Goal: Task Accomplishment & Management: Manage account settings

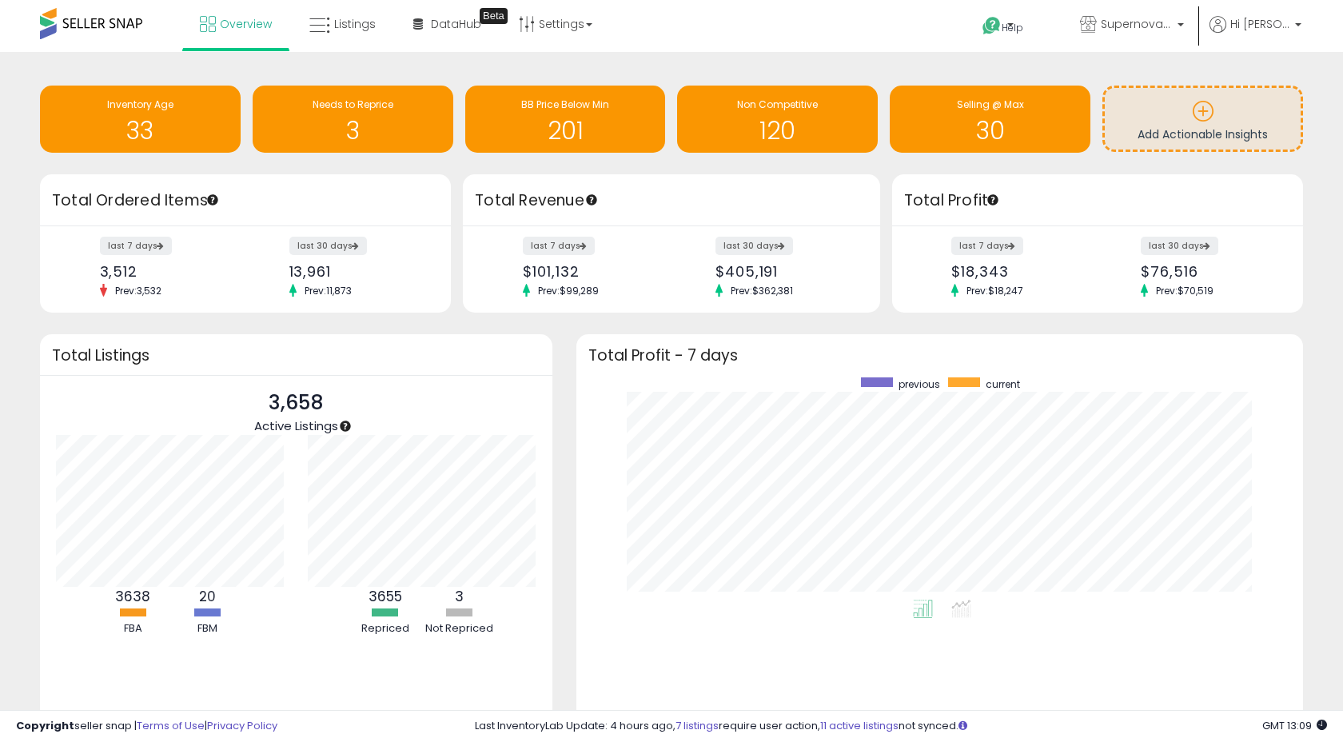
scroll to position [222, 695]
click at [339, 26] on span "Listings" at bounding box center [355, 24] width 42 height 16
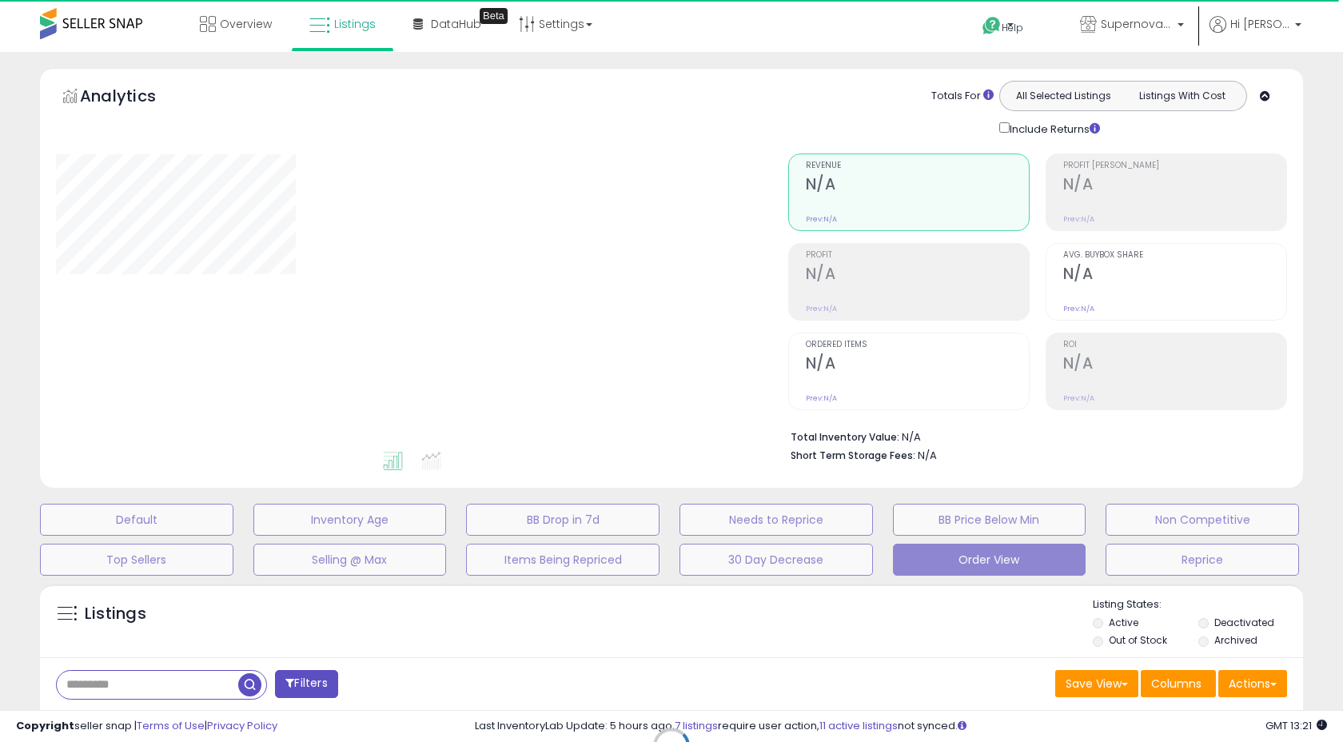
select select "**"
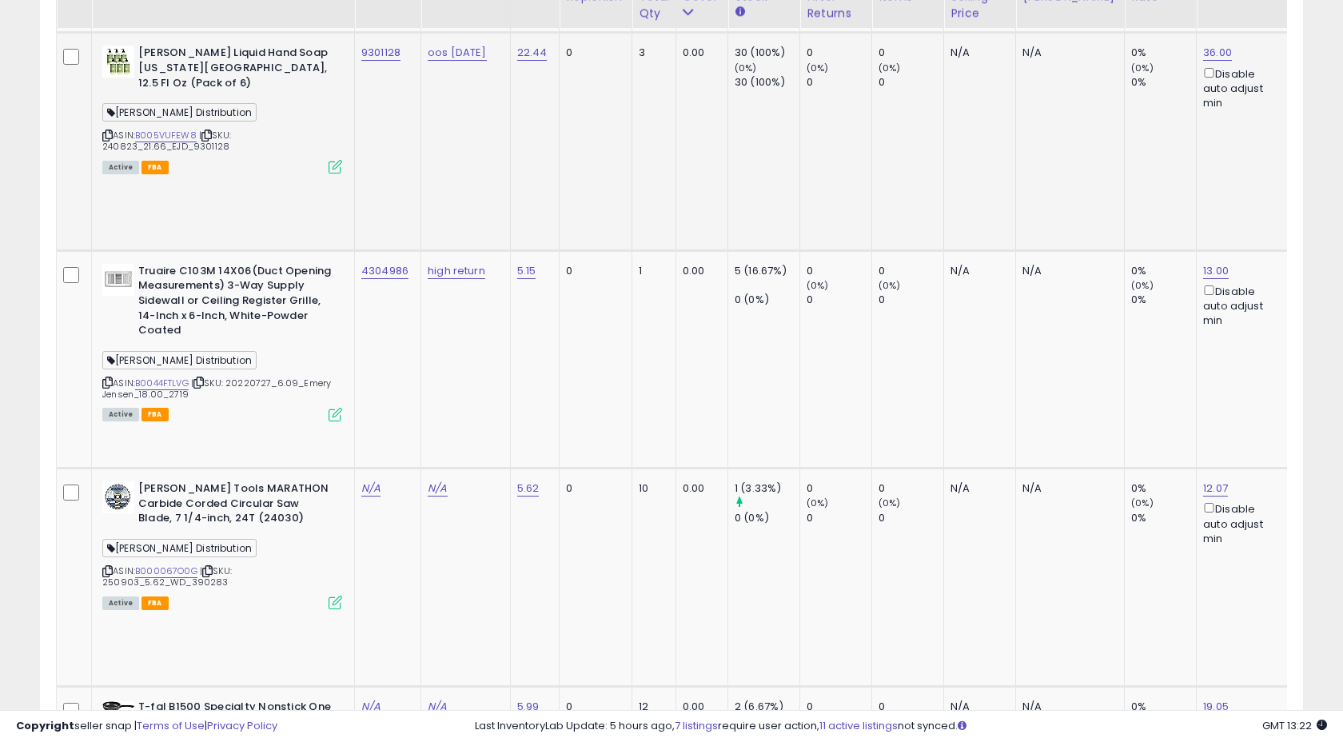
scroll to position [1478, 0]
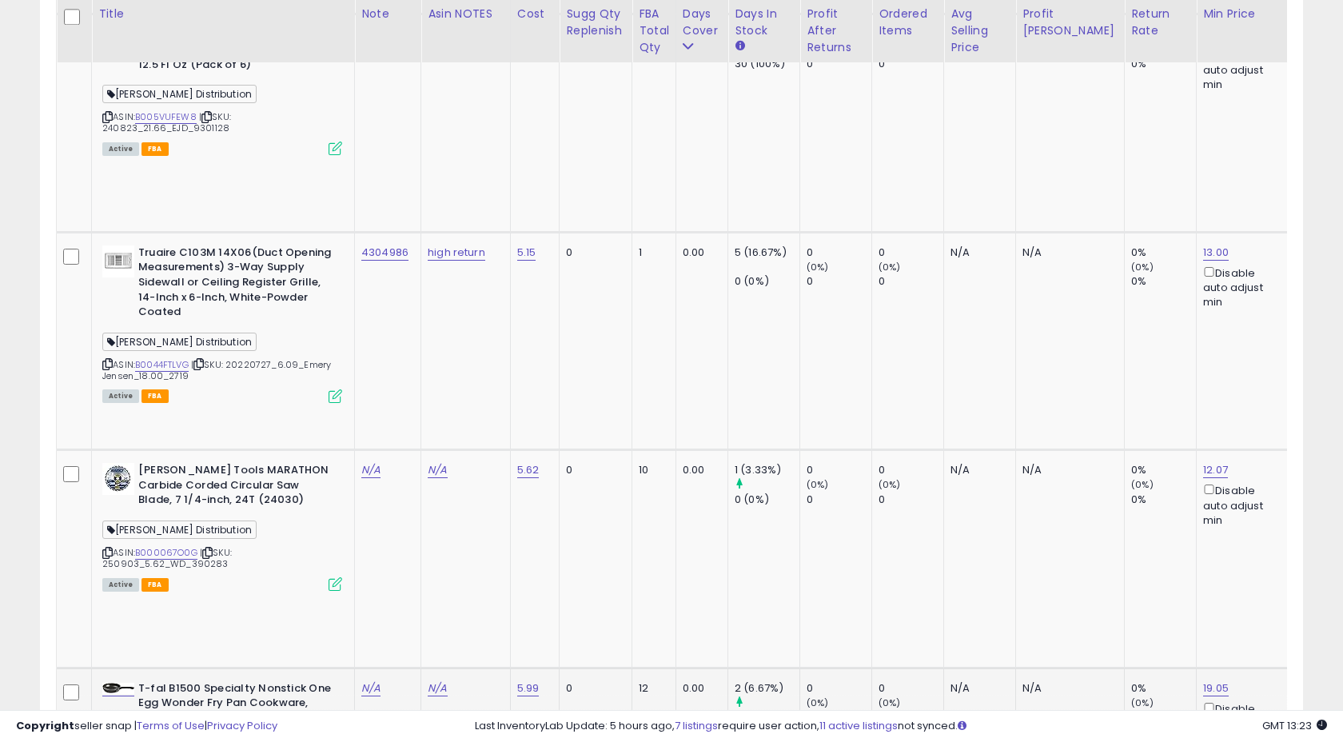
click at [182, 738] on span "United Hardware" at bounding box center [152, 747] width 101 height 18
copy span "United Hardware"
click at [259, 681] on div "ASIN: B000GWG14Q | SKU: 250821_5.99_UH_933804 Active FBA" at bounding box center [222, 744] width 240 height 126
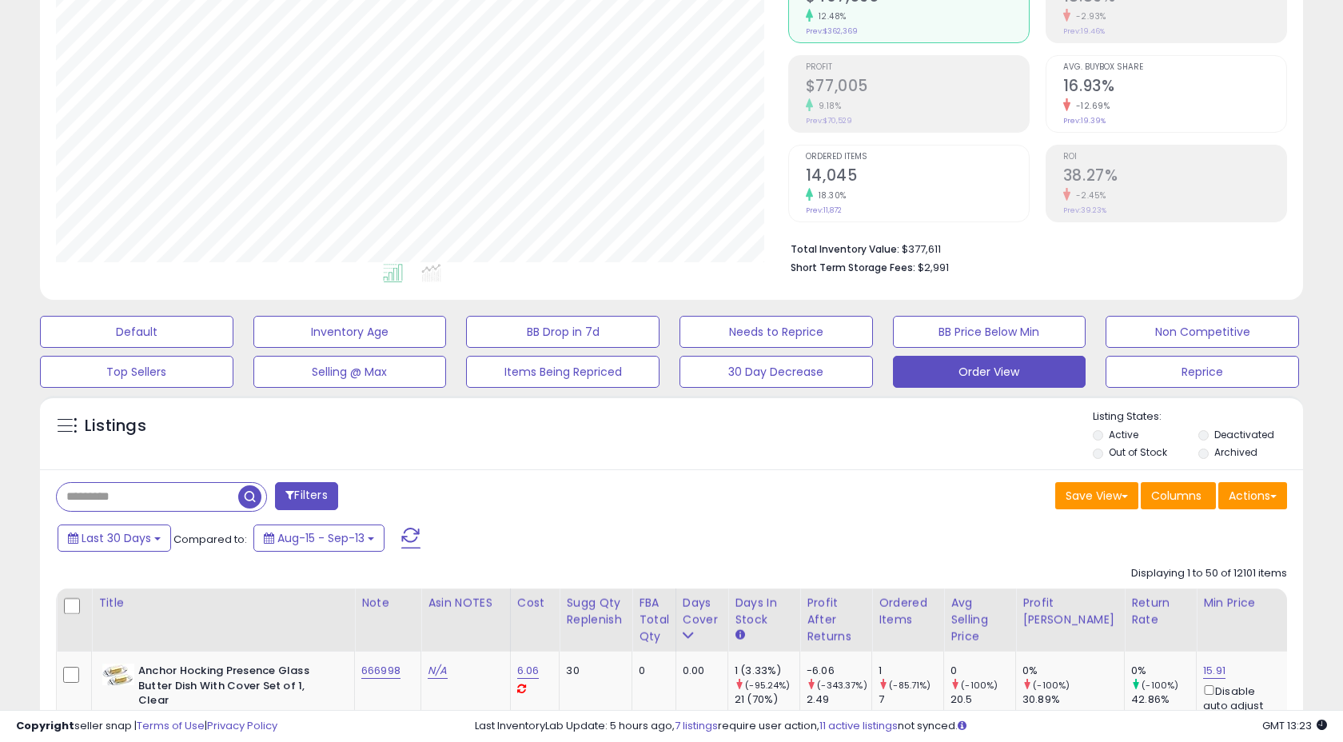
scroll to position [211, 0]
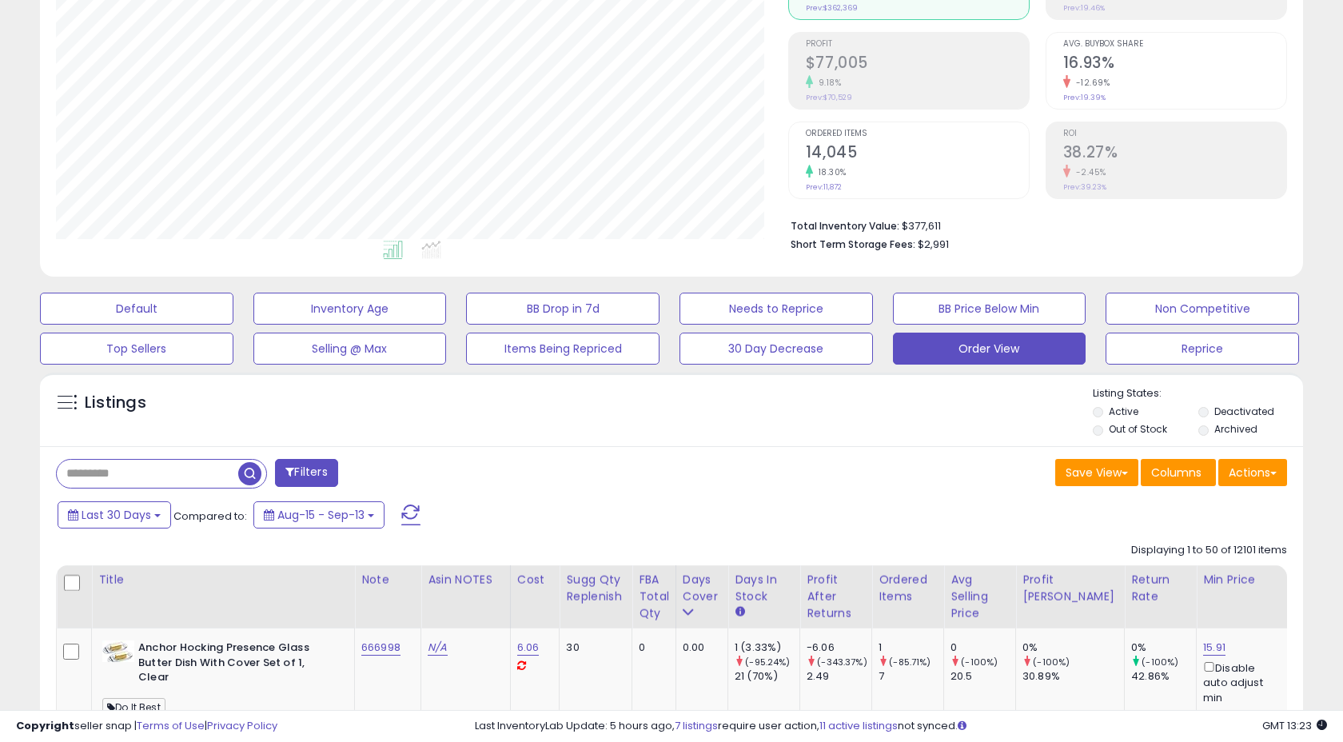
click at [301, 469] on button "Filters" at bounding box center [306, 473] width 62 height 28
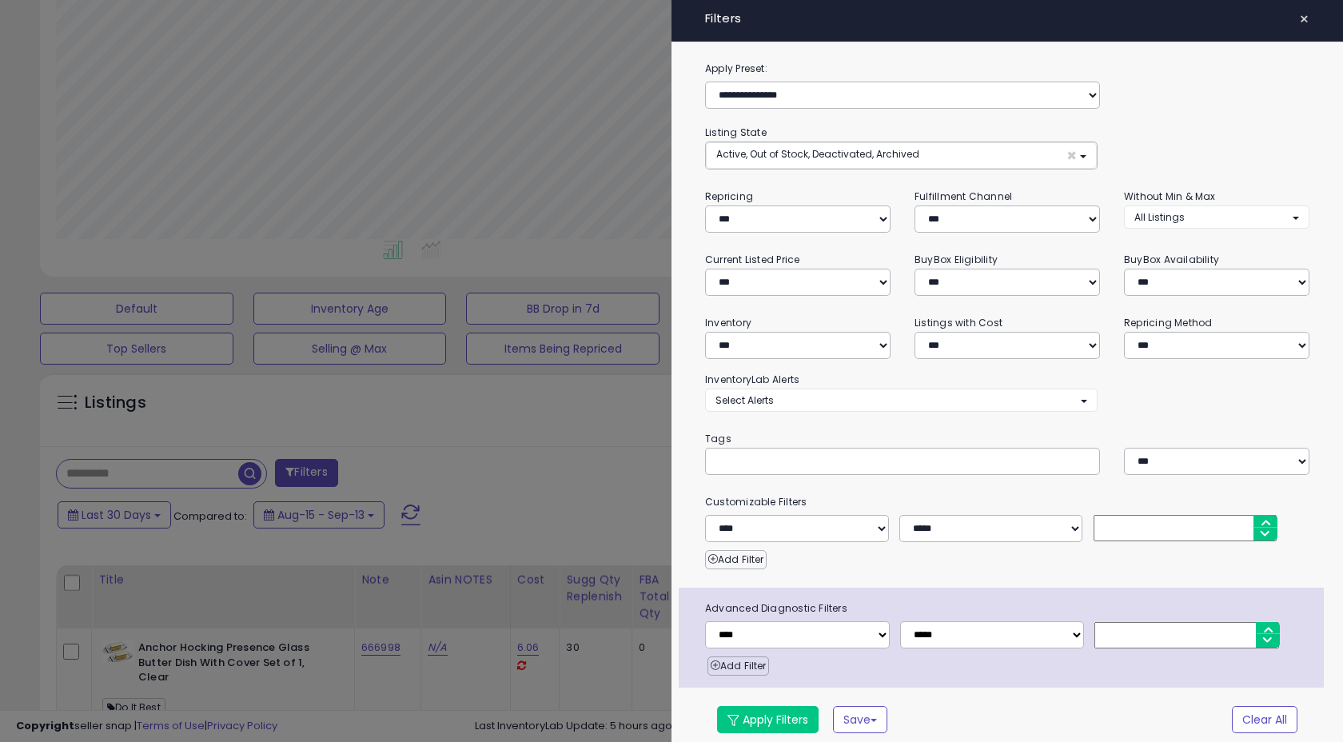
click at [772, 467] on div at bounding box center [902, 461] width 395 height 27
paste input "**********"
type input "**********"
click at [871, 636] on select "**********" at bounding box center [797, 634] width 185 height 27
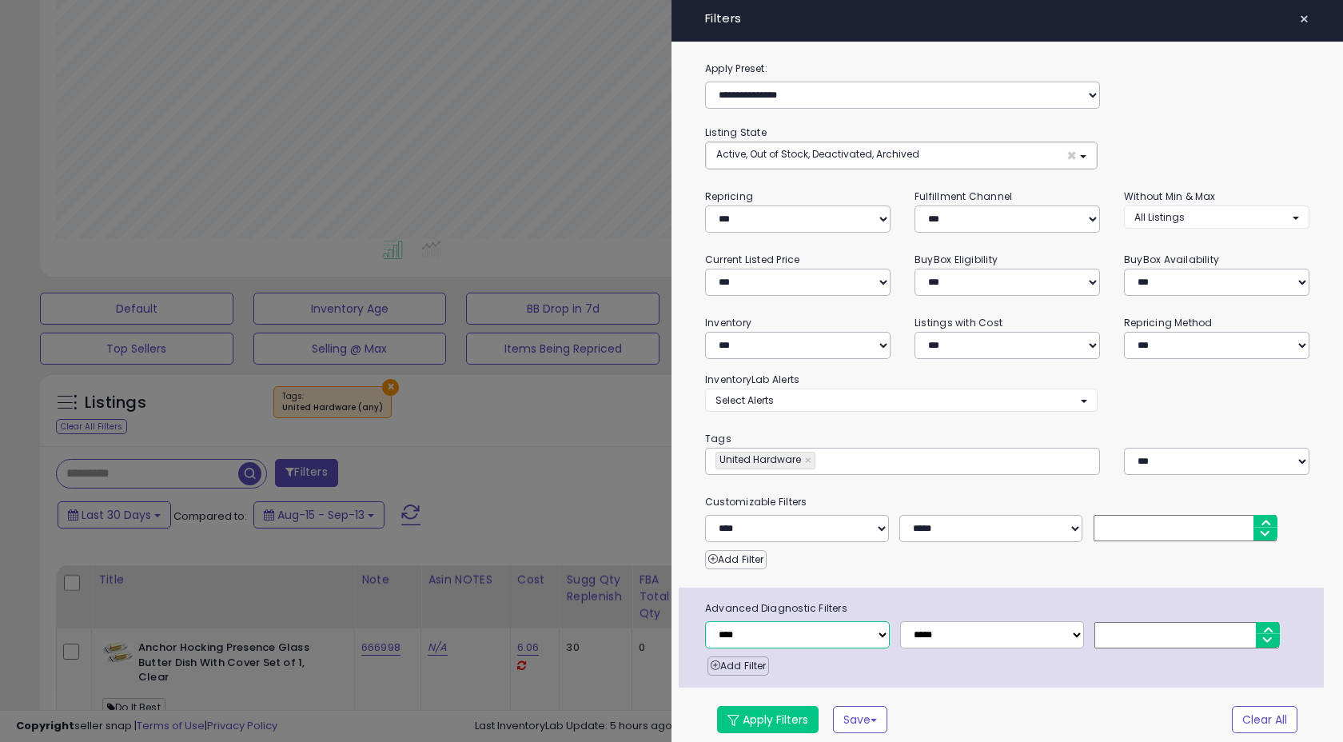
select select "**********"
click at [961, 639] on select "**********" at bounding box center [992, 634] width 185 height 27
select select "**"
click at [1127, 636] on input "number" at bounding box center [1187, 635] width 185 height 26
type input "*"
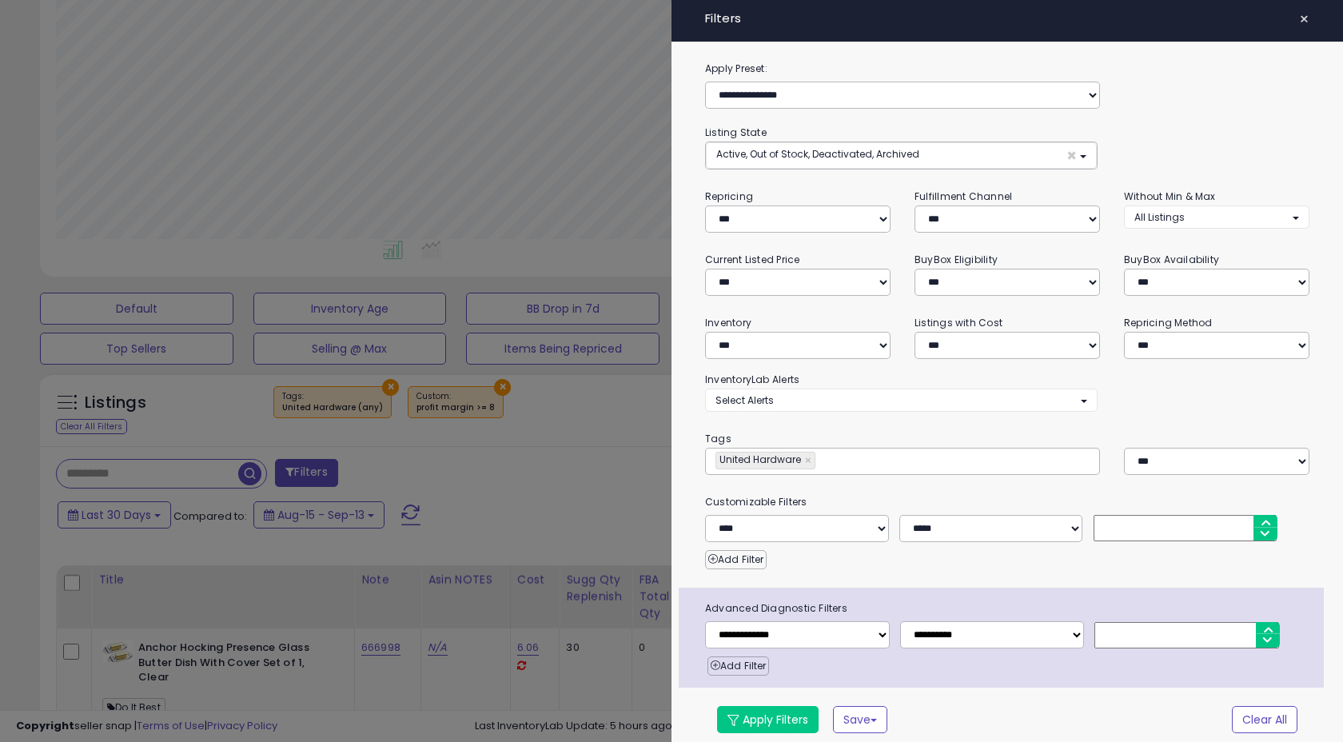
click at [1077, 672] on div "Add Filter" at bounding box center [1016, 661] width 616 height 27
click at [749, 729] on button "Apply Filters" at bounding box center [768, 719] width 102 height 27
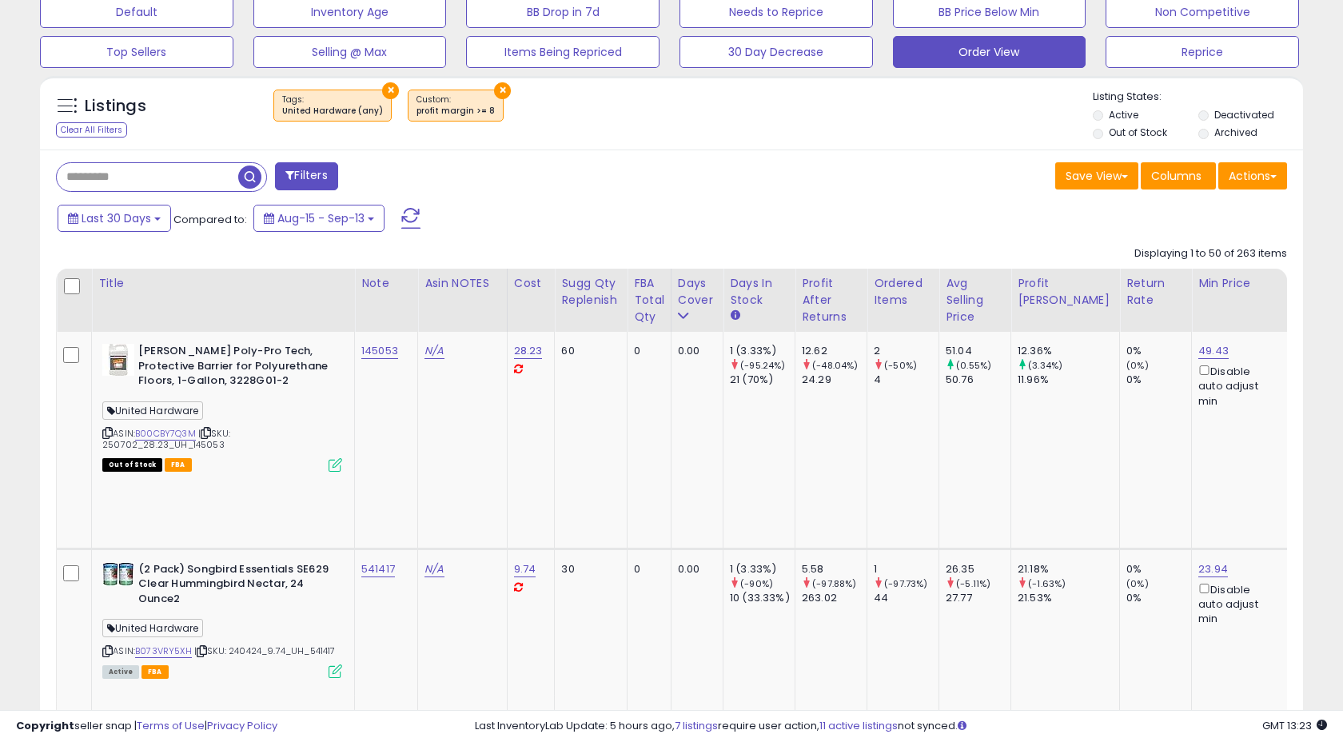
scroll to position [509, 0]
click at [420, 442] on td "N/A" at bounding box center [463, 439] width 90 height 217
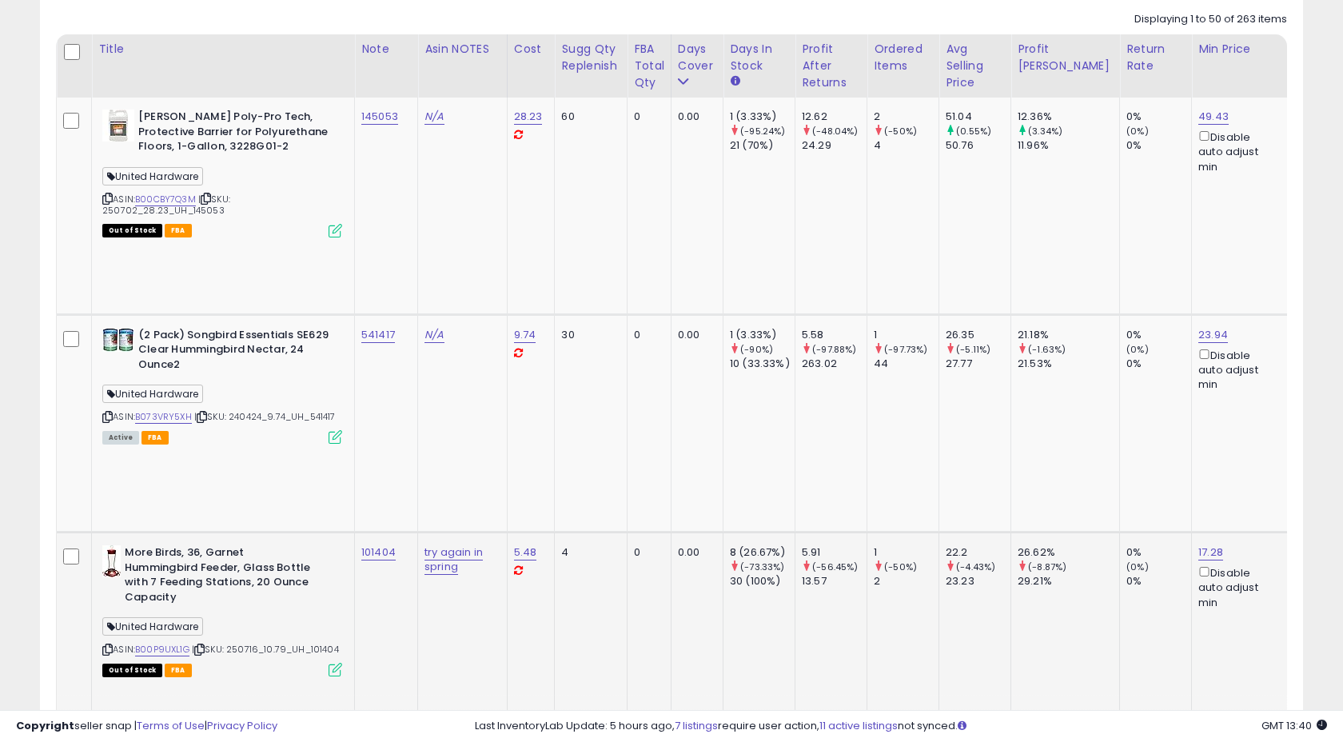
scroll to position [692, 0]
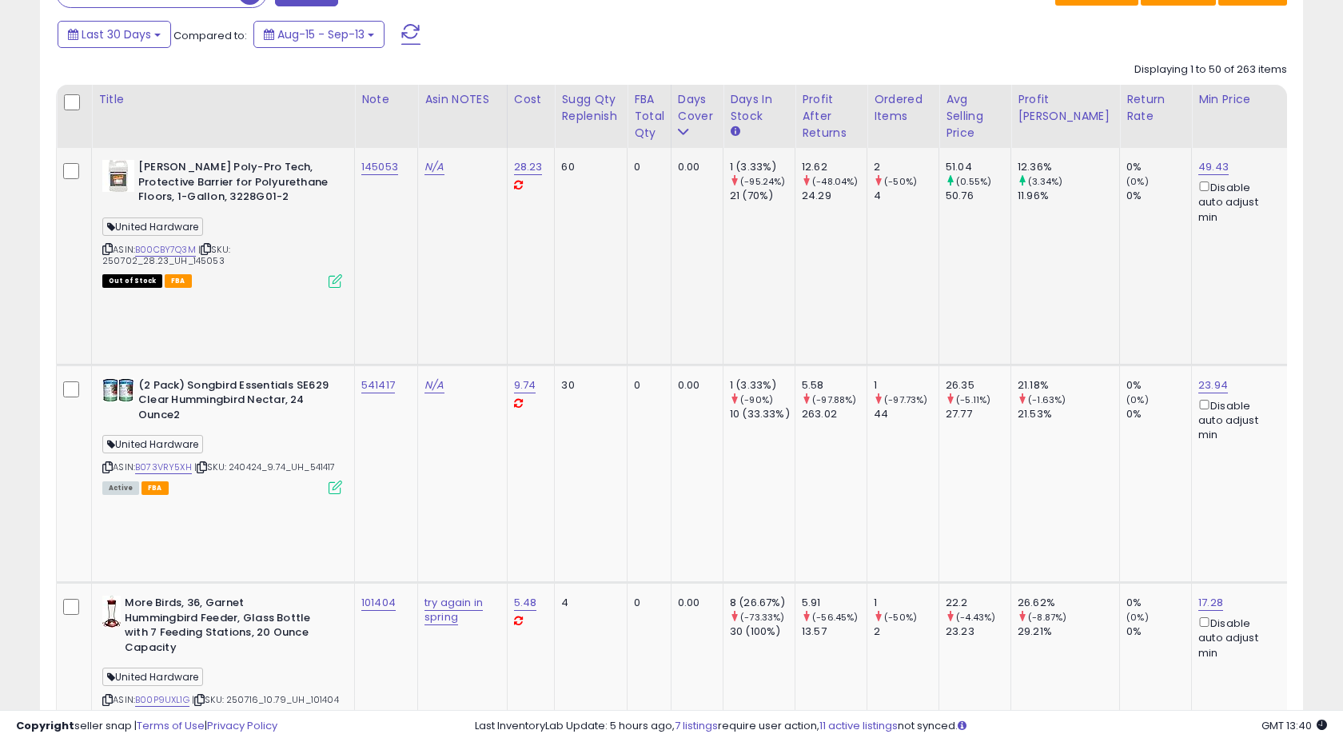
click at [403, 174] on div "145053" at bounding box center [383, 167] width 44 height 14
copy tr "145053"
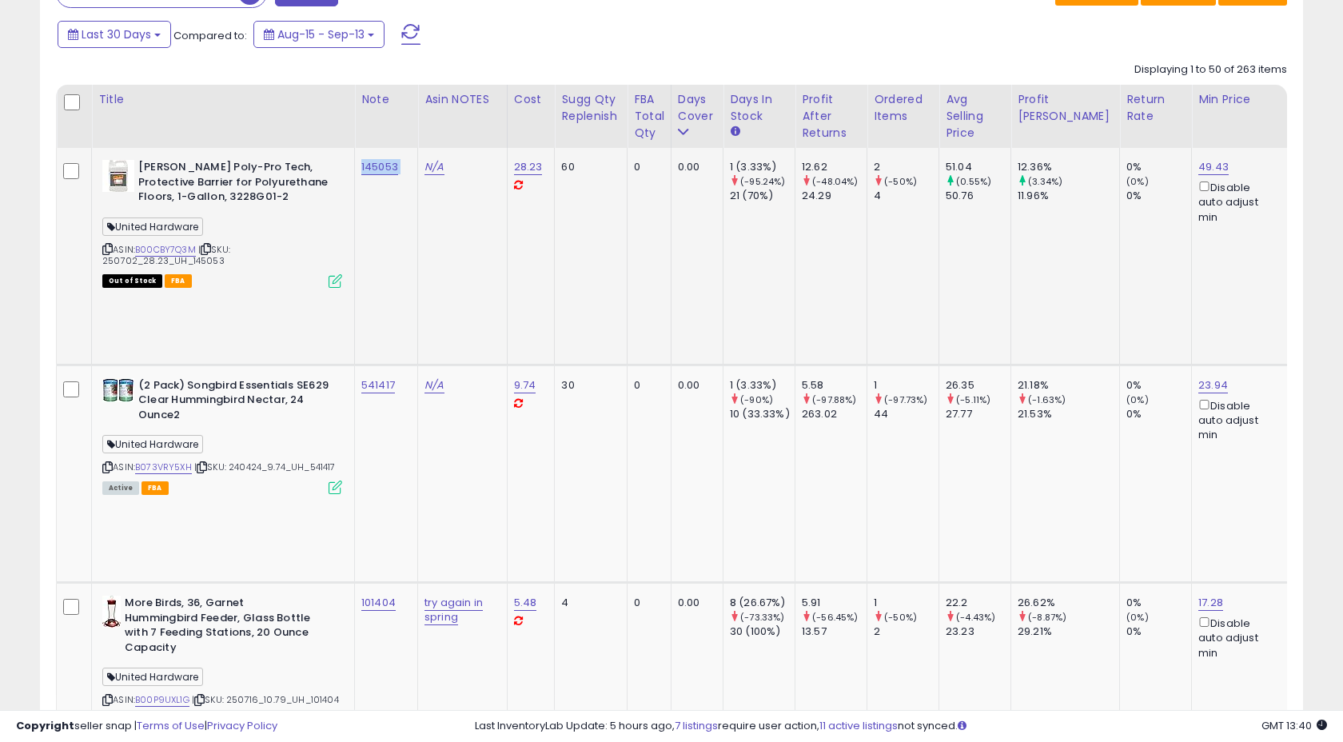
click at [401, 200] on td "145053" at bounding box center [386, 256] width 63 height 217
click at [332, 280] on icon at bounding box center [336, 281] width 14 height 14
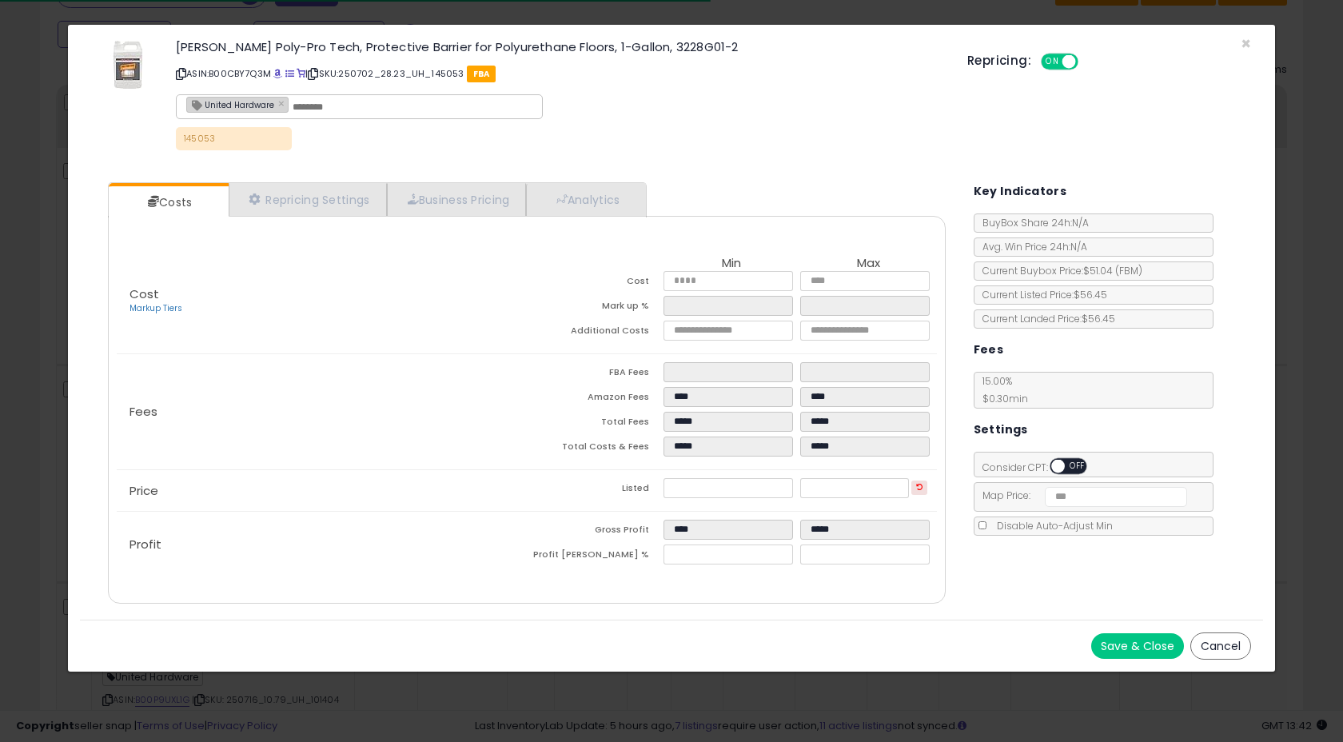
click at [339, 108] on input "text" at bounding box center [413, 107] width 240 height 14
type input "**********"
click at [1123, 644] on button "Save & Close" at bounding box center [1137, 646] width 93 height 26
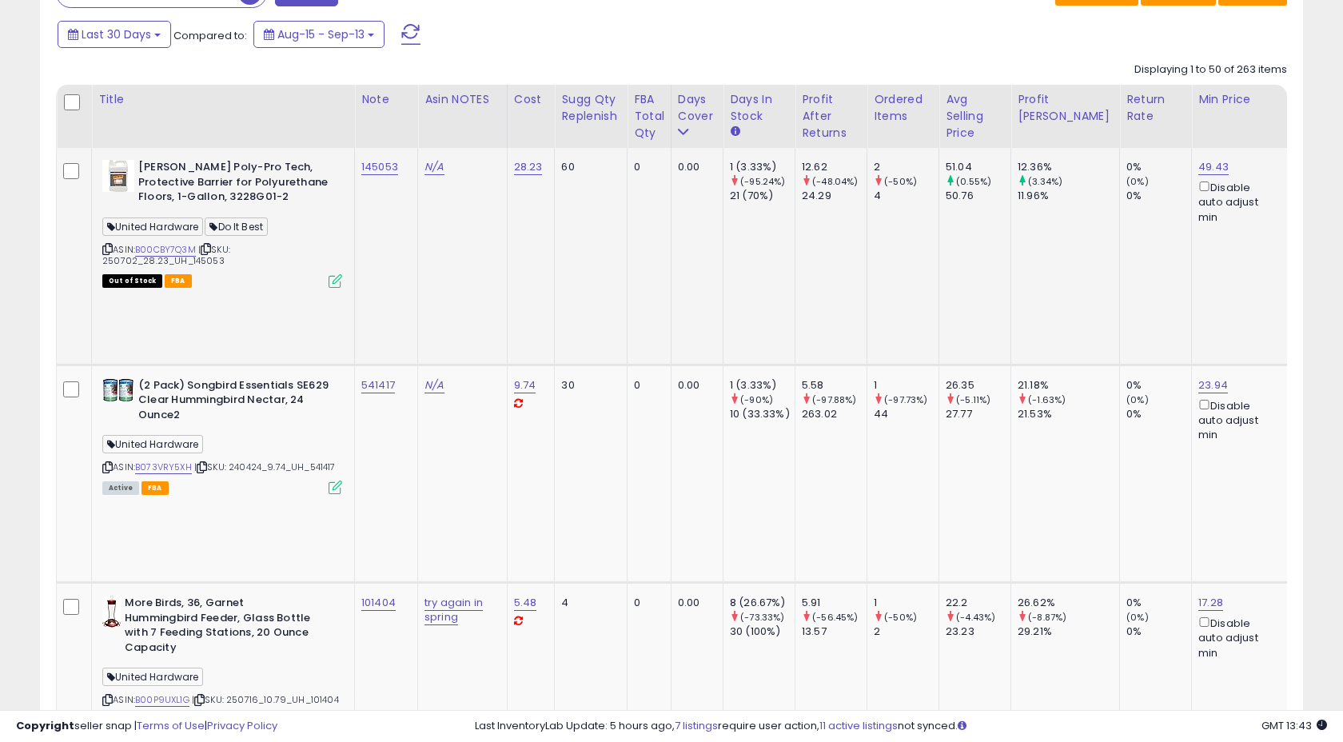
click at [441, 256] on td "N/A" at bounding box center [463, 256] width 90 height 217
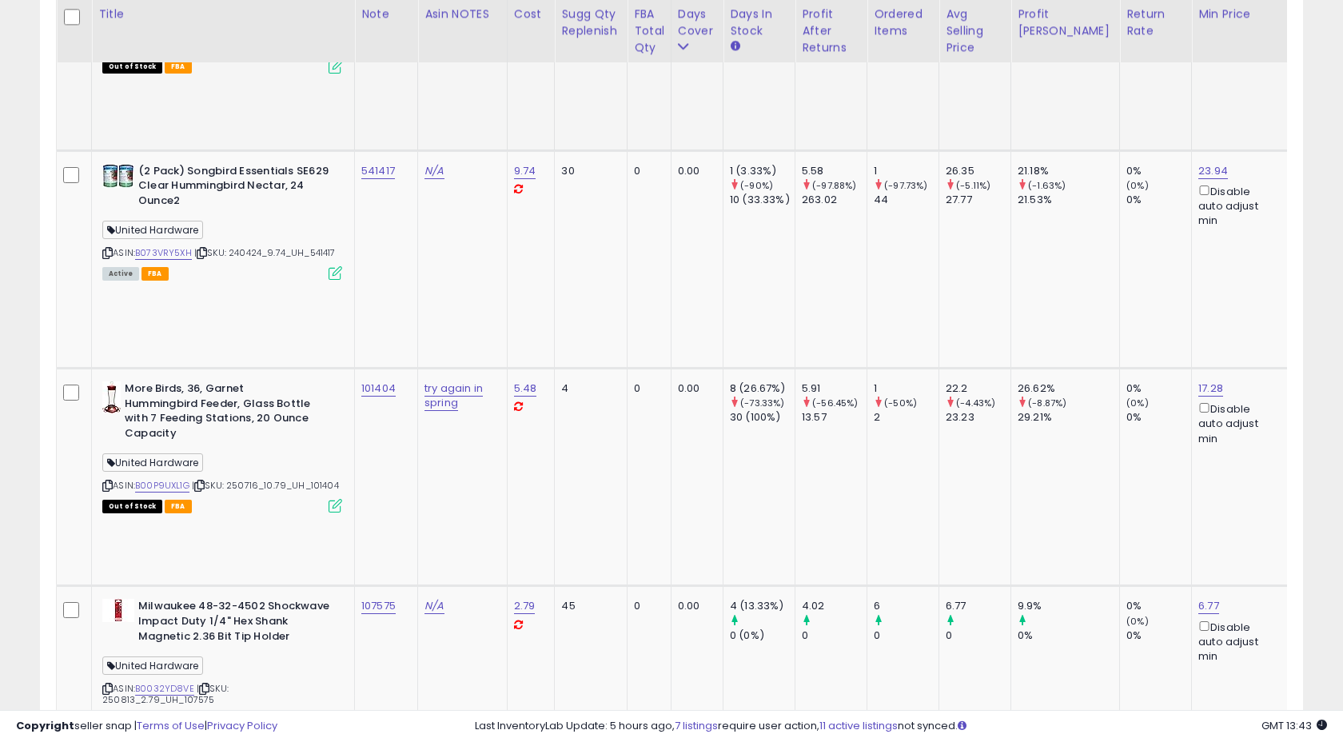
scroll to position [924, 0]
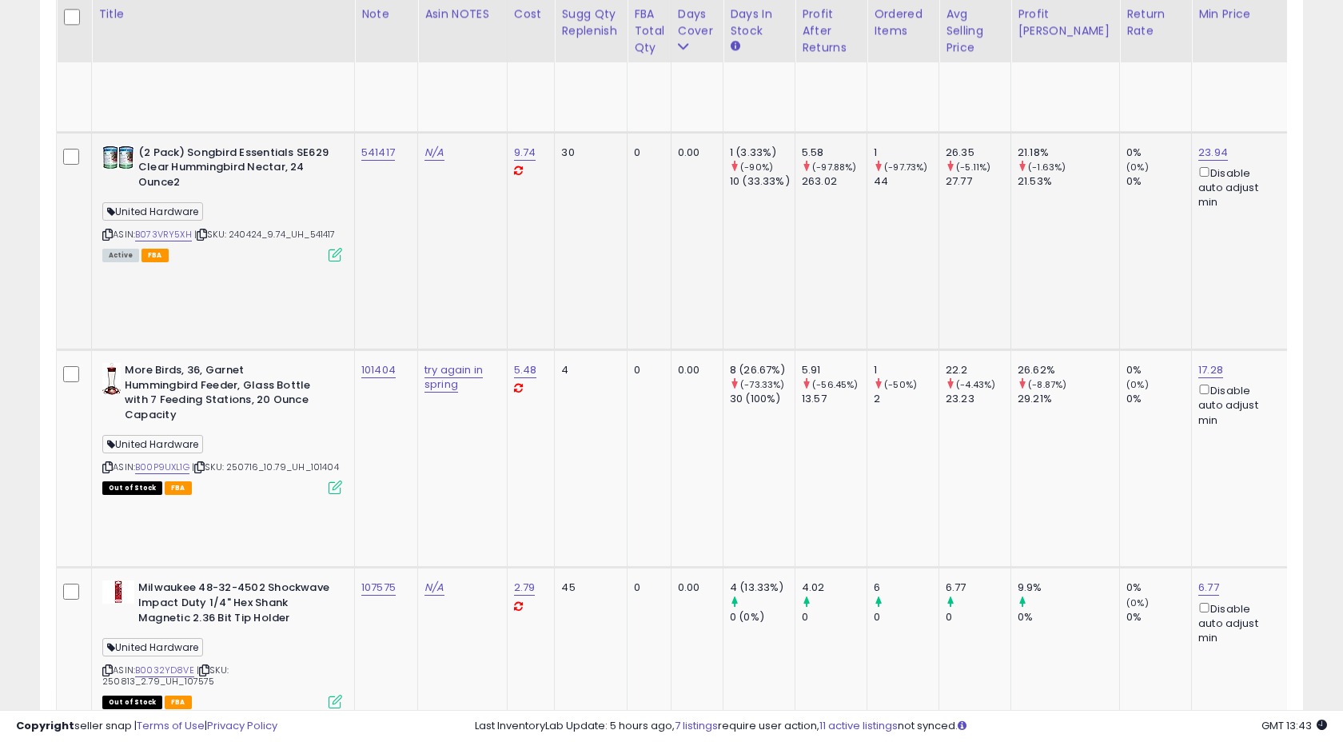
click at [401, 146] on div "541417" at bounding box center [383, 153] width 44 height 14
copy tr "541417"
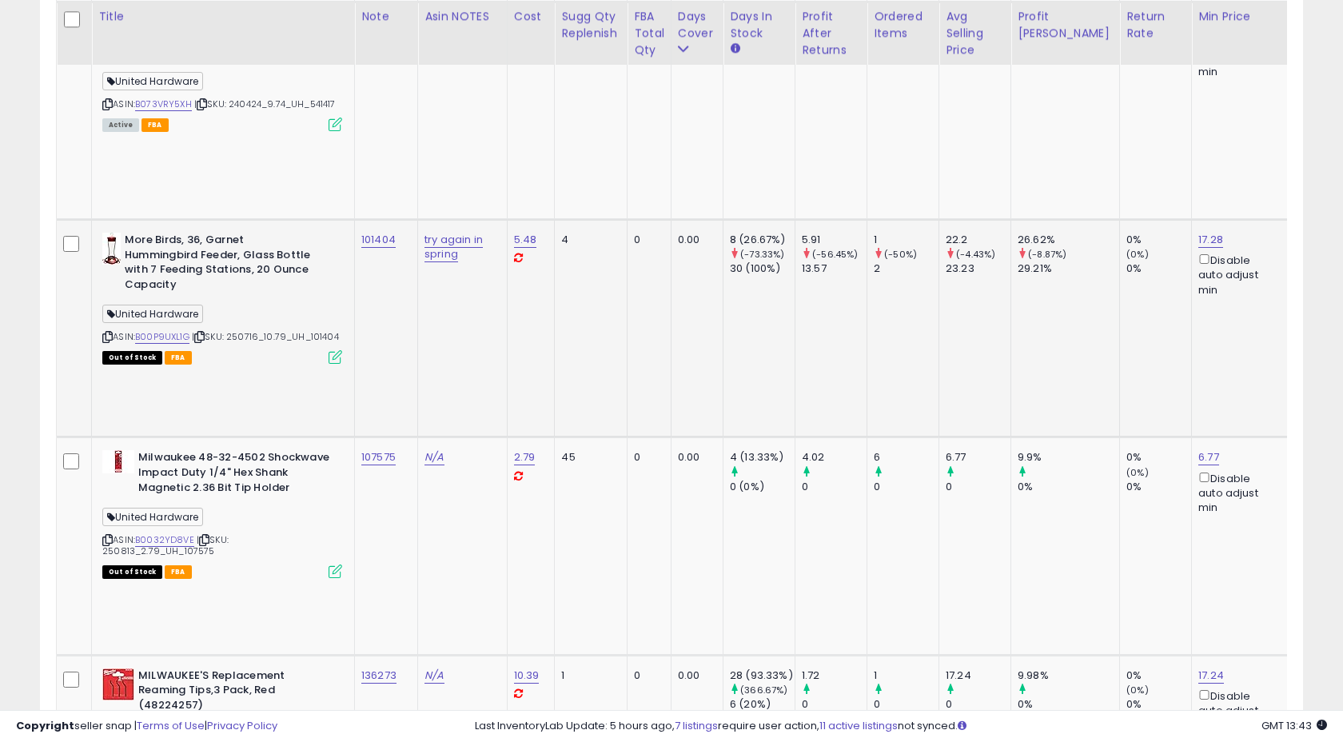
scroll to position [1062, 0]
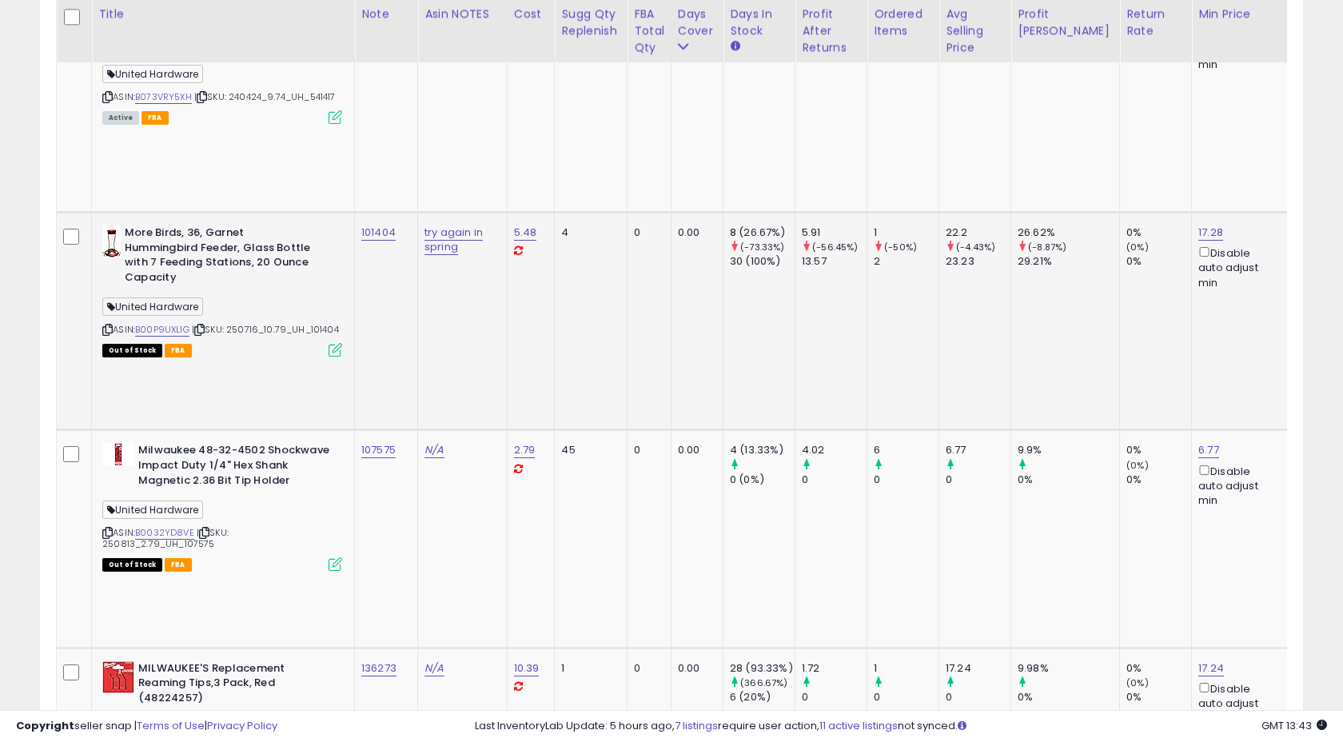
click at [334, 343] on icon at bounding box center [336, 350] width 14 height 14
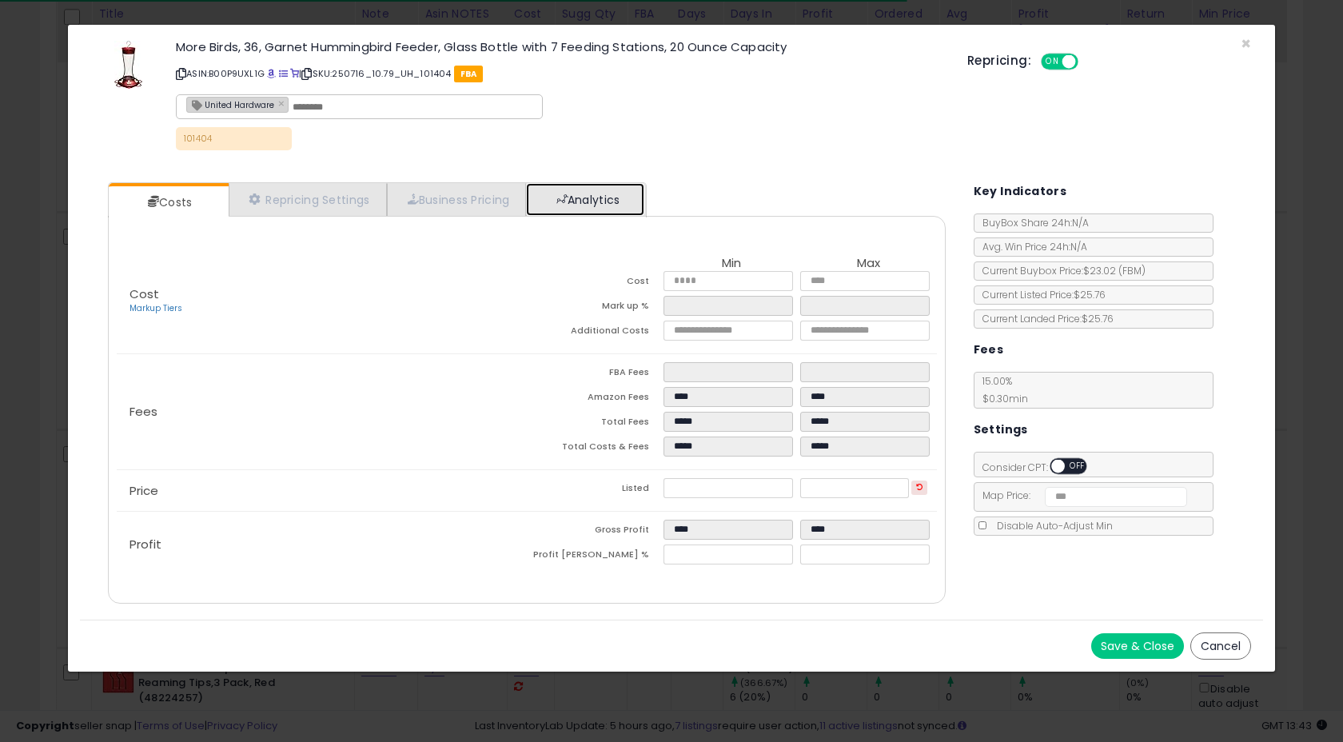
click at [584, 189] on link "Analytics" at bounding box center [585, 199] width 118 height 33
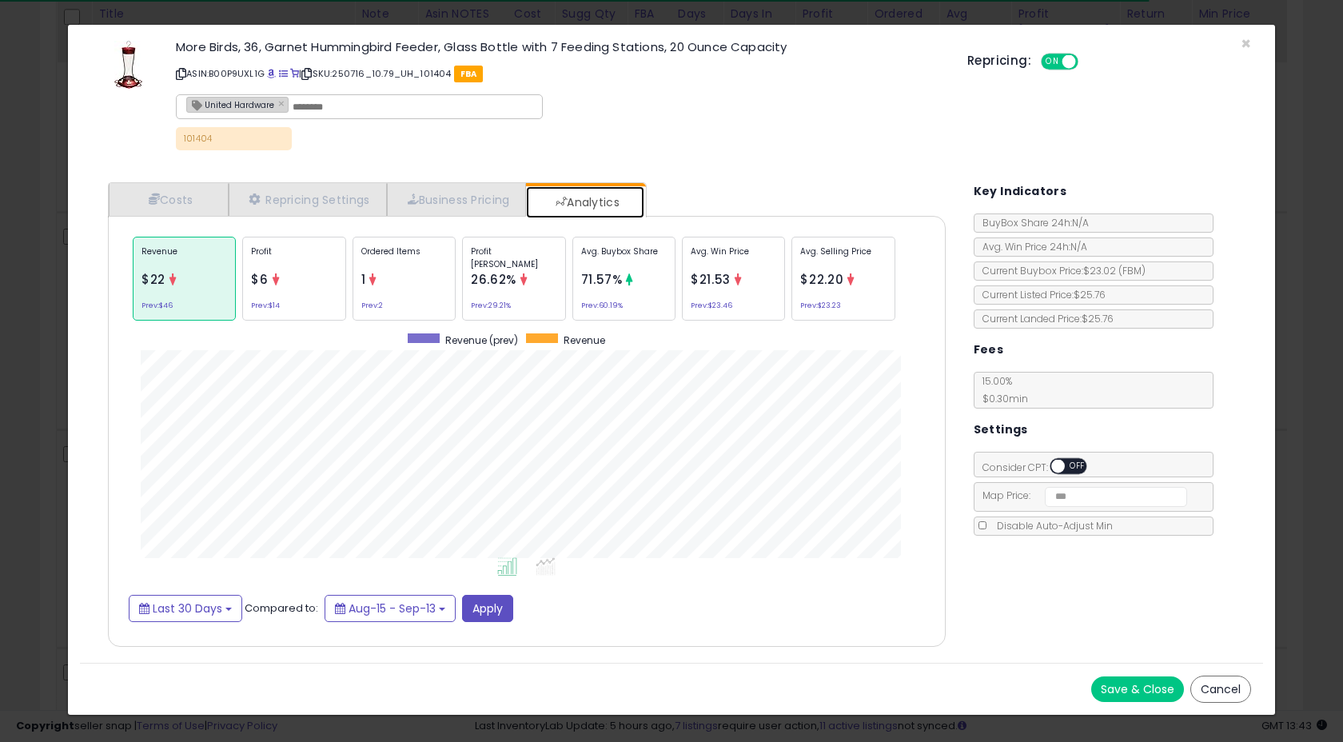
scroll to position [492, 869]
click at [1245, 45] on span "×" at bounding box center [1246, 43] width 10 height 23
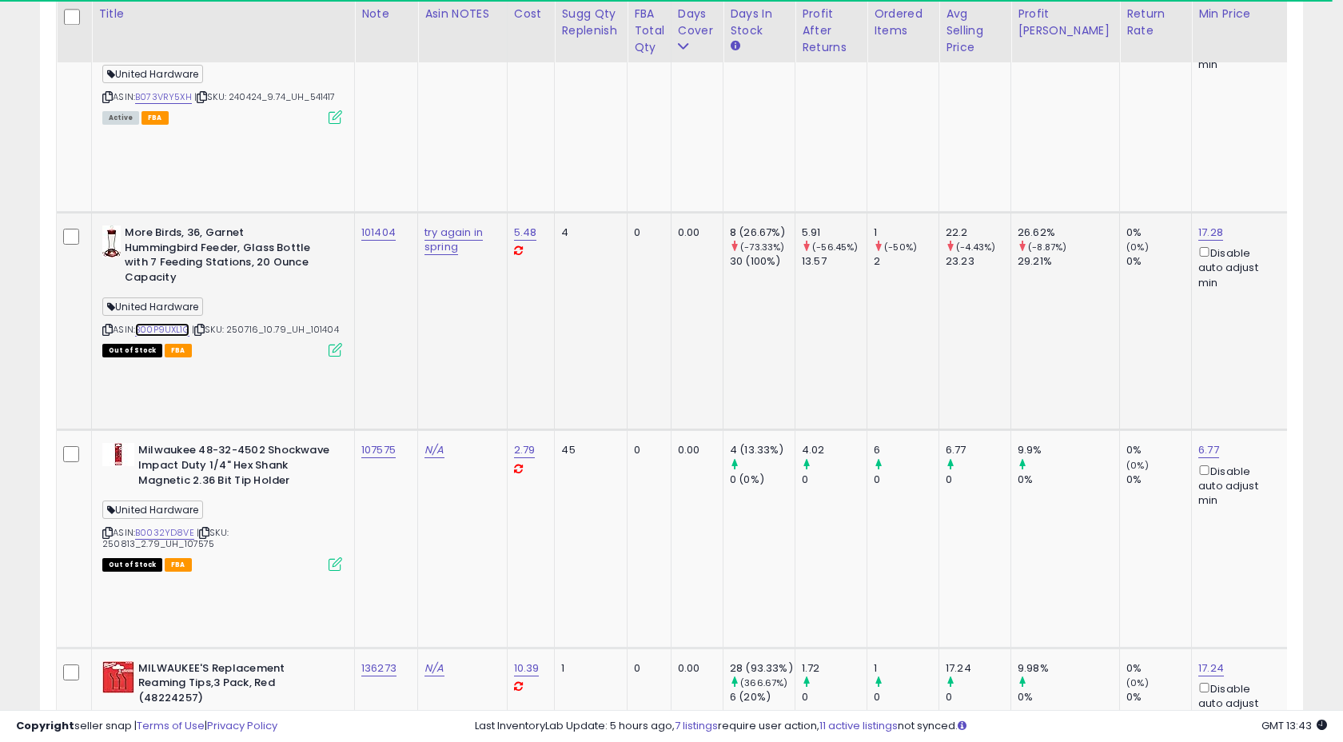
click at [174, 323] on link "B00P9UXL1G" at bounding box center [162, 330] width 54 height 14
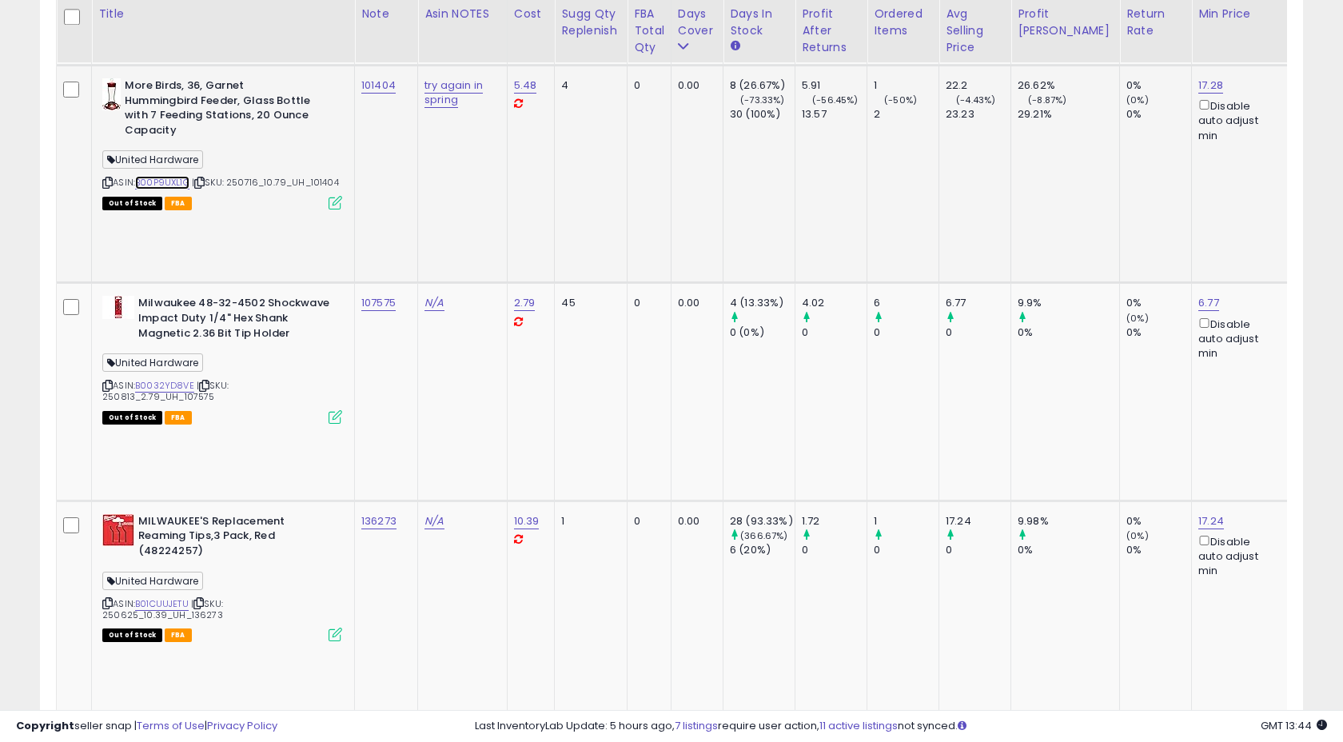
scroll to position [1215, 0]
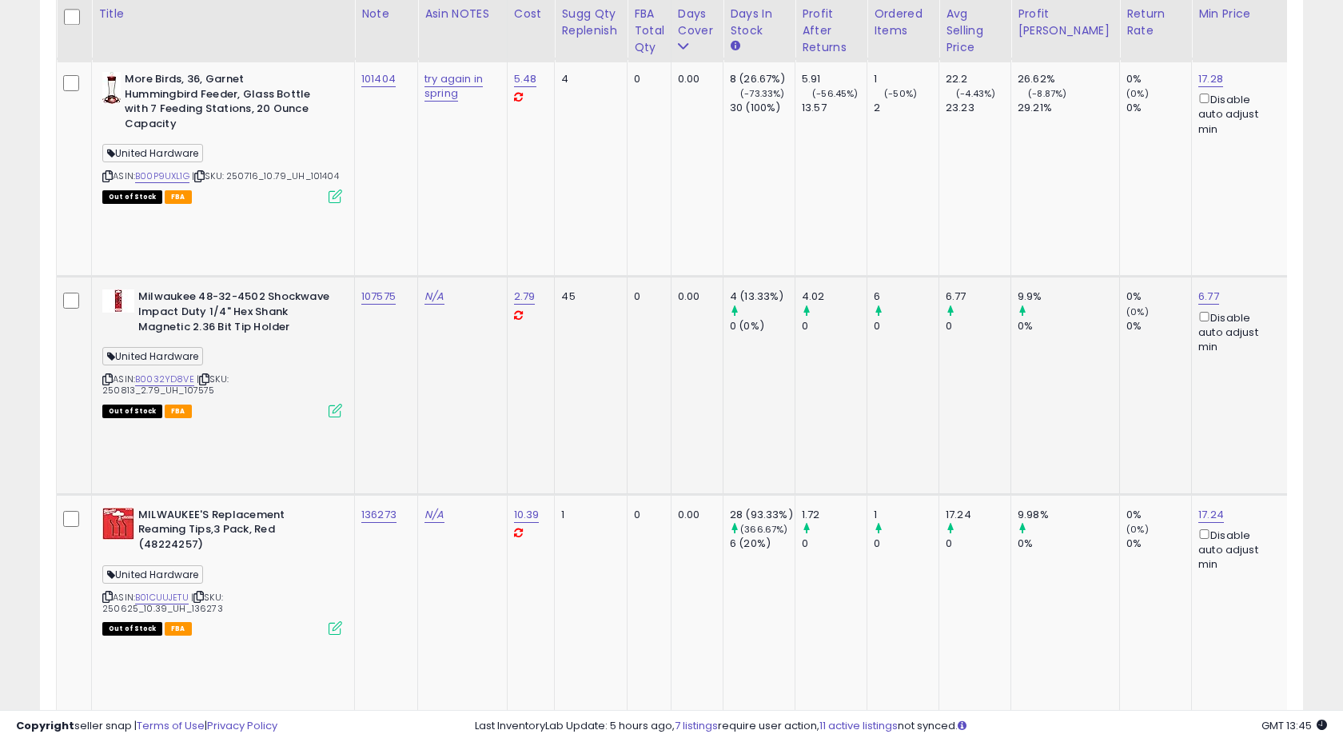
click at [407, 277] on td "107575" at bounding box center [386, 385] width 63 height 217
copy tr "107575"
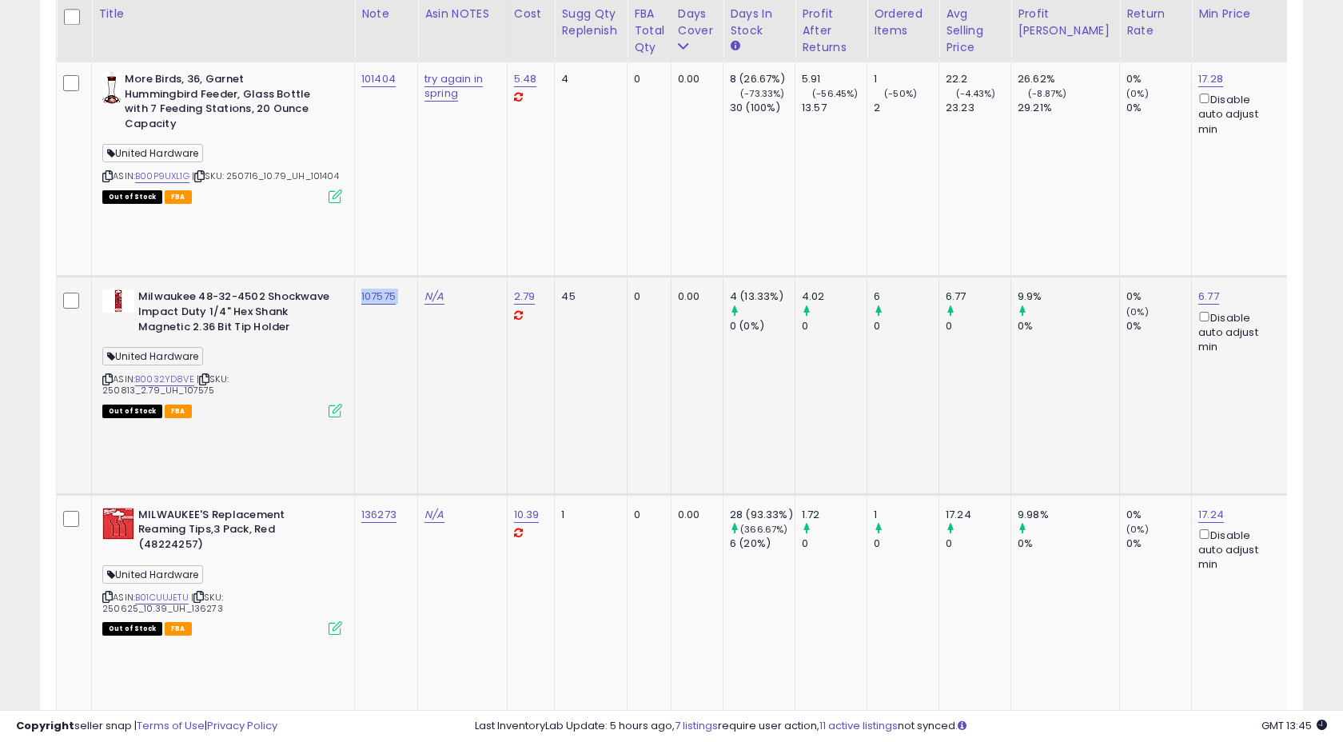
click at [381, 277] on td "107575" at bounding box center [386, 385] width 63 height 217
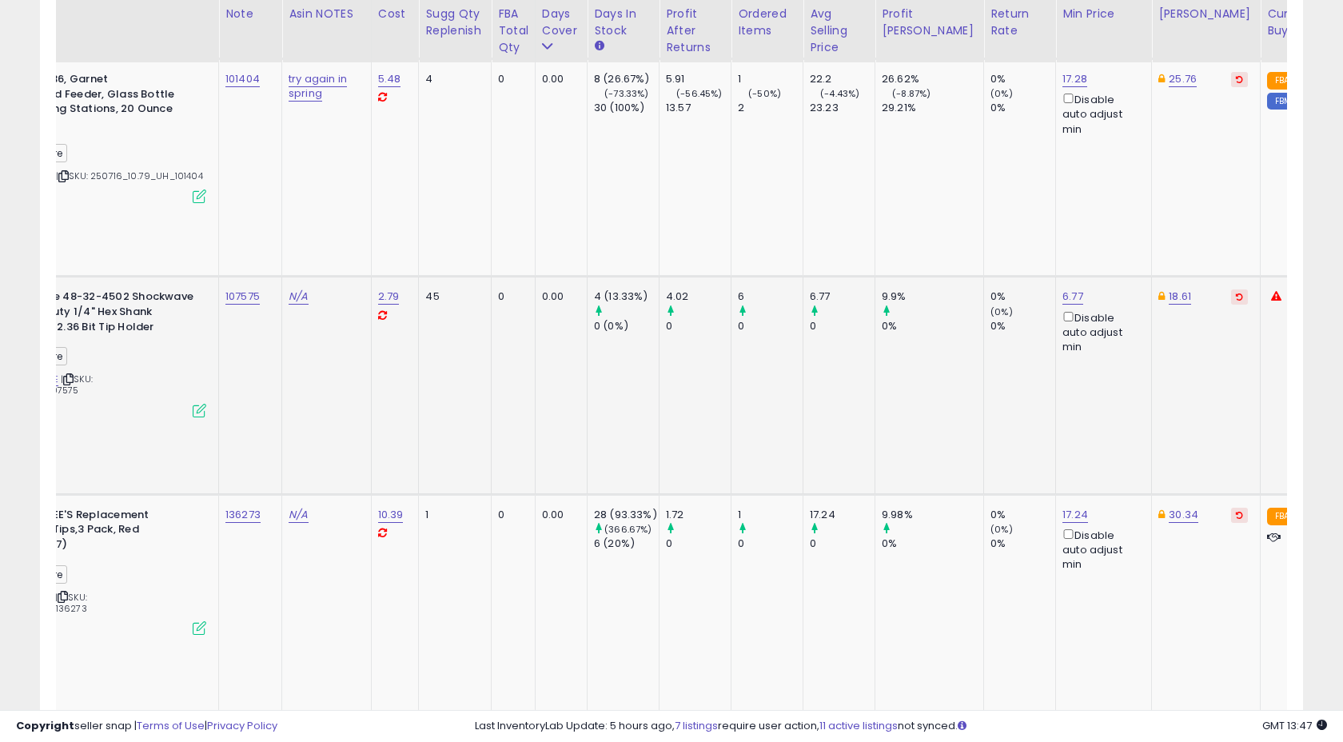
scroll to position [0, 0]
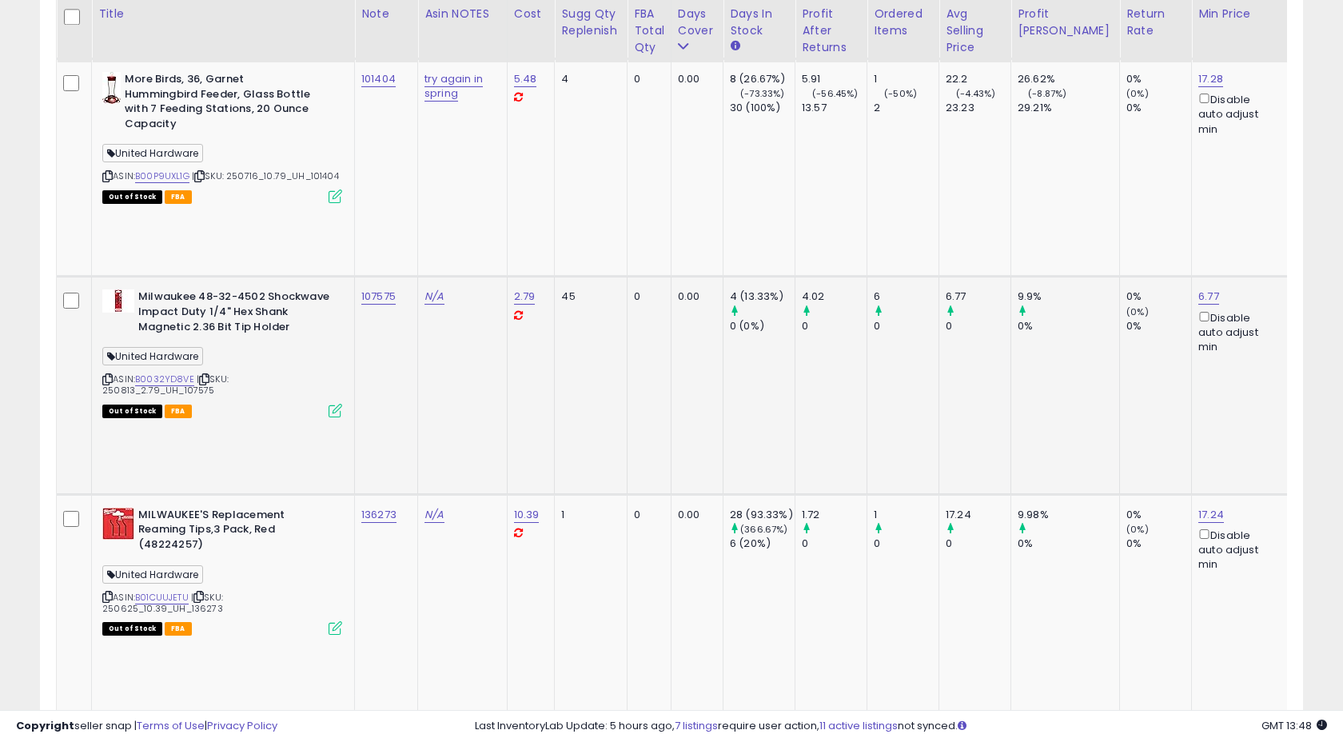
click at [598, 277] on td "45" at bounding box center [591, 385] width 73 height 217
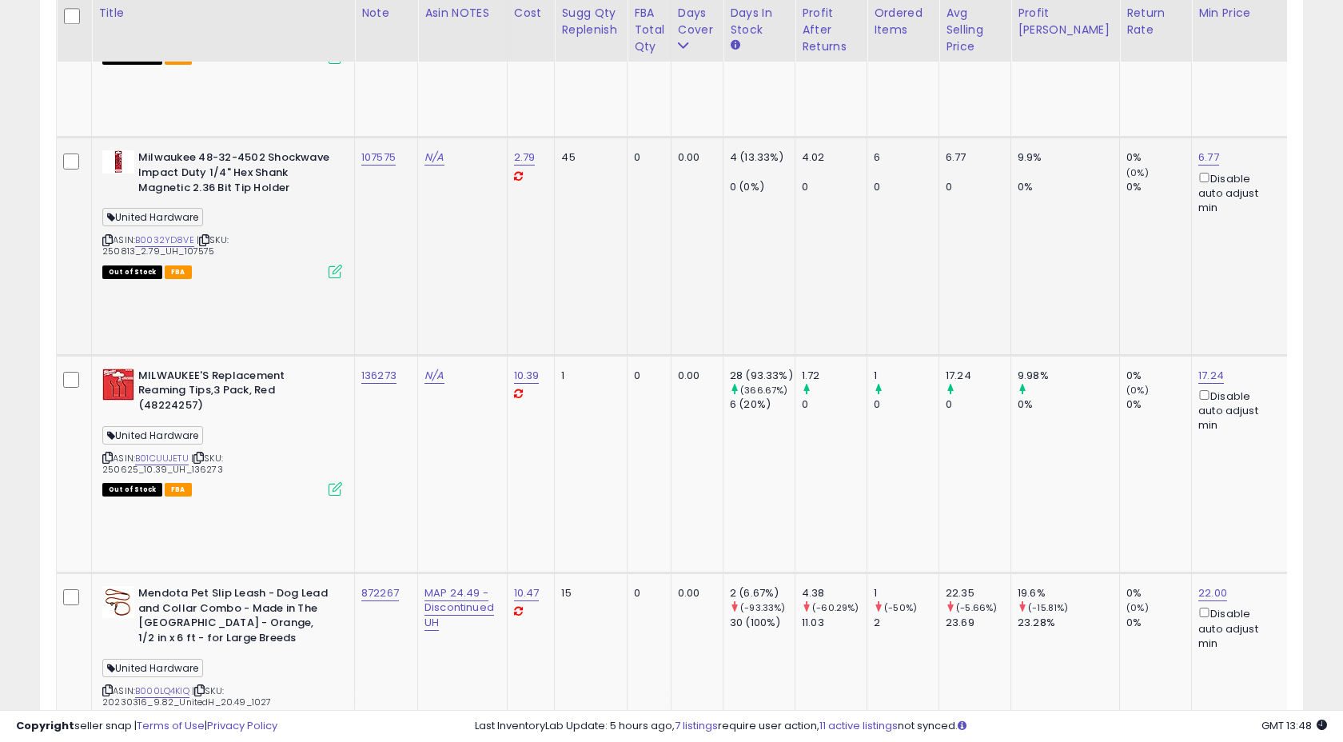
scroll to position [1354, 0]
click at [402, 369] on div "136273" at bounding box center [383, 376] width 44 height 14
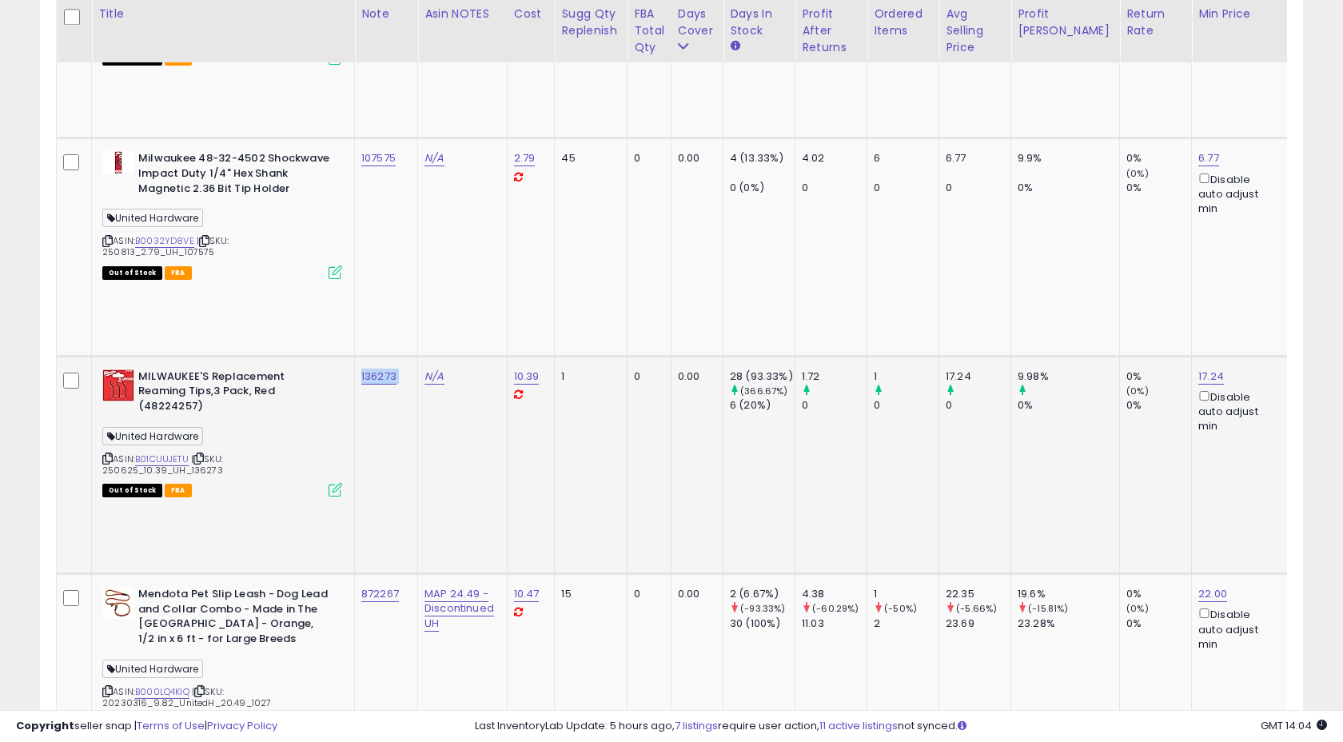
copy tr "136273"
click at [393, 356] on td "136273" at bounding box center [386, 464] width 63 height 217
click at [496, 356] on td "N/A" at bounding box center [463, 464] width 90 height 217
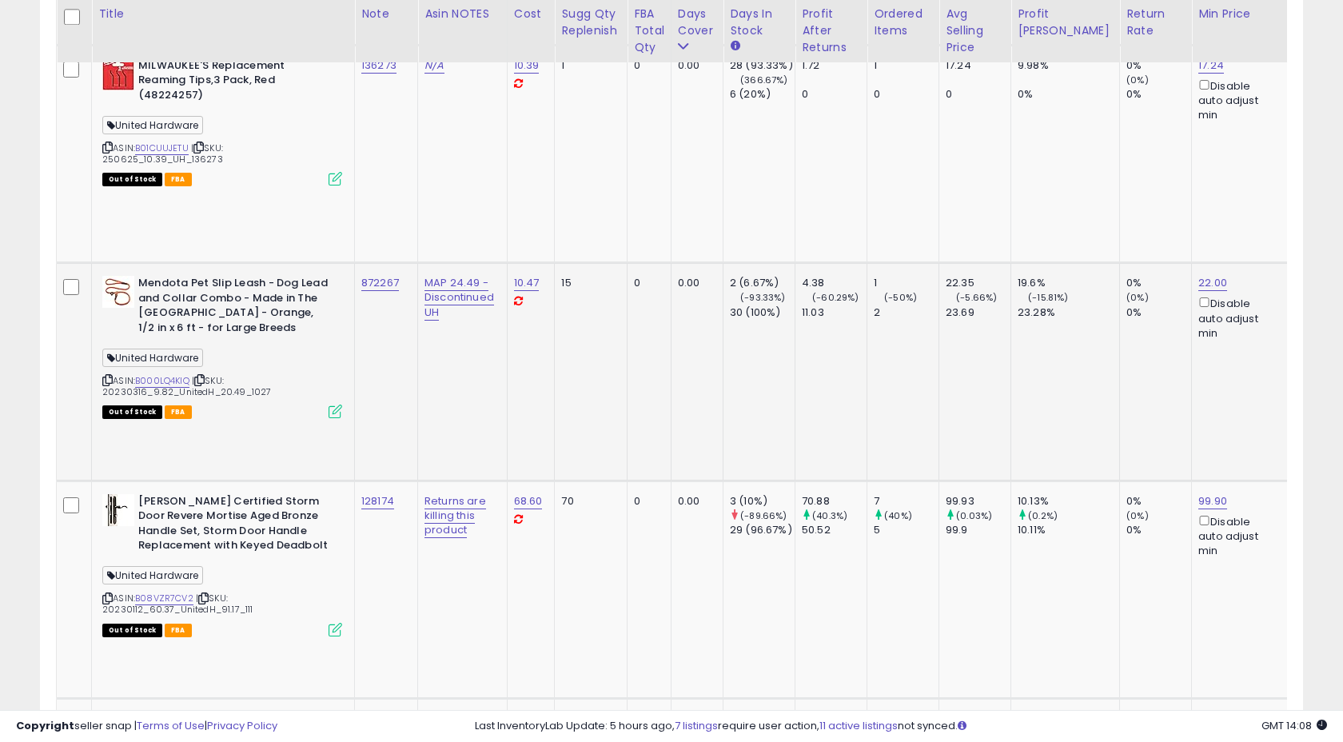
scroll to position [1669, 0]
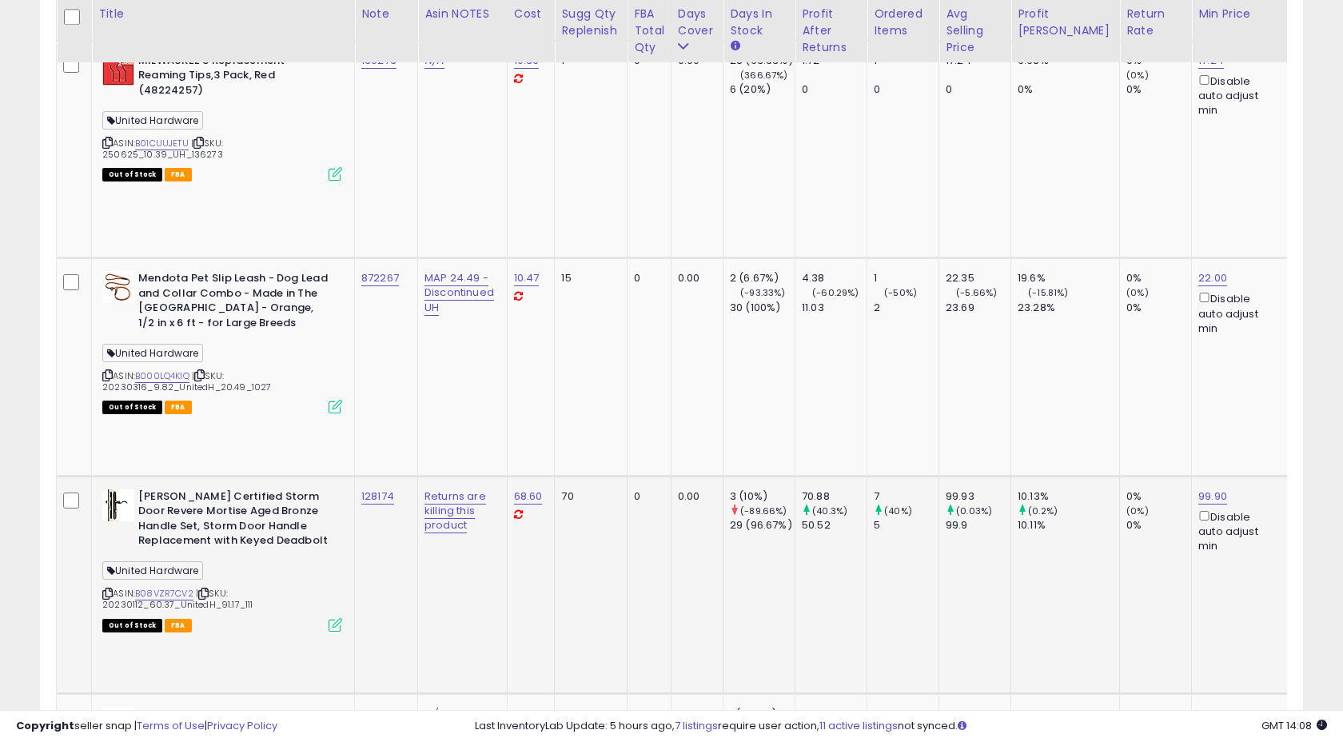
click at [337, 618] on icon at bounding box center [336, 625] width 14 height 14
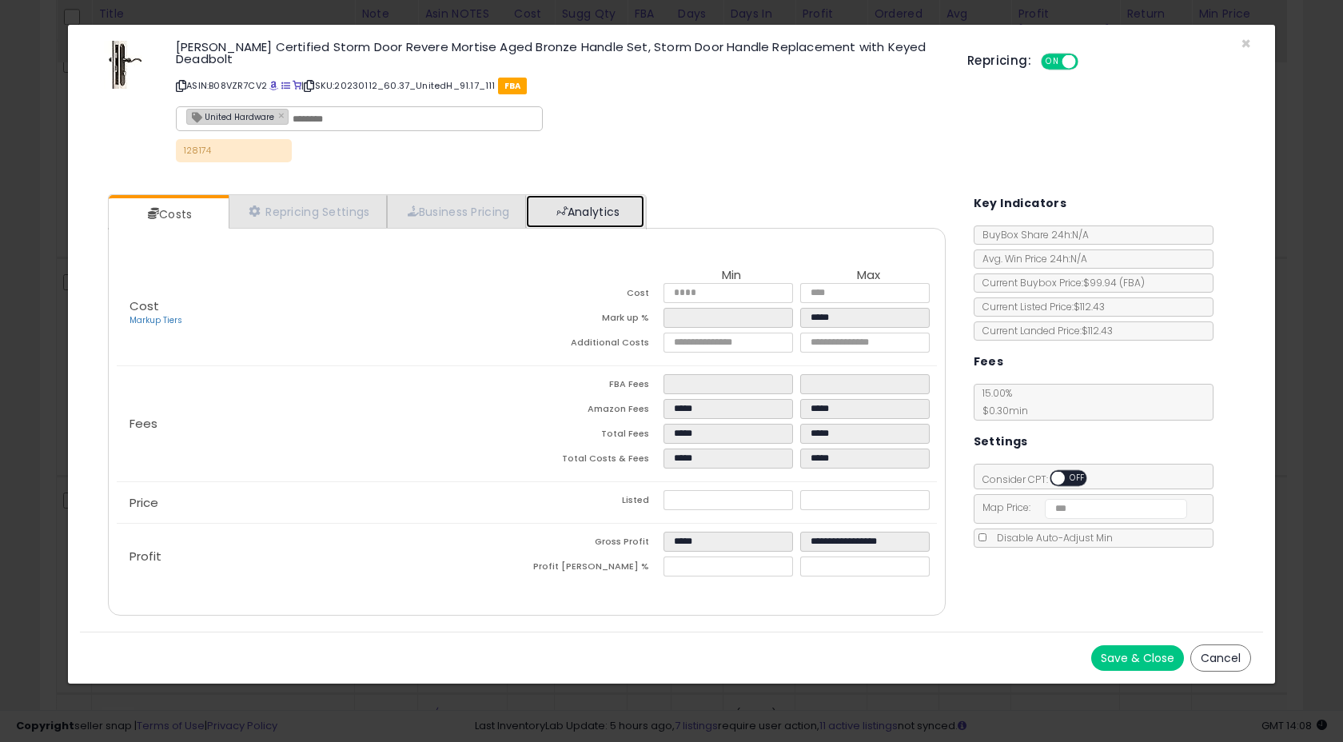
click at [591, 201] on link "Analytics" at bounding box center [585, 211] width 118 height 33
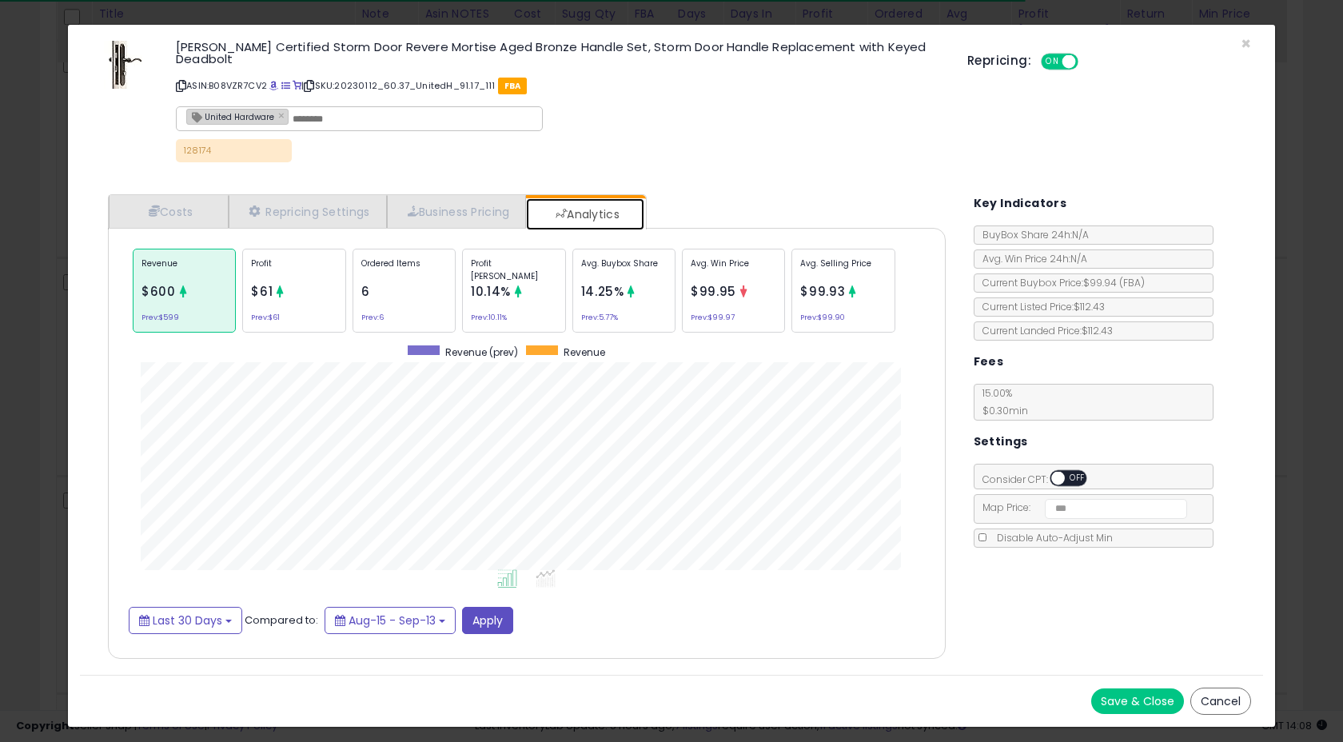
scroll to position [492, 869]
click at [287, 301] on div "Profit $61 Prev: $61" at bounding box center [293, 291] width 103 height 84
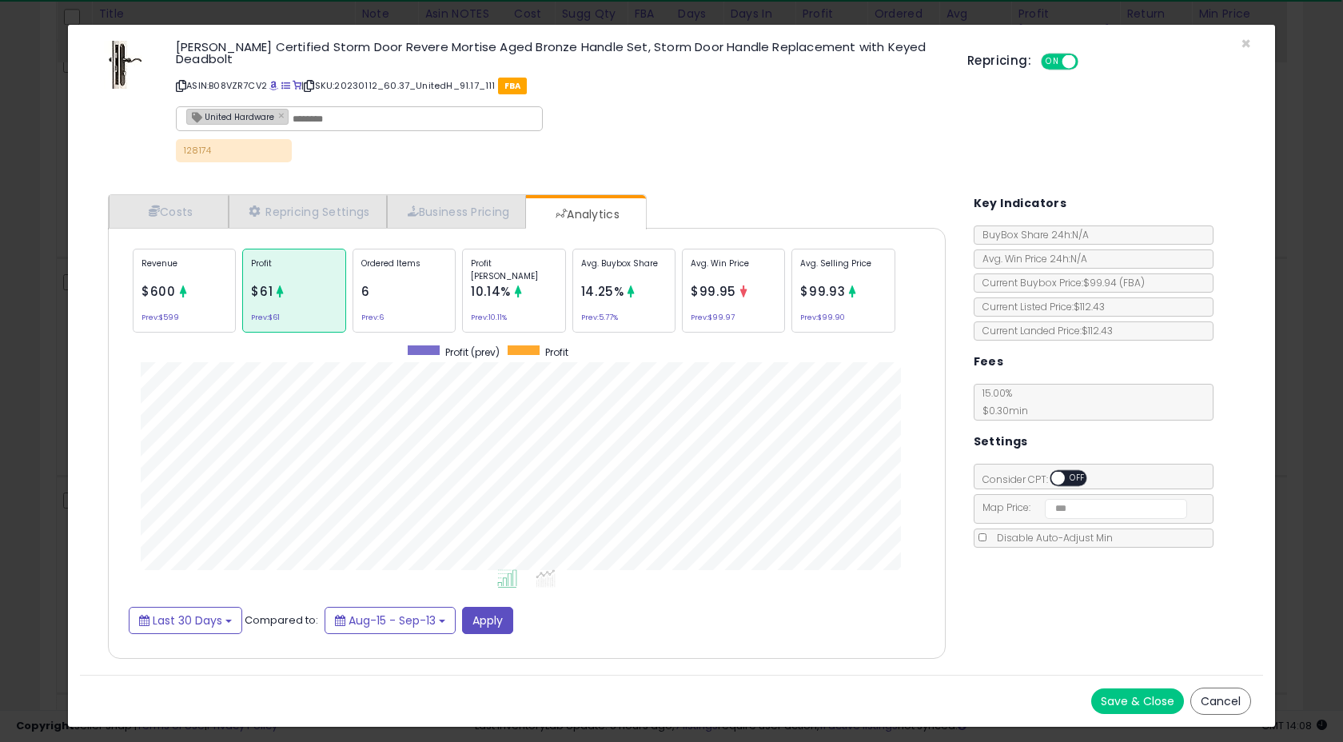
click at [397, 293] on div "Ordered Items 6 Prev: 6" at bounding box center [404, 291] width 103 height 84
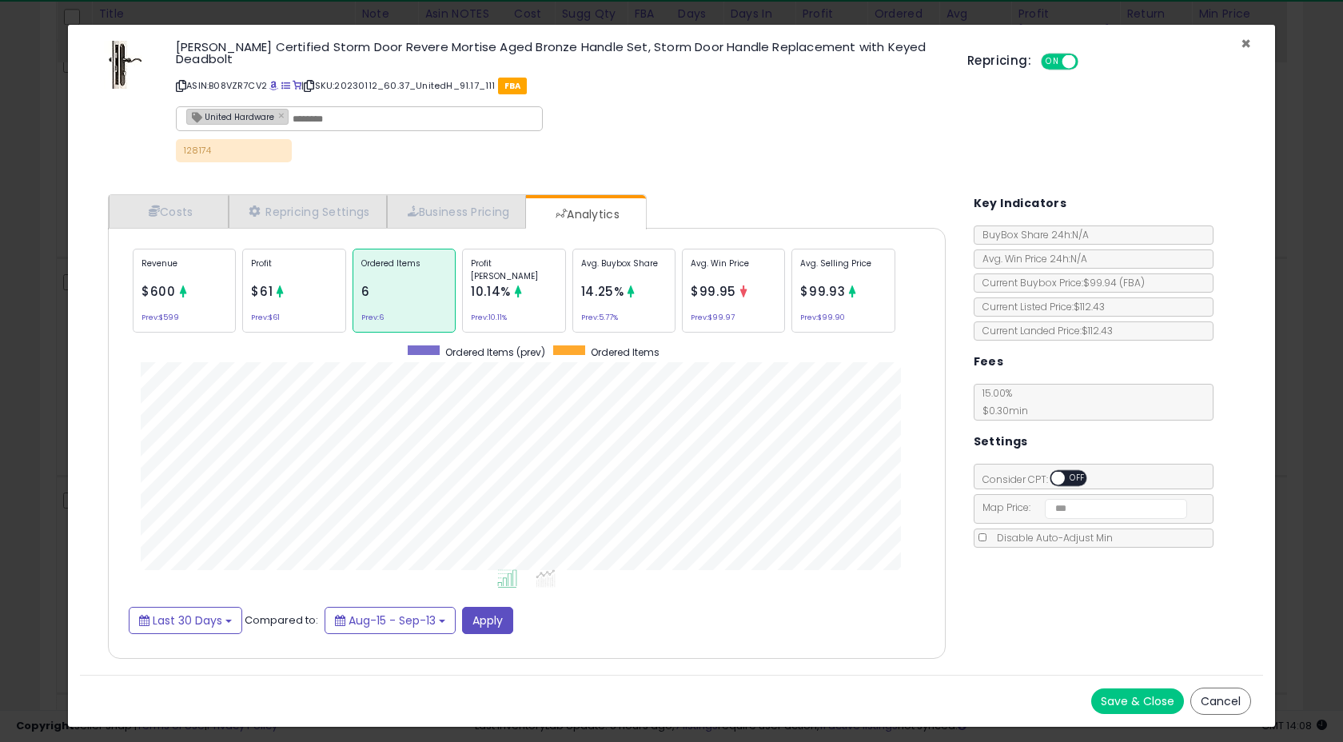
click at [1247, 41] on span "×" at bounding box center [1246, 43] width 10 height 23
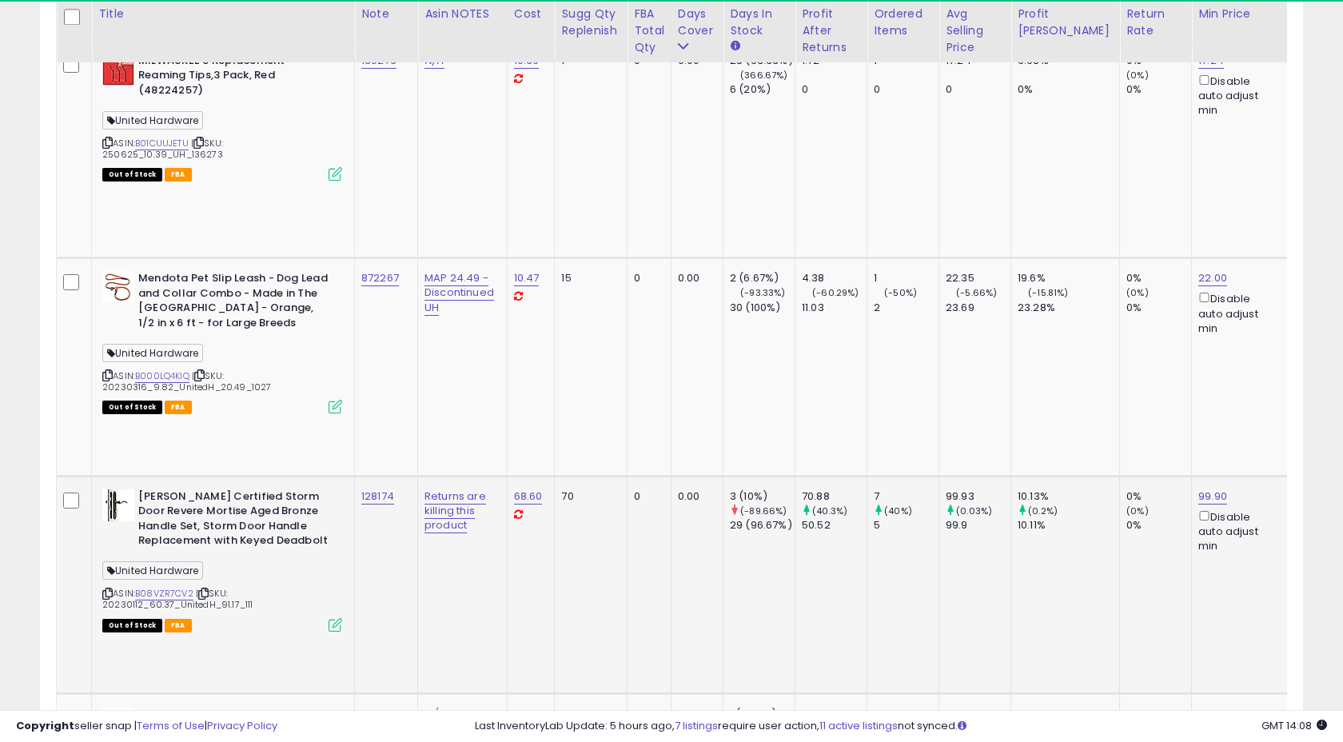
click at [405, 489] on div "128174" at bounding box center [383, 496] width 44 height 14
copy tr "128174"
click at [395, 476] on td "128174" at bounding box center [386, 584] width 63 height 217
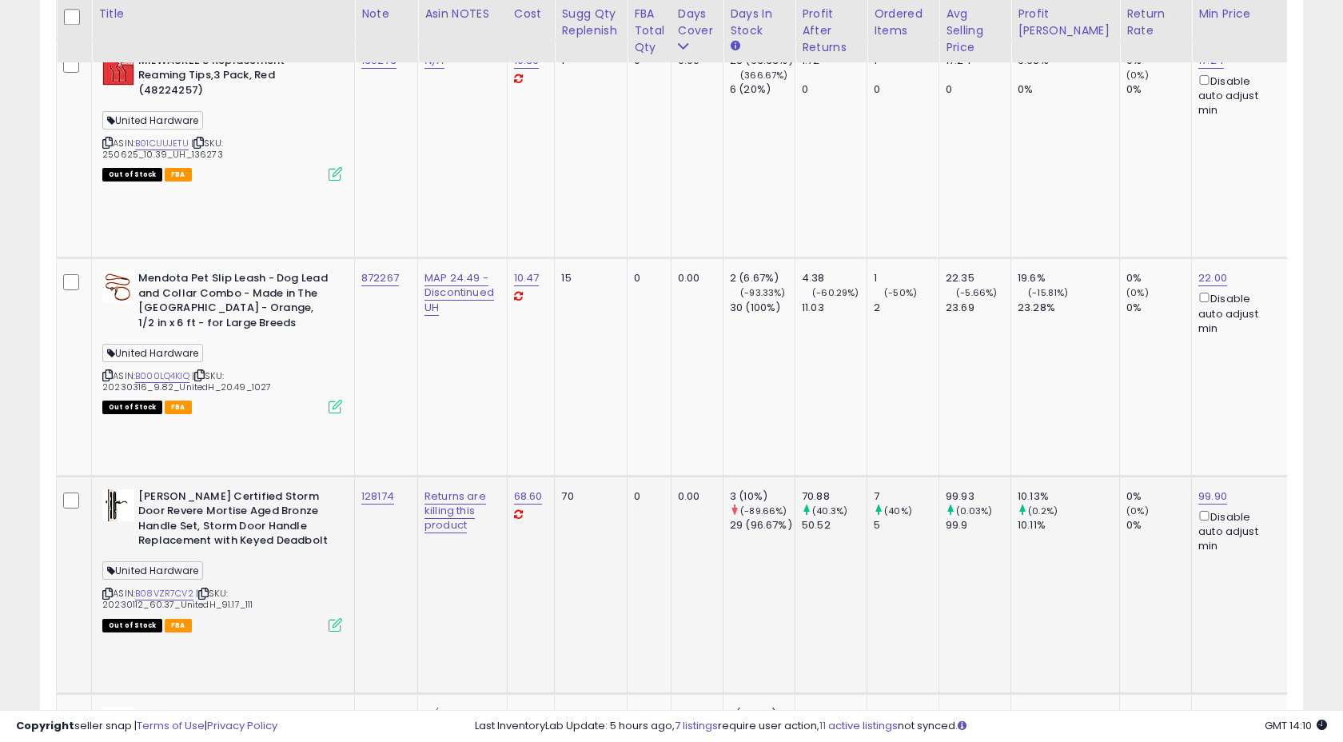
click at [399, 476] on td "128174" at bounding box center [386, 584] width 63 height 217
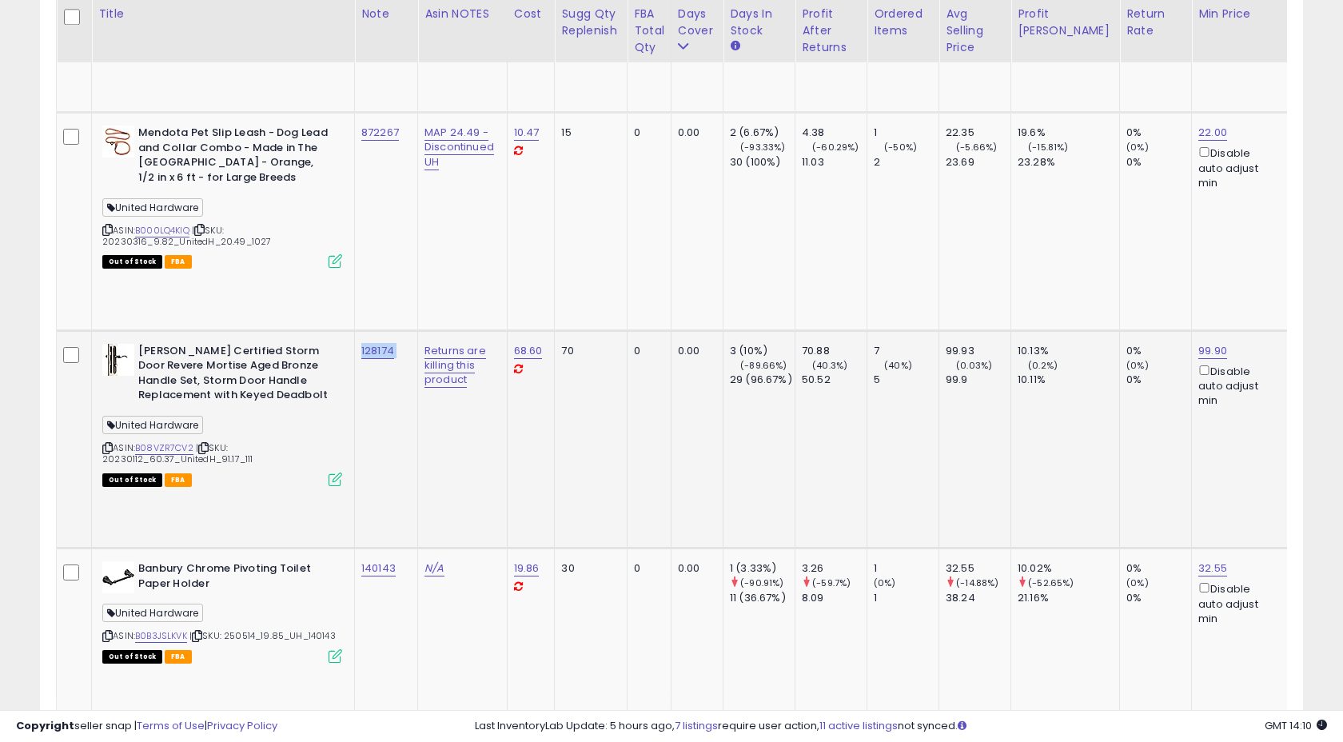
scroll to position [1827, 0]
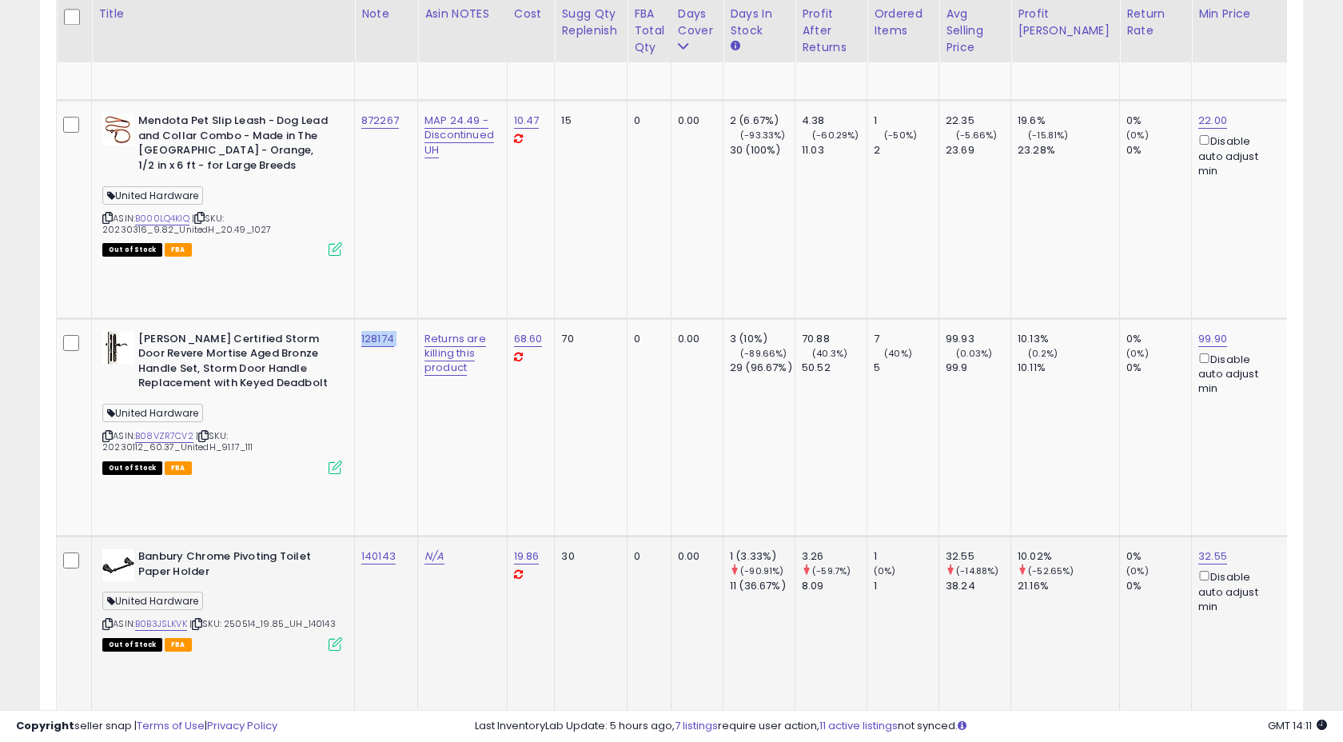
click at [404, 549] on div "140143" at bounding box center [383, 556] width 44 height 14
copy tr "140143"
click at [389, 537] on td "140143" at bounding box center [386, 645] width 63 height 217
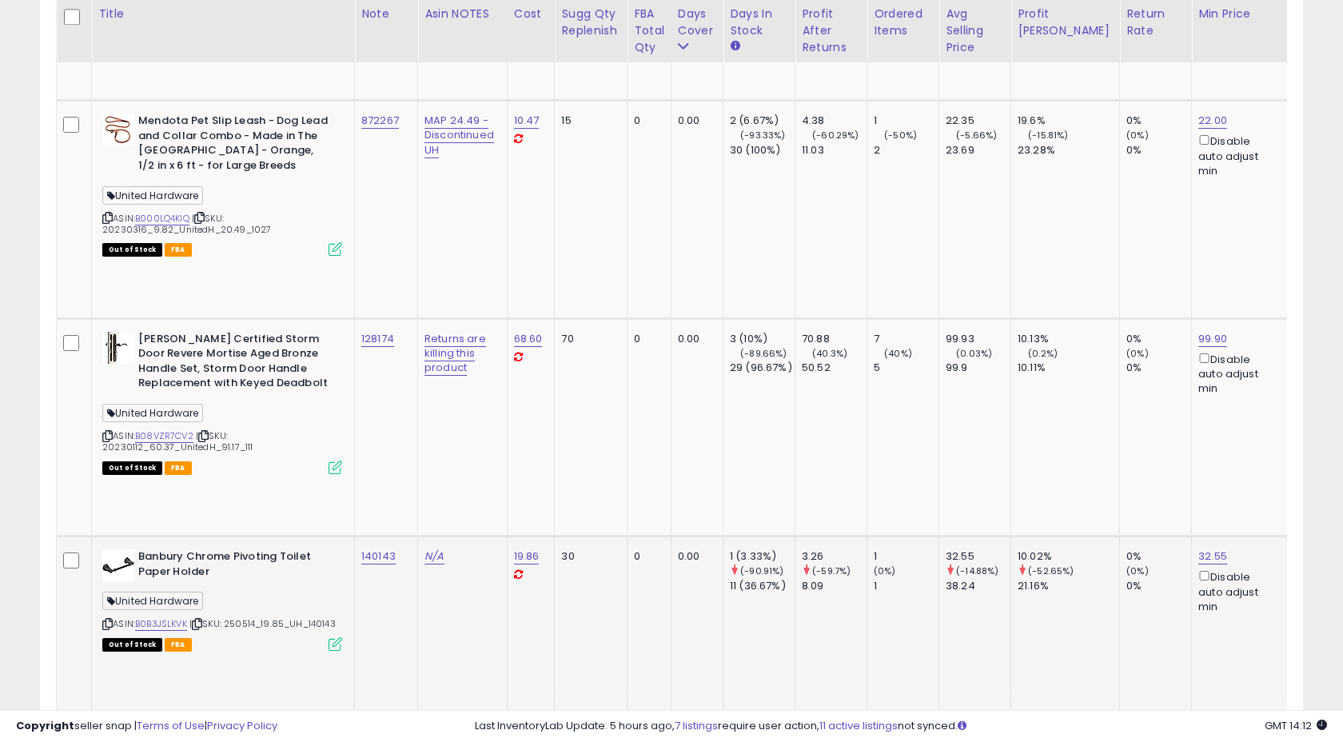
click at [407, 537] on td "140143" at bounding box center [386, 645] width 63 height 217
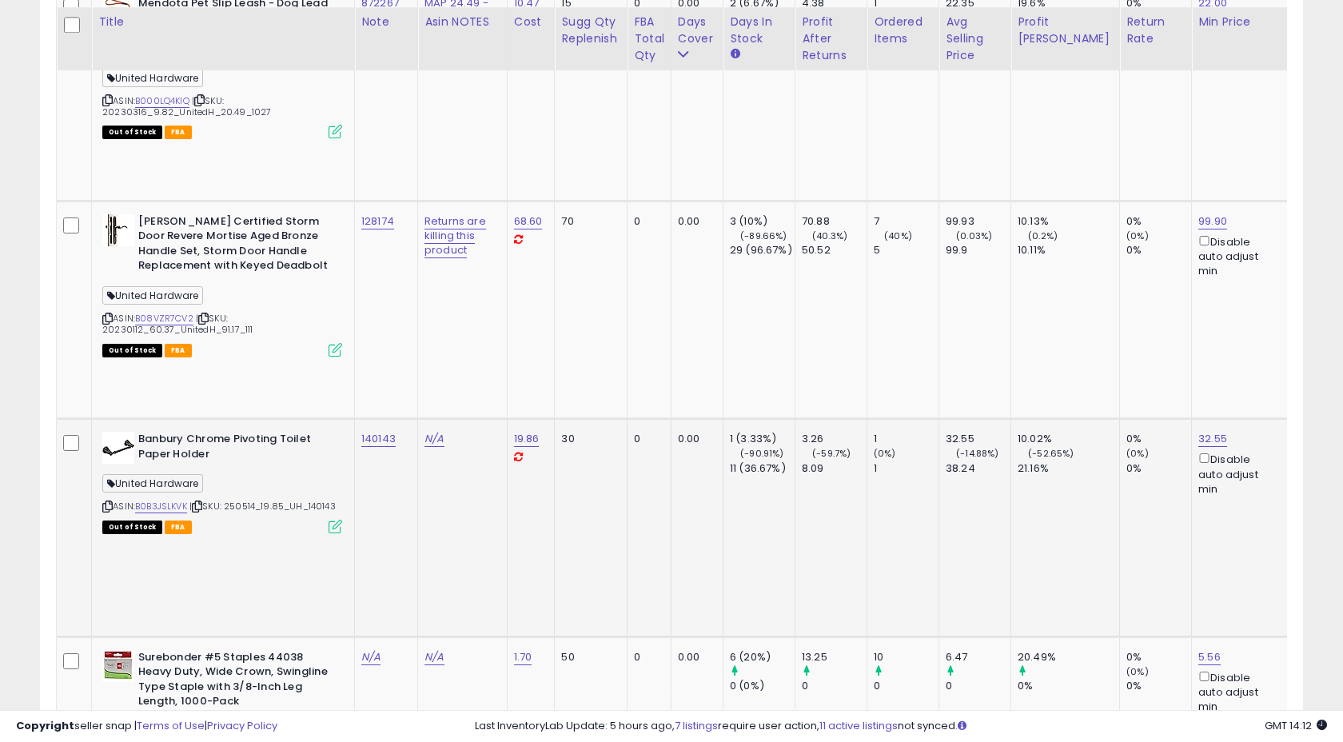
scroll to position [1957, 0]
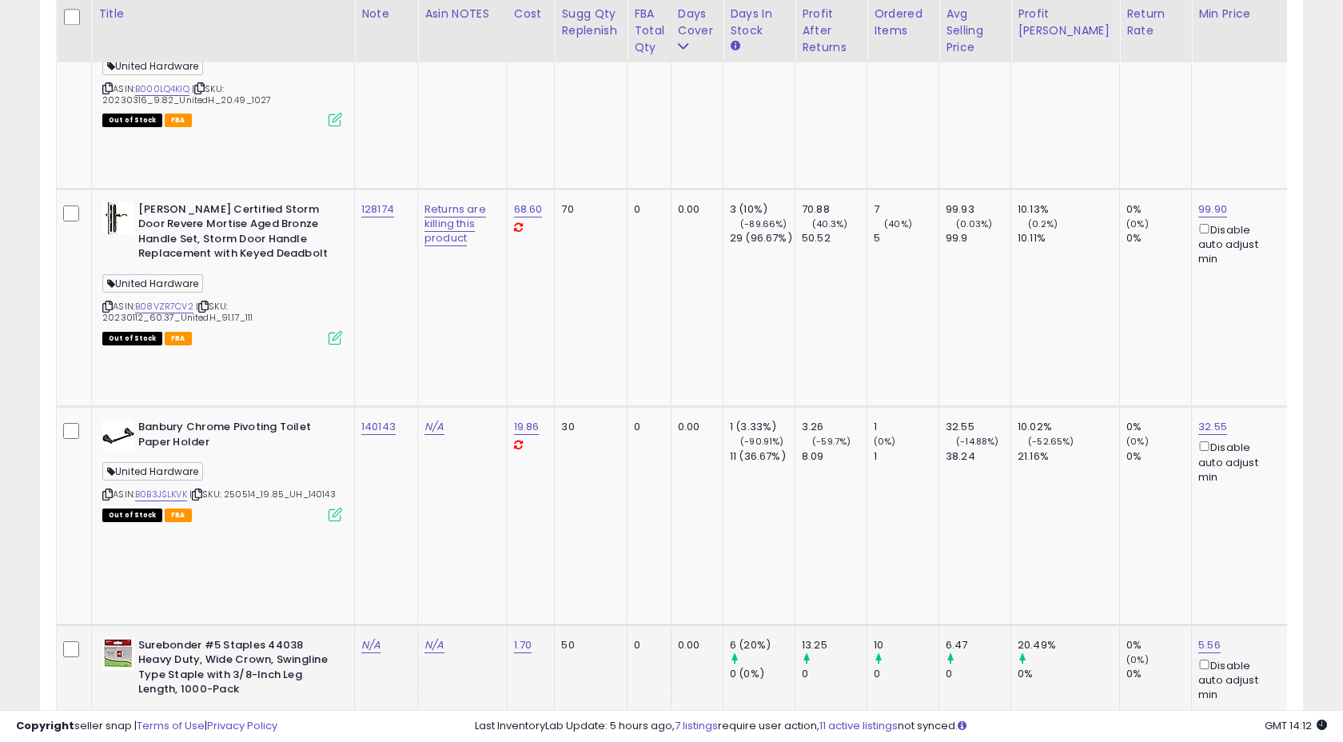
click at [393, 638] on div "N/A" at bounding box center [383, 645] width 44 height 14
click at [388, 624] on td "N/A" at bounding box center [386, 732] width 63 height 217
drag, startPoint x: 180, startPoint y: 197, endPoint x: 234, endPoint y: 199, distance: 54.4
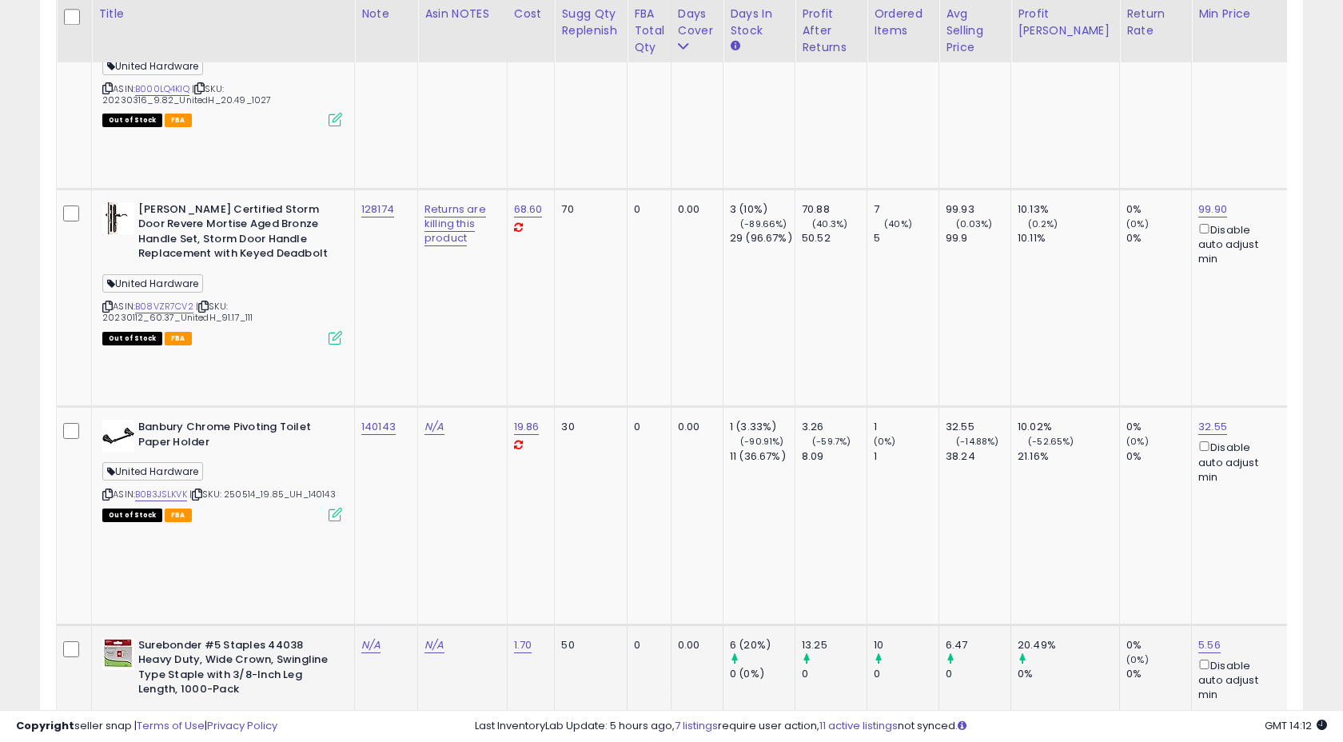
click at [234, 638] on div "ASIN: B0000BYDRJ | SKU: 250903_1.70_UH_079236 Out of Stock FBA" at bounding box center [222, 708] width 240 height 141
copy span "079236"
click at [374, 637] on link "N/A" at bounding box center [370, 645] width 19 height 16
type input "******"
click at [436, 43] on button "submit" at bounding box center [422, 46] width 27 height 24
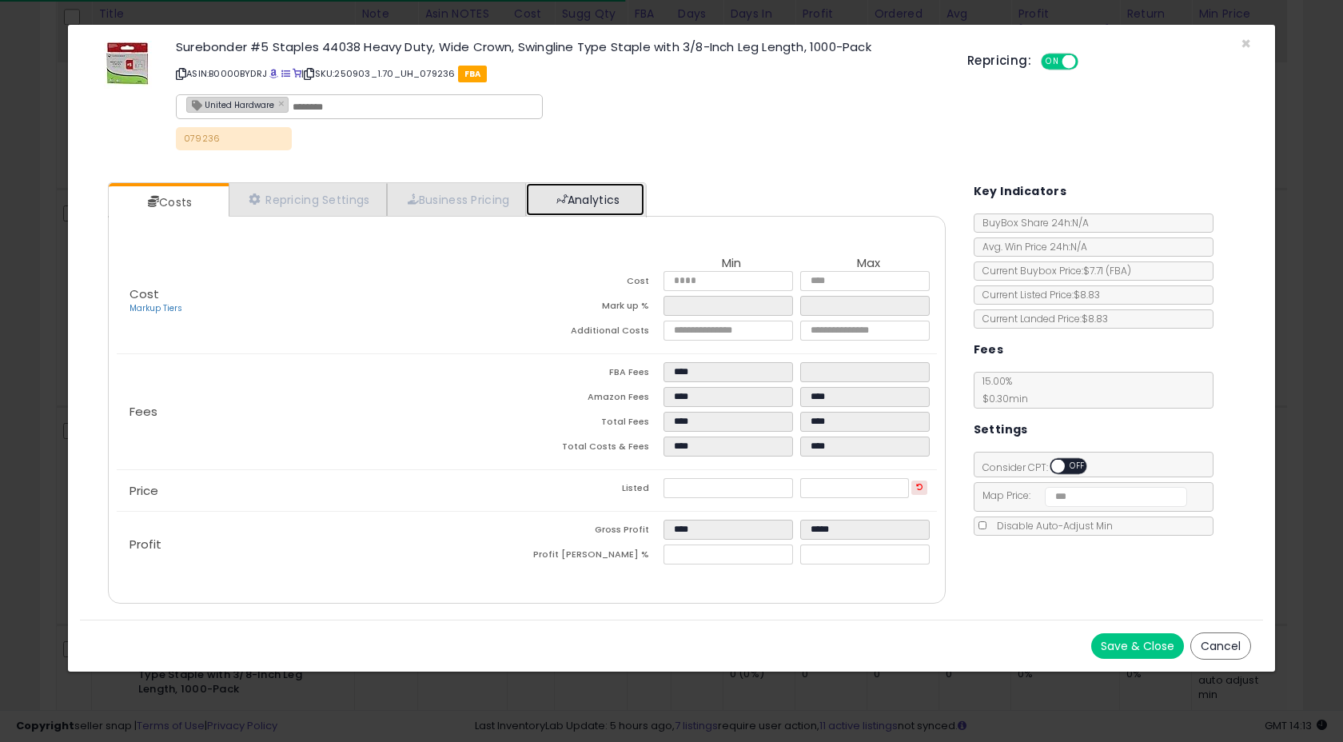
click at [592, 200] on link "Analytics" at bounding box center [585, 199] width 118 height 33
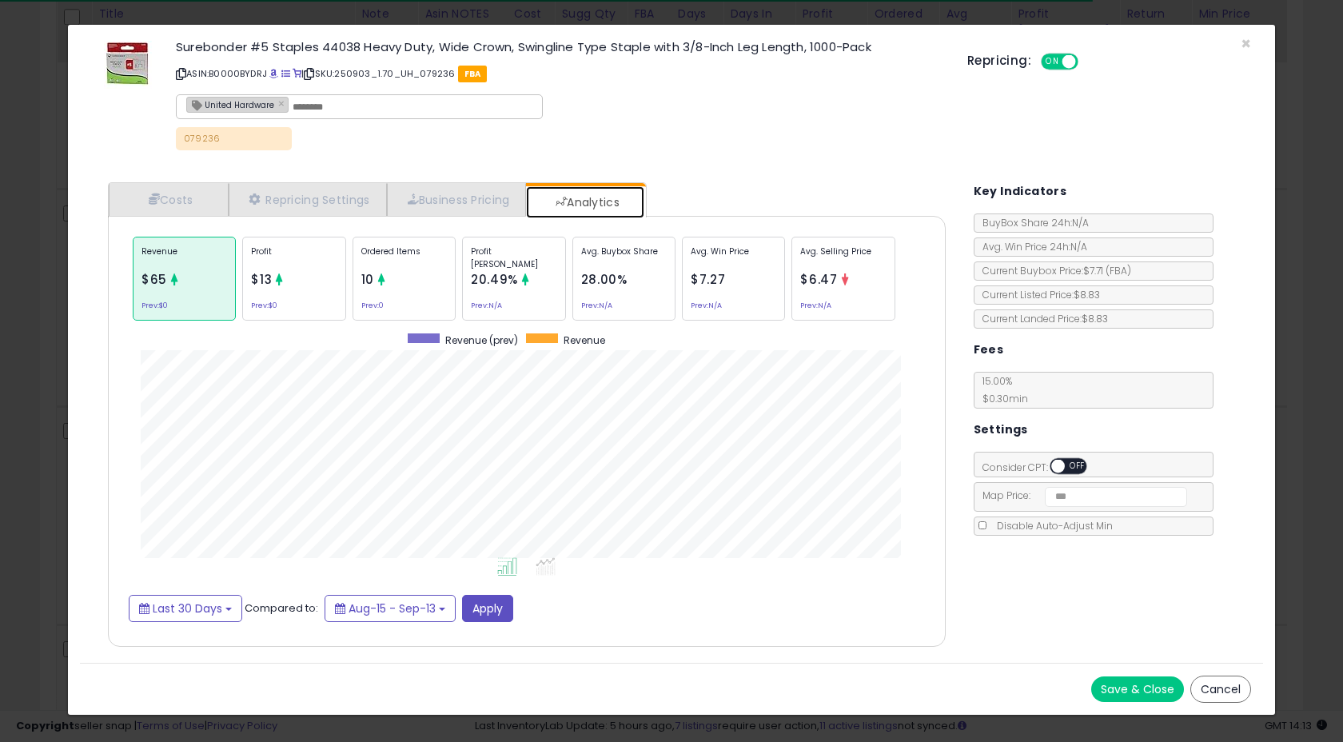
scroll to position [492, 869]
click at [1243, 38] on span "×" at bounding box center [1246, 43] width 10 height 23
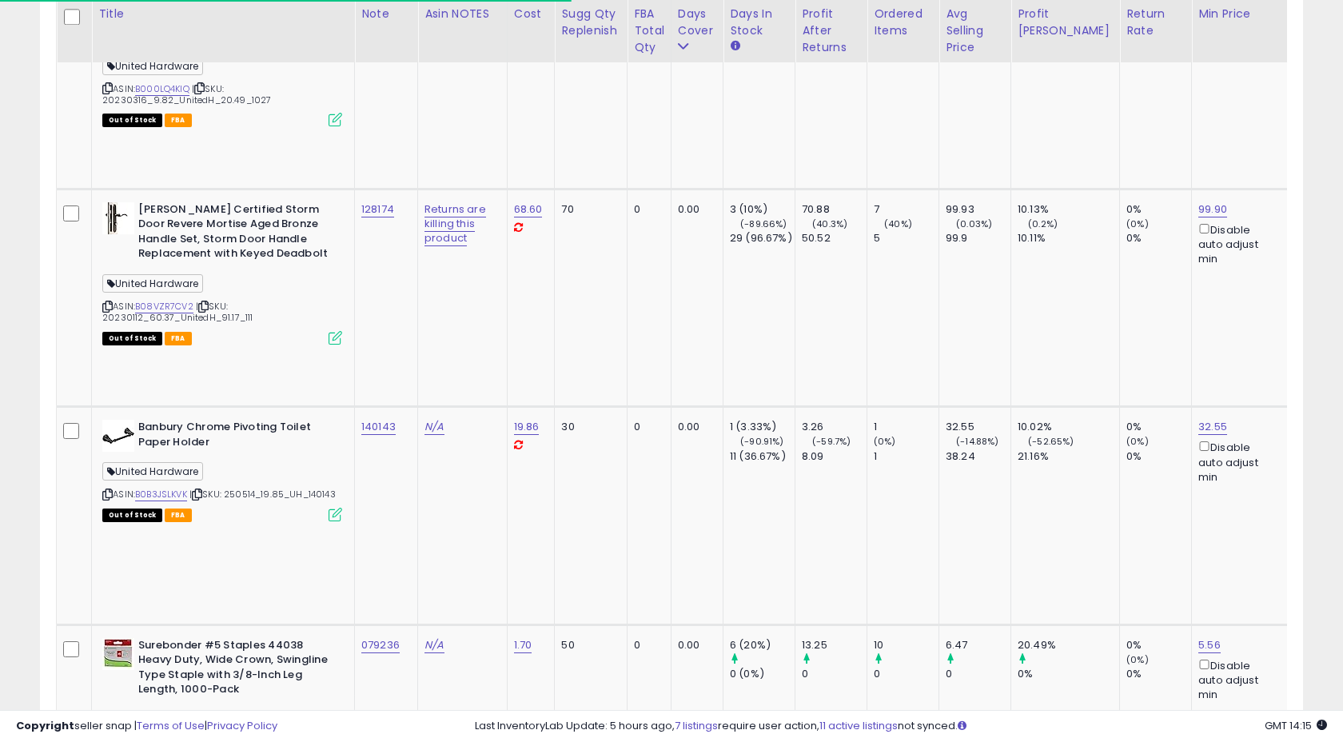
click at [406, 624] on td "079236" at bounding box center [386, 732] width 63 height 217
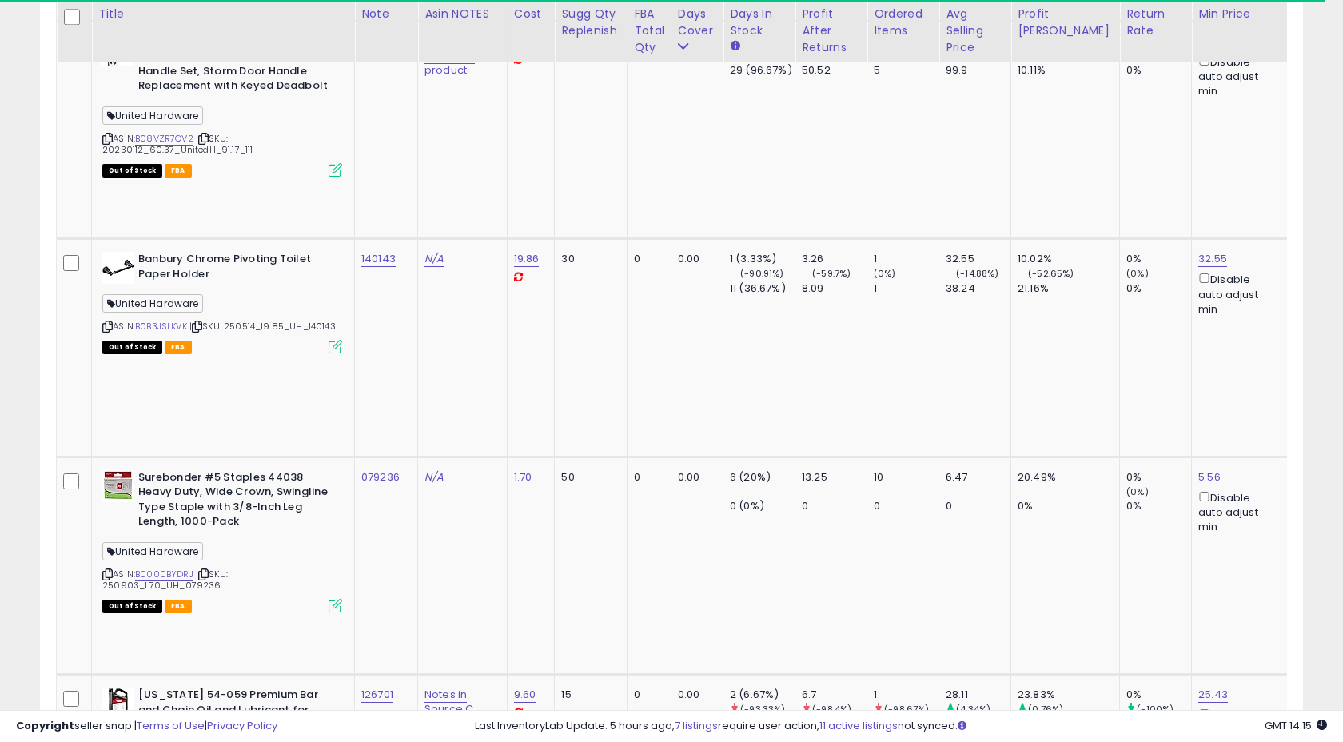
scroll to position [2122, 0]
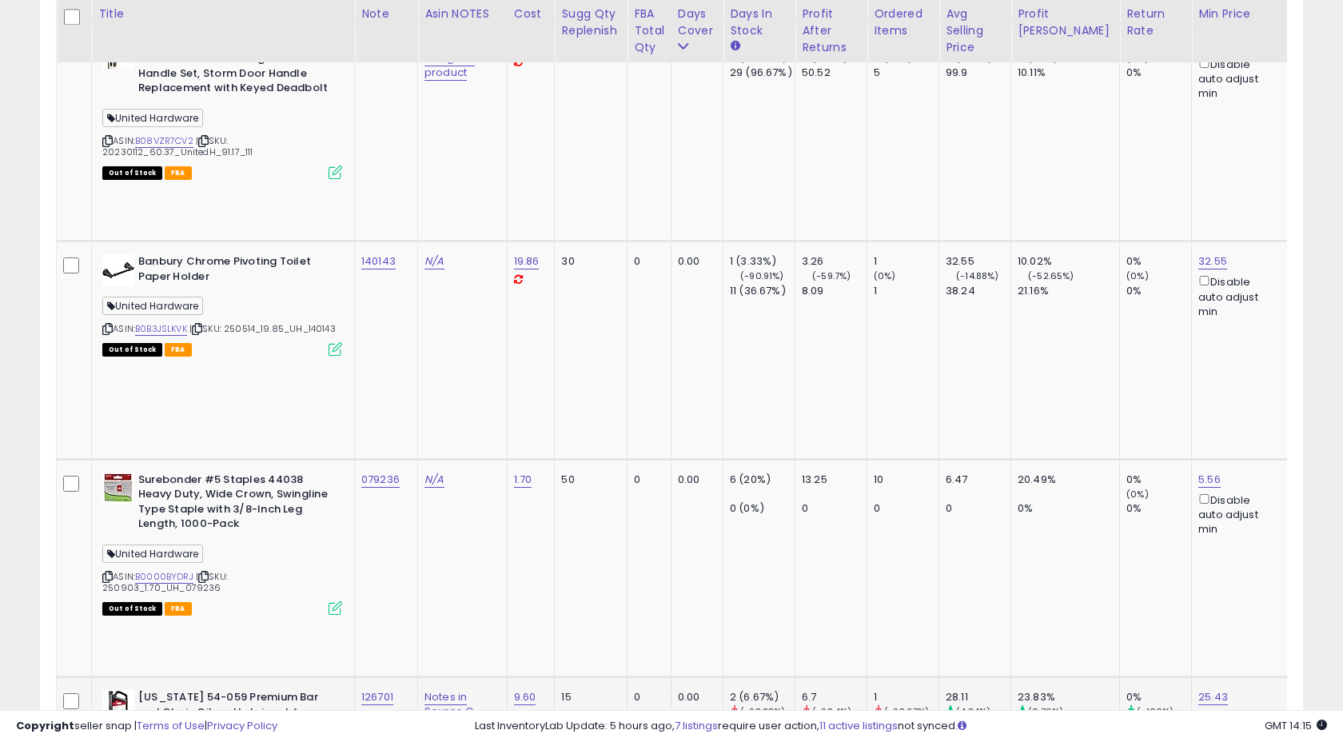
click at [403, 690] on div "126701" at bounding box center [383, 697] width 44 height 14
copy tr "126701"
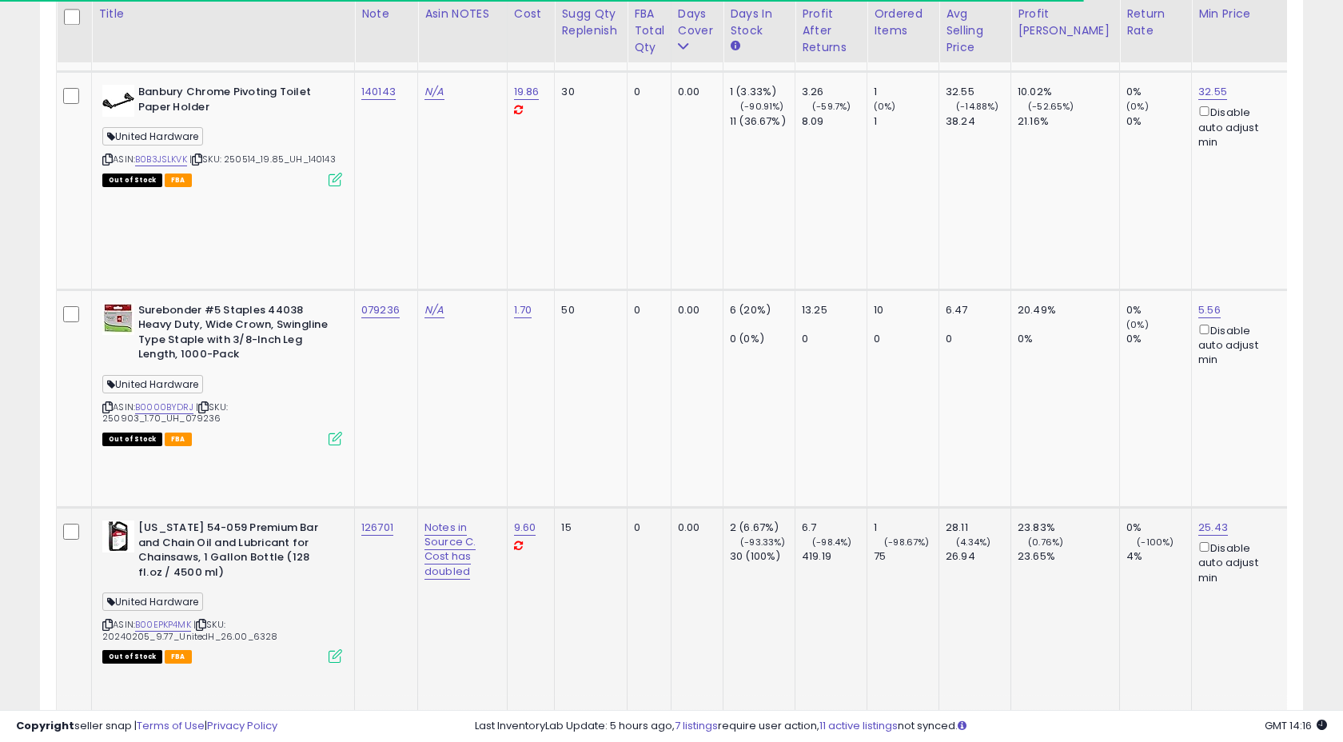
scroll to position [2285, 0]
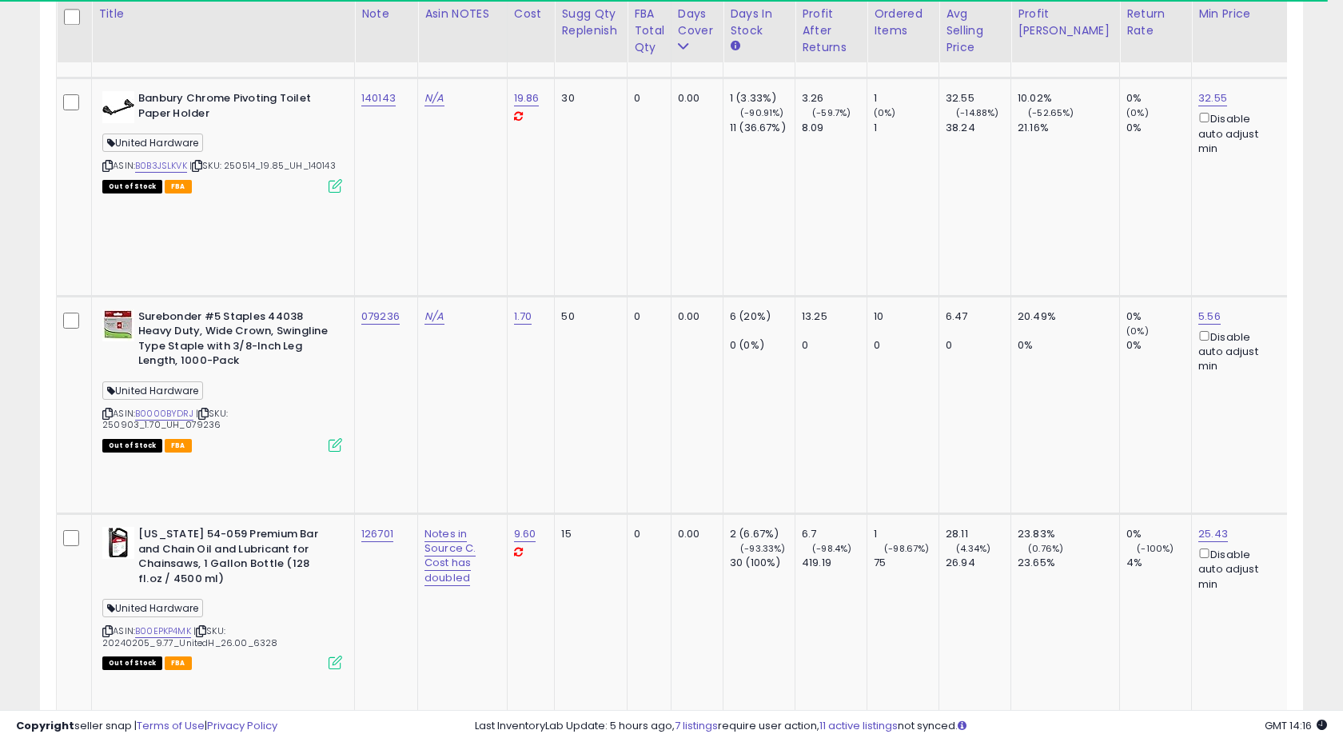
click at [403, 741] on div "816132" at bounding box center [383, 751] width 44 height 14
copy tr "816132"
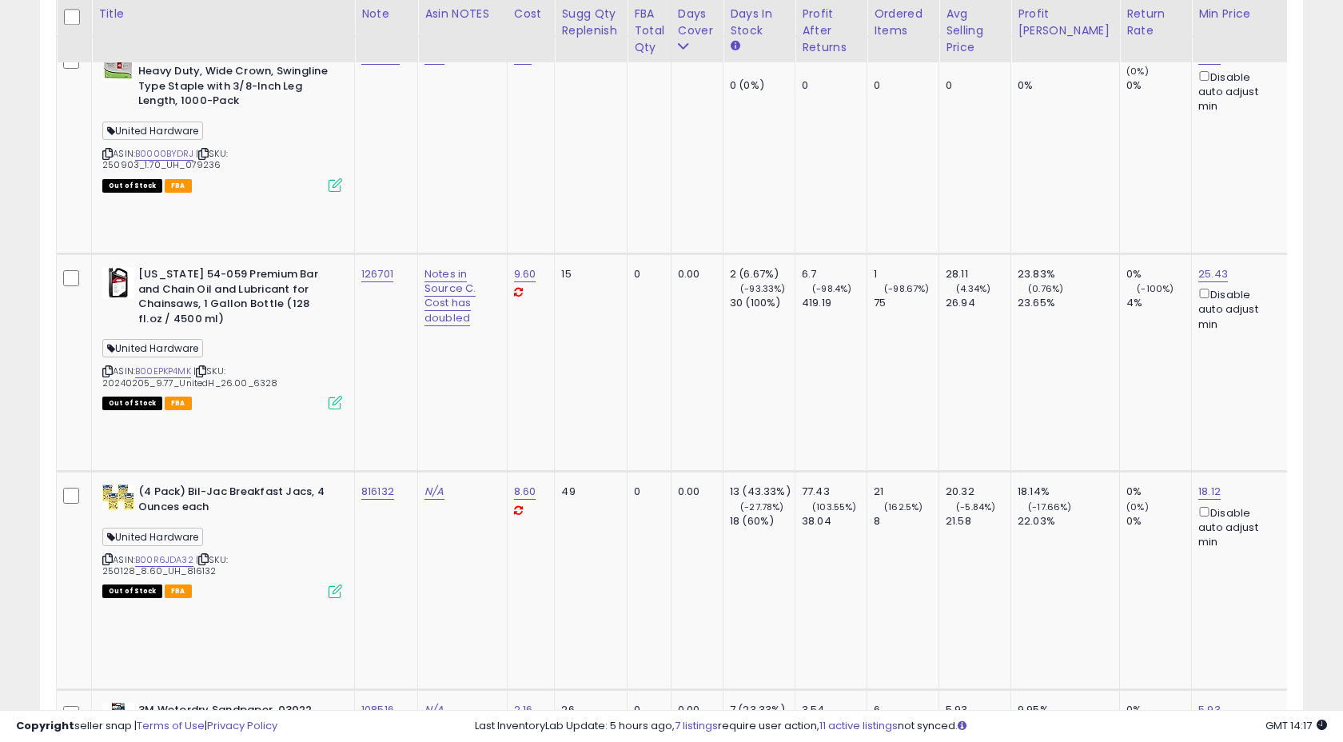
scroll to position [2548, 0]
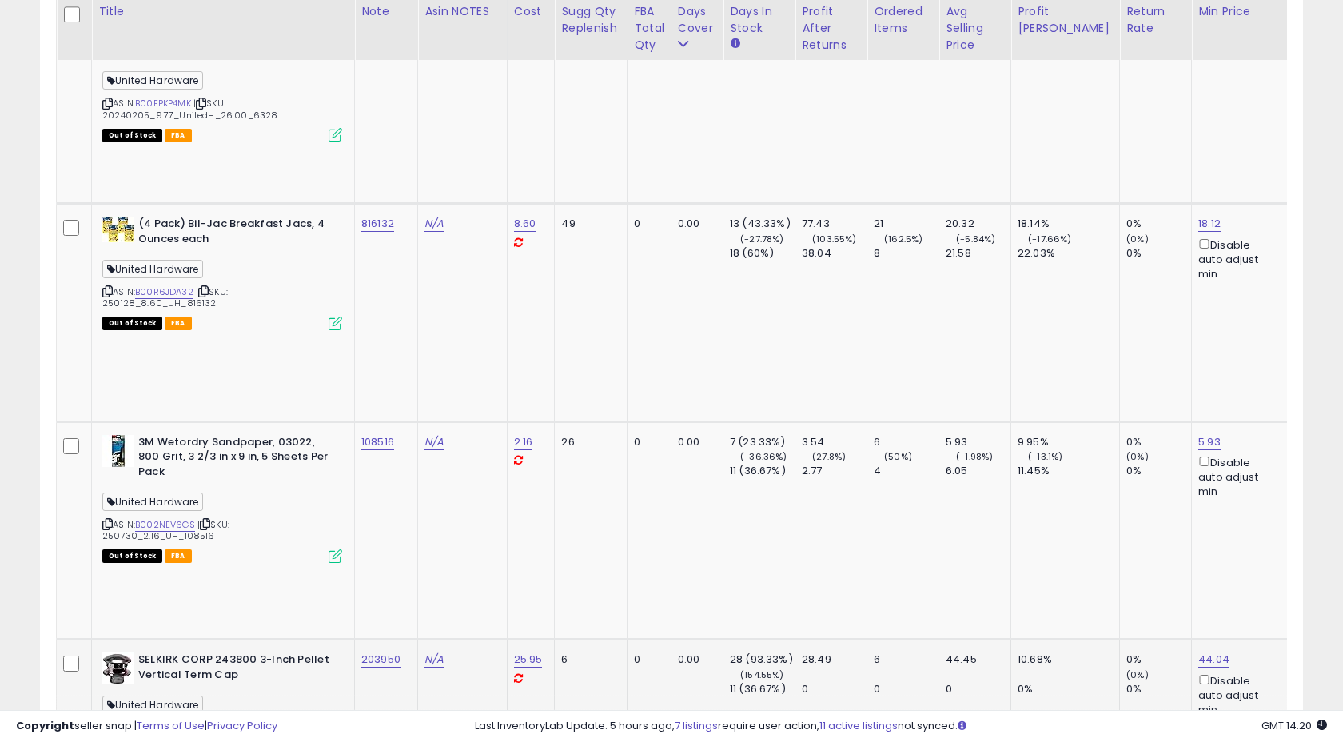
scroll to position [2806, 0]
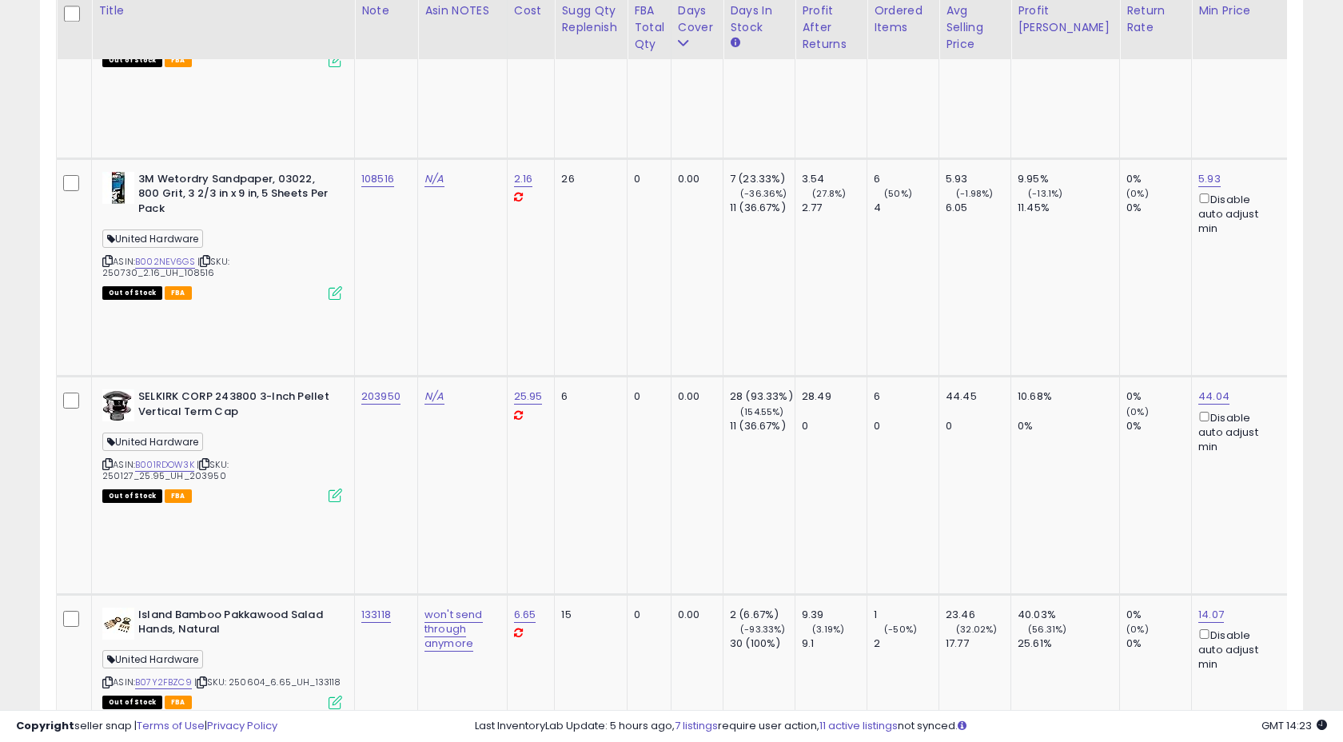
scroll to position [3073, 0]
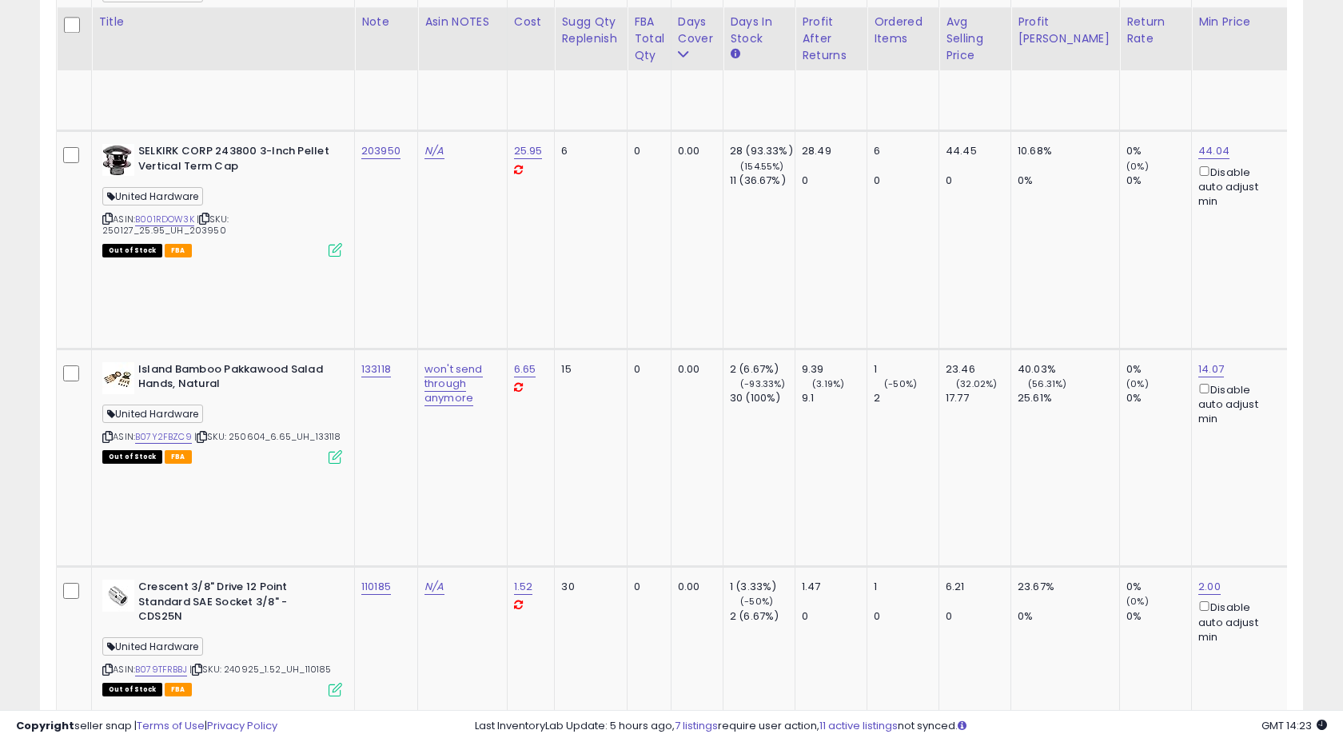
scroll to position [3329, 0]
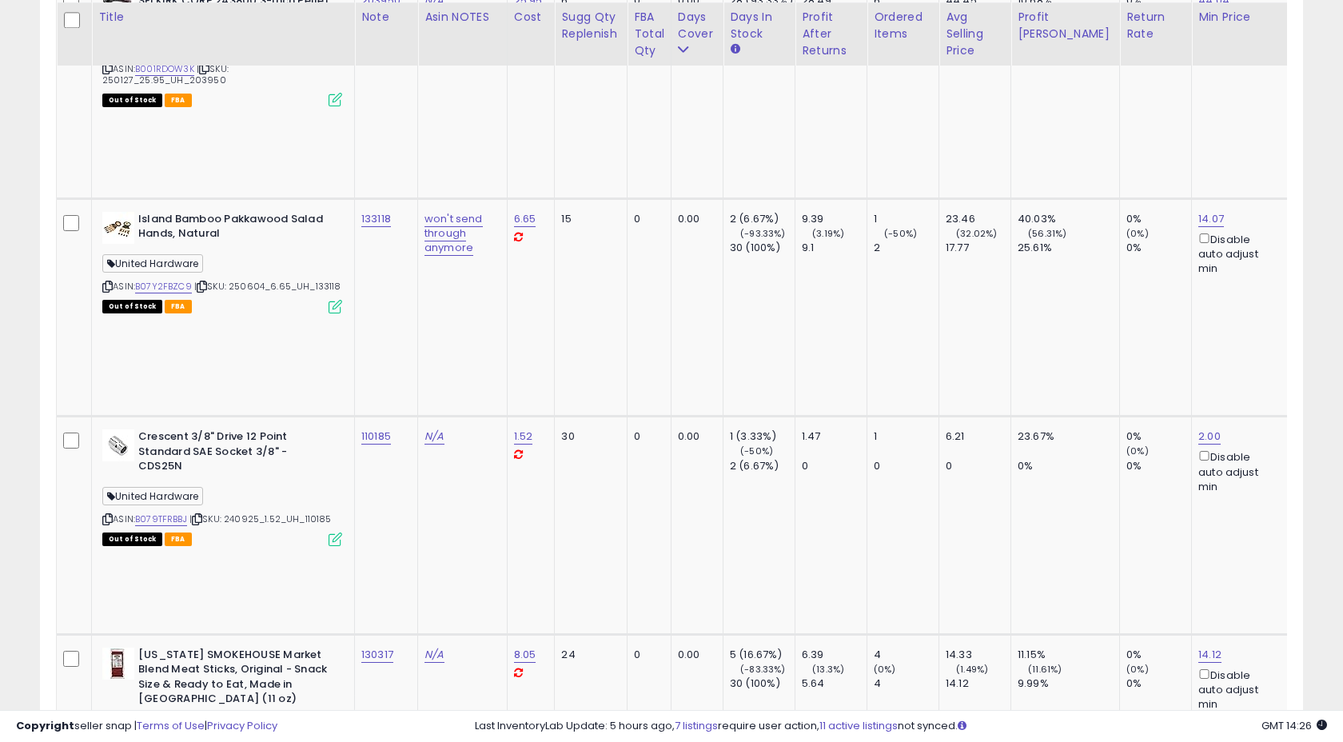
scroll to position [3484, 0]
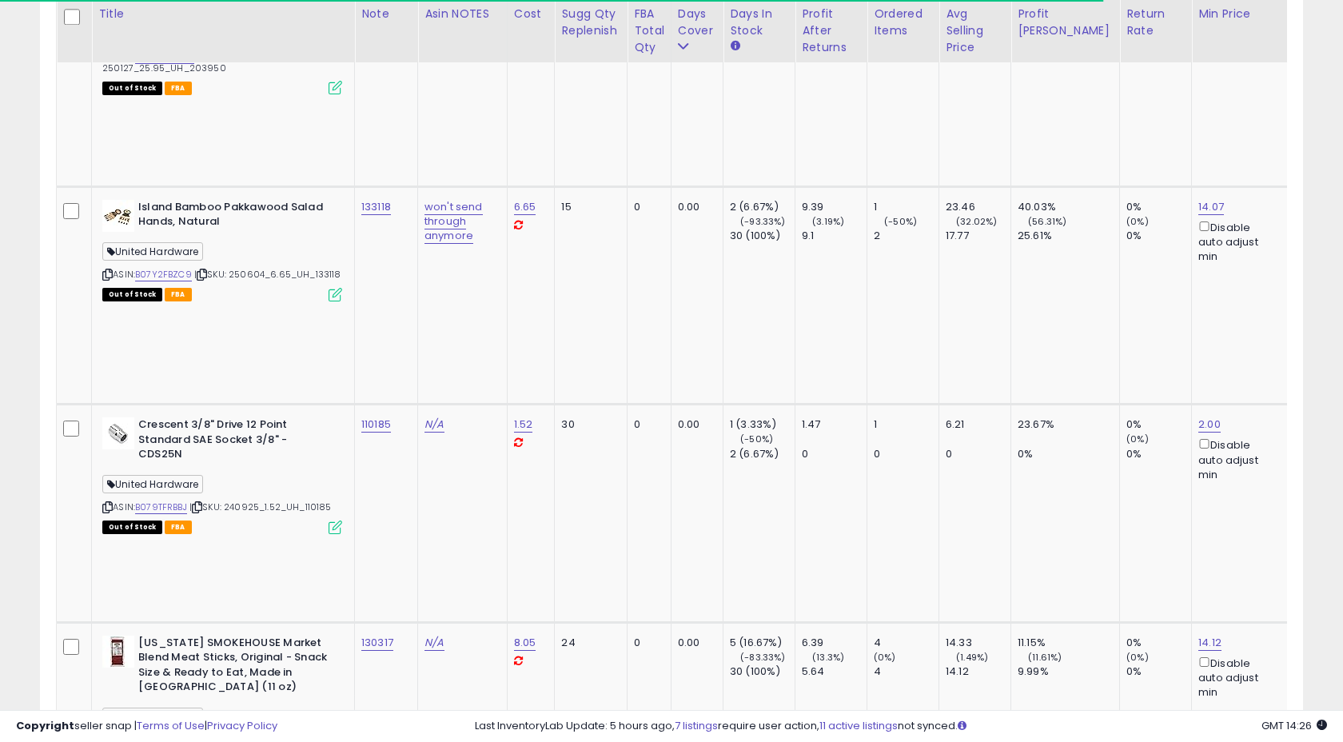
type input "**********"
click at [491, 44] on icon "submit" at bounding box center [486, 41] width 10 height 10
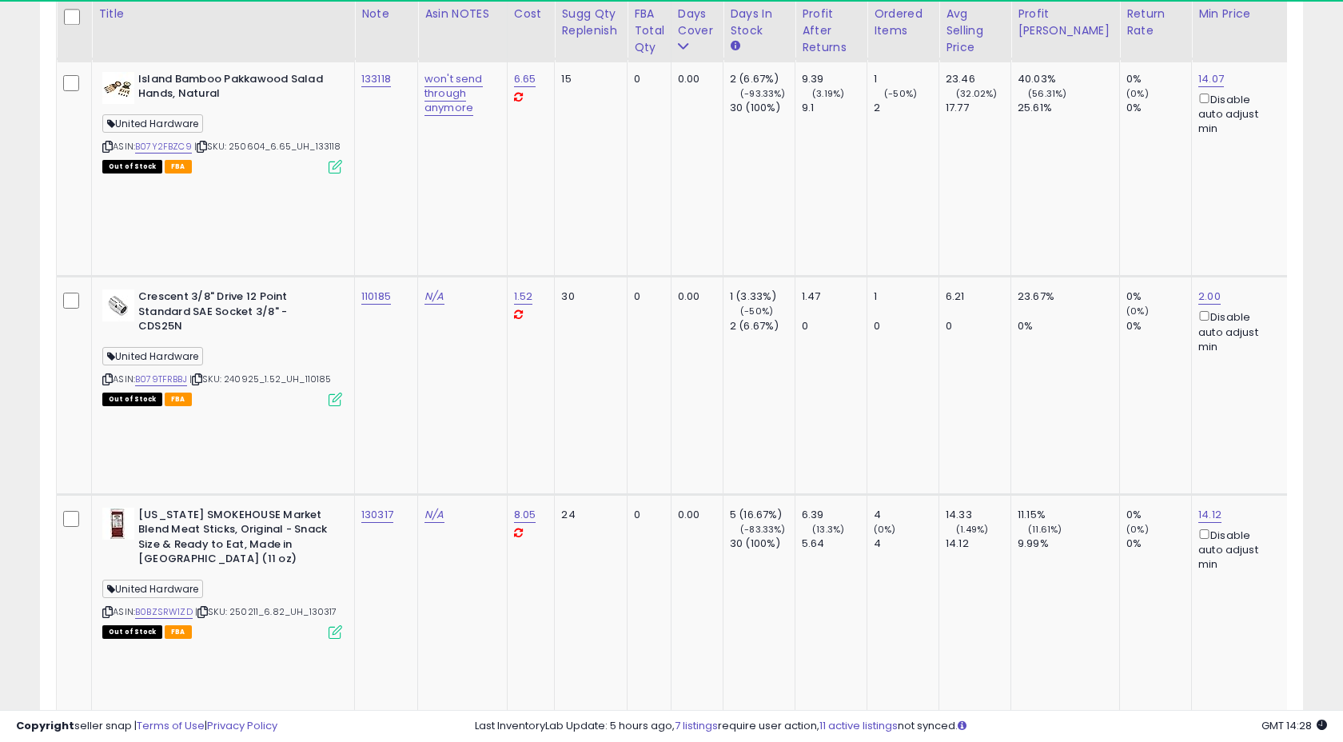
scroll to position [3617, 0]
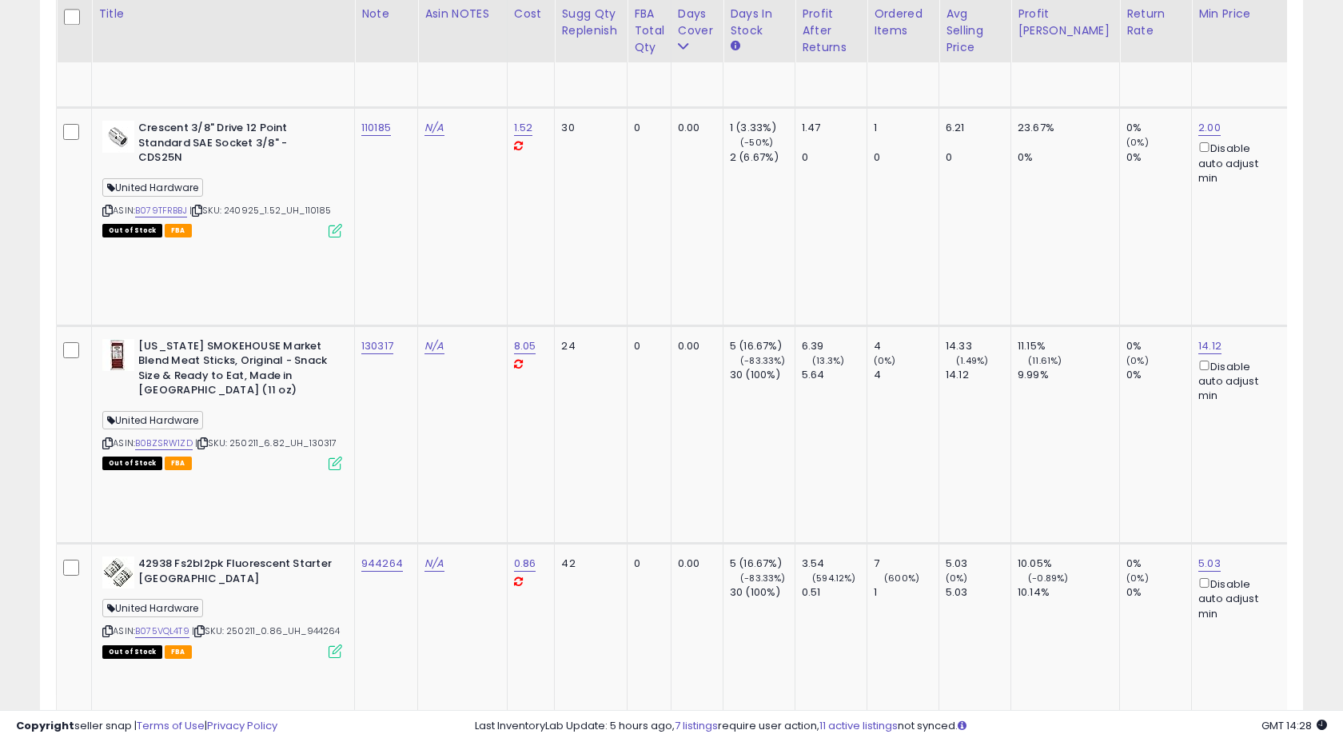
scroll to position [3767, 0]
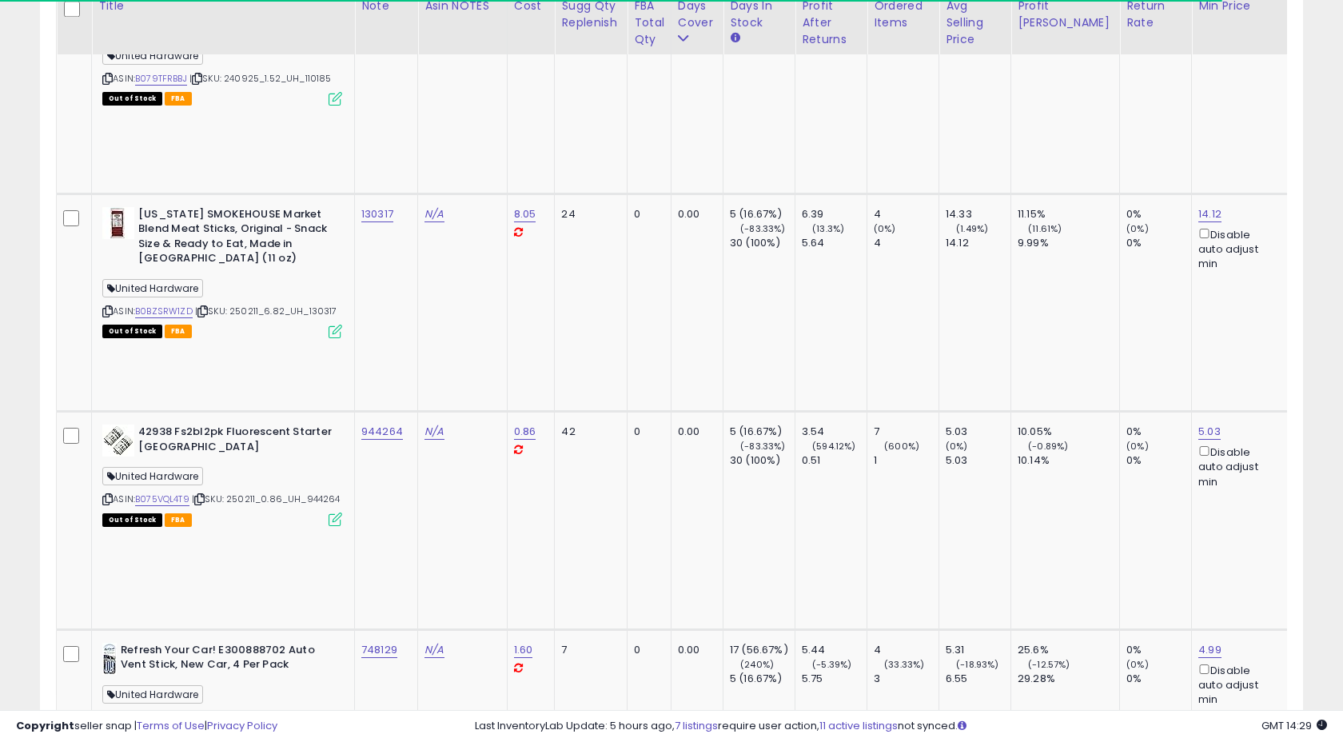
scroll to position [3900, 0]
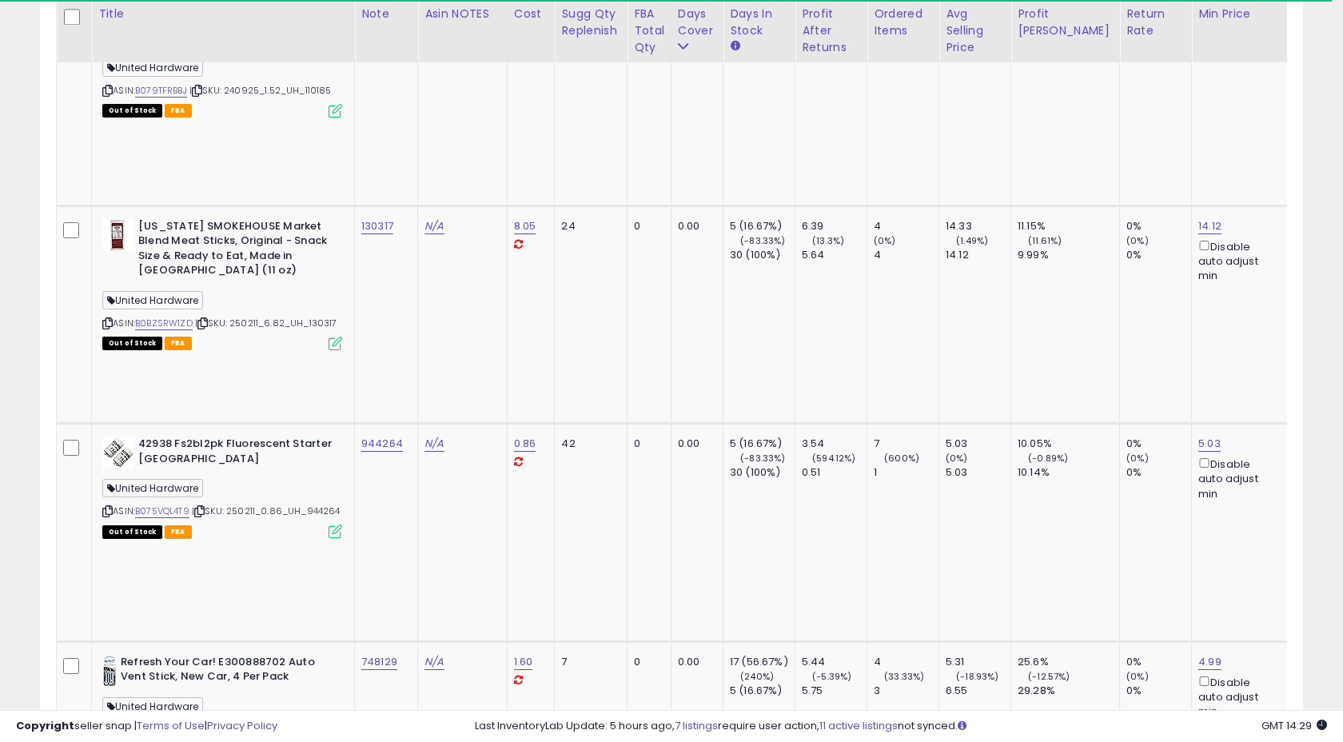
drag, startPoint x: 181, startPoint y: 170, endPoint x: 214, endPoint y: 174, distance: 32.9
type input "******"
click at [427, 52] on icon "submit" at bounding box center [422, 48] width 10 height 10
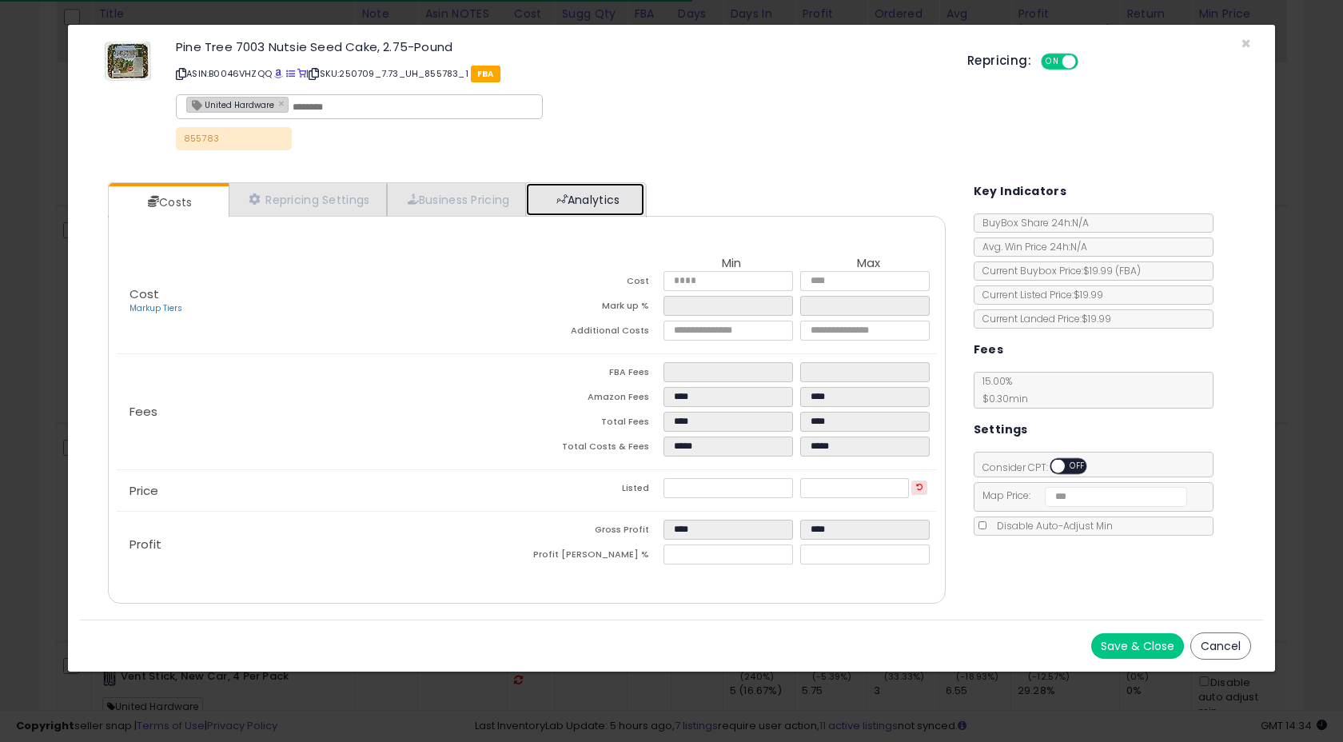
click at [599, 204] on link "Analytics" at bounding box center [585, 199] width 118 height 33
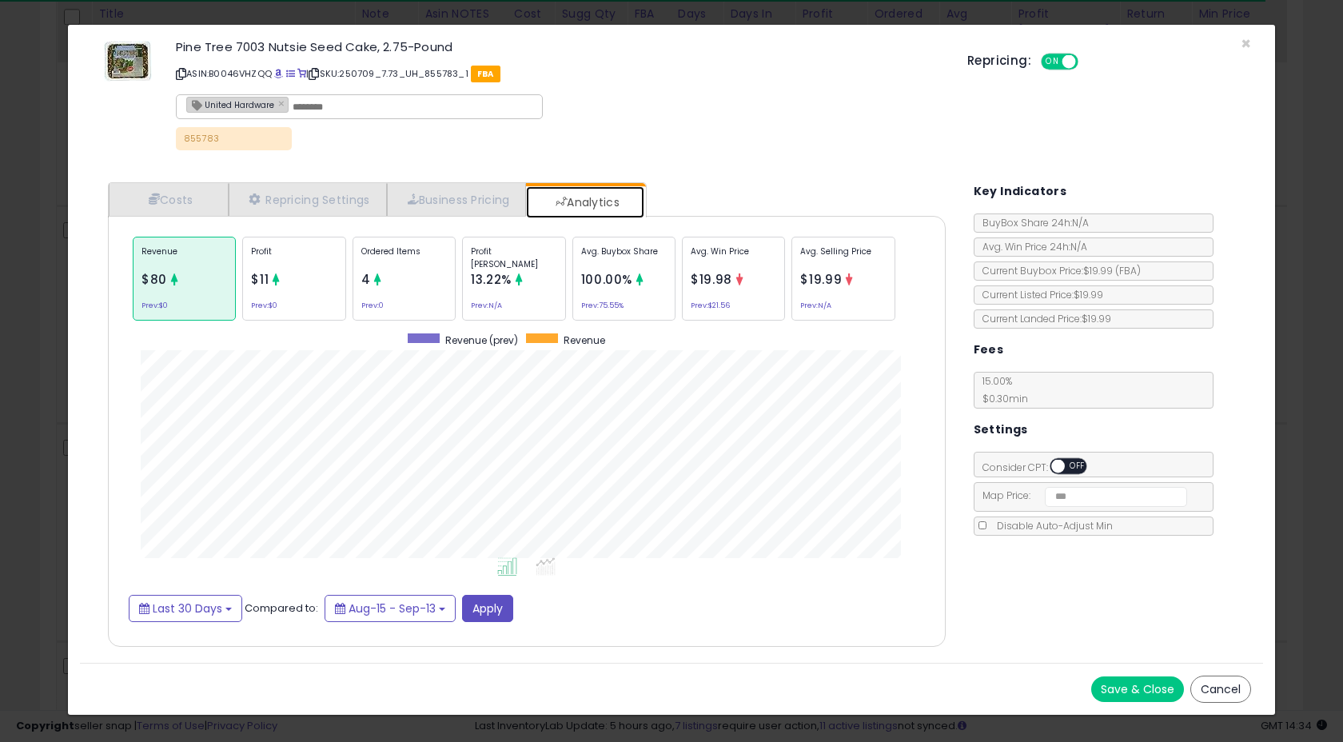
scroll to position [492, 869]
click at [1247, 41] on span "×" at bounding box center [1246, 43] width 10 height 23
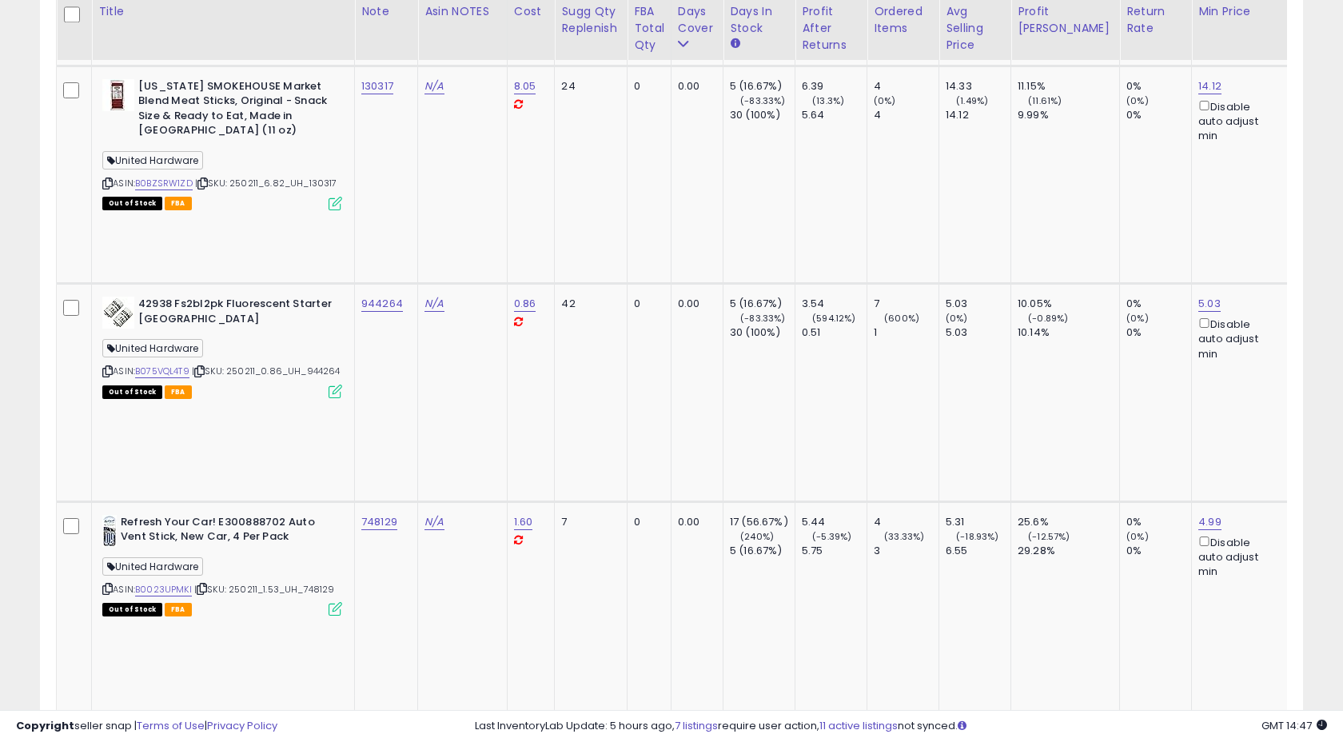
scroll to position [4038, 0]
drag, startPoint x: 185, startPoint y: 166, endPoint x: 220, endPoint y: 166, distance: 35.2
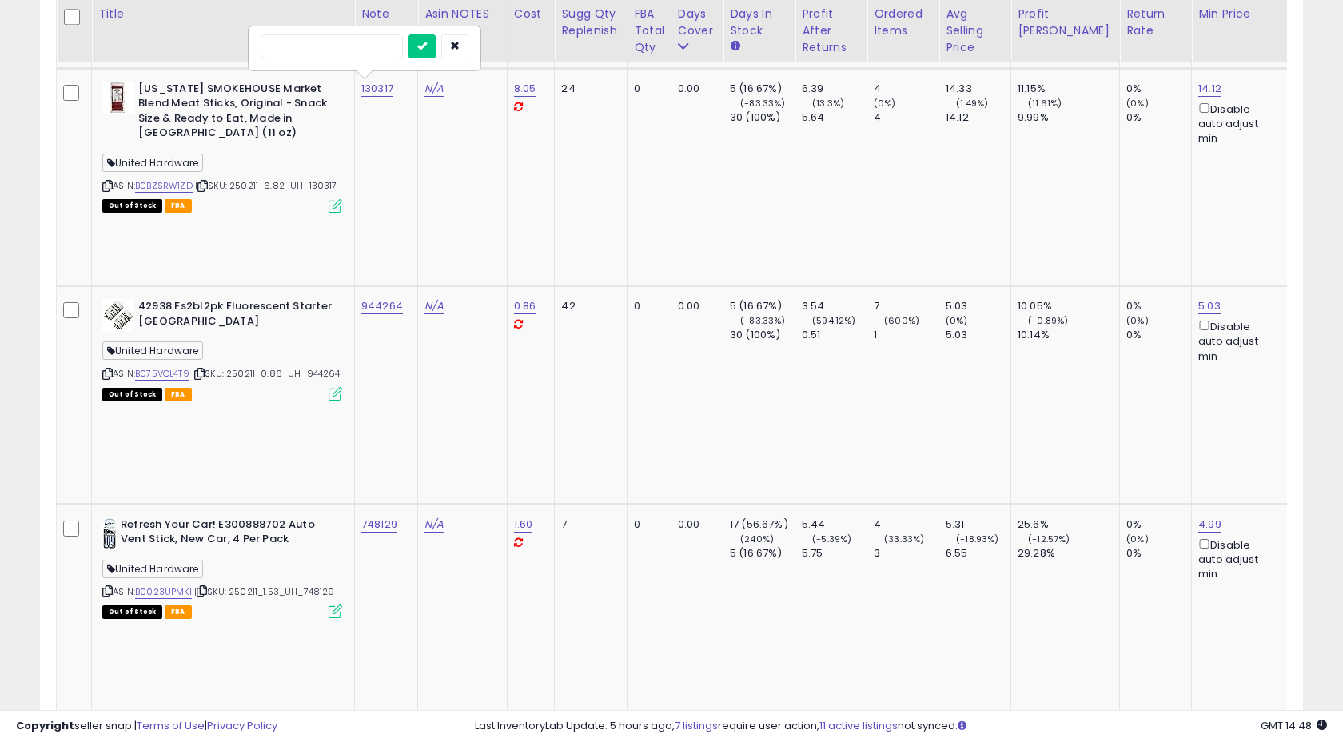
type input "******"
click at [427, 49] on icon "submit" at bounding box center [422, 46] width 10 height 10
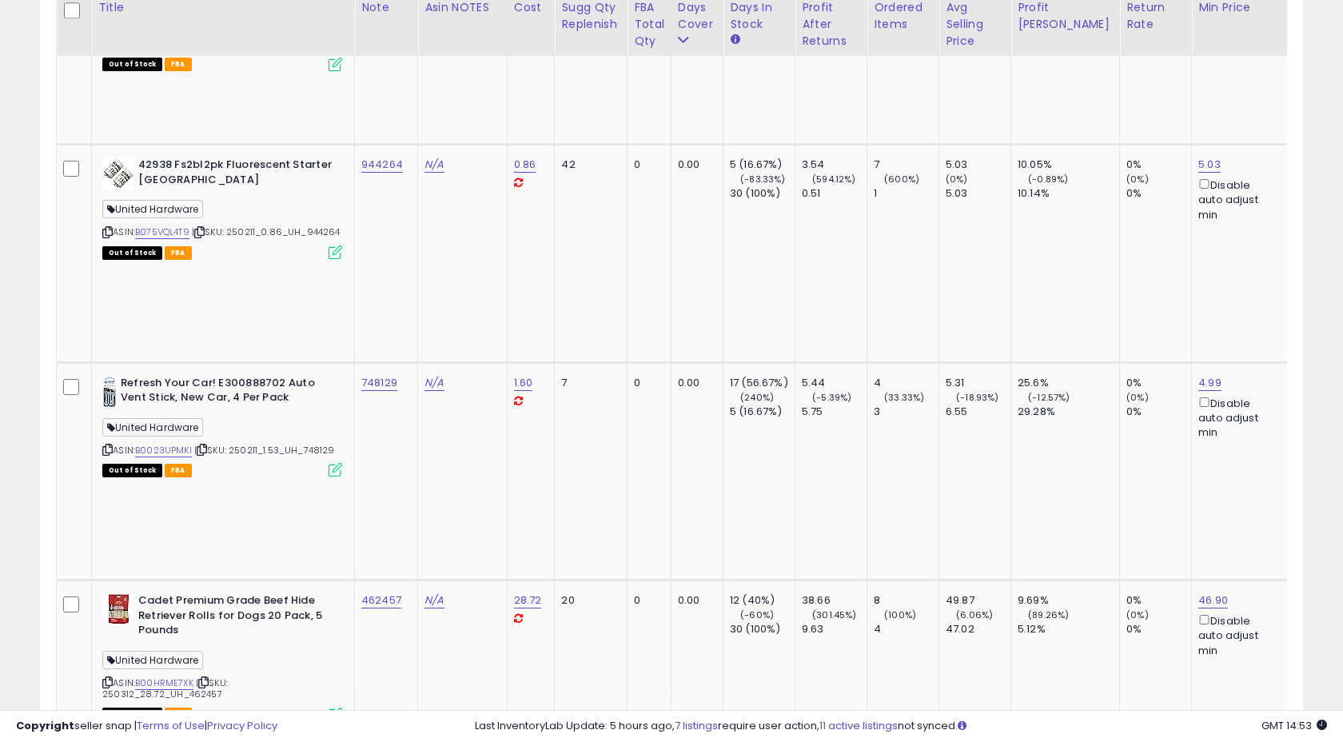
scroll to position [4173, 0]
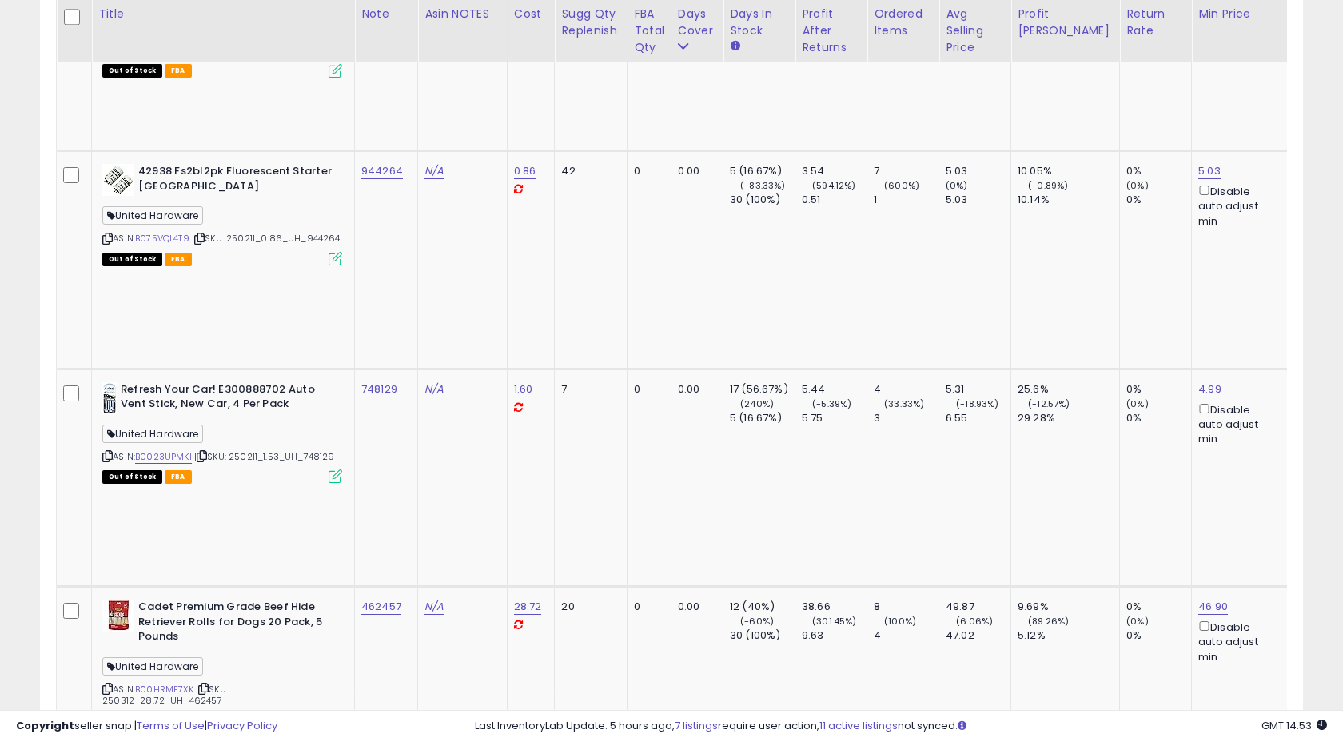
drag, startPoint x: 189, startPoint y: 166, endPoint x: 223, endPoint y: 162, distance: 34.5
type input "******"
click at [427, 49] on icon "submit" at bounding box center [422, 44] width 10 height 10
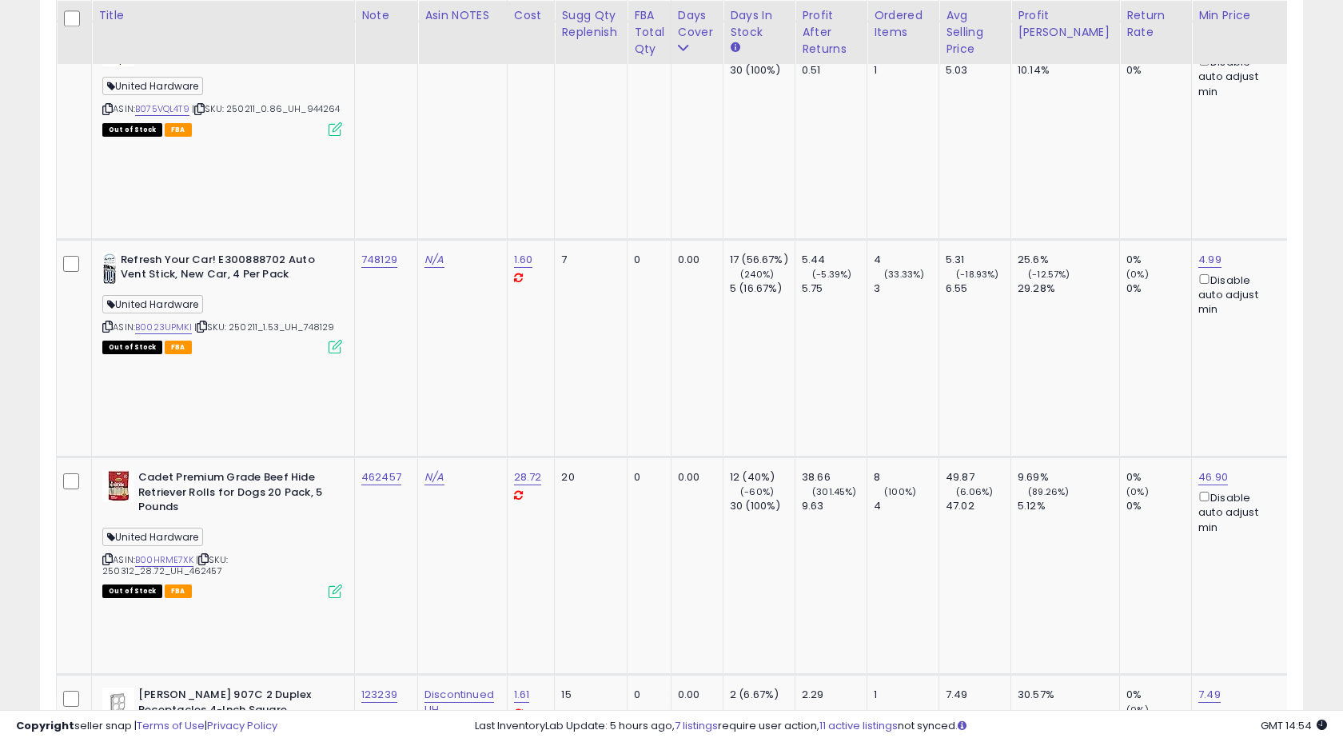
scroll to position [4305, 0]
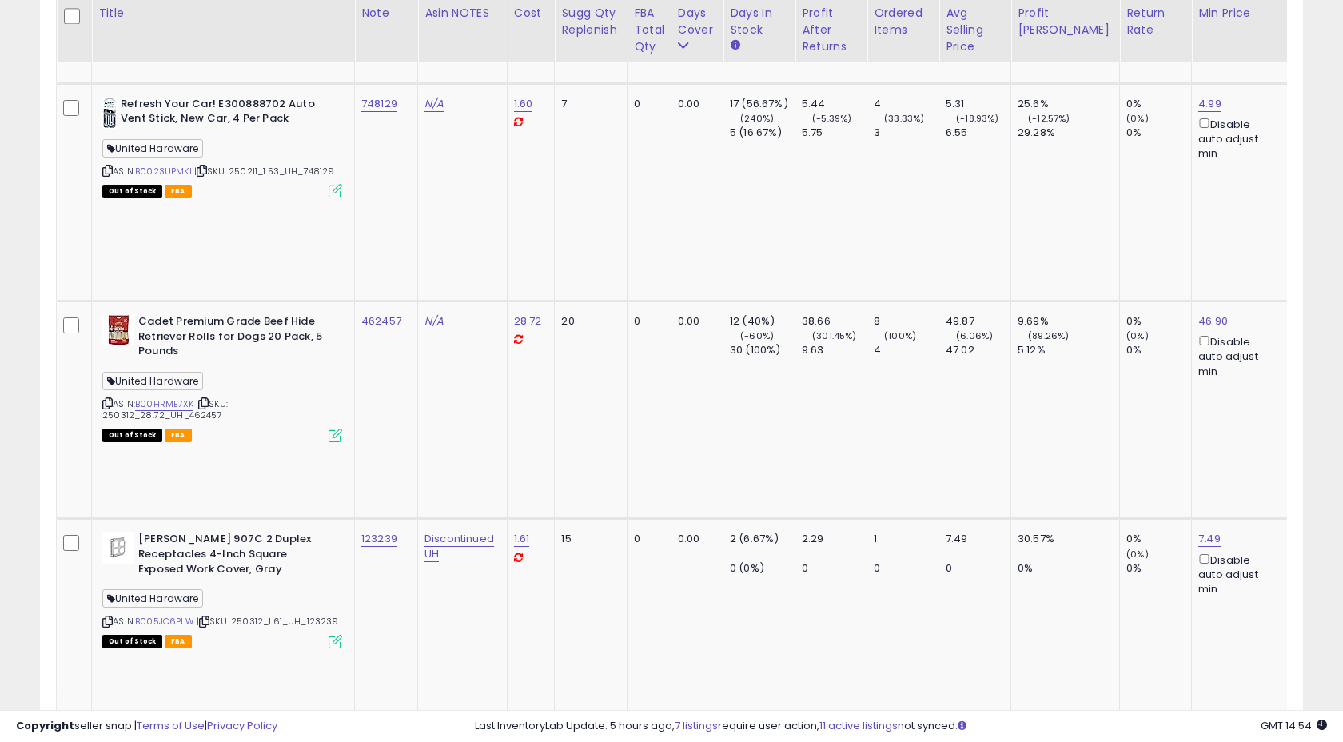
scroll to position [4458, 0]
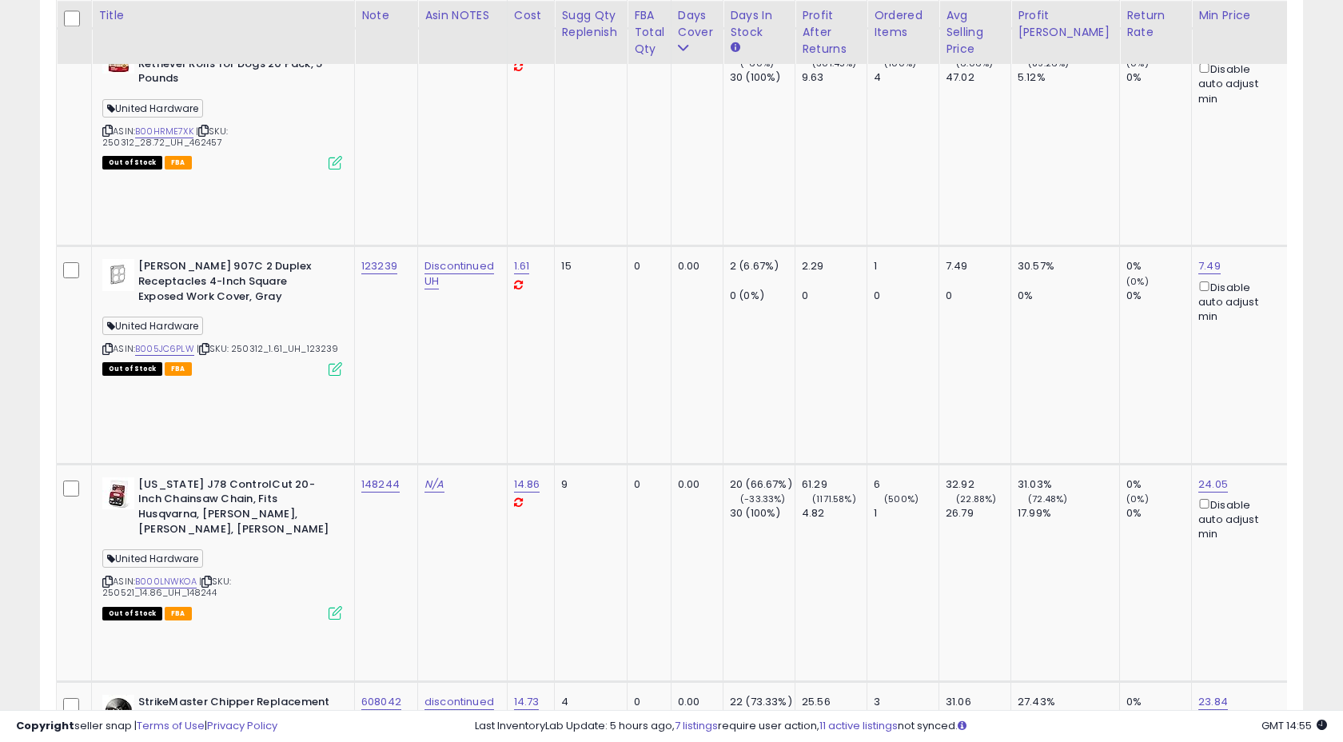
scroll to position [4733, 0]
drag, startPoint x: 310, startPoint y: 169, endPoint x: 347, endPoint y: 167, distance: 36.8
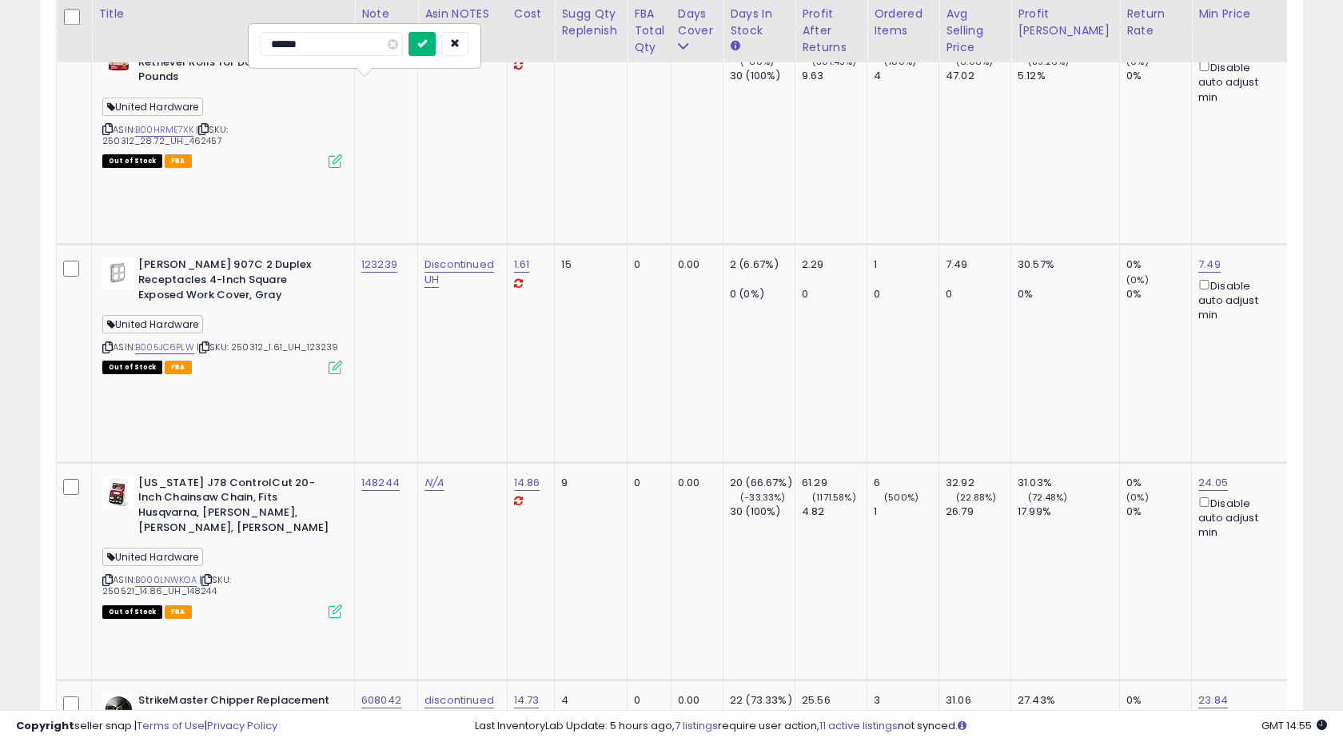
type input "******"
click at [436, 52] on button "submit" at bounding box center [422, 44] width 27 height 24
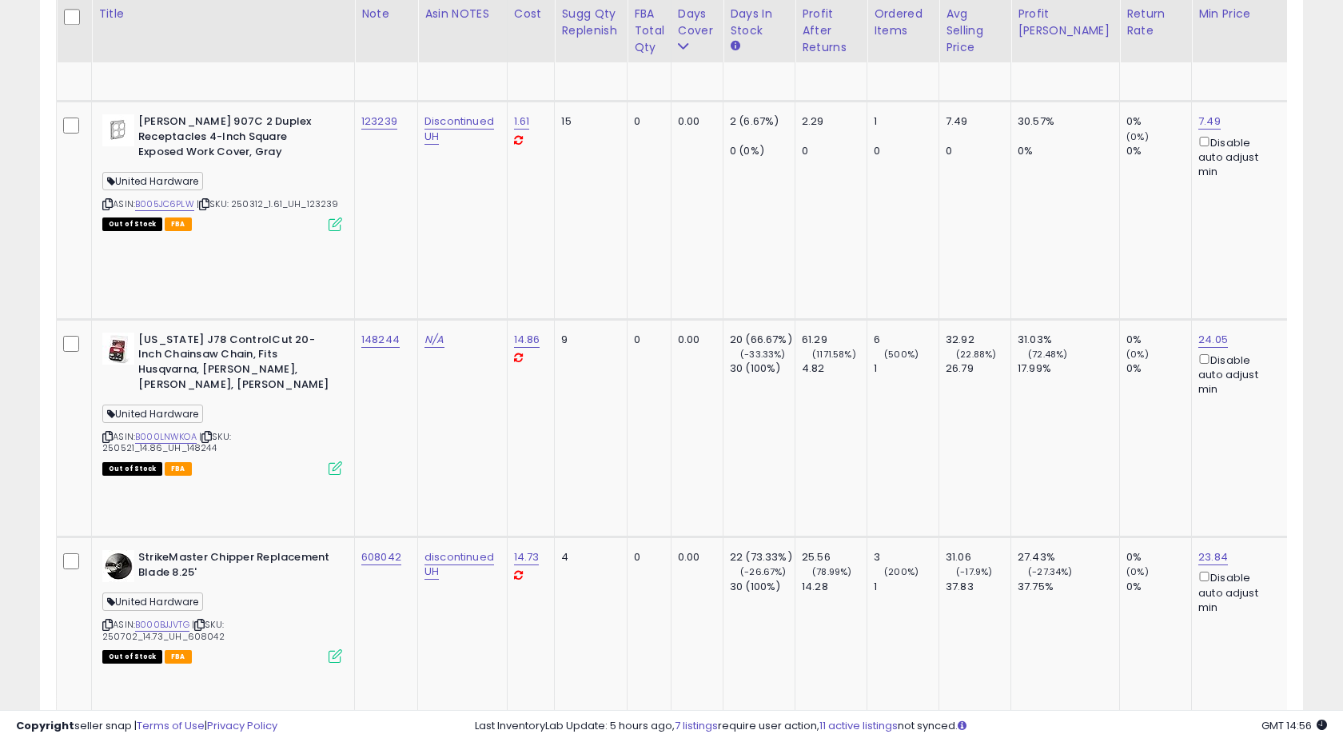
scroll to position [4868, 0]
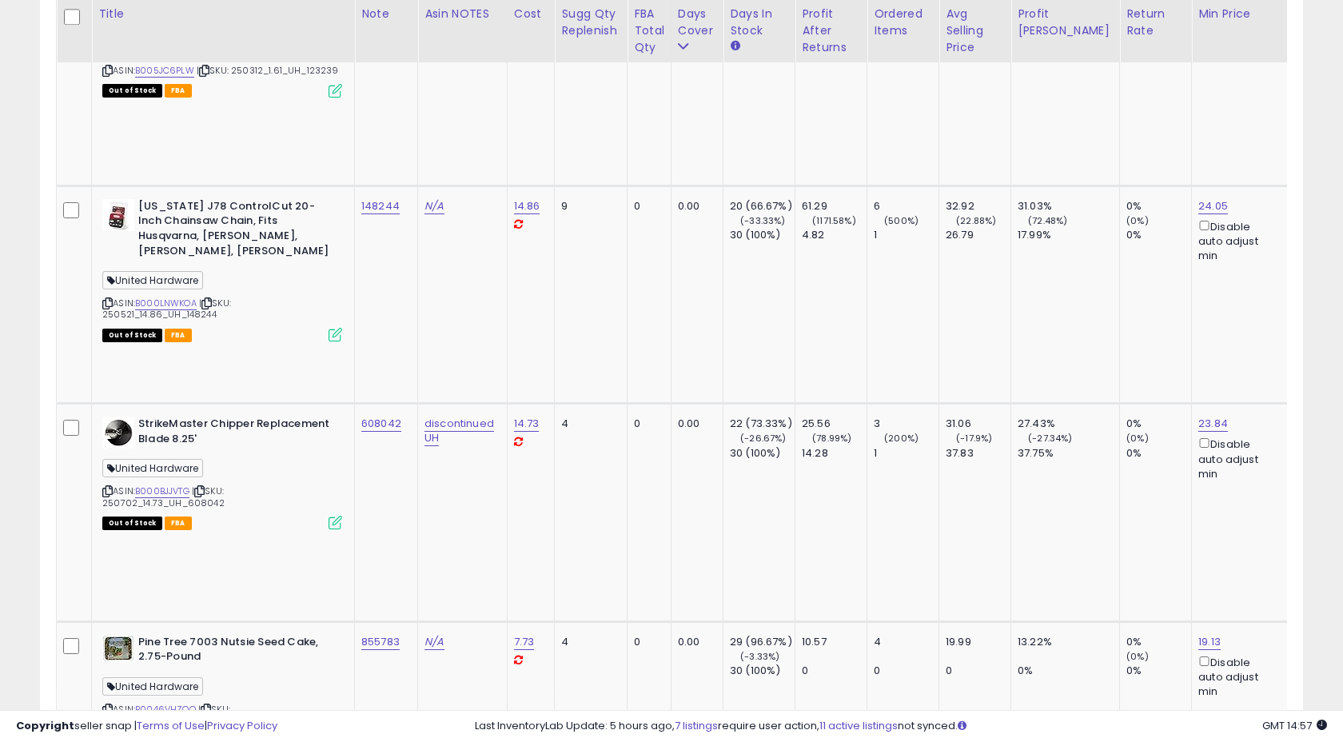
scroll to position [5008, 0]
drag, startPoint x: 357, startPoint y: 81, endPoint x: 393, endPoint y: 83, distance: 36.9
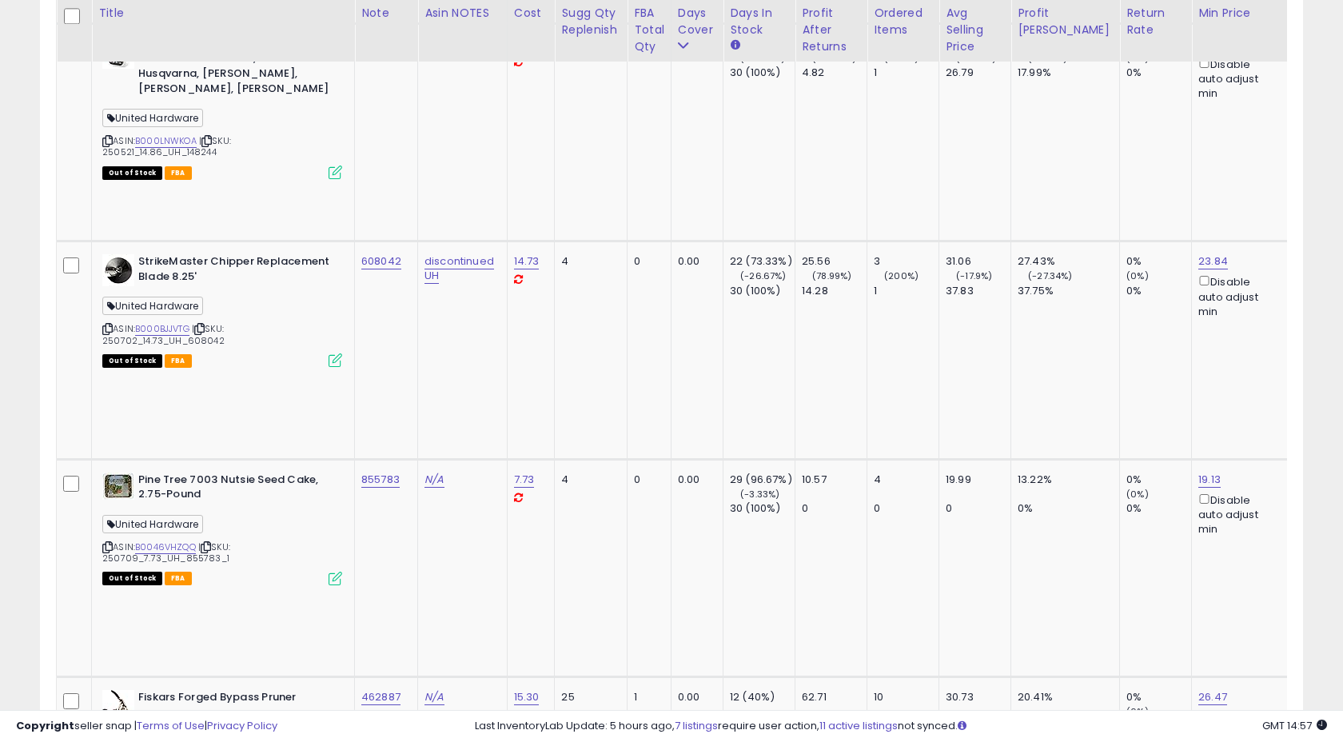
scroll to position [5168, 0]
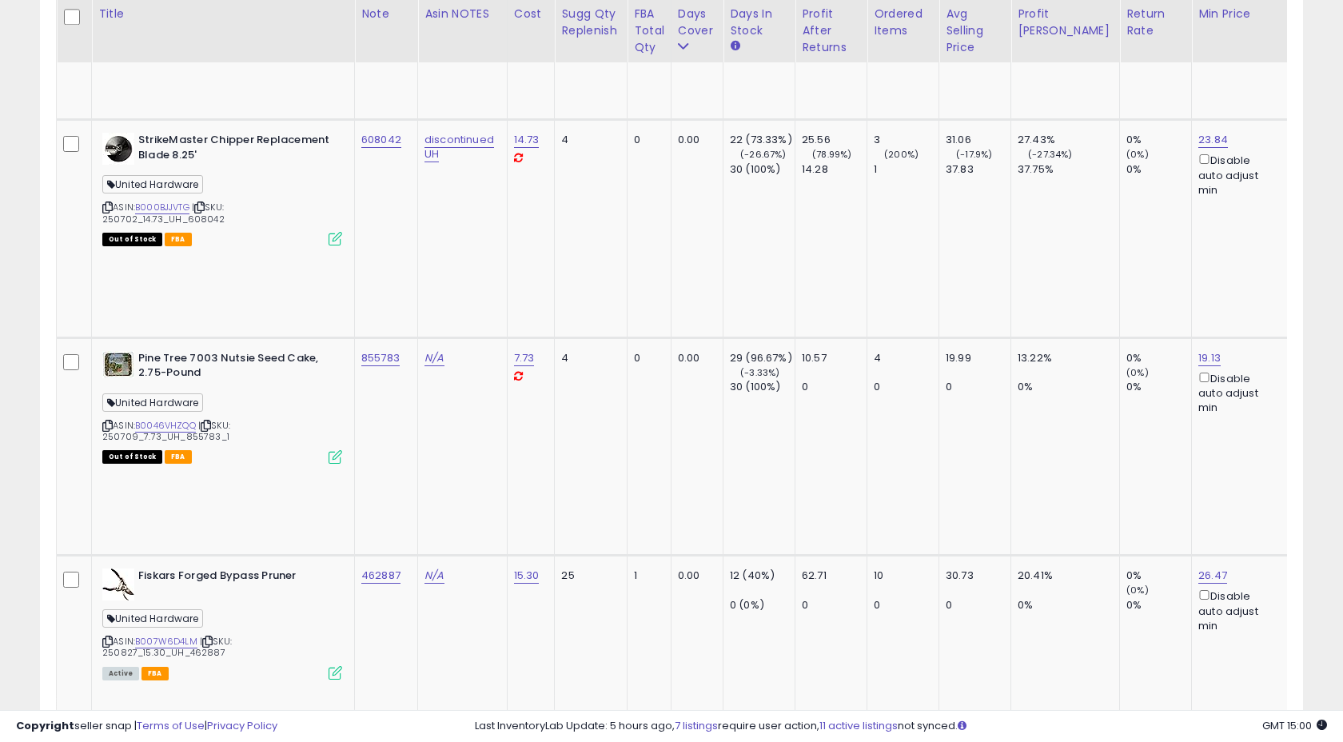
scroll to position [5299, 0]
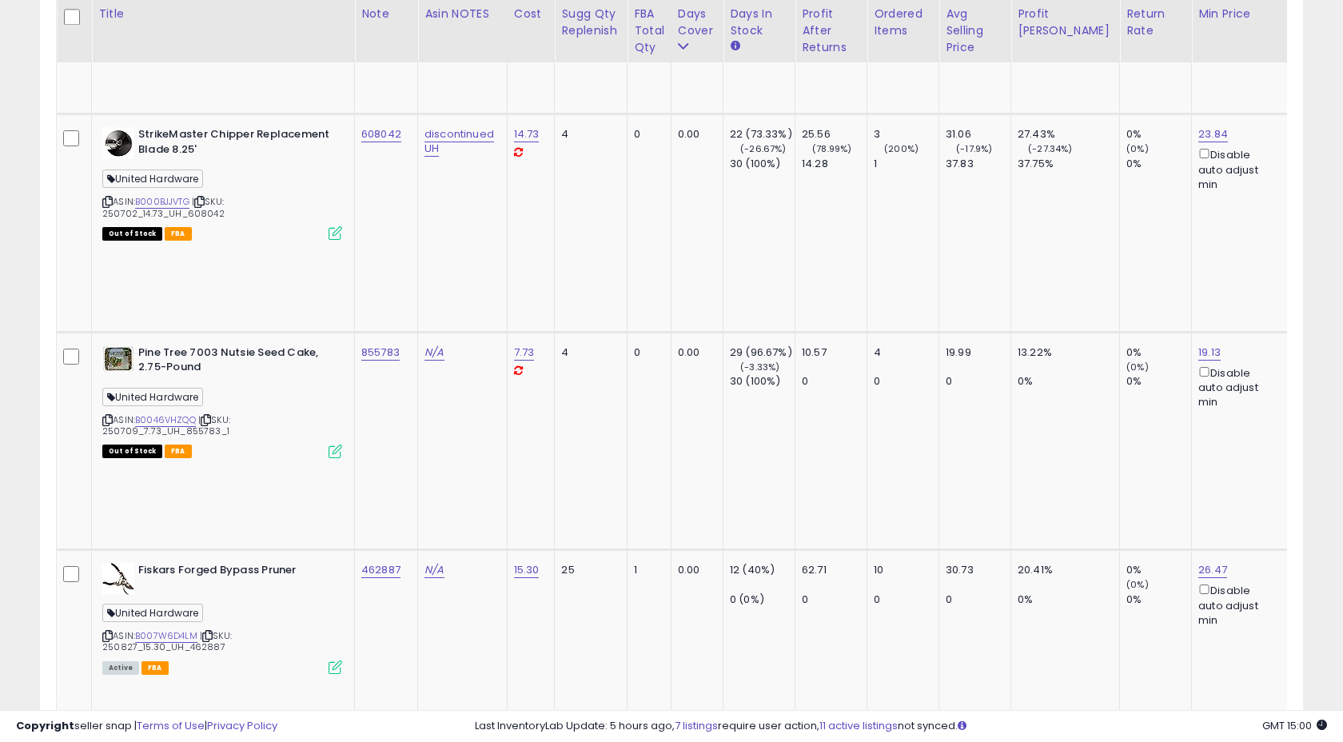
drag, startPoint x: 185, startPoint y: 174, endPoint x: 226, endPoint y: 170, distance: 40.9
type input "******"
click at [436, 56] on button "submit" at bounding box center [422, 52] width 27 height 24
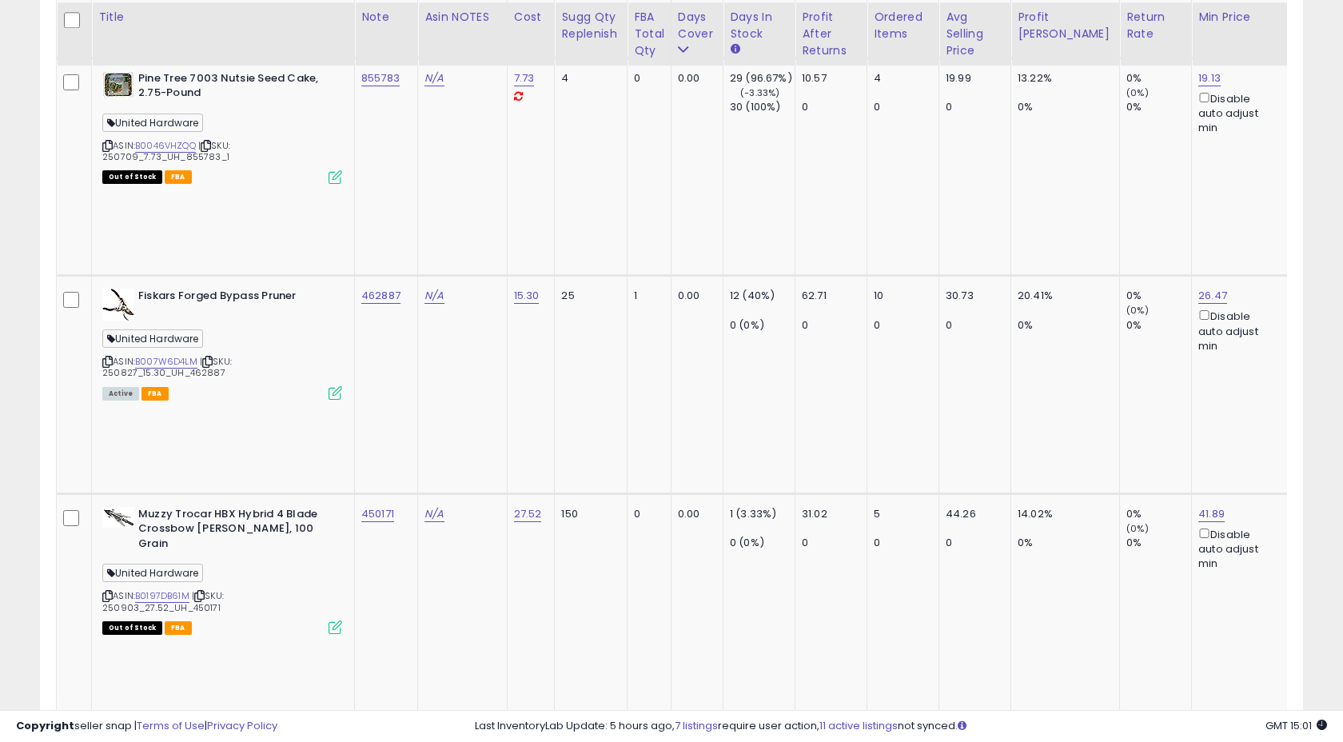
scroll to position [5581, 0]
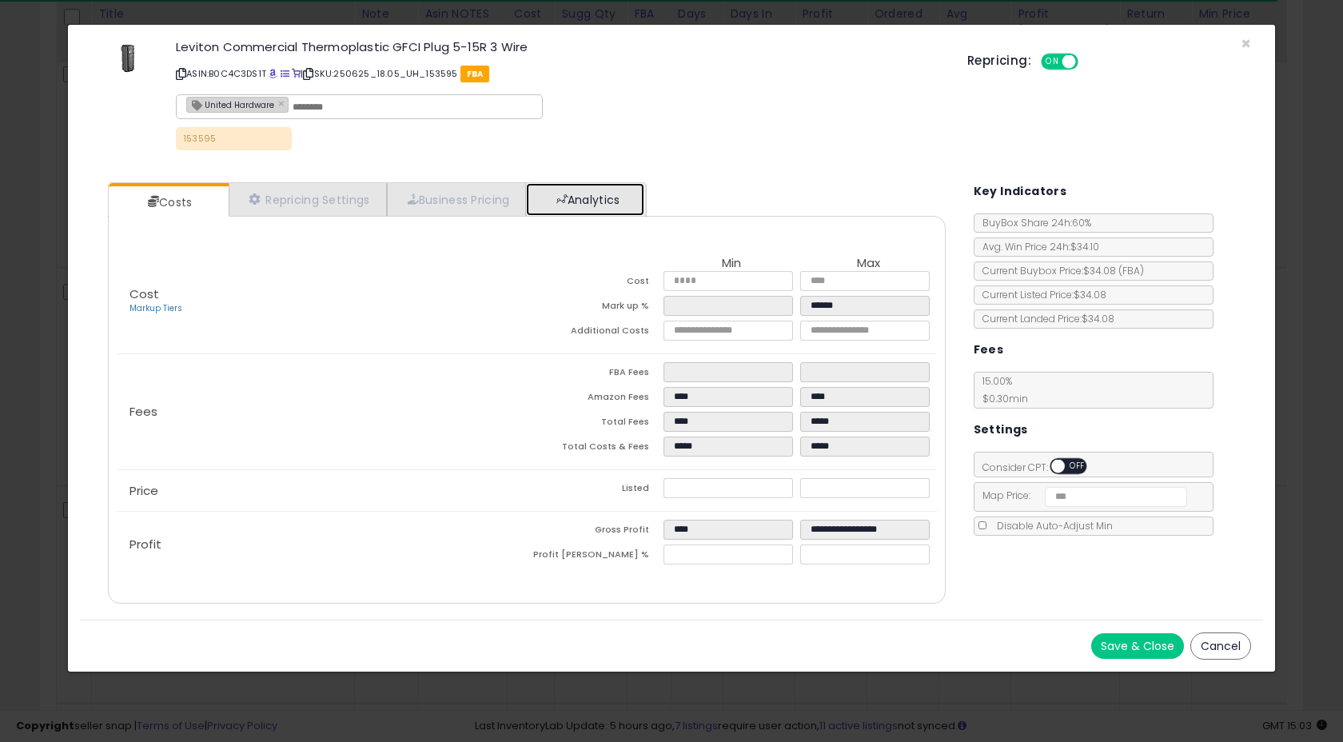
click at [601, 201] on link "Analytics" at bounding box center [585, 199] width 118 height 33
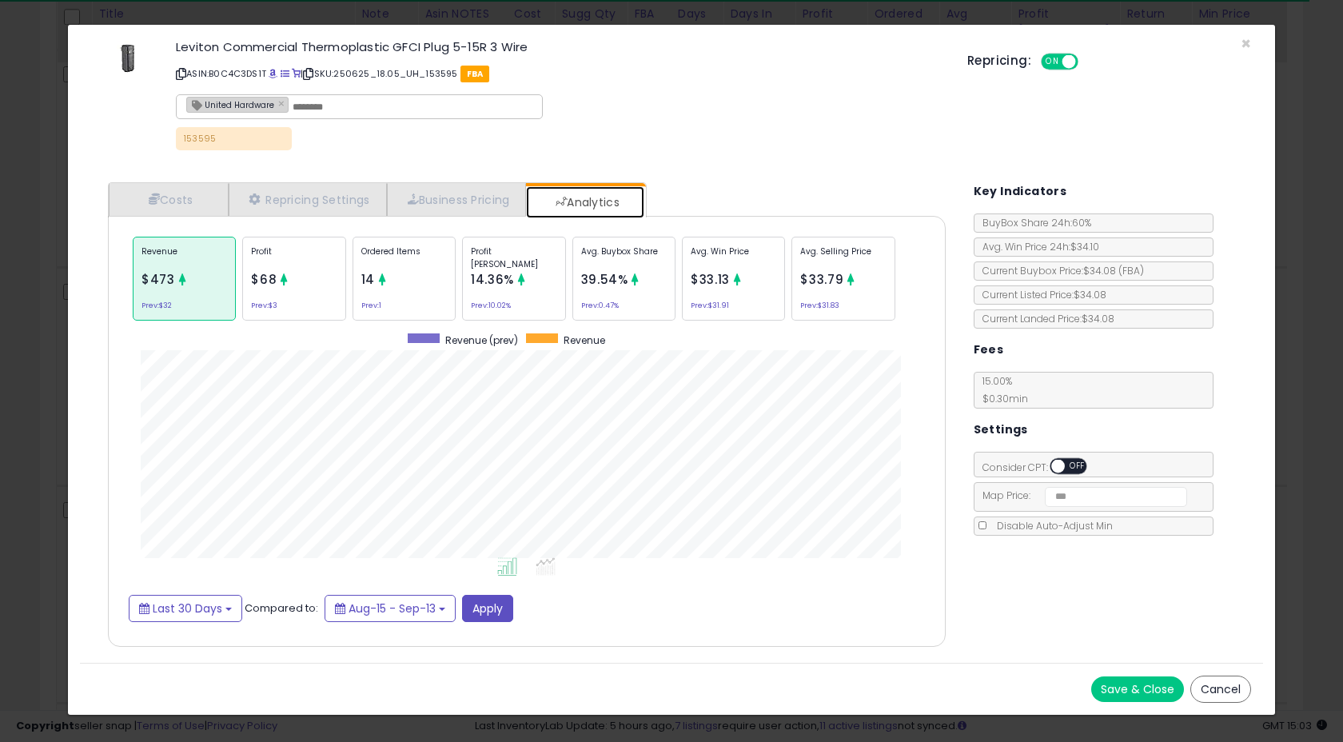
scroll to position [492, 869]
click at [331, 283] on div "Profit $68 Prev: $3" at bounding box center [293, 279] width 103 height 84
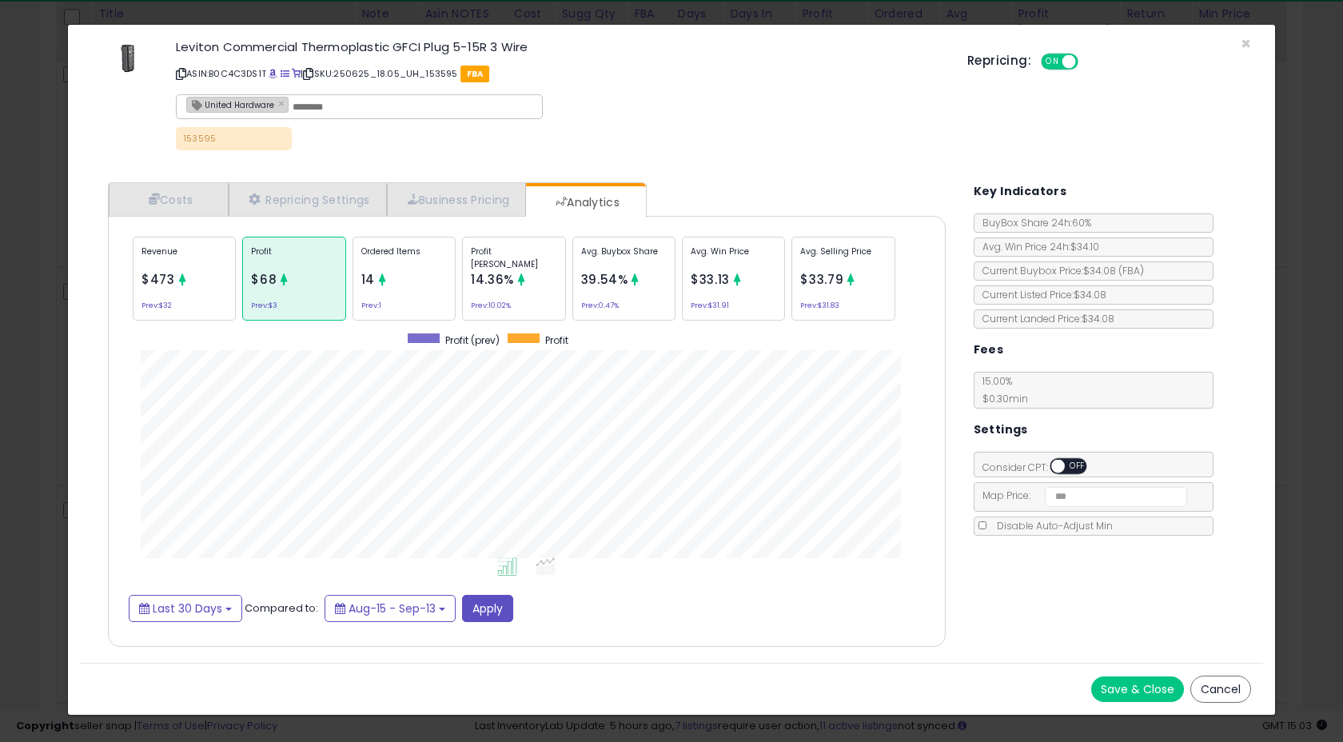
click at [151, 273] on span "$473" at bounding box center [159, 279] width 34 height 17
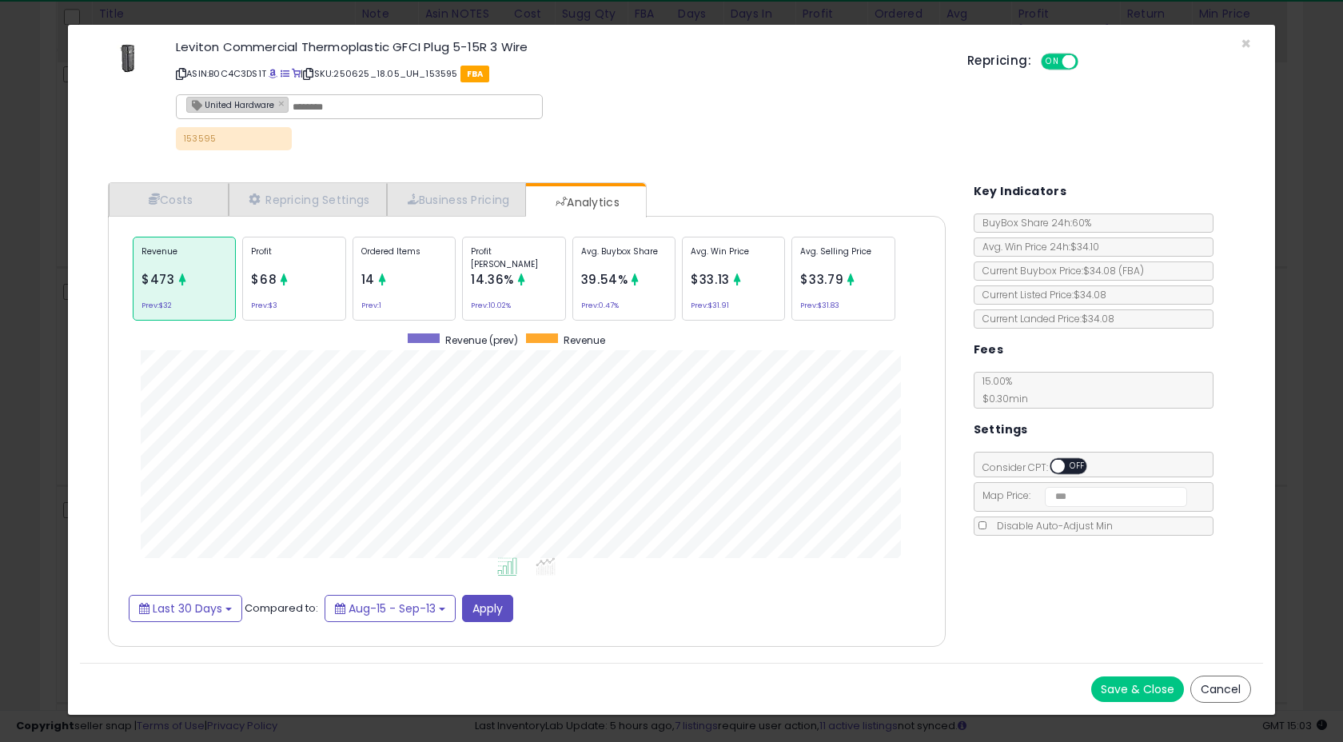
click at [405, 293] on div "Ordered Items 14 Prev: 1" at bounding box center [404, 279] width 103 height 84
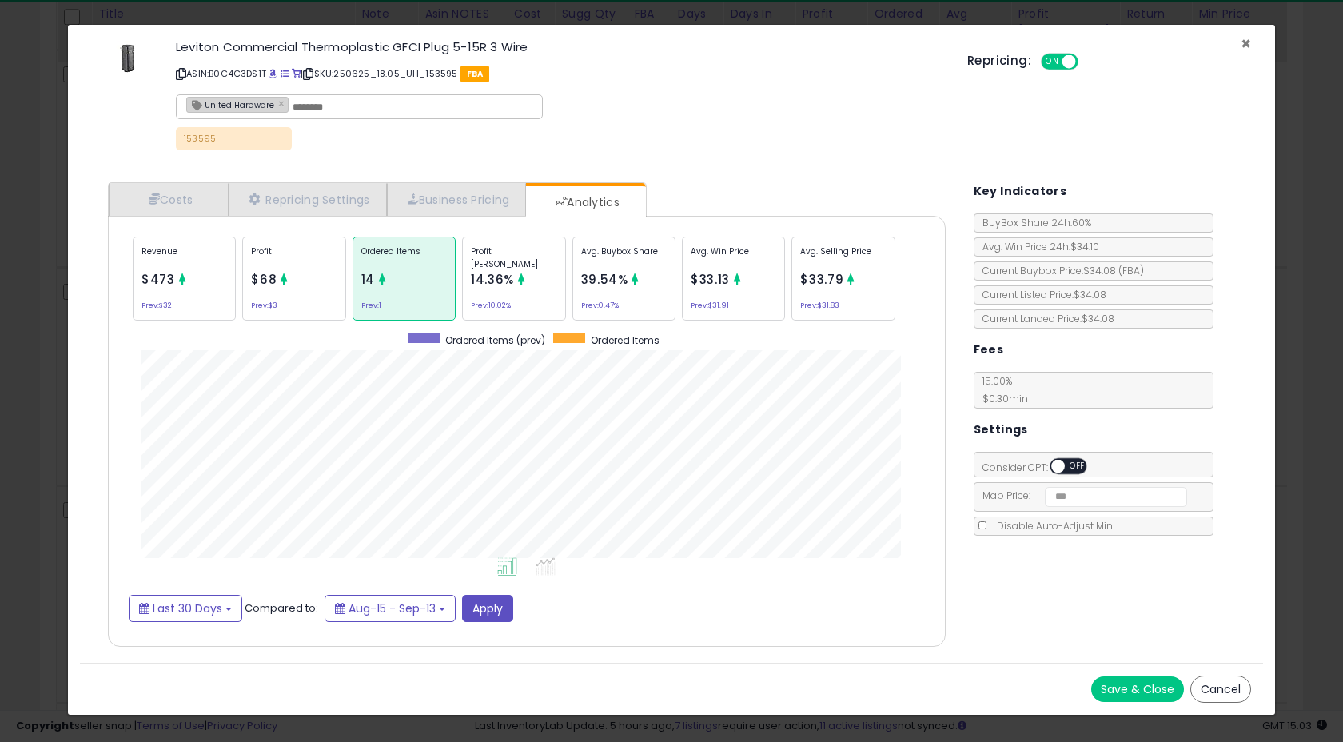
click at [1245, 45] on span "×" at bounding box center [1246, 43] width 10 height 23
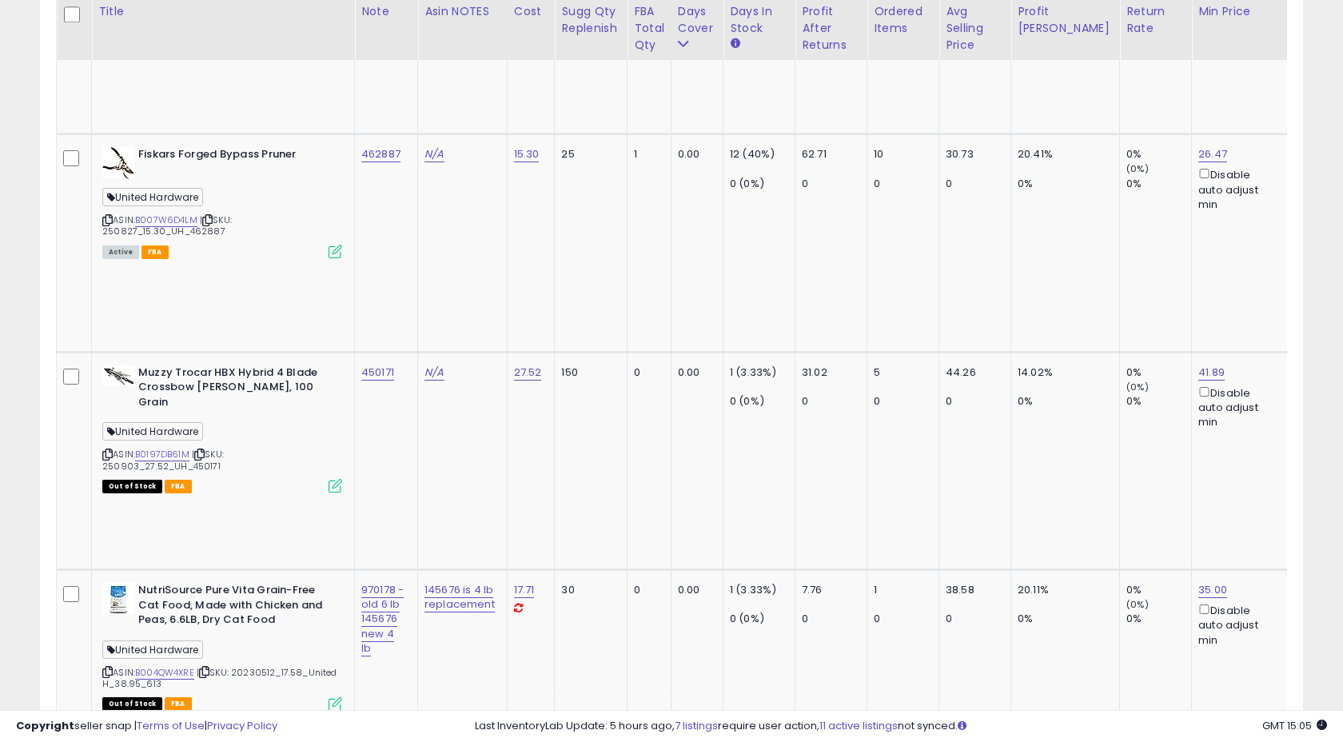
scroll to position [5712, 0]
drag, startPoint x: 181, startPoint y: 166, endPoint x: 213, endPoint y: 169, distance: 32.9
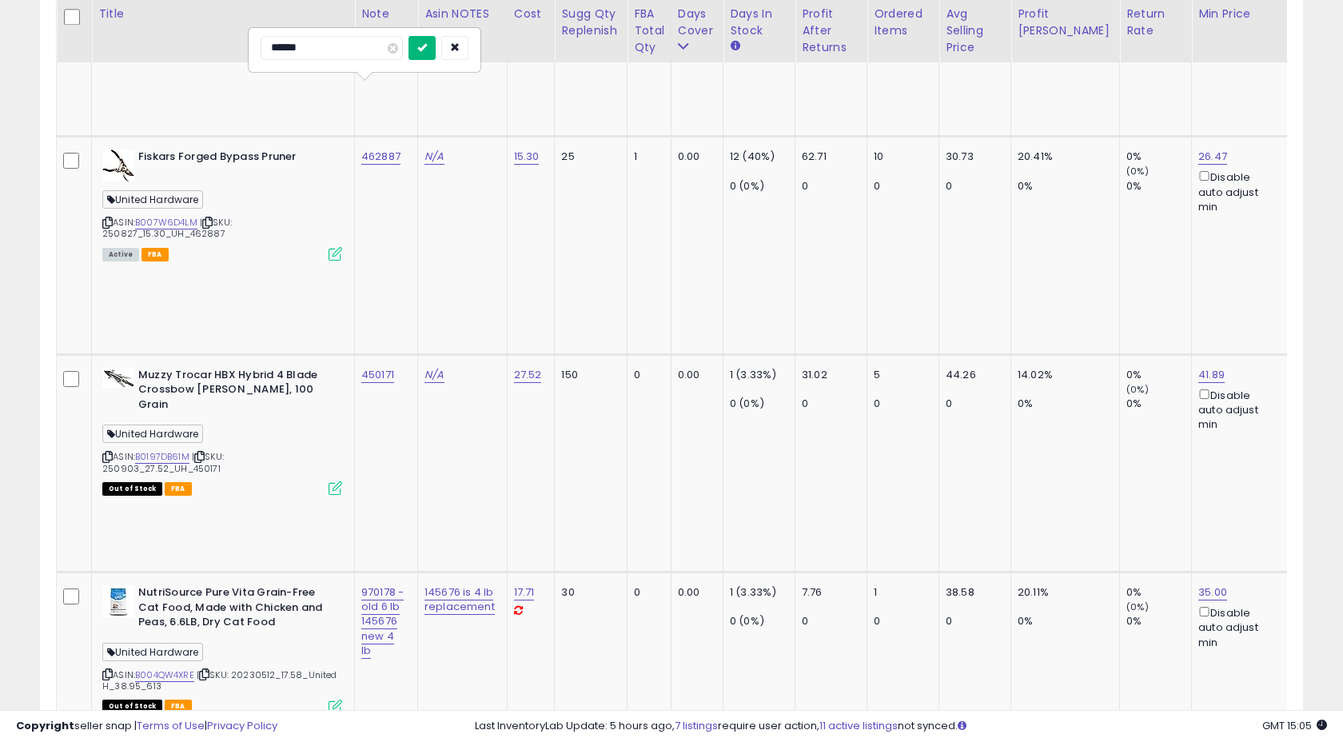
type input "******"
click at [436, 54] on button "submit" at bounding box center [422, 48] width 27 height 24
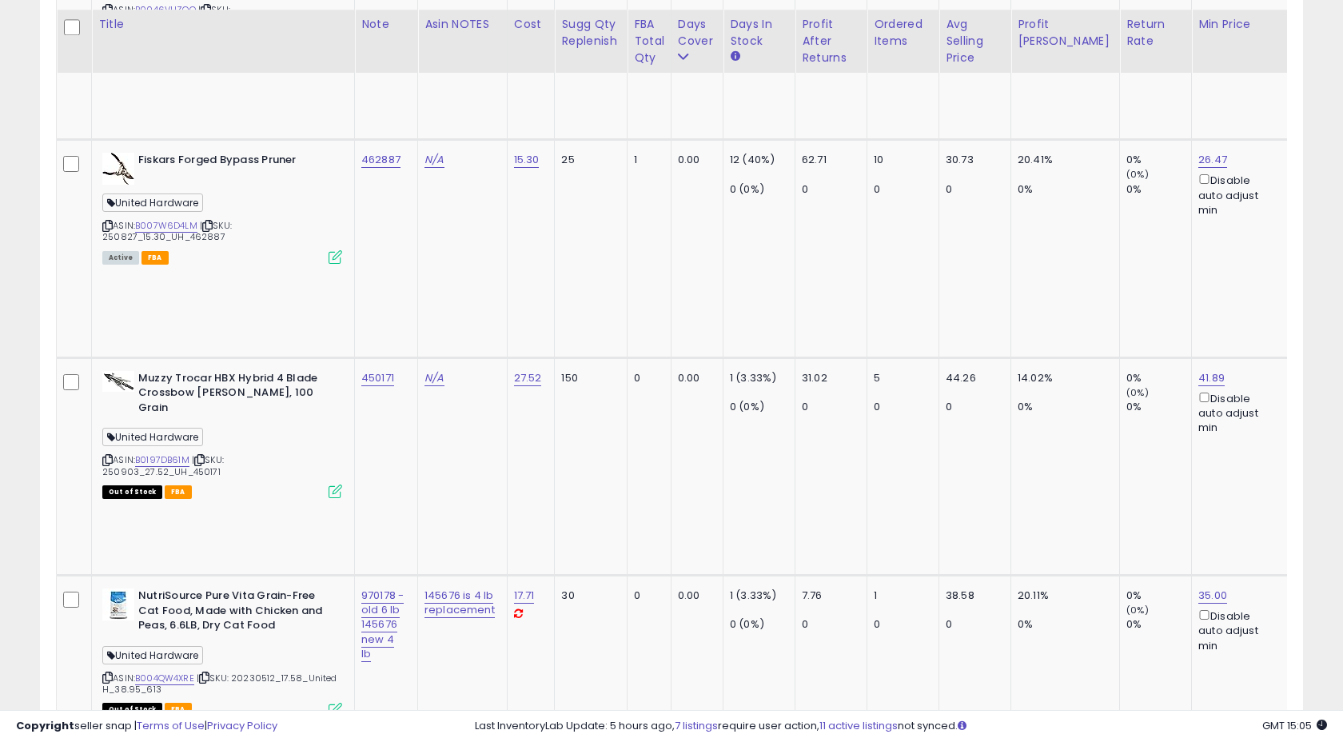
scroll to position [5720, 0]
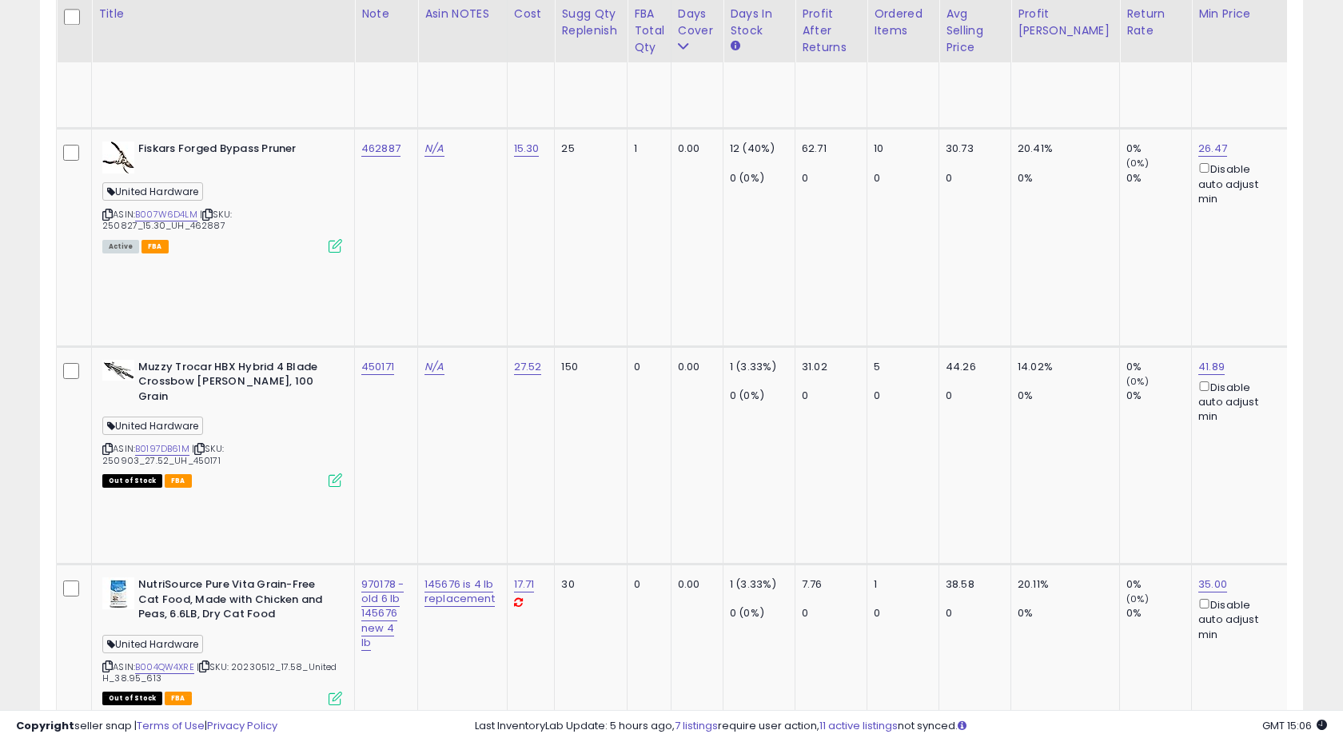
type input "**********"
click at [491, 36] on icon "submit" at bounding box center [486, 39] width 10 height 10
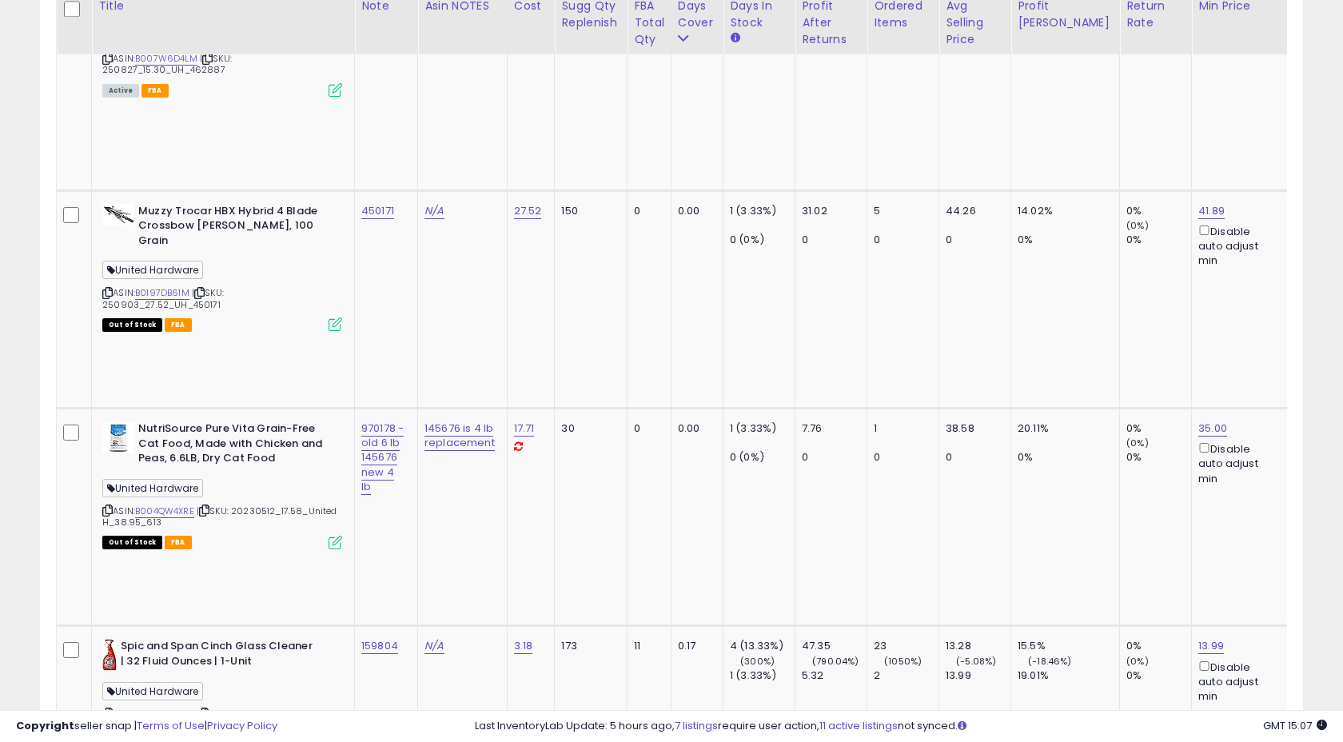
scroll to position [5850, 0]
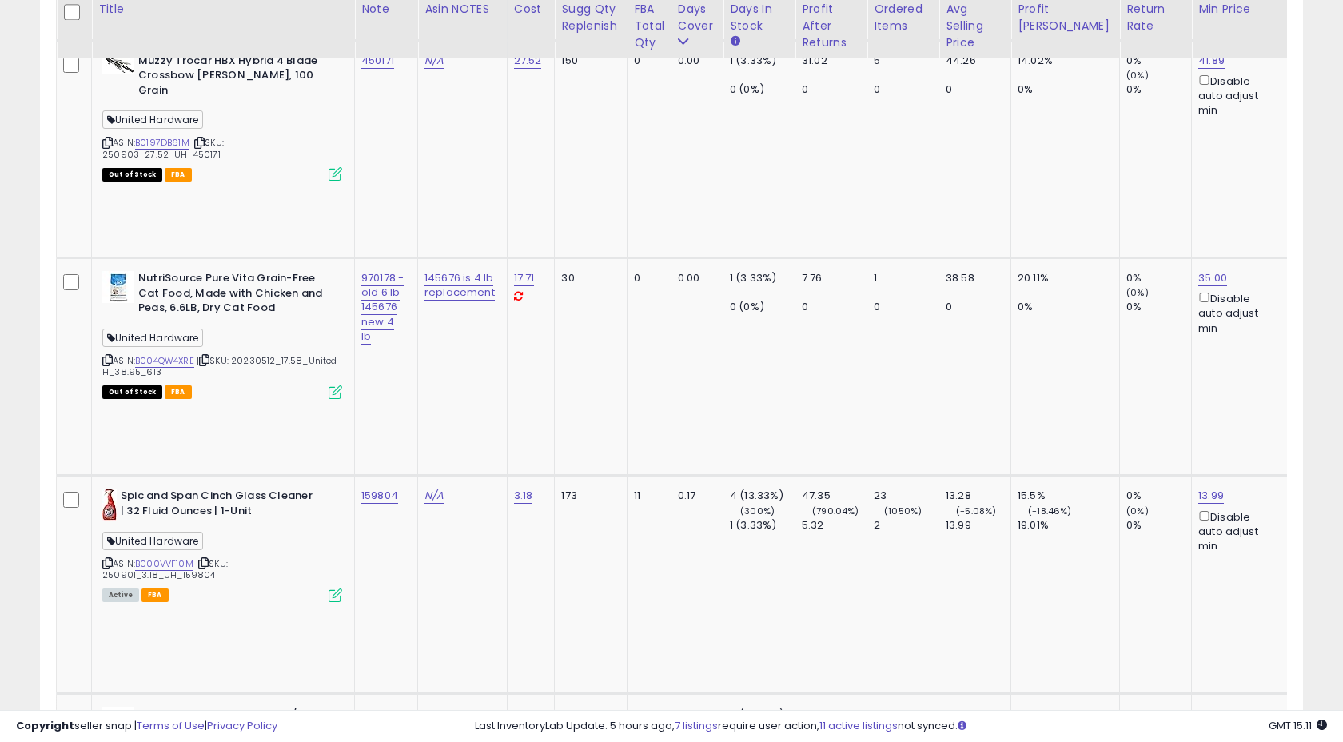
scroll to position [6017, 0]
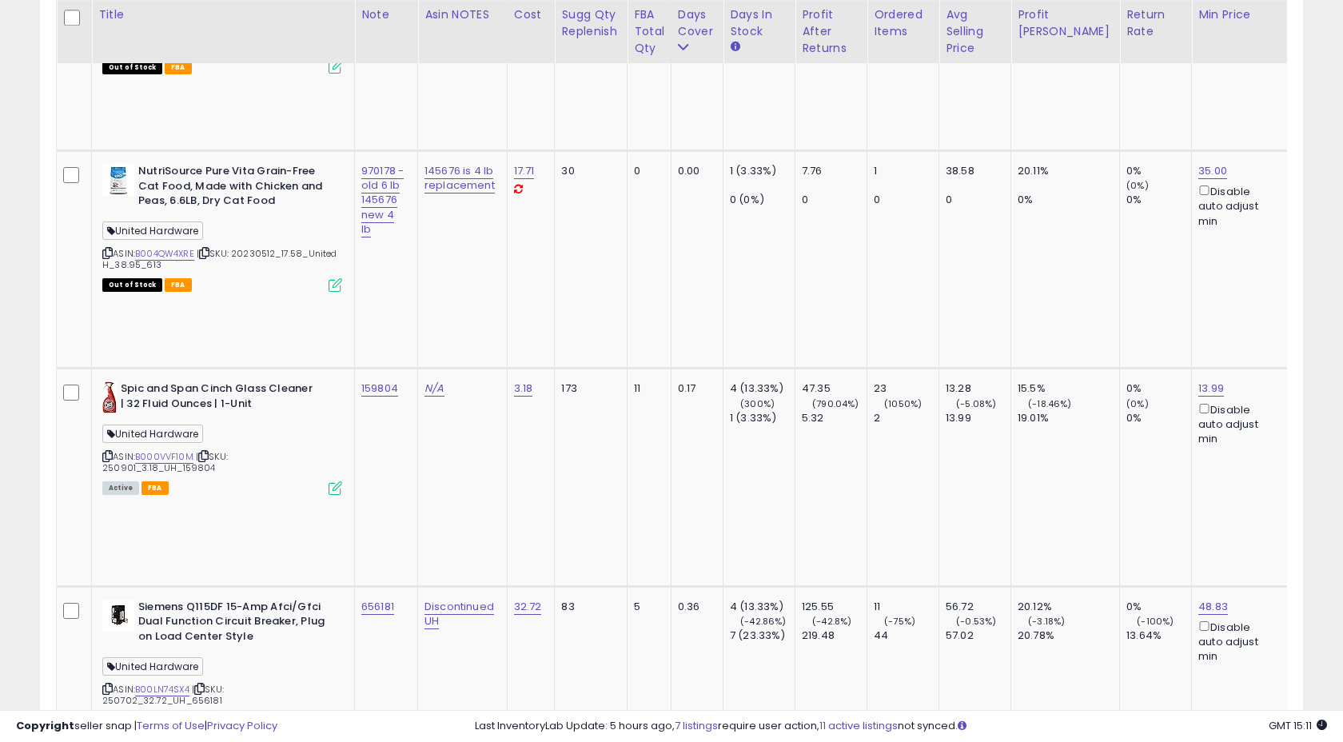
scroll to position [6134, 0]
drag, startPoint x: 182, startPoint y: 202, endPoint x: 220, endPoint y: 200, distance: 37.7
paste input "******"
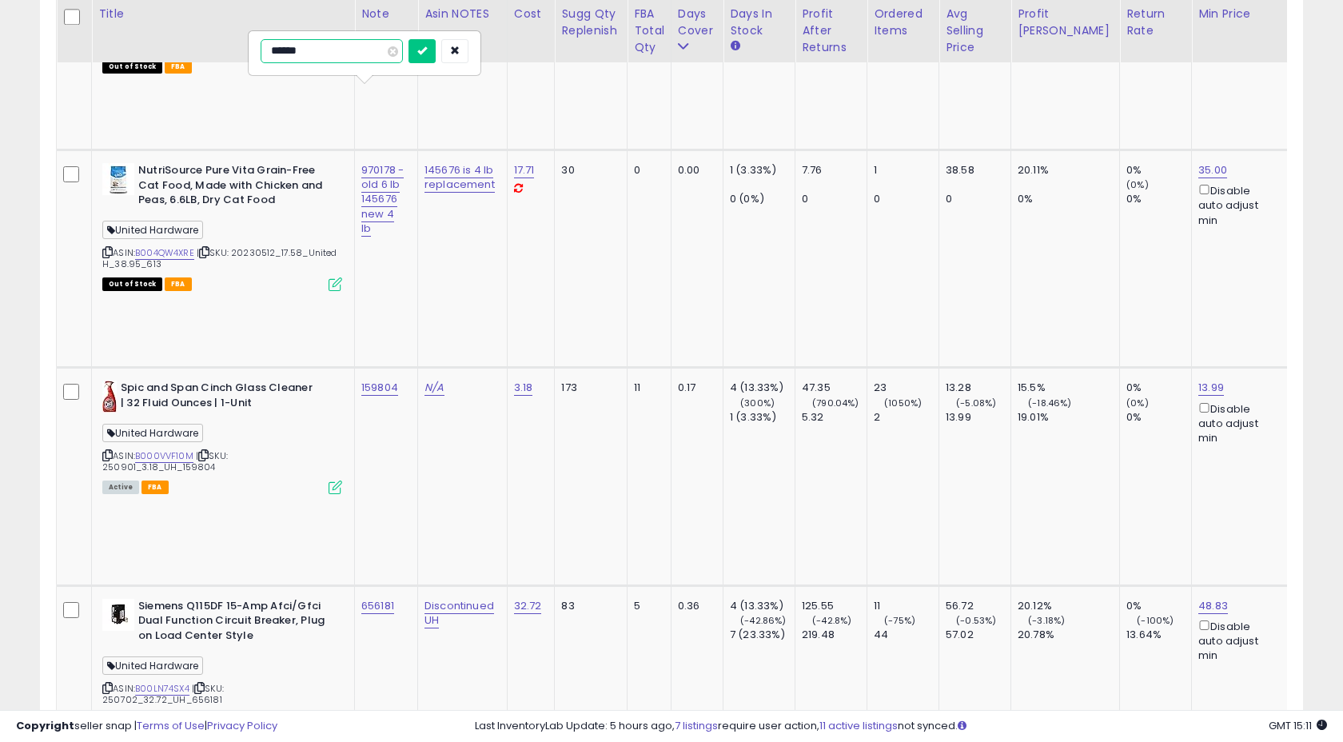
type input "******"
click at [427, 55] on icon "submit" at bounding box center [422, 51] width 10 height 10
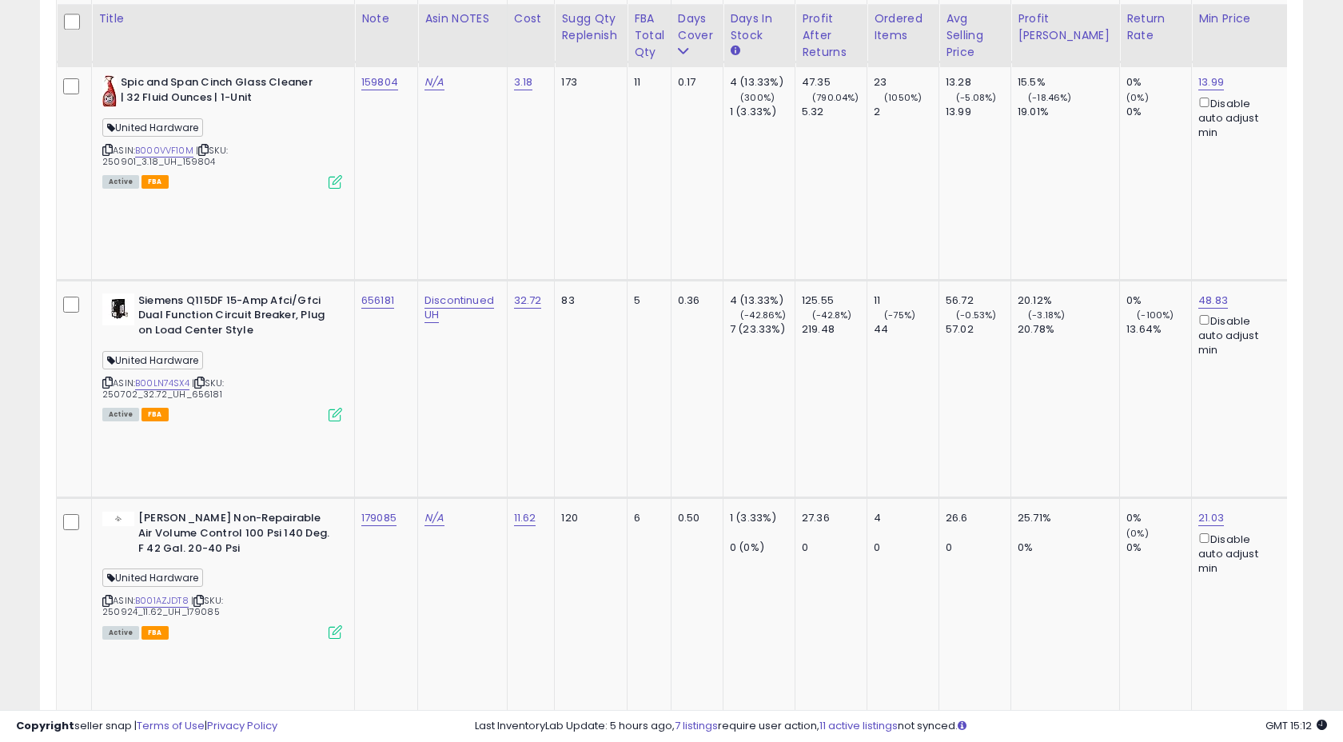
scroll to position [6447, 0]
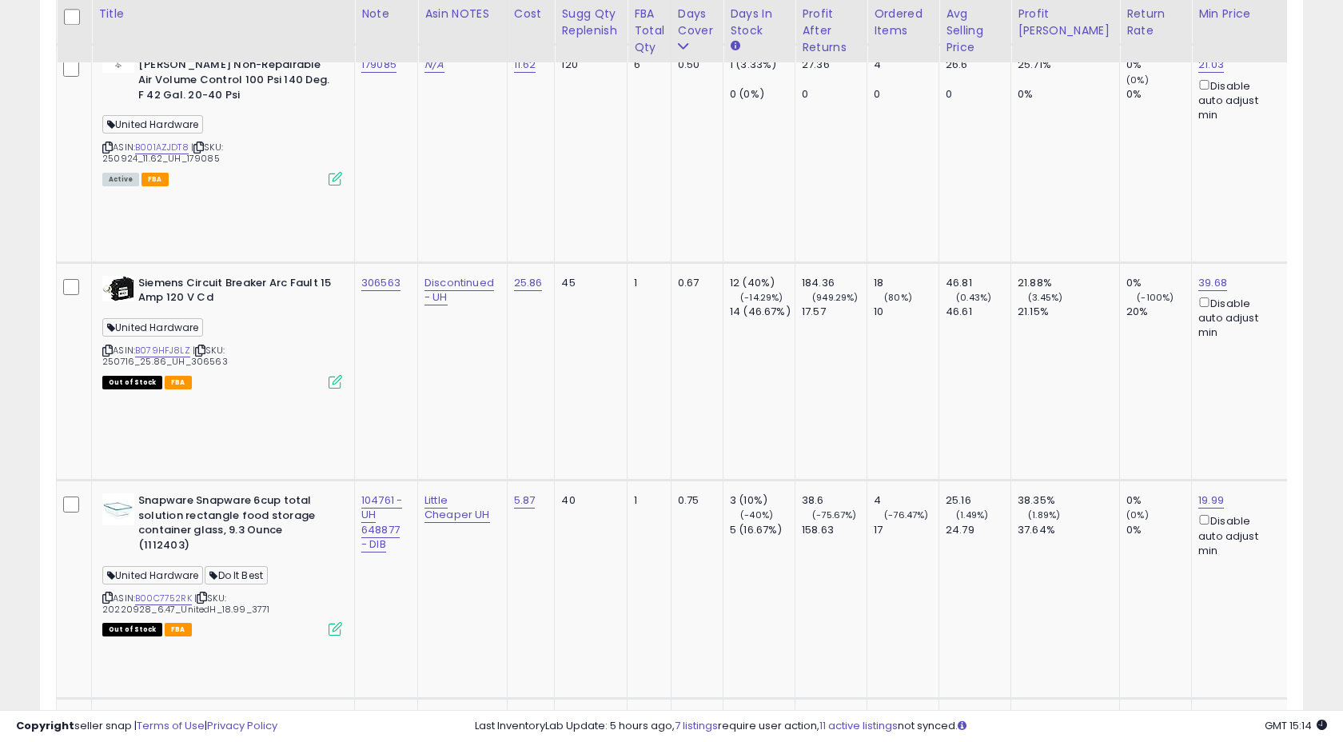
scroll to position [6895, 0]
drag, startPoint x: 309, startPoint y: 166, endPoint x: 344, endPoint y: 166, distance: 35.2
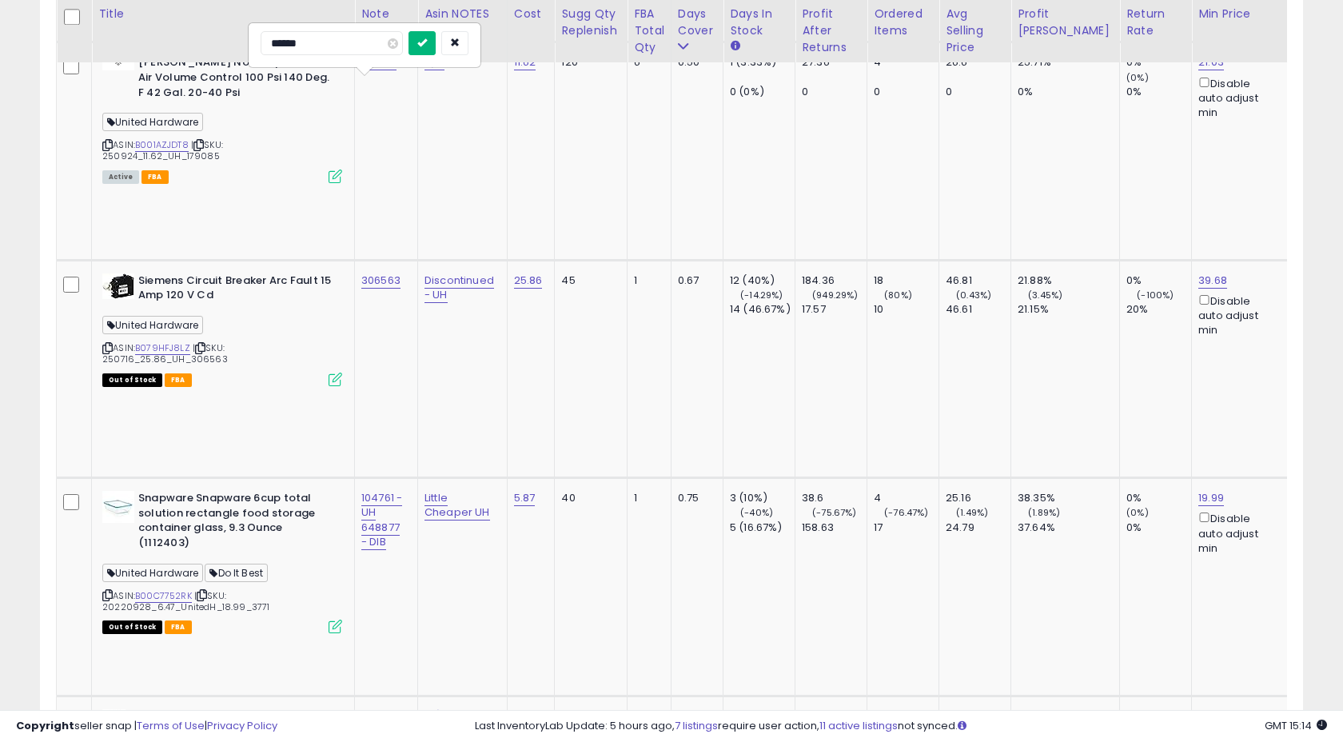
type input "******"
click at [427, 46] on icon "submit" at bounding box center [422, 43] width 10 height 10
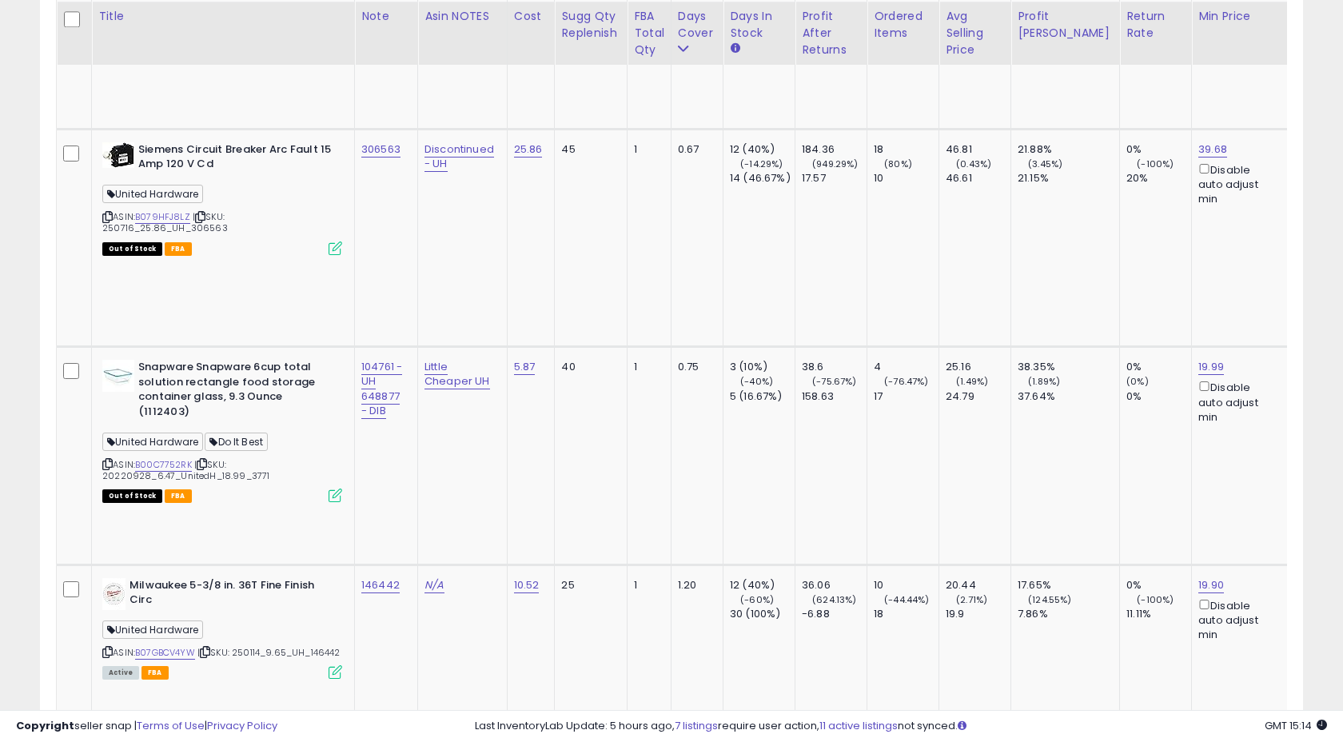
scroll to position [7034, 0]
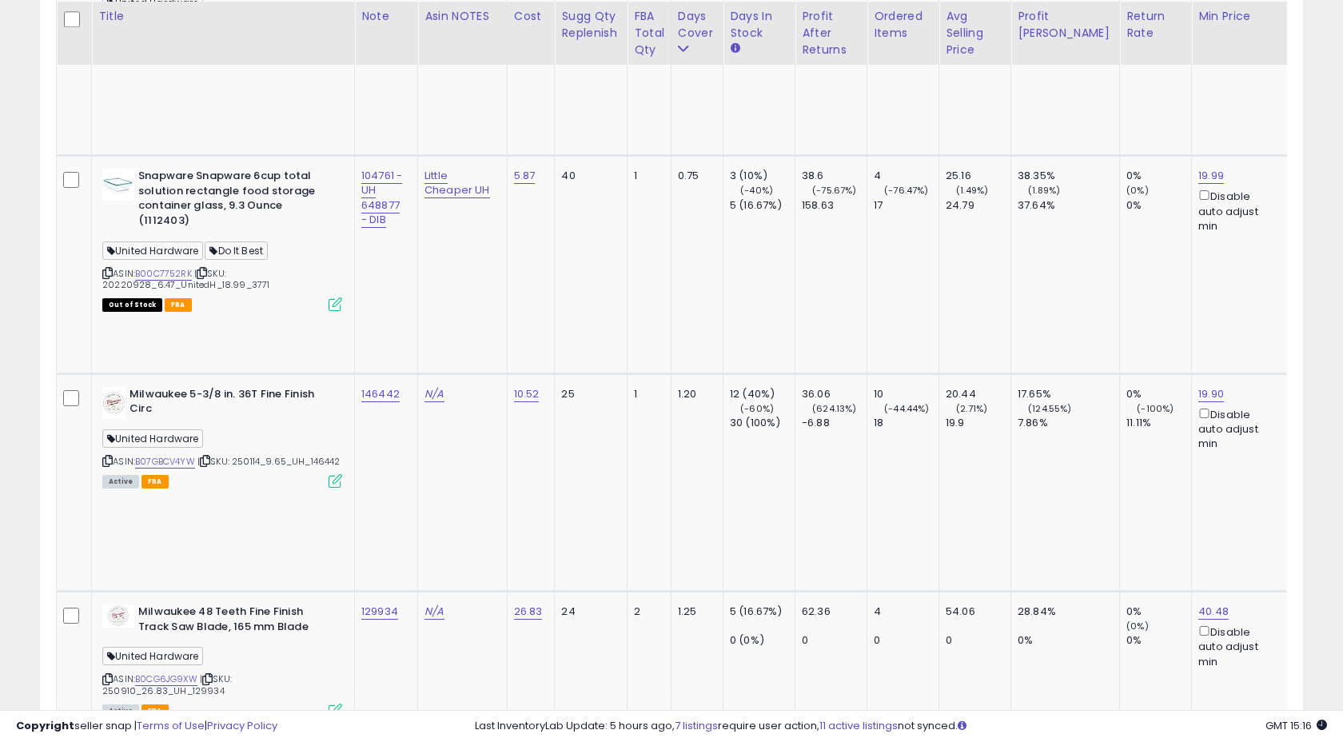
scroll to position [7221, 0]
drag, startPoint x: 311, startPoint y: 189, endPoint x: 349, endPoint y: 188, distance: 37.6
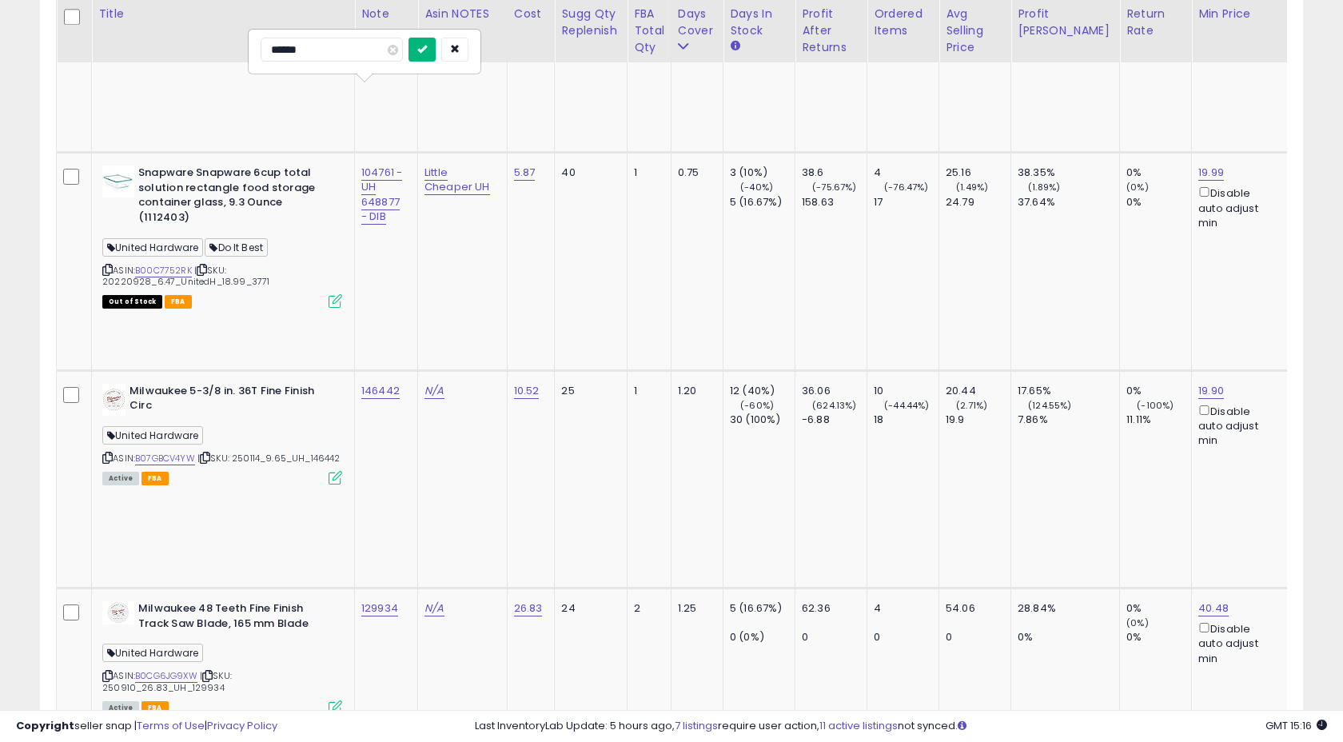
type input "******"
click at [436, 50] on button "submit" at bounding box center [422, 50] width 27 height 24
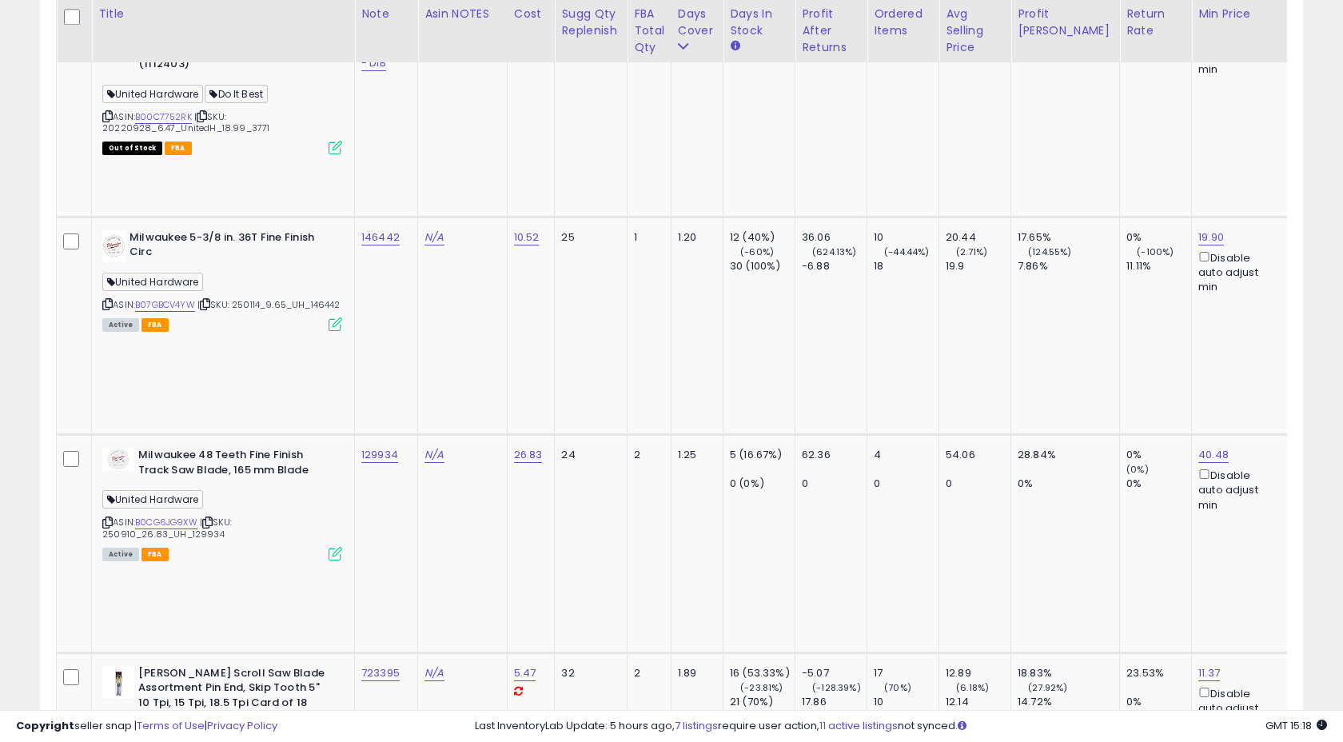
scroll to position [7403, 0]
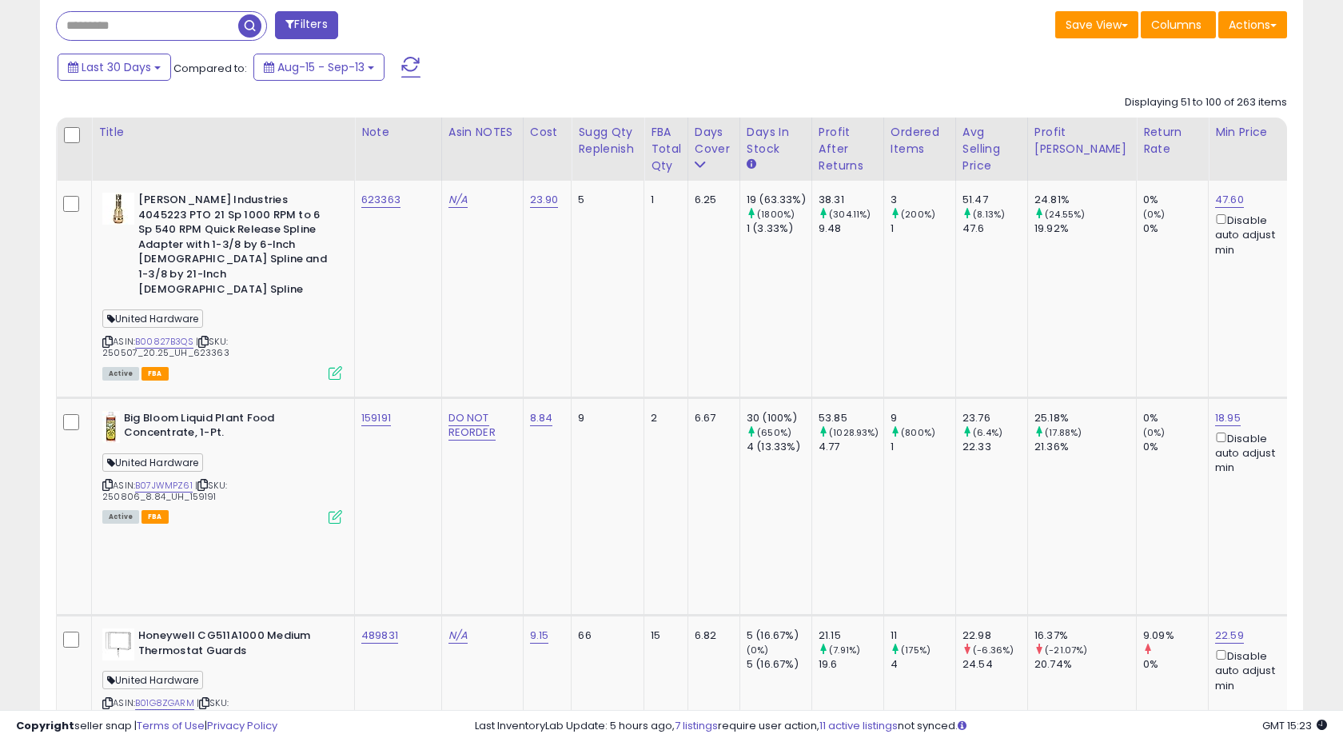
scroll to position [665, 0]
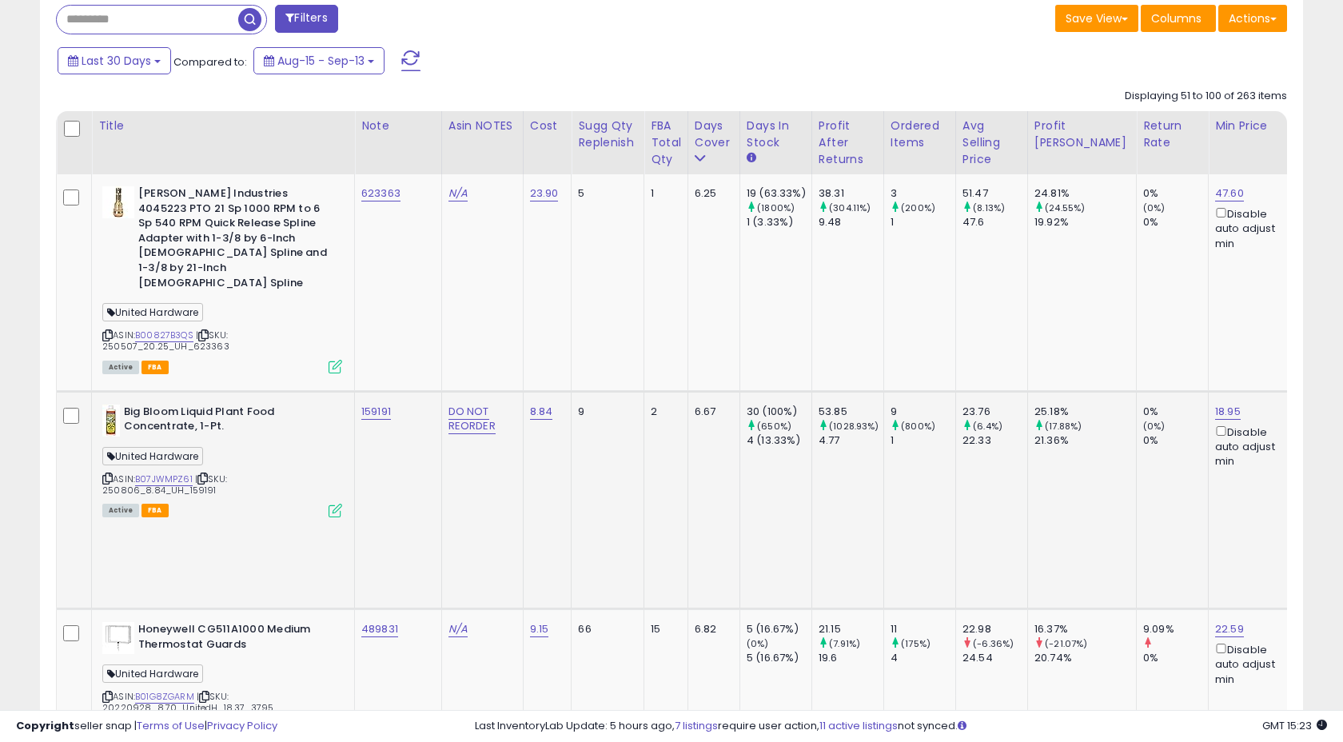
click at [406, 405] on div "159191" at bounding box center [395, 412] width 68 height 14
click at [417, 321] on td "623363" at bounding box center [398, 282] width 87 height 217
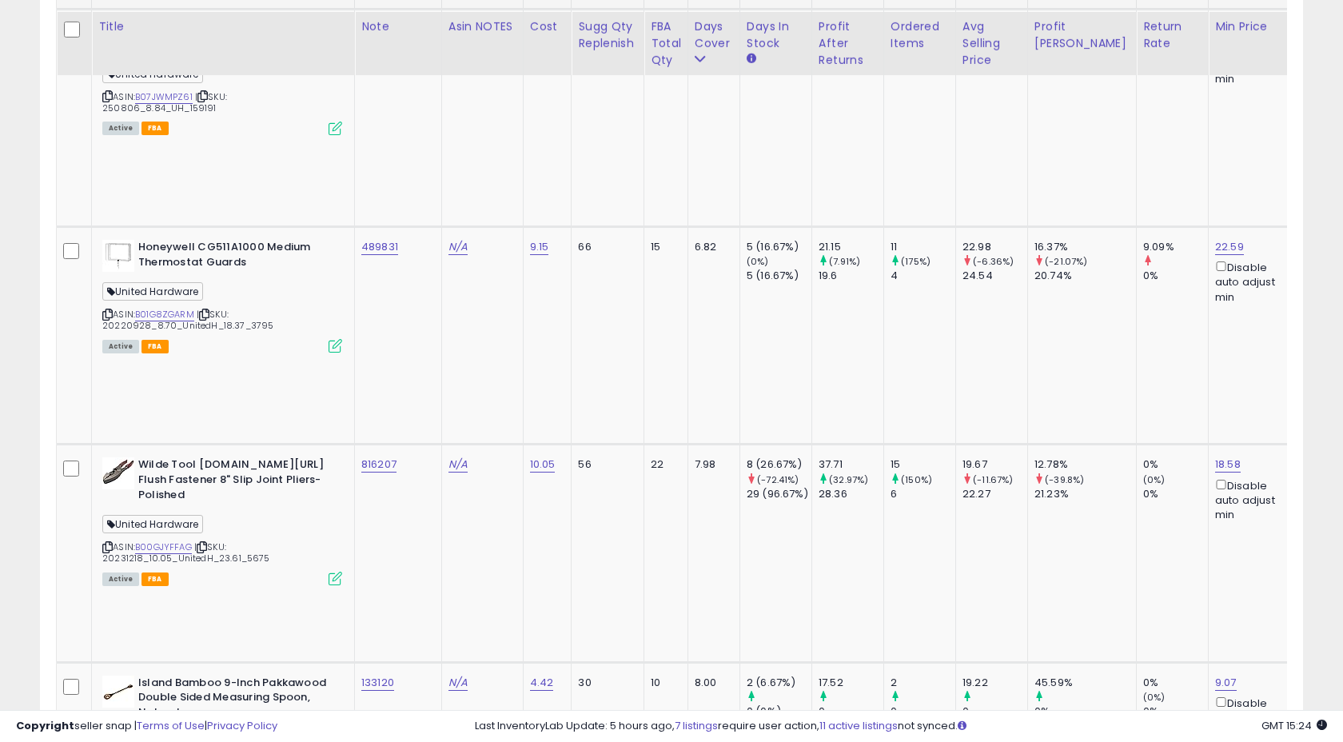
scroll to position [1066, 0]
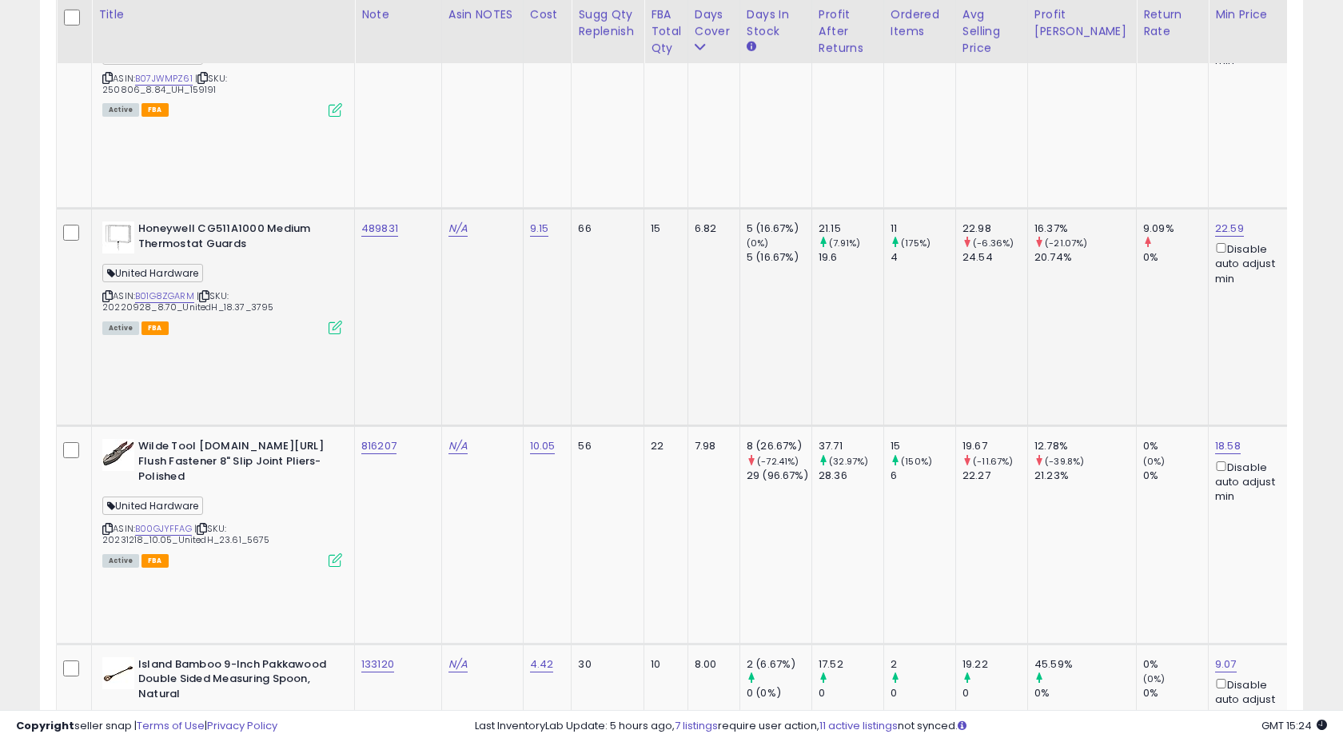
click at [407, 221] on div "489831" at bounding box center [395, 228] width 68 height 14
click at [441, 208] on td "489831" at bounding box center [398, 316] width 87 height 217
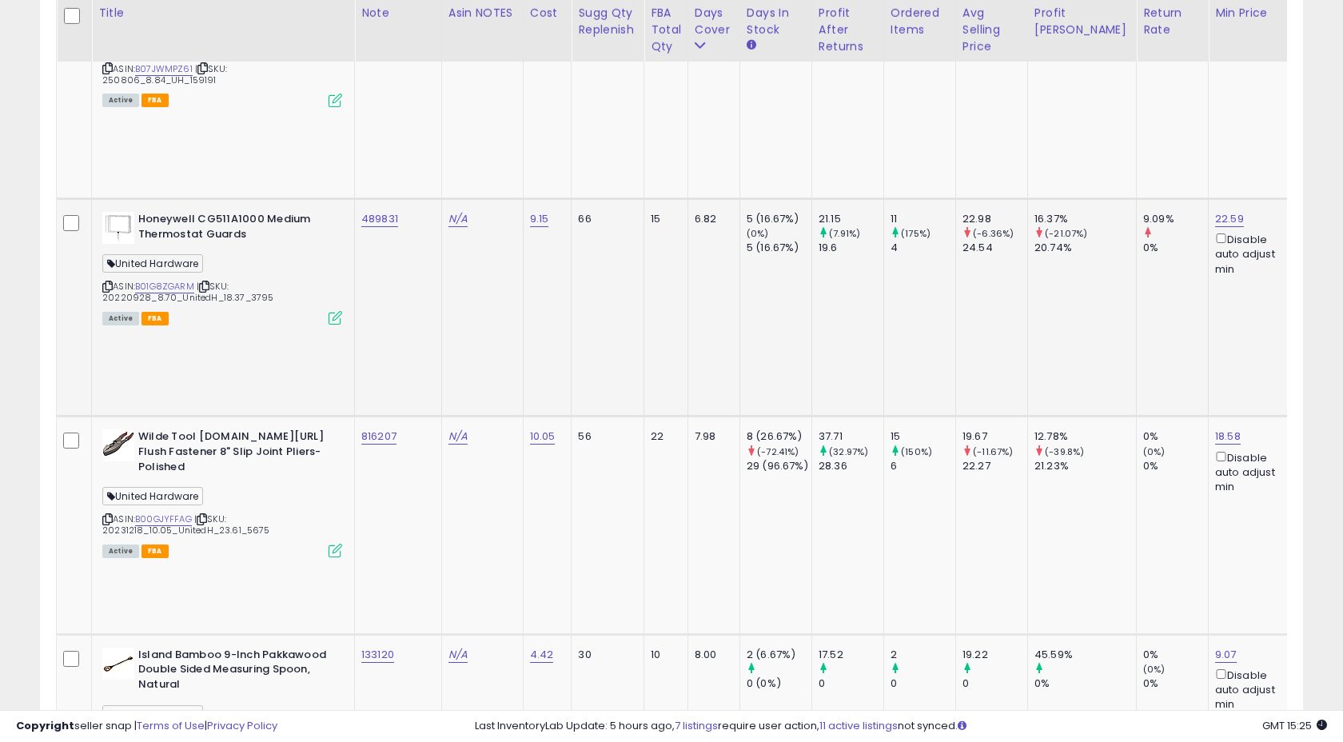
scroll to position [1074, 0]
click at [329, 313] on icon at bounding box center [336, 320] width 14 height 14
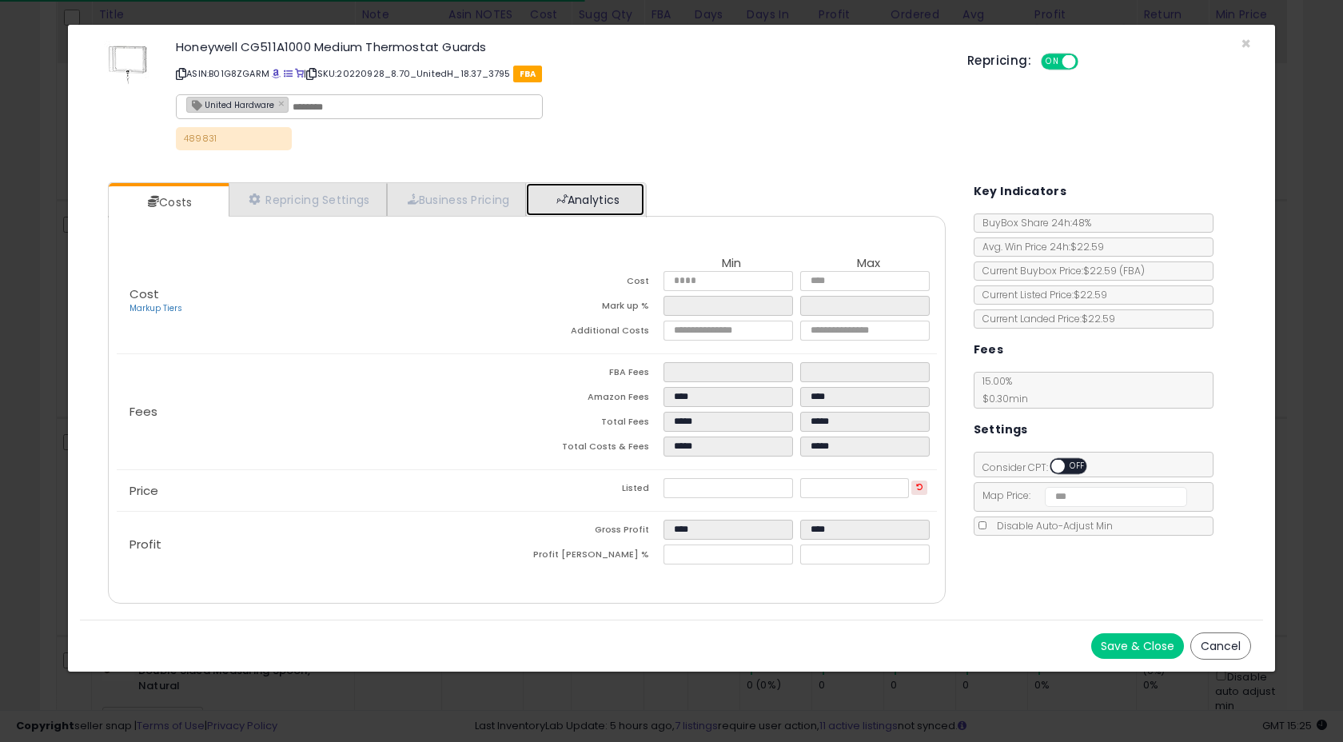
click at [576, 196] on link "Analytics" at bounding box center [585, 199] width 118 height 33
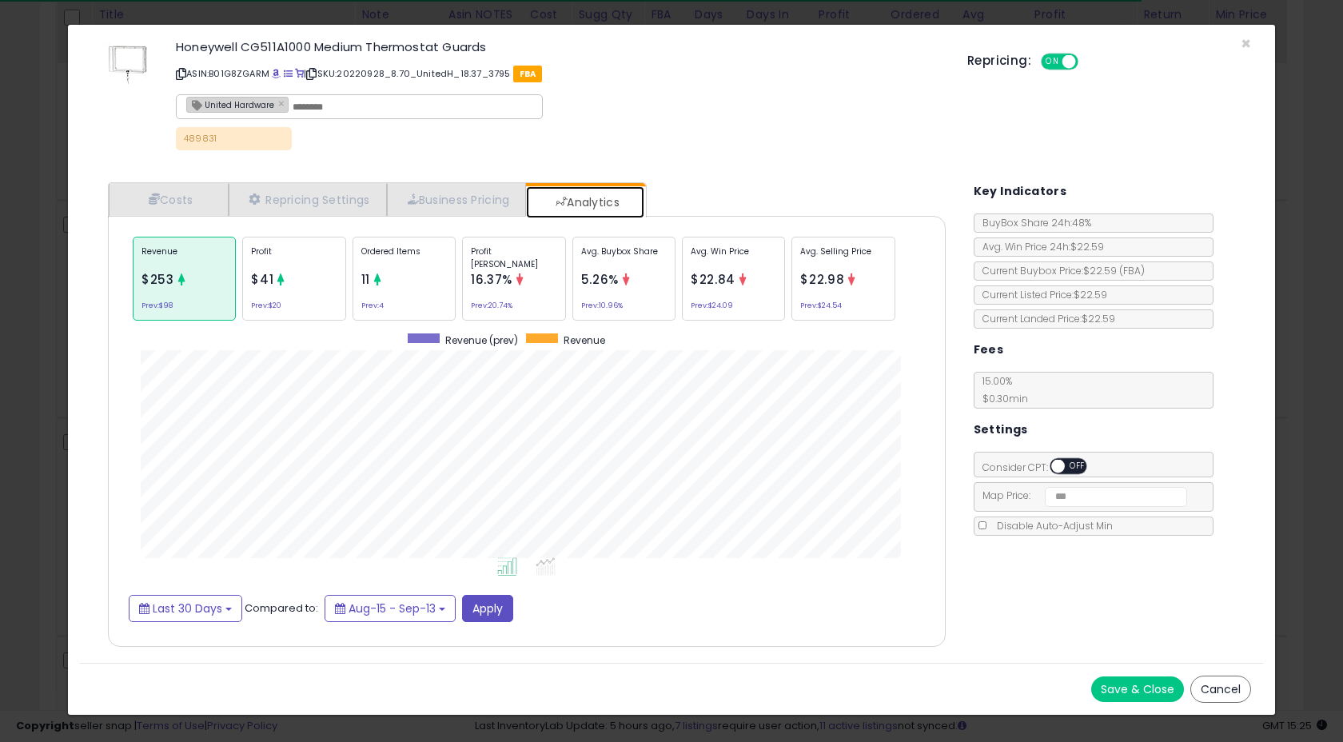
scroll to position [492, 869]
click at [385, 265] on p "Ordered Items" at bounding box center [404, 257] width 86 height 24
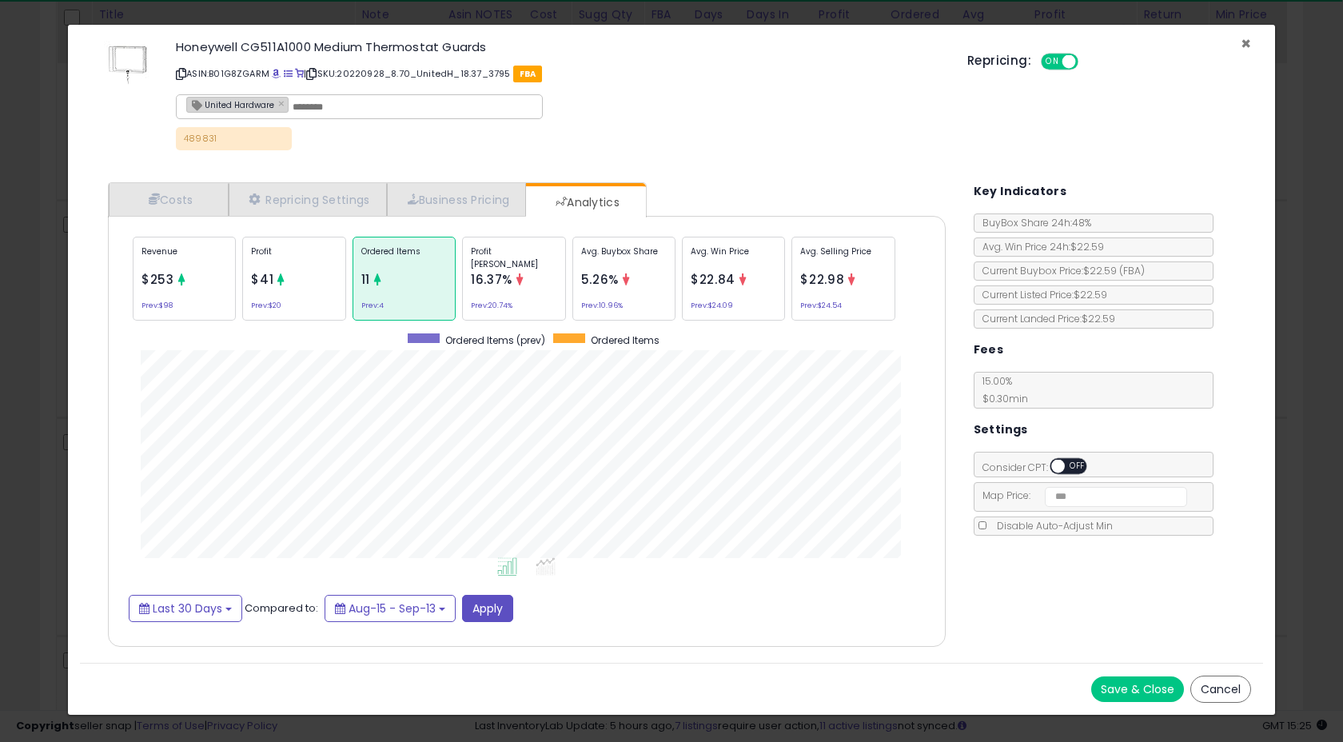
click at [1242, 42] on span "×" at bounding box center [1246, 43] width 10 height 23
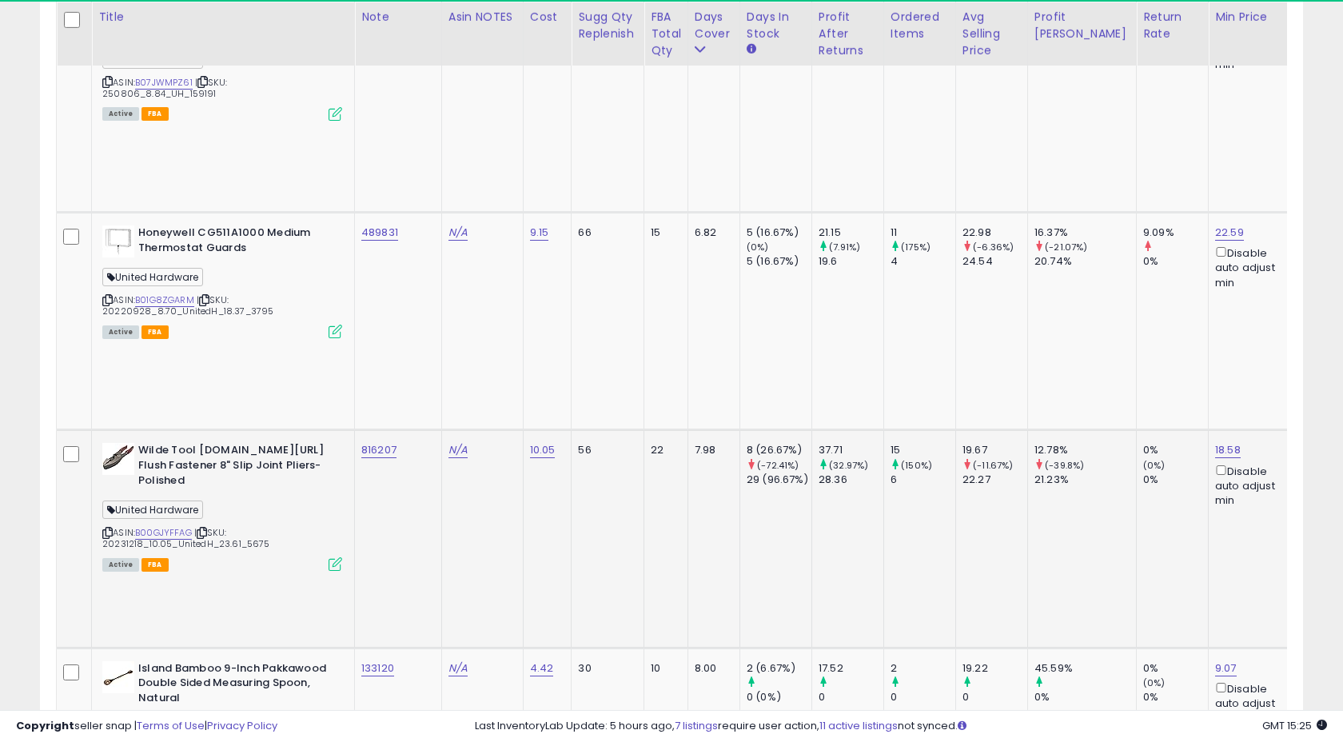
scroll to position [1072, 0]
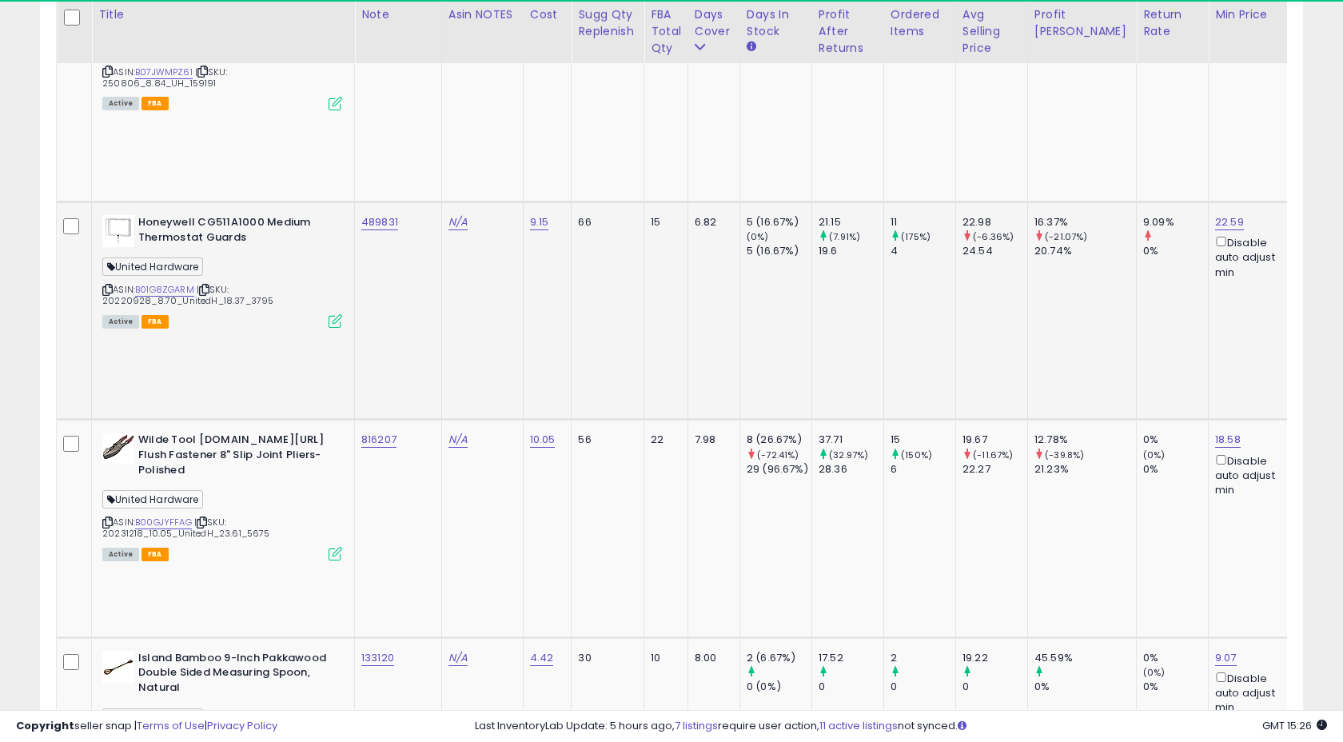
click at [425, 201] on td "489831" at bounding box center [398, 309] width 87 height 217
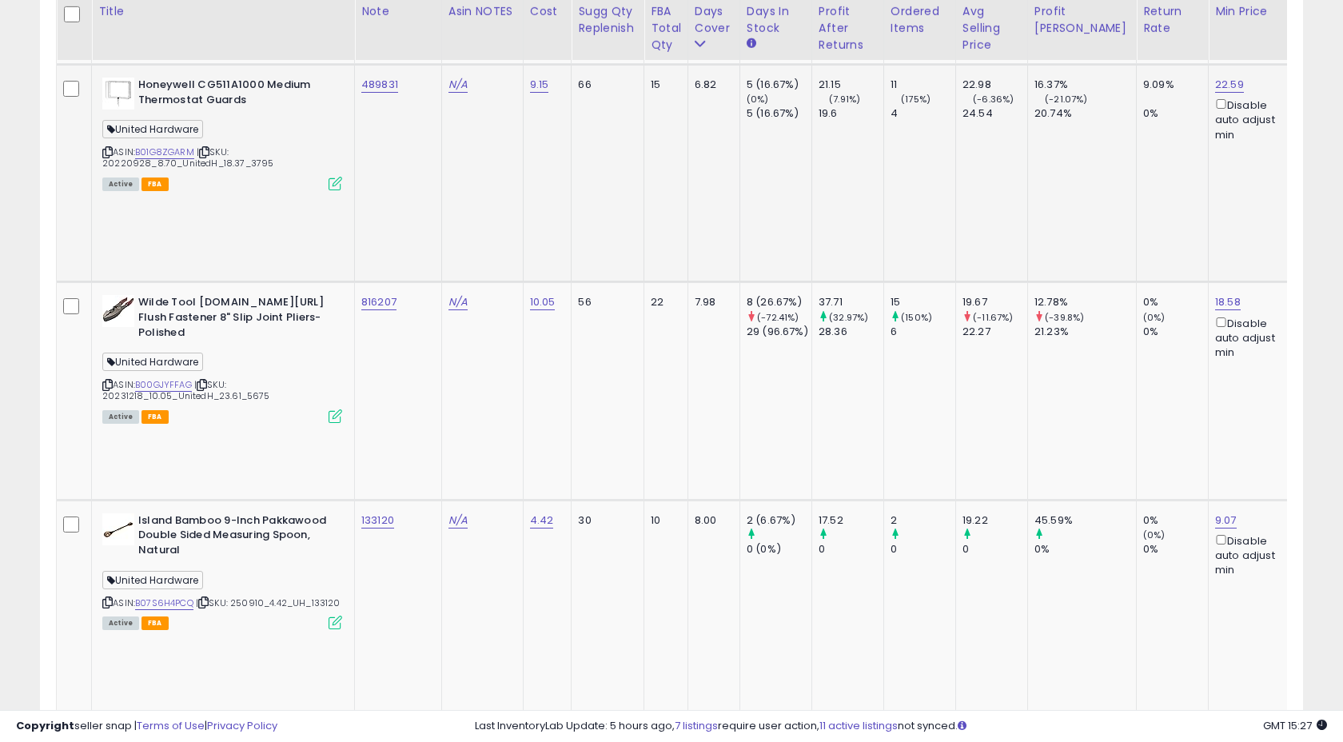
scroll to position [1207, 0]
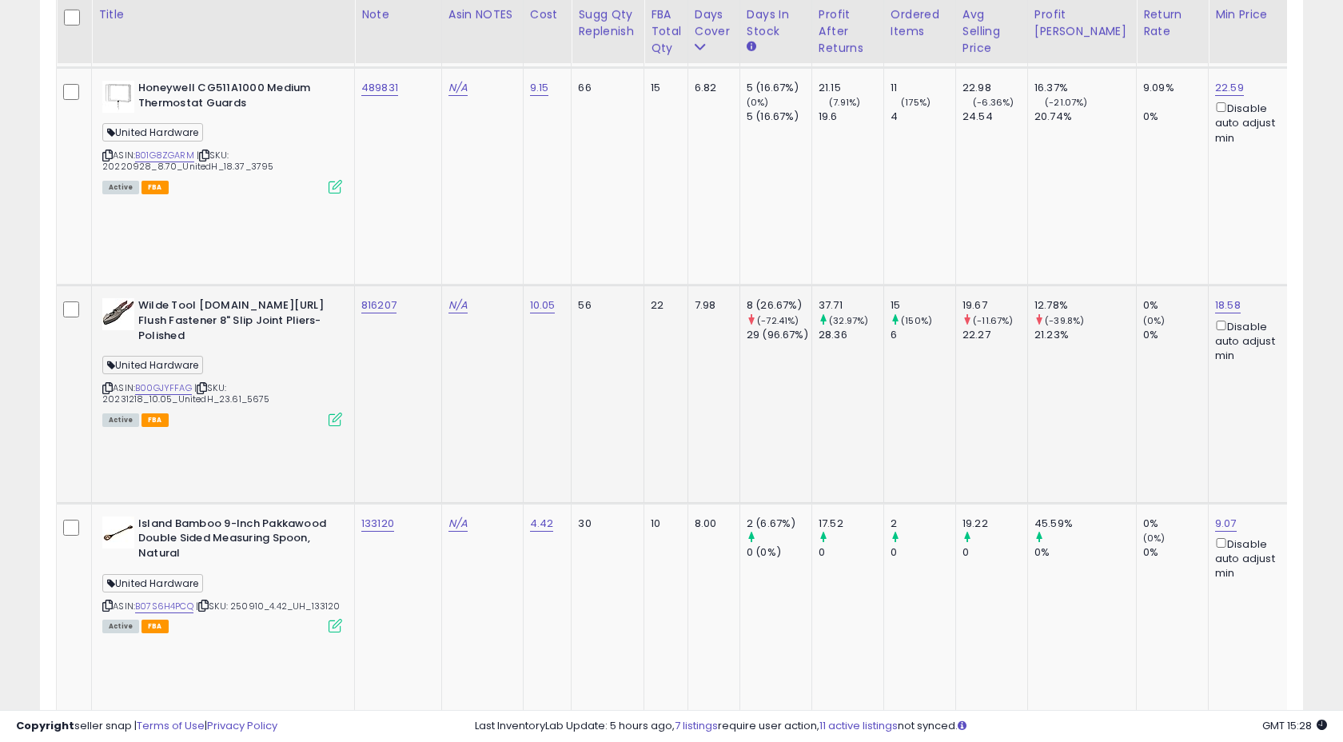
click at [404, 298] on div "816207" at bounding box center [395, 305] width 68 height 14
click at [400, 285] on td "816207" at bounding box center [398, 393] width 87 height 217
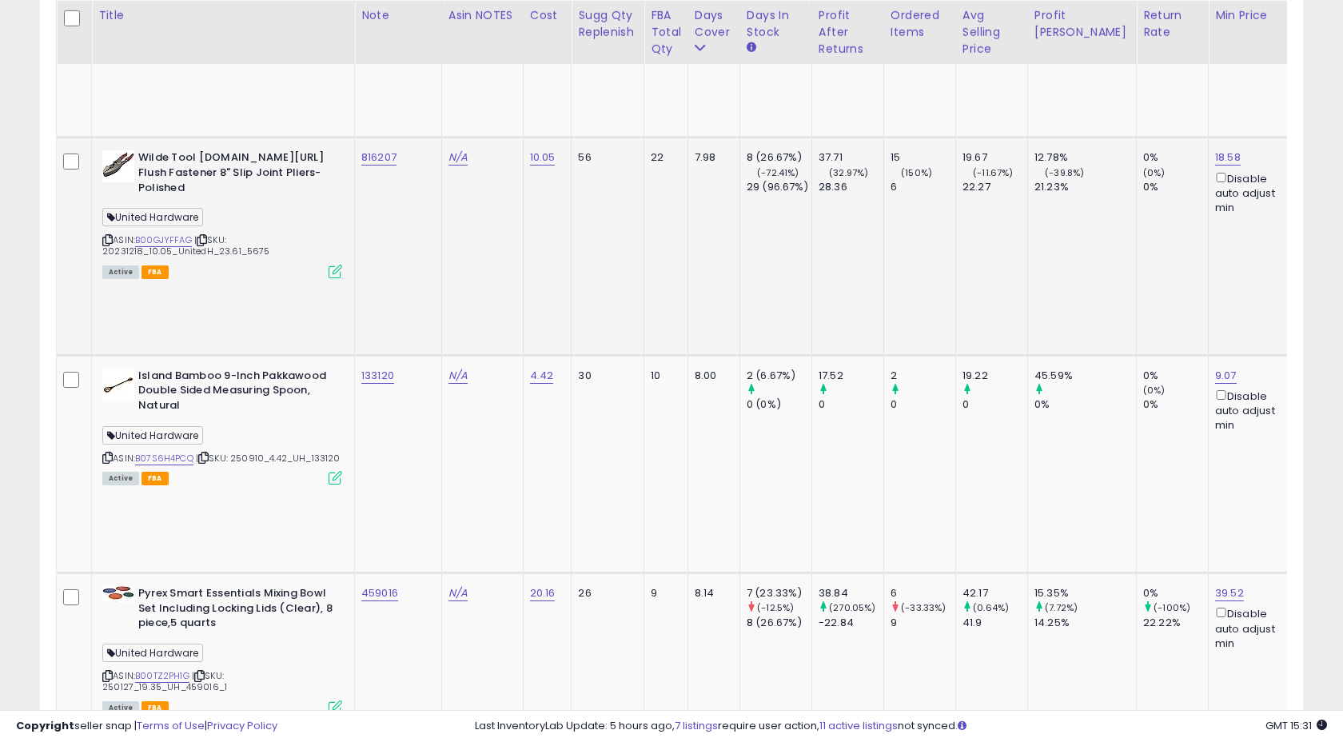
scroll to position [1355, 0]
click at [405, 368] on div "133120" at bounding box center [395, 375] width 68 height 14
click at [410, 354] on td "133120" at bounding box center [398, 462] width 87 height 217
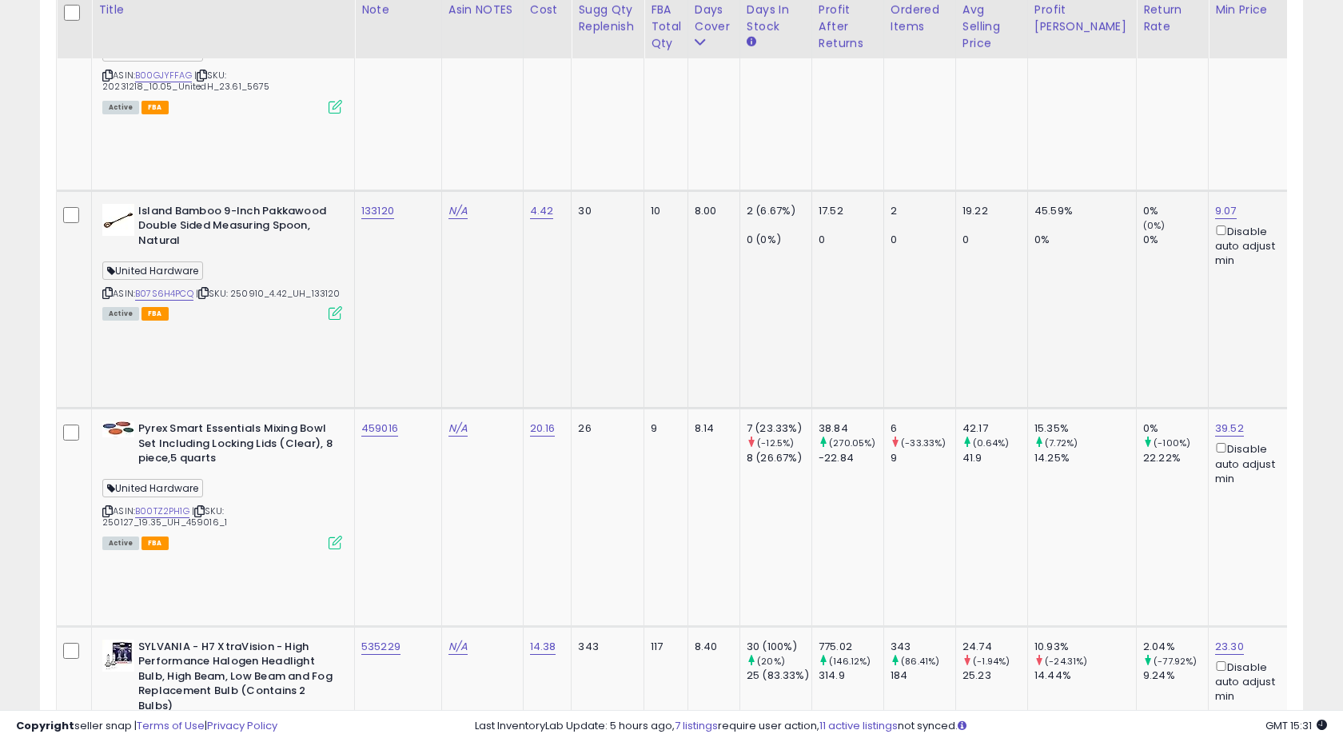
scroll to position [1510, 0]
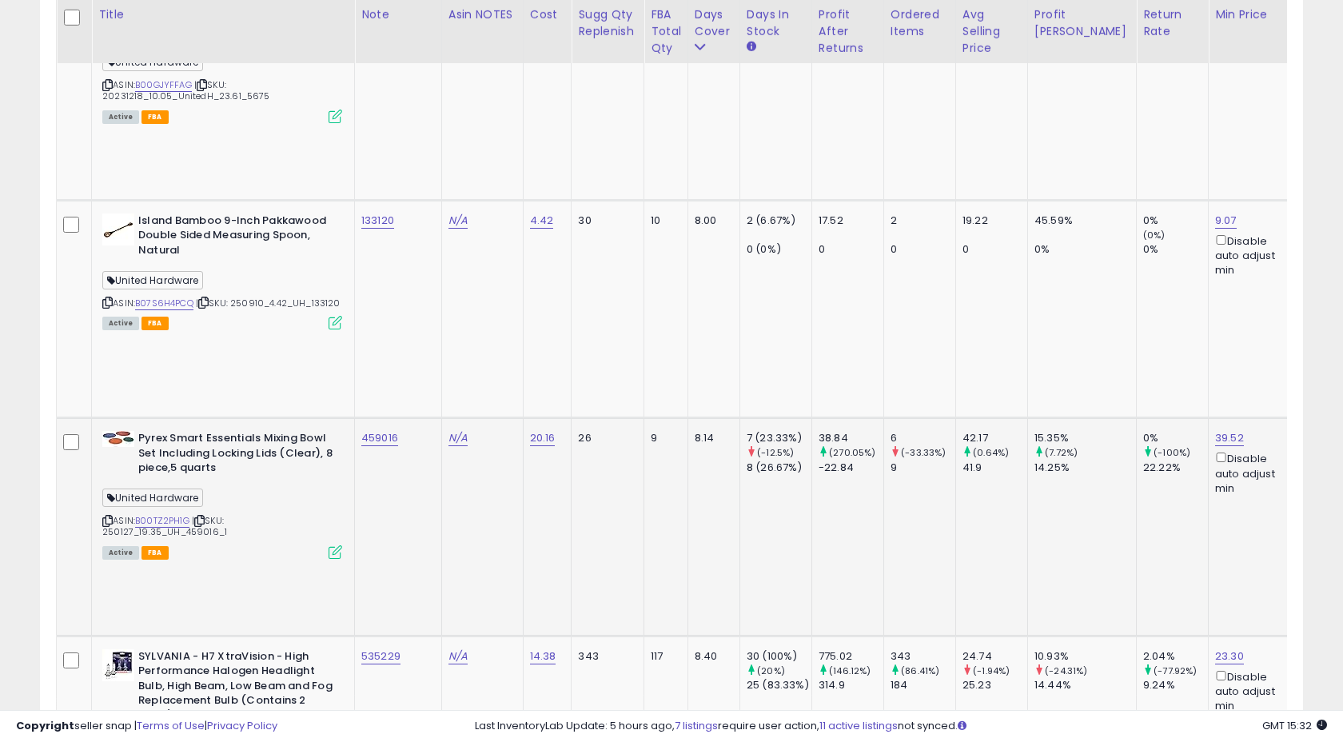
click at [410, 418] on td "459016" at bounding box center [398, 526] width 87 height 217
click at [395, 418] on td "459016" at bounding box center [398, 526] width 87 height 217
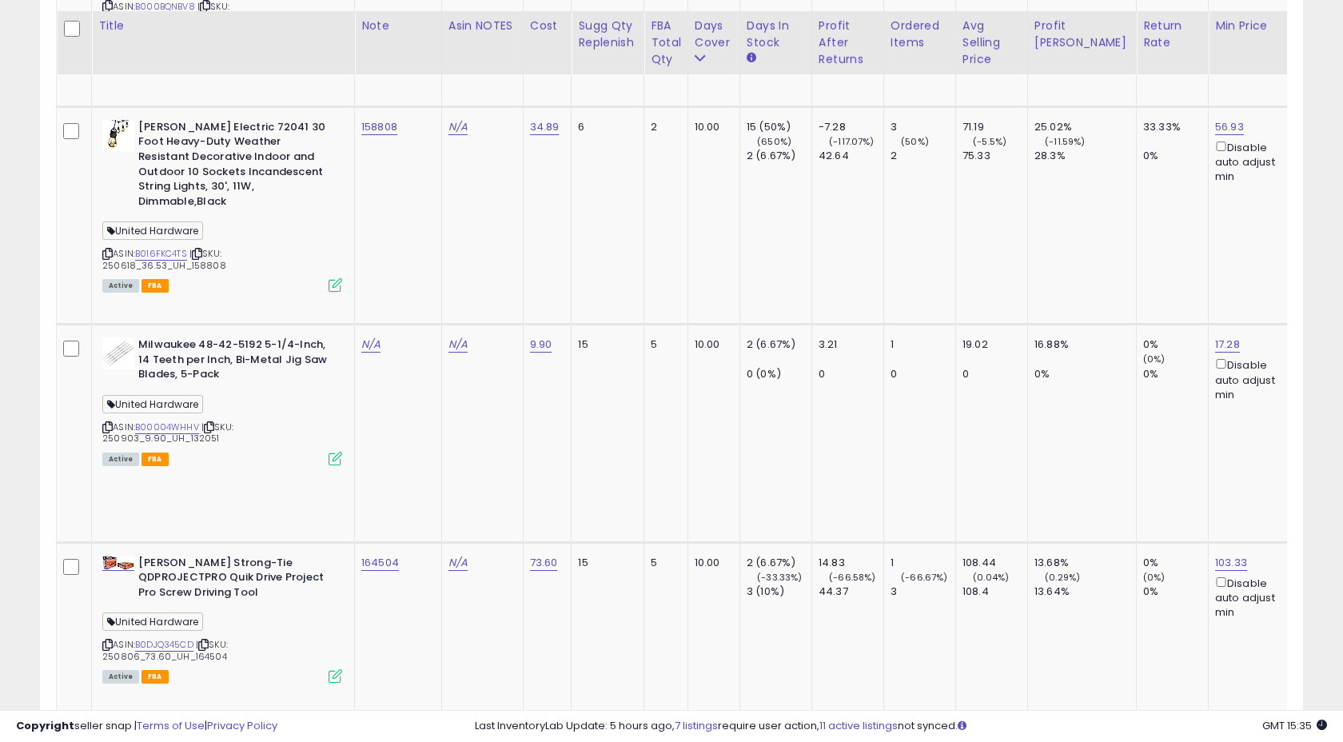
scroll to position [3576, 0]
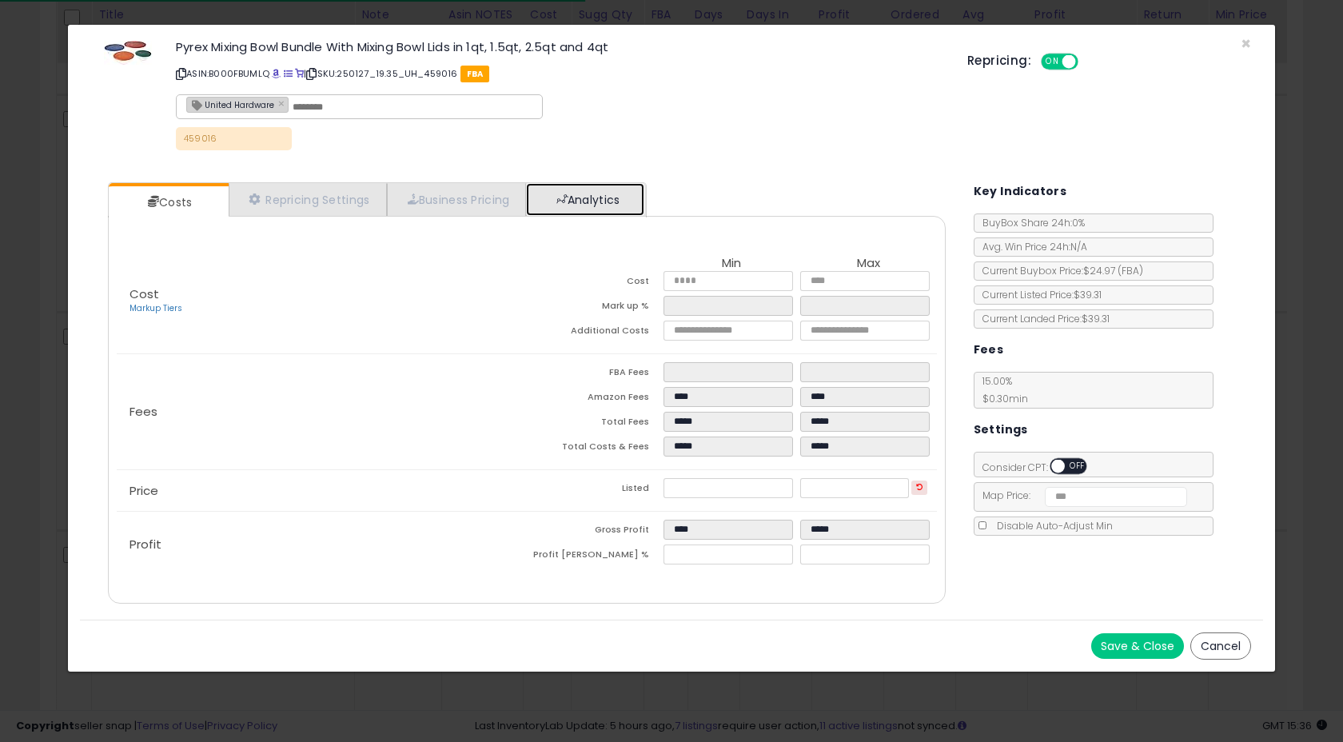
click at [600, 201] on link "Analytics" at bounding box center [585, 199] width 118 height 33
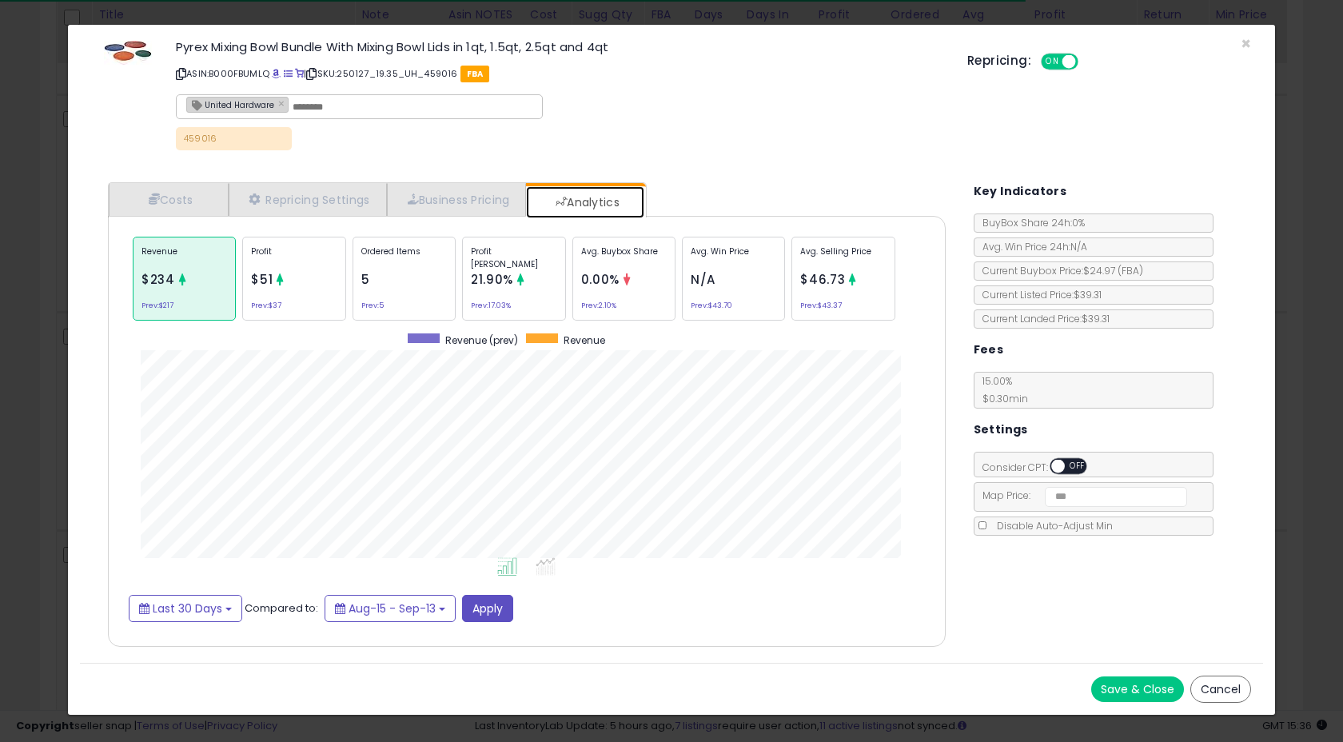
scroll to position [492, 869]
click at [1243, 40] on span "×" at bounding box center [1246, 43] width 10 height 23
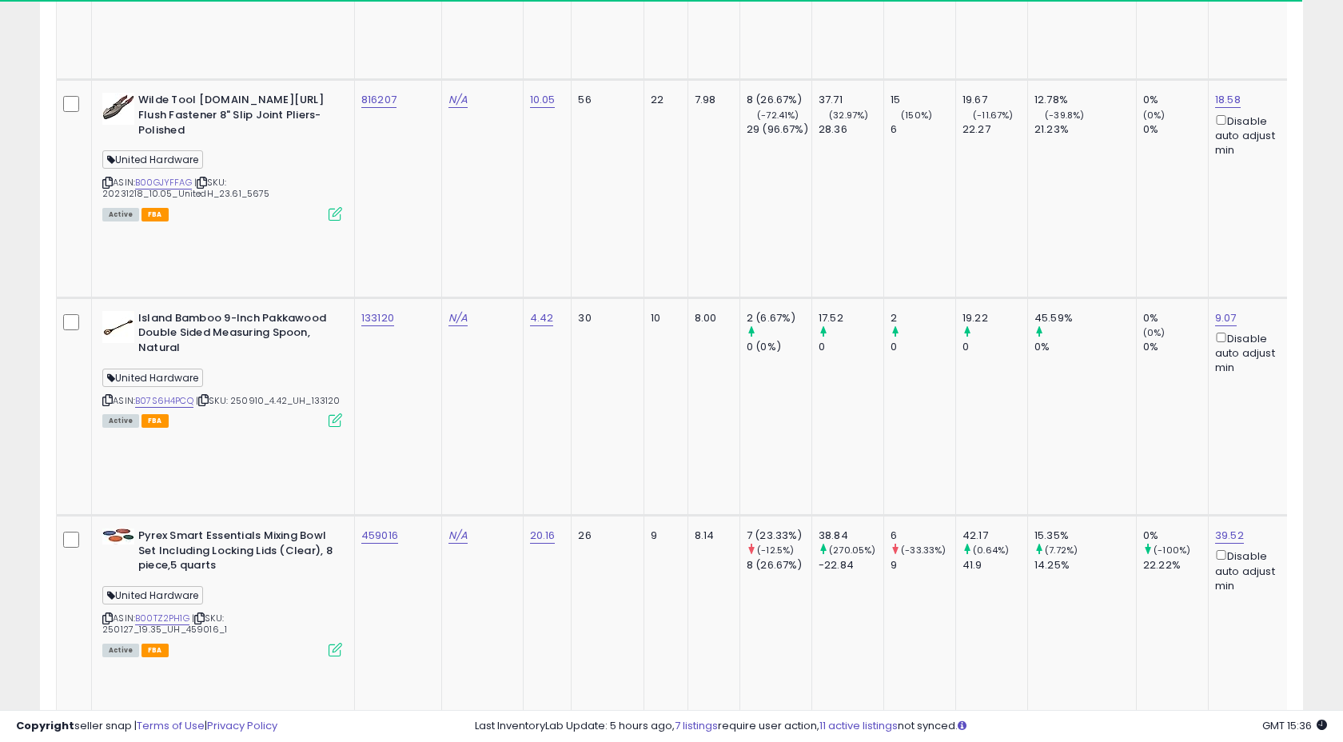
scroll to position [1340, 0]
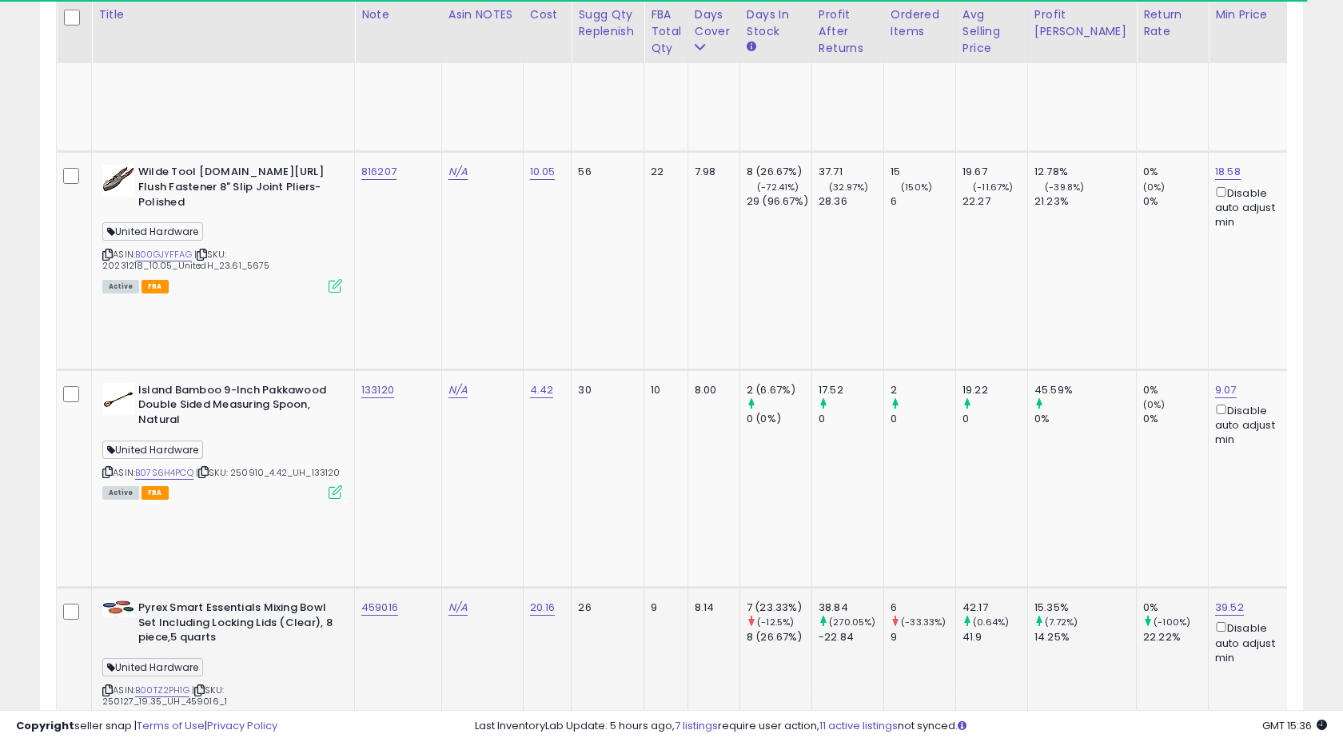
click at [337, 715] on icon at bounding box center [336, 722] width 14 height 14
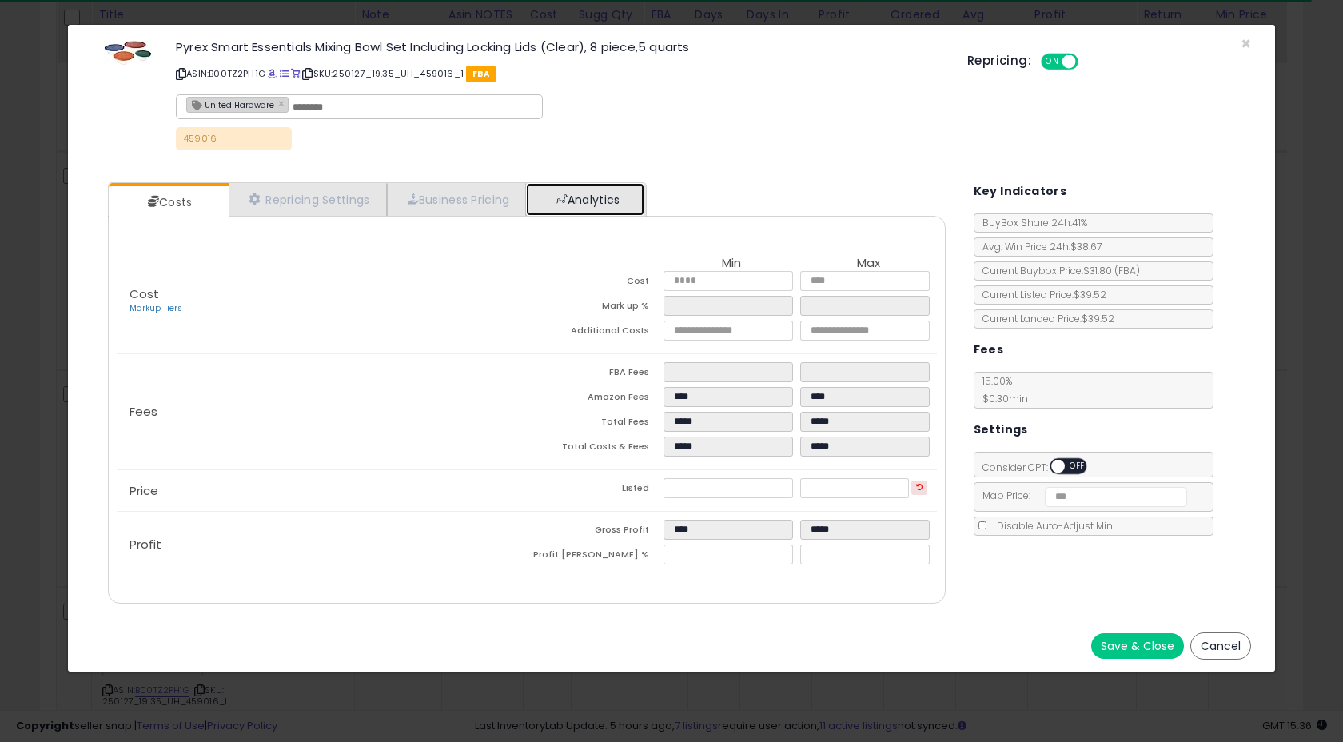
click at [616, 206] on link "Analytics" at bounding box center [585, 199] width 118 height 33
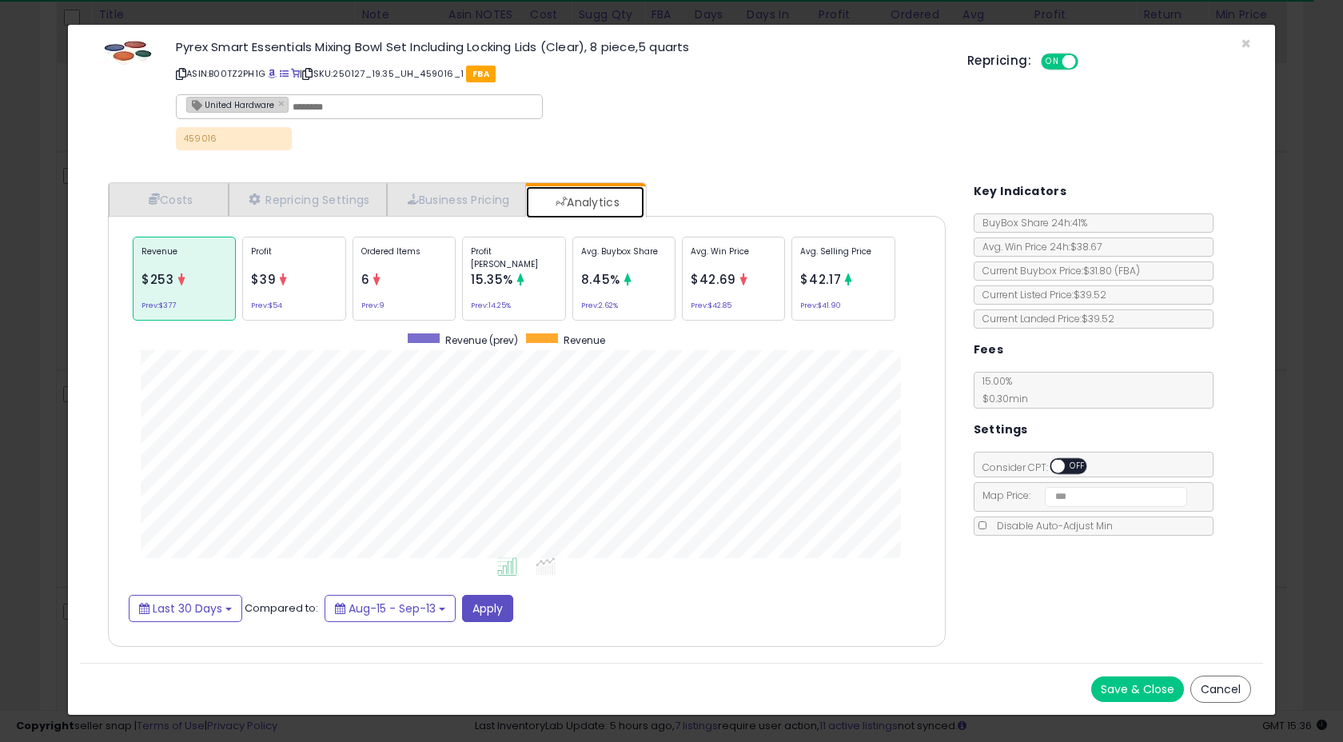
scroll to position [492, 869]
click at [310, 296] on div "Profit $39 Prev: $54" at bounding box center [293, 279] width 103 height 84
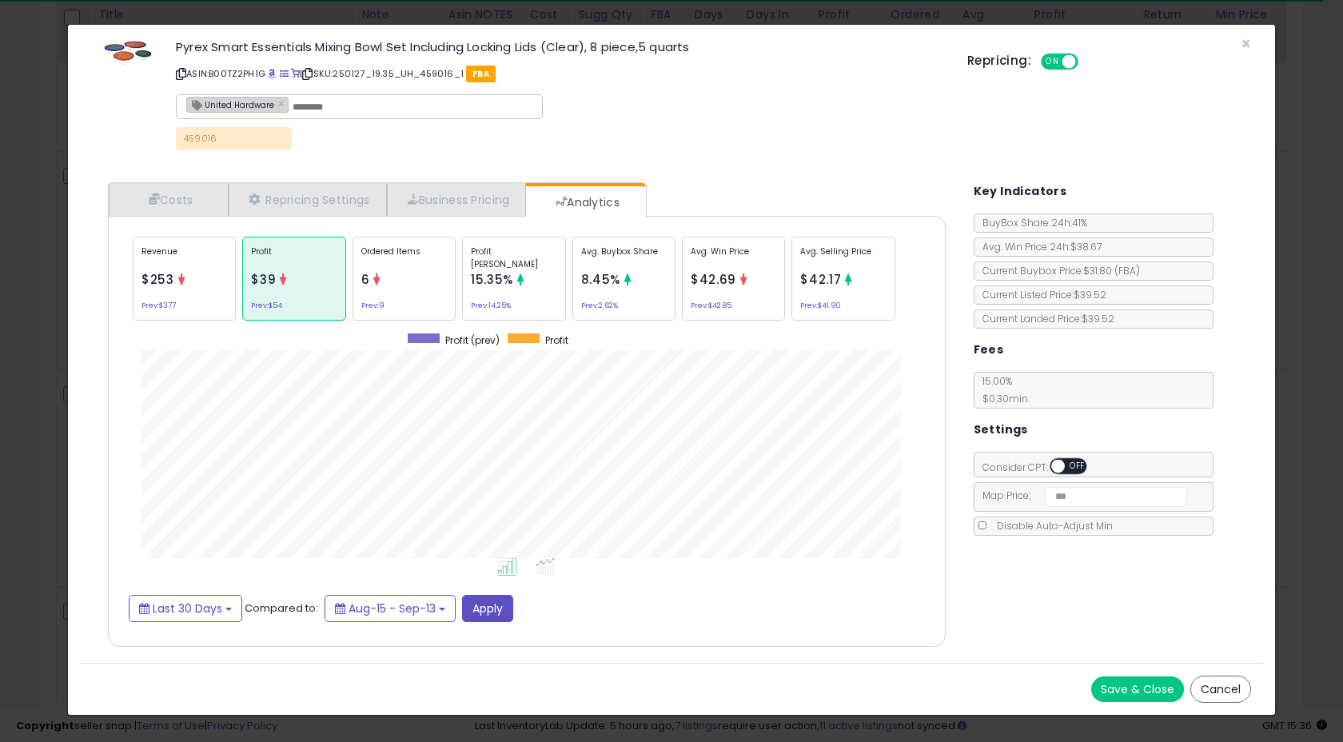
click at [442, 285] on div "Ordered Items 6 Prev: 9" at bounding box center [404, 279] width 103 height 84
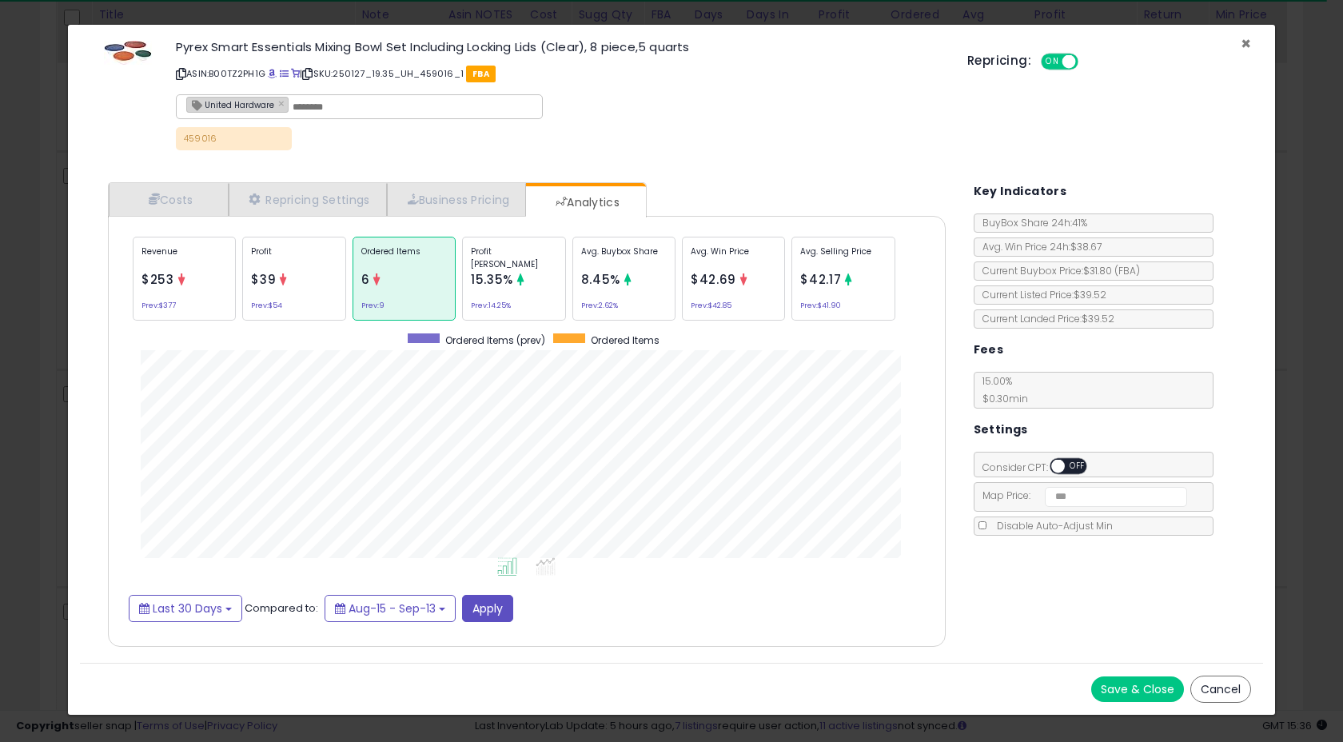
click at [1244, 40] on span "×" at bounding box center [1246, 43] width 10 height 23
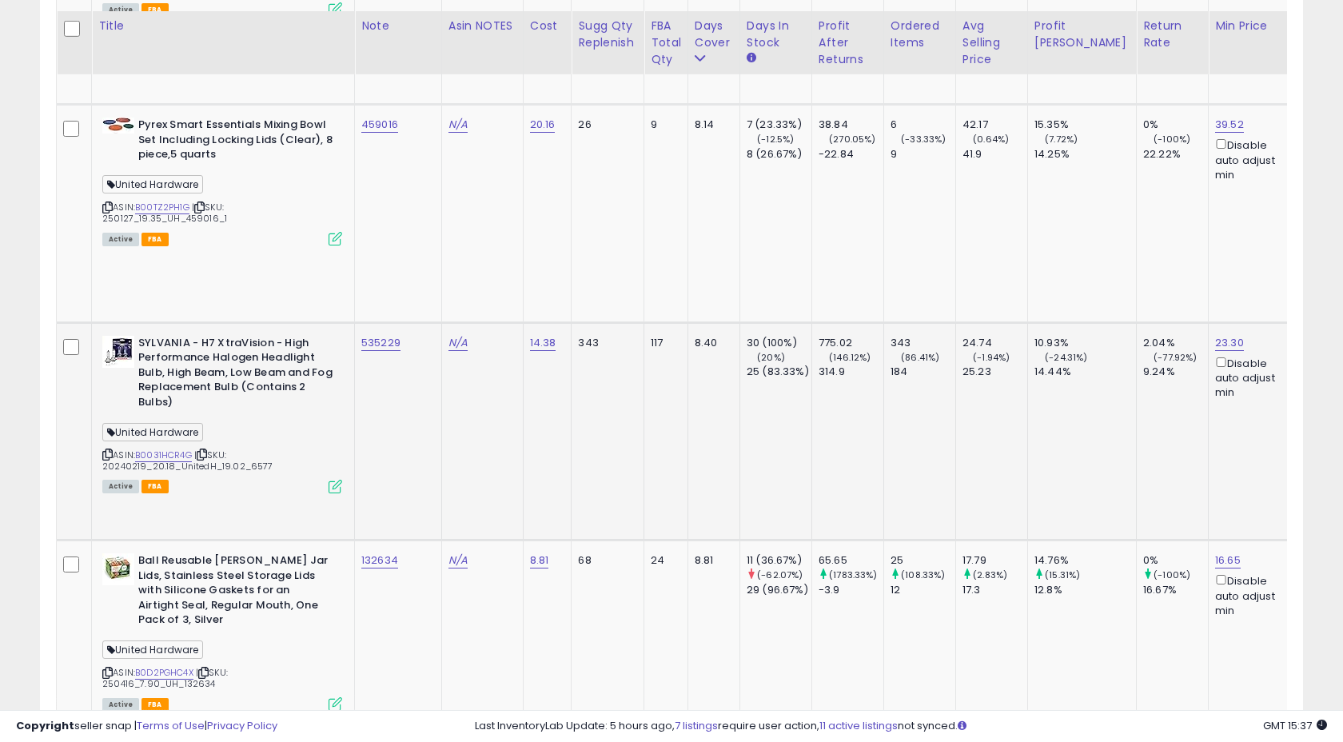
scroll to position [1834, 0]
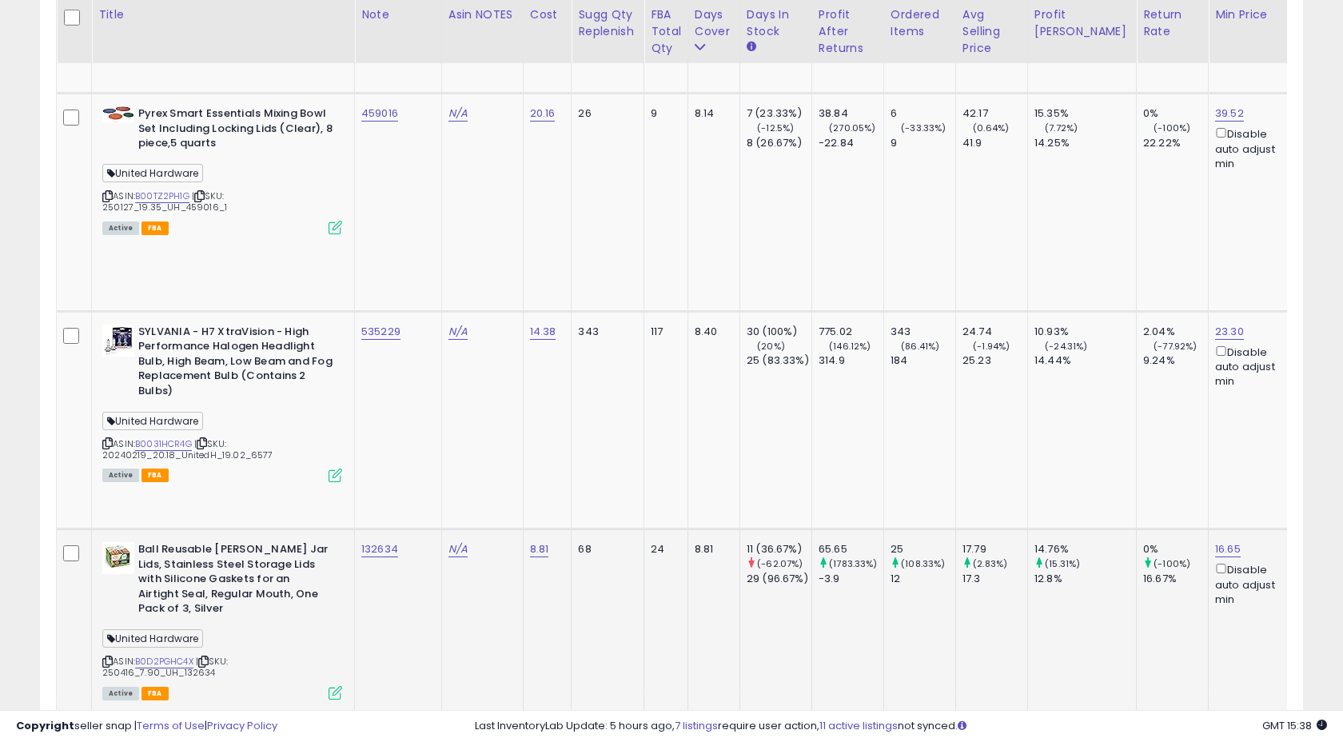
click at [410, 542] on div "132634" at bounding box center [395, 549] width 68 height 14
click at [397, 529] on td "132634" at bounding box center [398, 637] width 87 height 217
click at [337, 686] on icon at bounding box center [336, 693] width 14 height 14
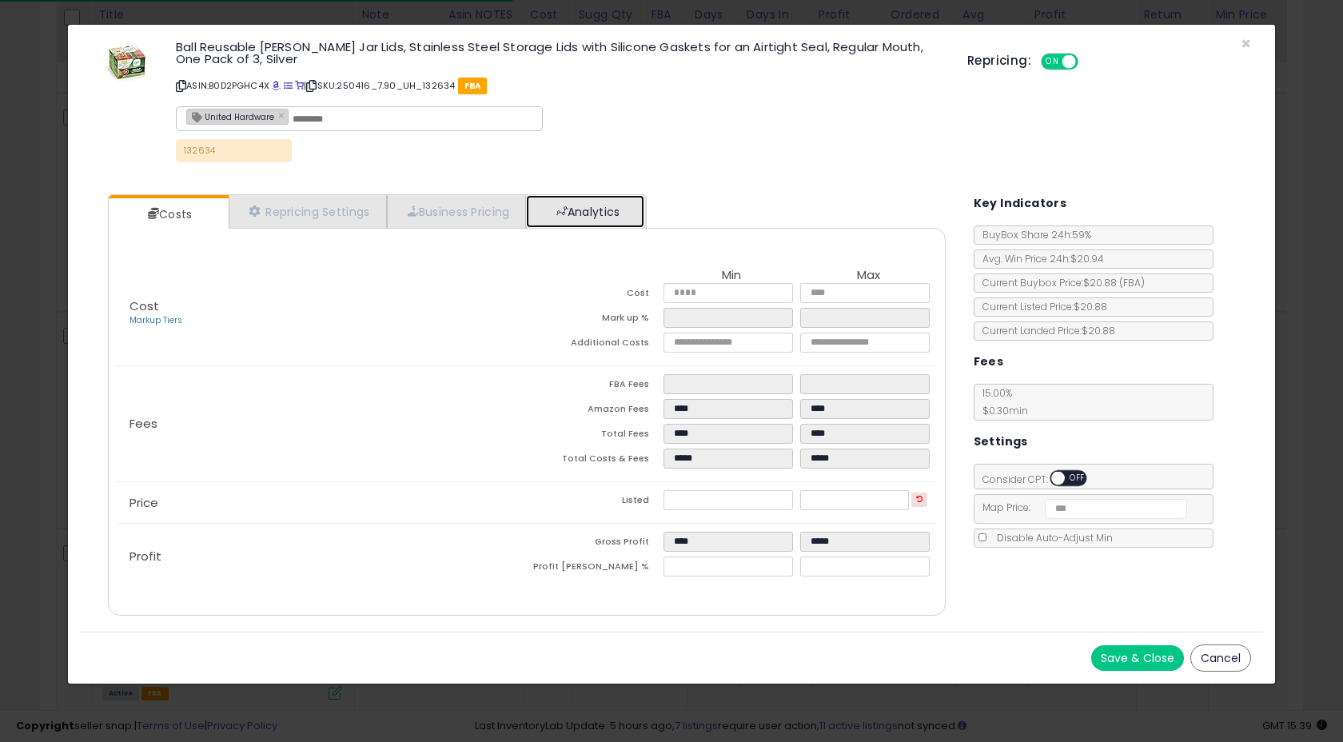
click at [590, 220] on link "Analytics" at bounding box center [585, 211] width 118 height 33
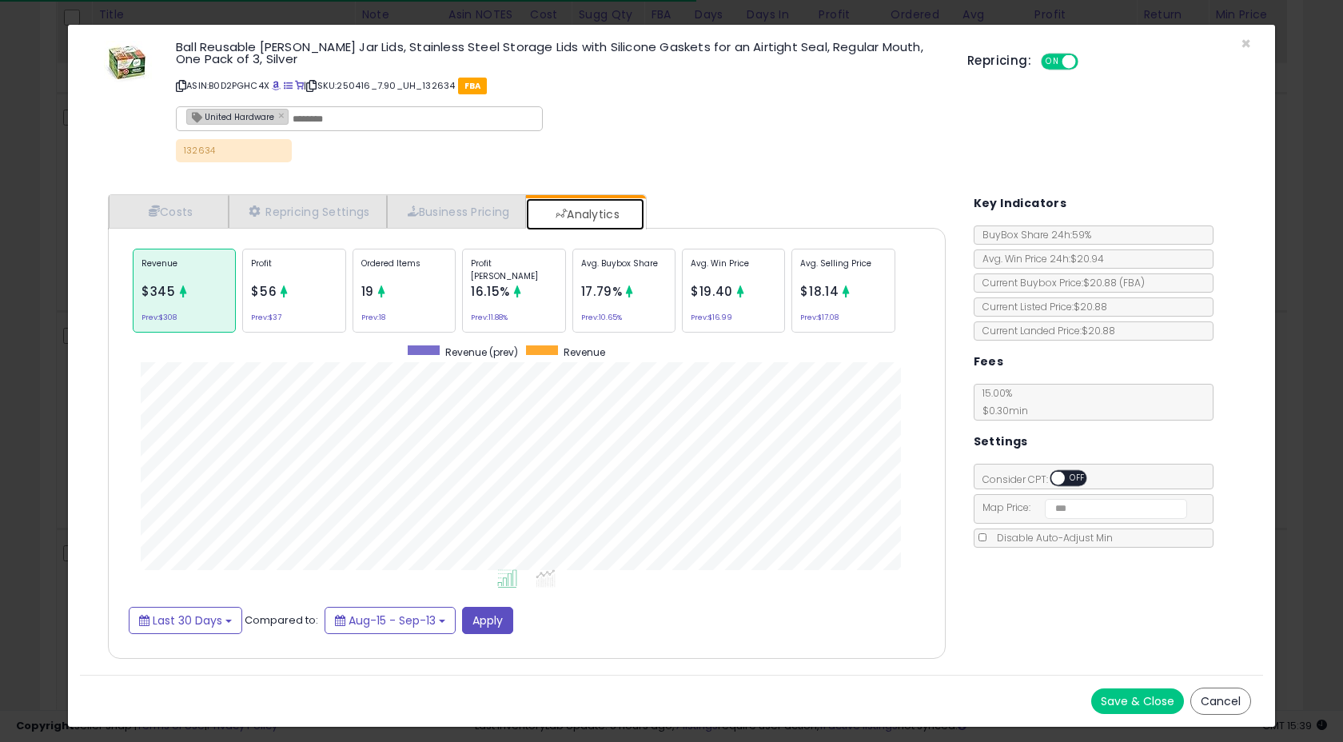
scroll to position [492, 869]
click at [1243, 39] on span "×" at bounding box center [1246, 43] width 10 height 23
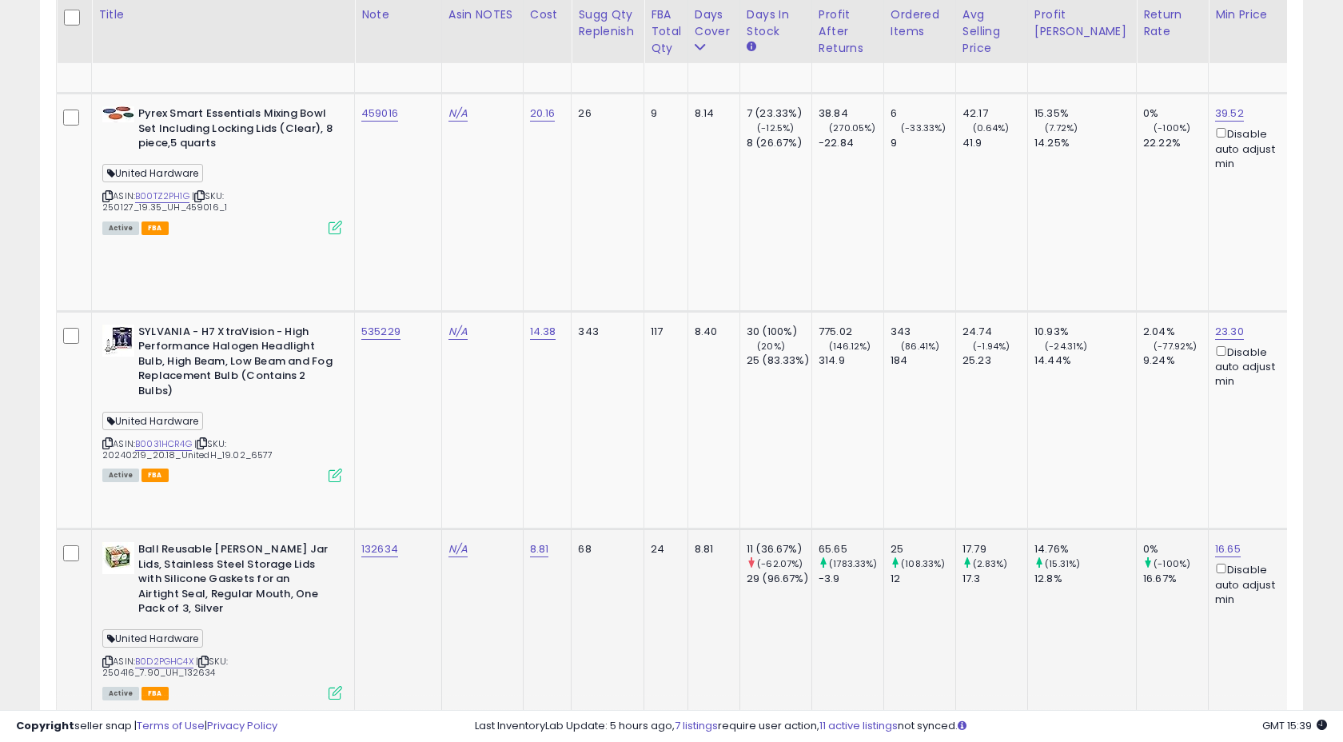
click at [457, 529] on td "N/A" at bounding box center [482, 637] width 82 height 217
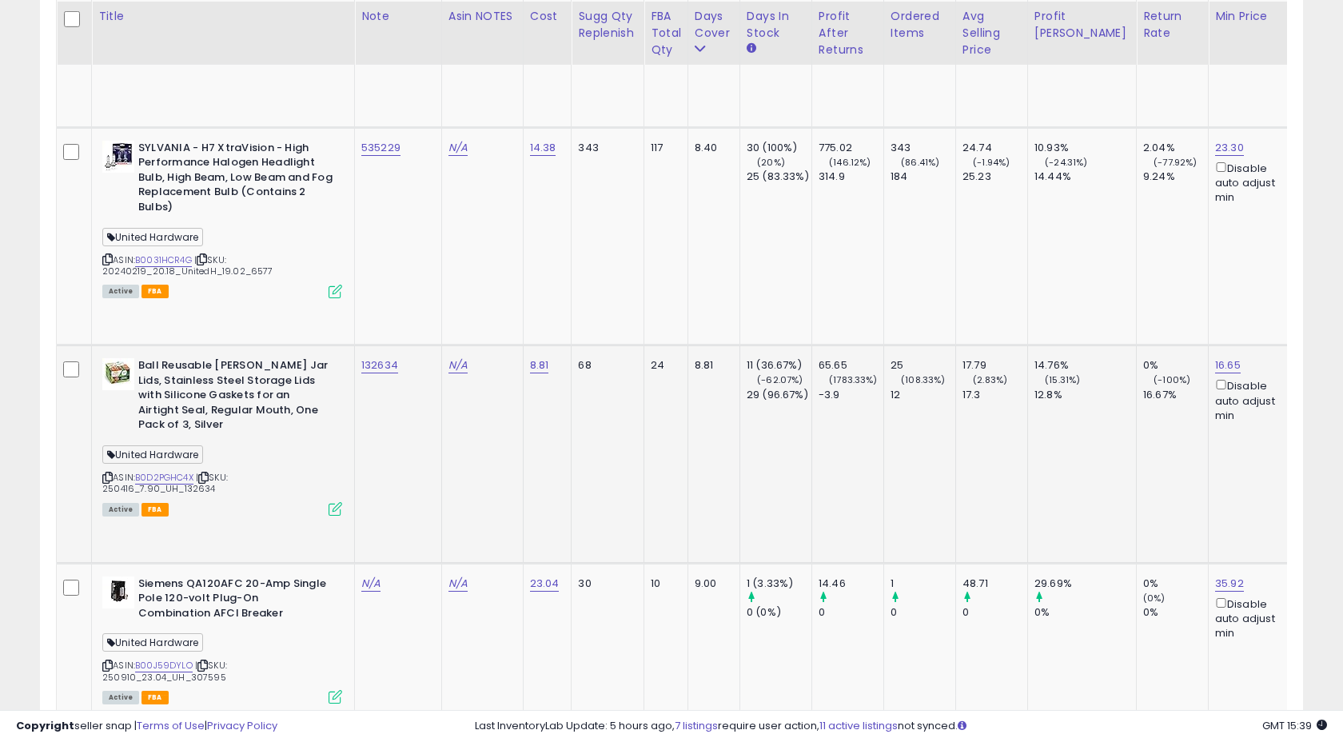
scroll to position [2022, 0]
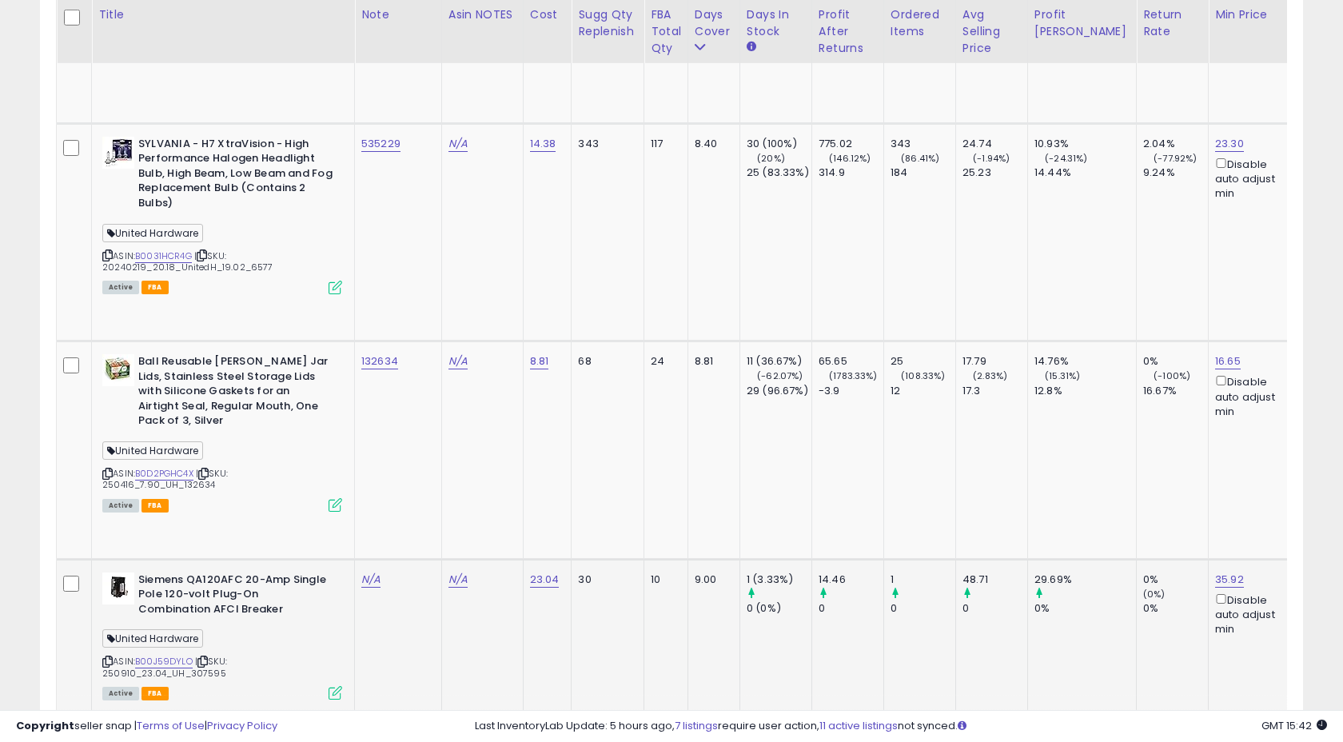
drag, startPoint x: 186, startPoint y: 180, endPoint x: 229, endPoint y: 179, distance: 43.2
click at [230, 572] on div "ASIN: B00J59DYLO | SKU: 250910_23.04_UH_307595 Active FBA" at bounding box center [222, 635] width 240 height 126
click at [375, 572] on link "N/A" at bounding box center [370, 580] width 19 height 16
type input "******"
click at [427, 46] on icon "submit" at bounding box center [422, 44] width 10 height 10
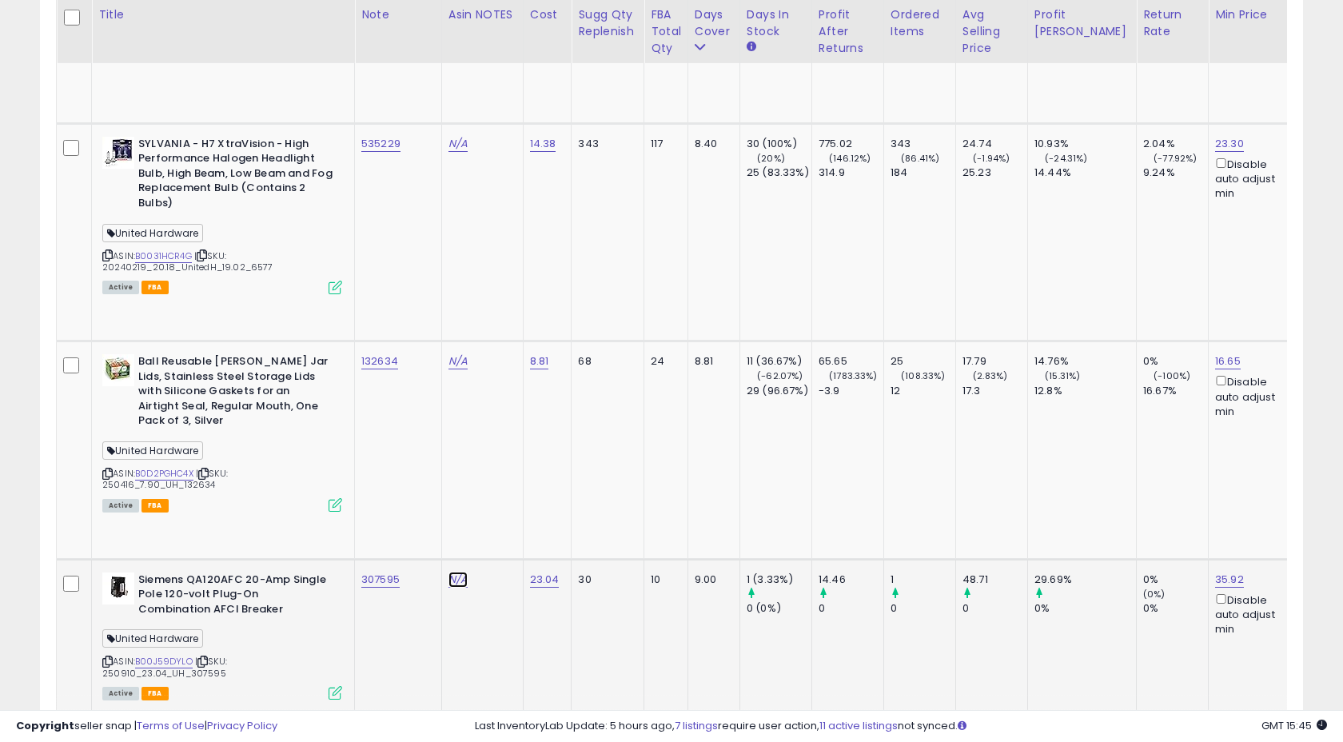
click at [462, 572] on link "N/A" at bounding box center [458, 580] width 19 height 16
type input "**********"
click at [524, 53] on button "submit" at bounding box center [510, 45] width 27 height 24
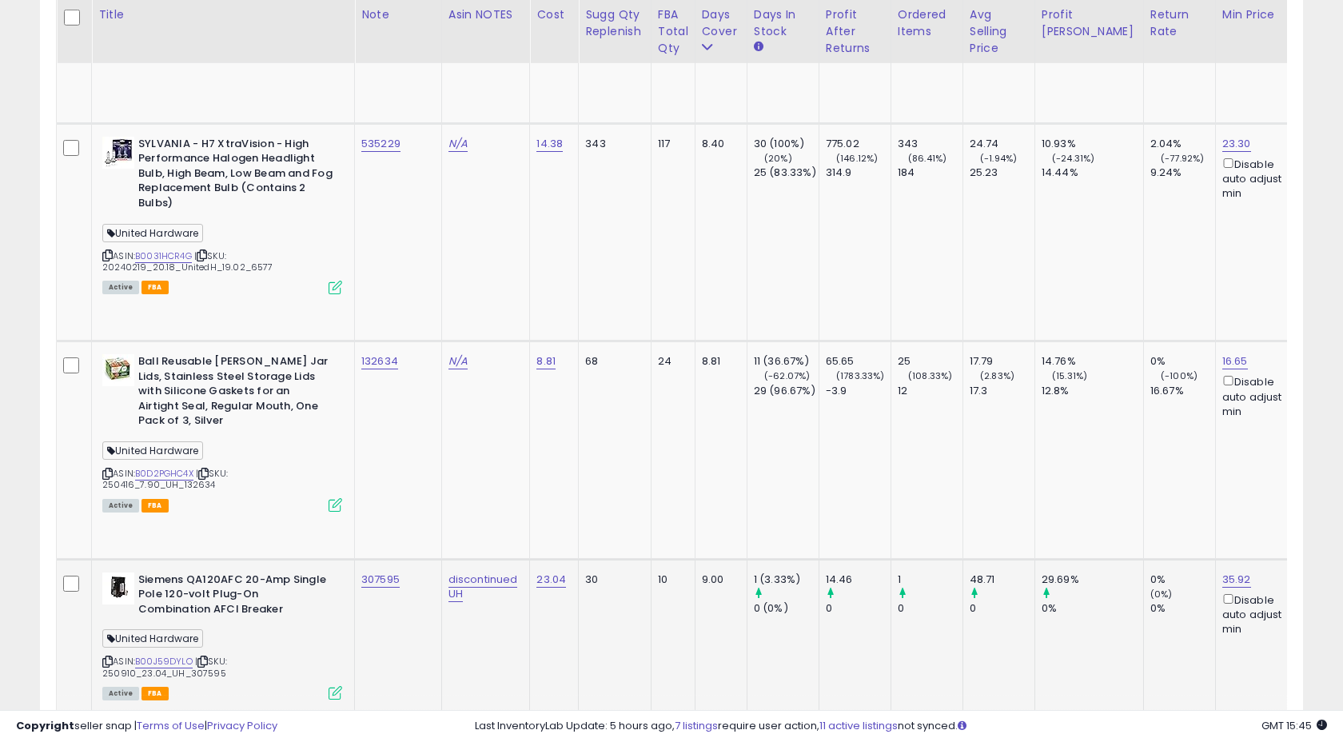
click at [410, 559] on td "307595" at bounding box center [398, 667] width 87 height 217
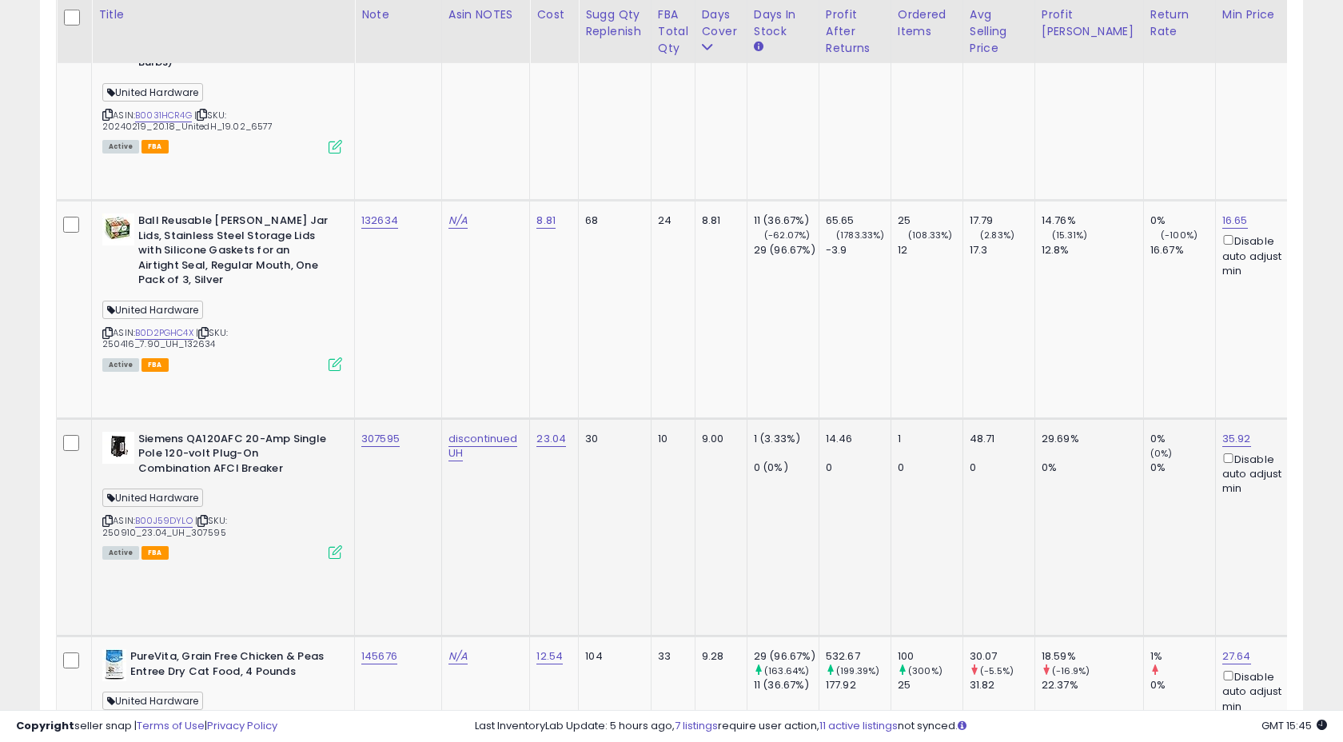
scroll to position [2165, 0]
click at [409, 647] on div "145676" at bounding box center [395, 654] width 68 height 14
click at [407, 634] on td "145676" at bounding box center [398, 742] width 87 height 217
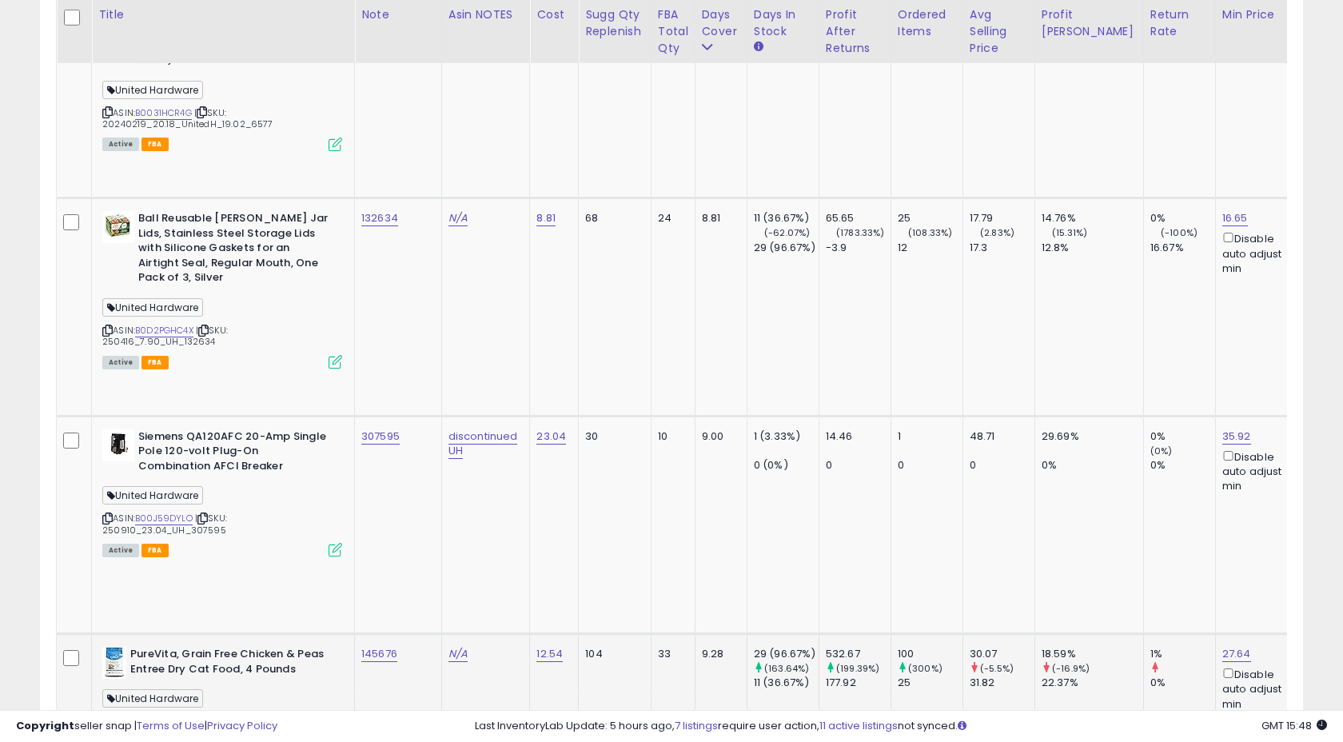
click at [427, 634] on td "145676" at bounding box center [398, 742] width 87 height 217
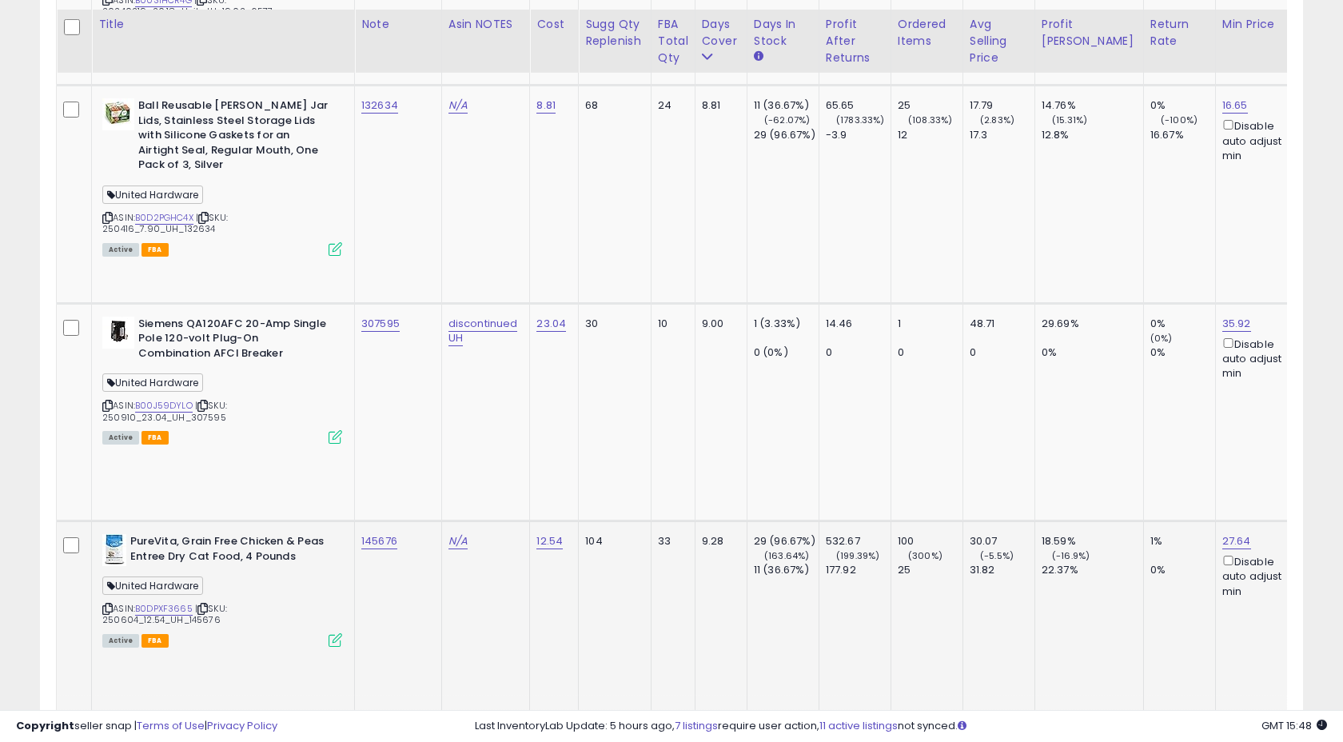
scroll to position [2302, 0]
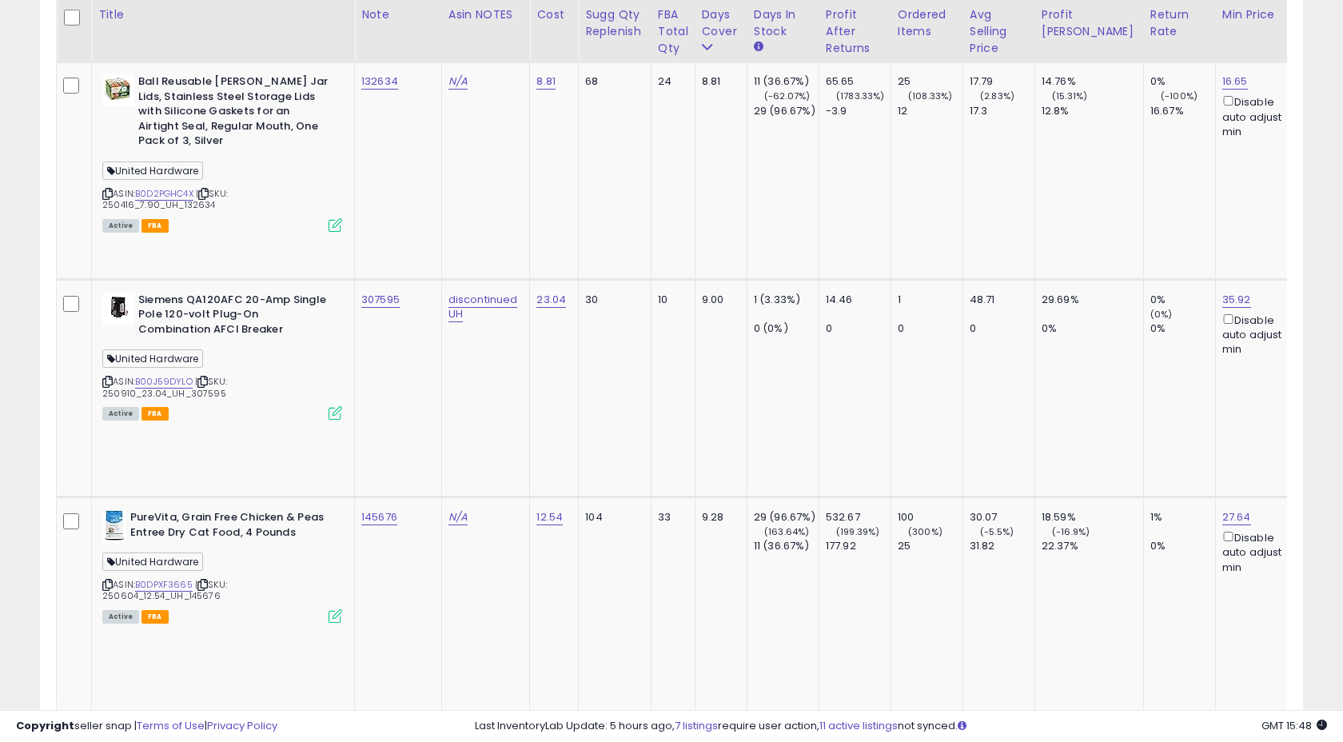
click at [412, 728] on div "827683" at bounding box center [395, 735] width 68 height 14
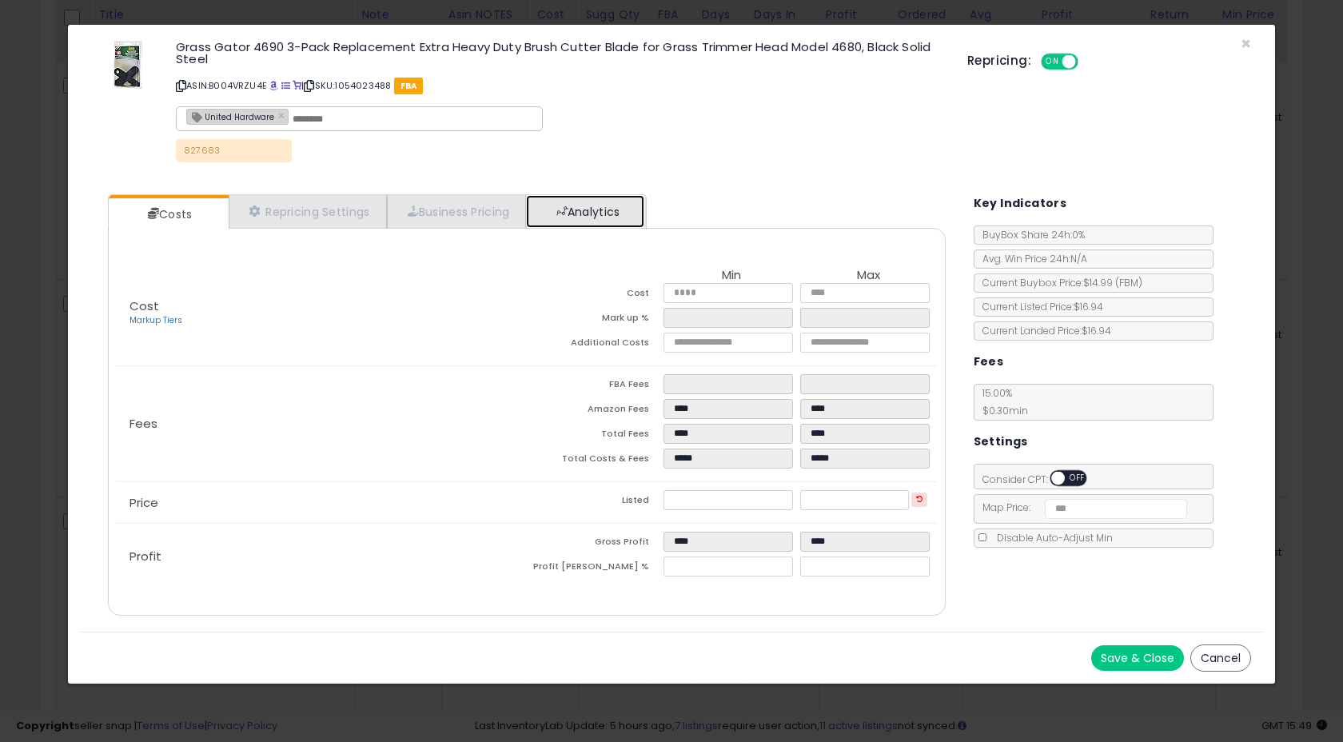
click at [589, 215] on link "Analytics" at bounding box center [585, 211] width 118 height 33
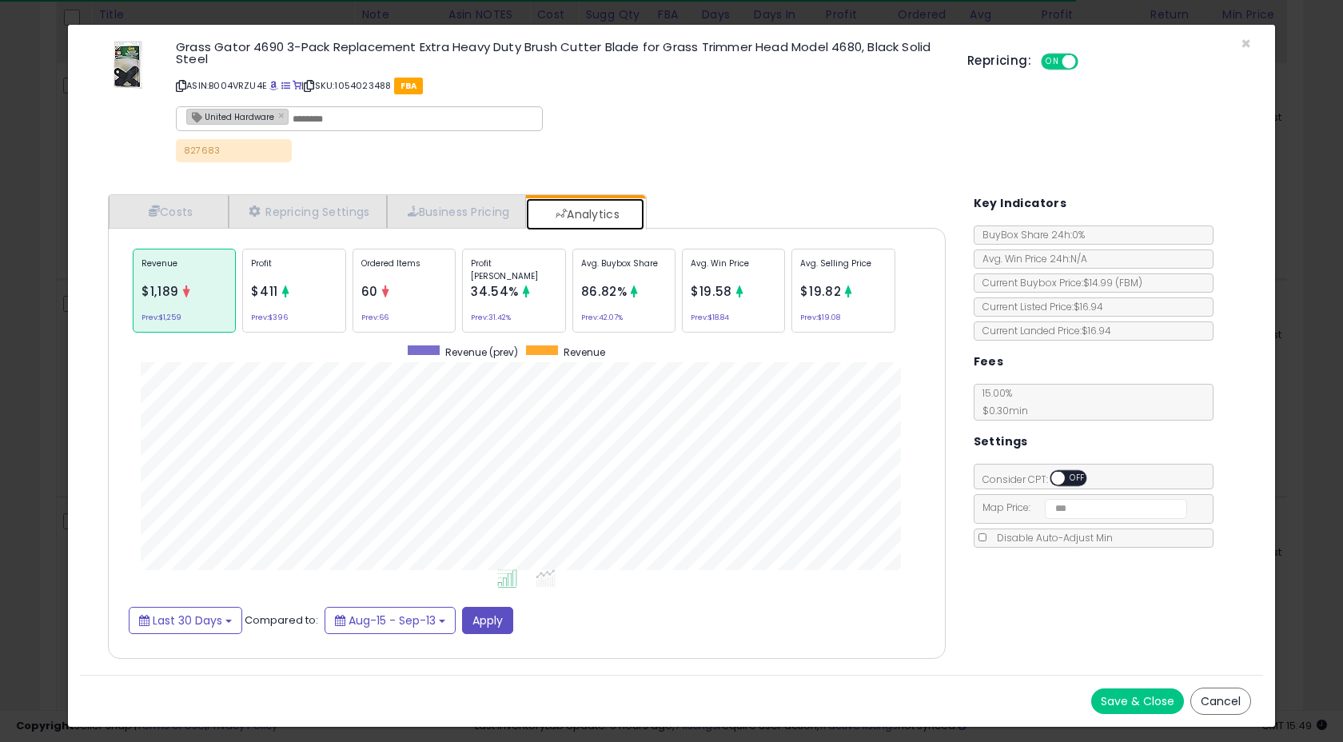
scroll to position [492, 869]
click at [1247, 43] on span "×" at bounding box center [1246, 43] width 10 height 23
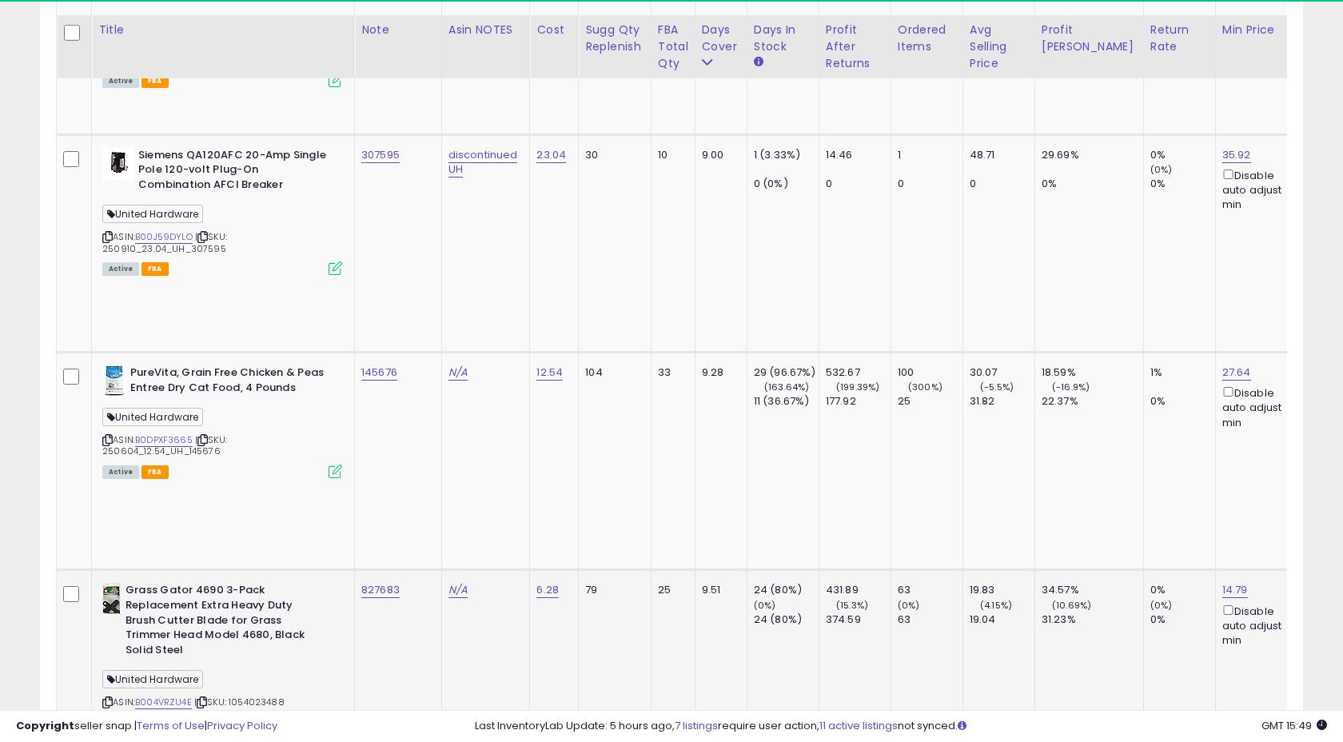
scroll to position [2473, 0]
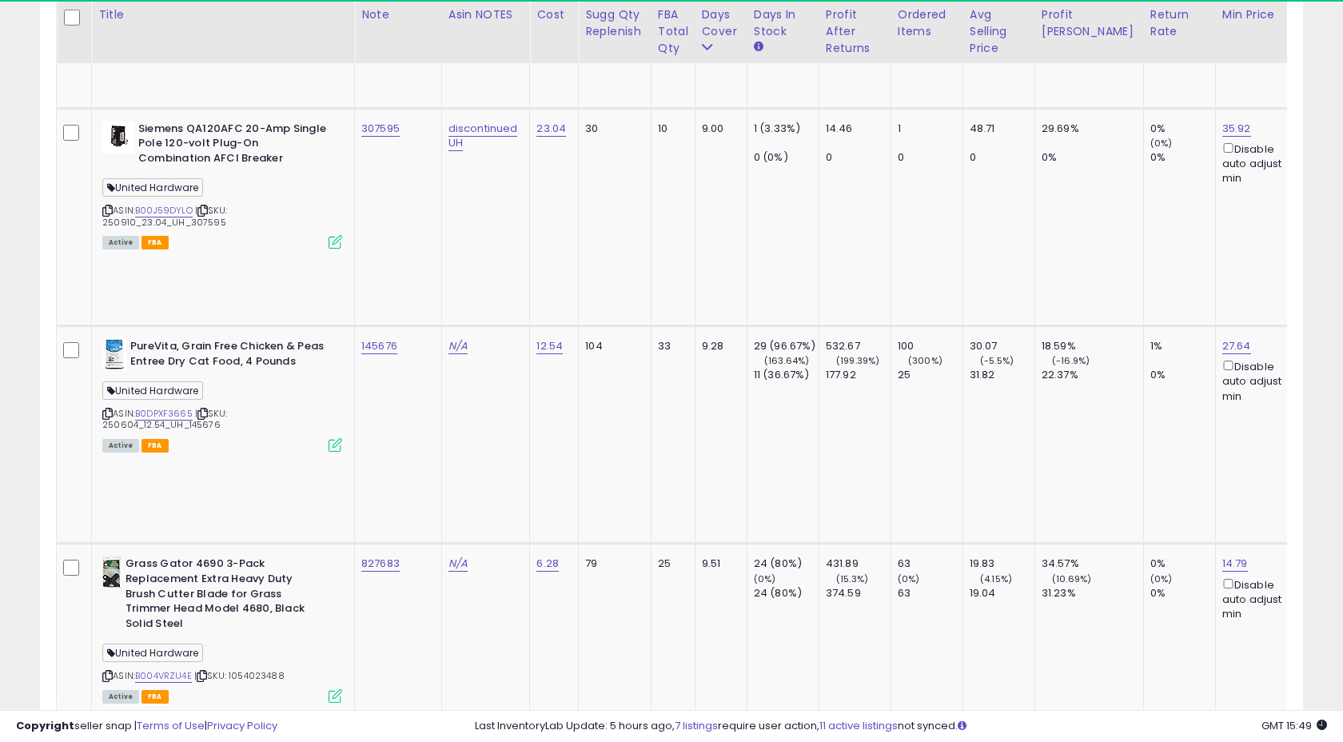
drag, startPoint x: 178, startPoint y: 168, endPoint x: 211, endPoint y: 168, distance: 32.8
type input "******"
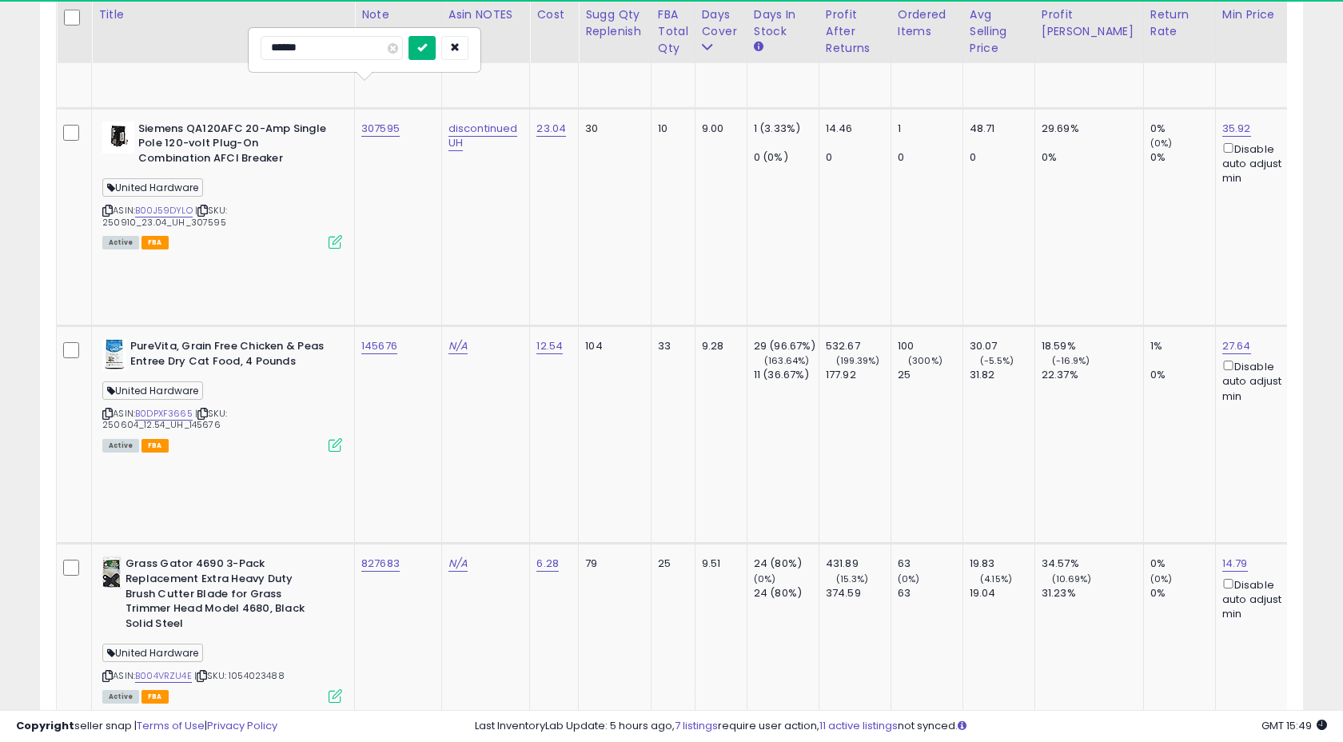
click at [436, 47] on button "submit" at bounding box center [422, 48] width 27 height 24
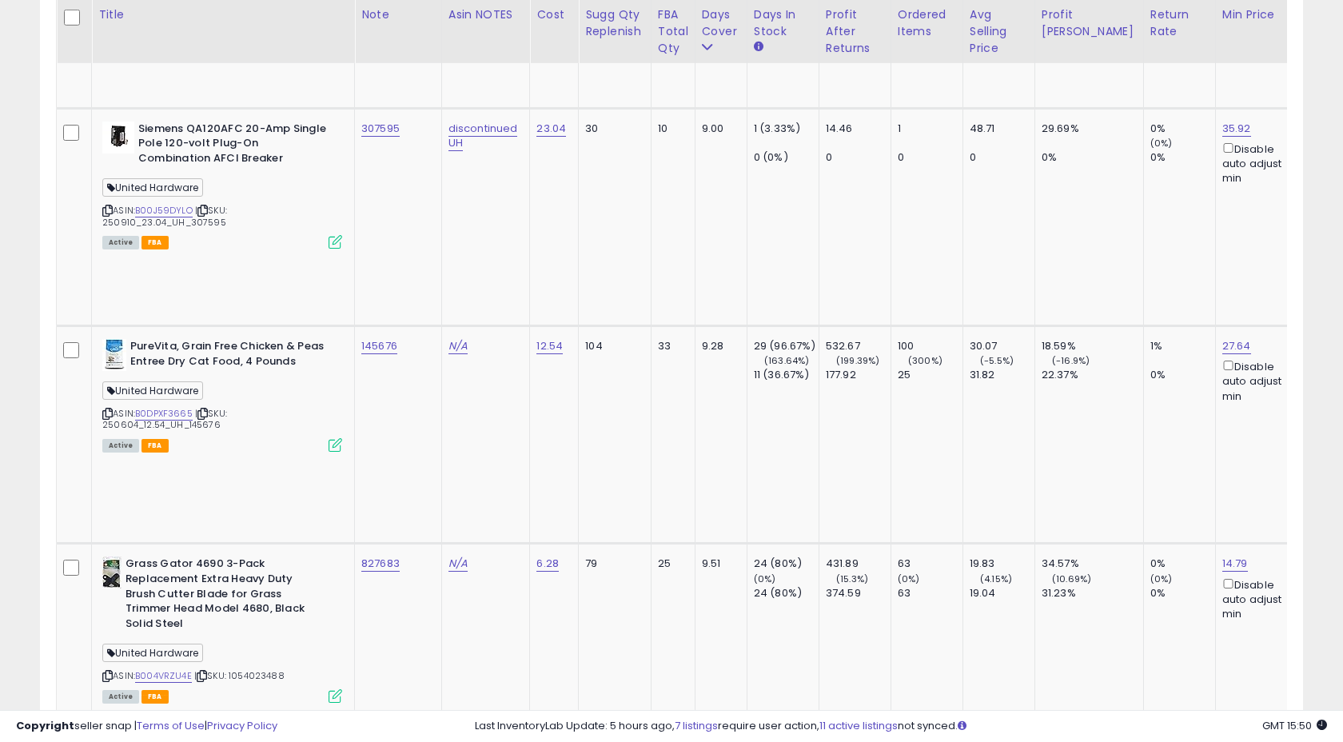
type input "**********"
click at [515, 50] on icon "submit" at bounding box center [510, 47] width 10 height 10
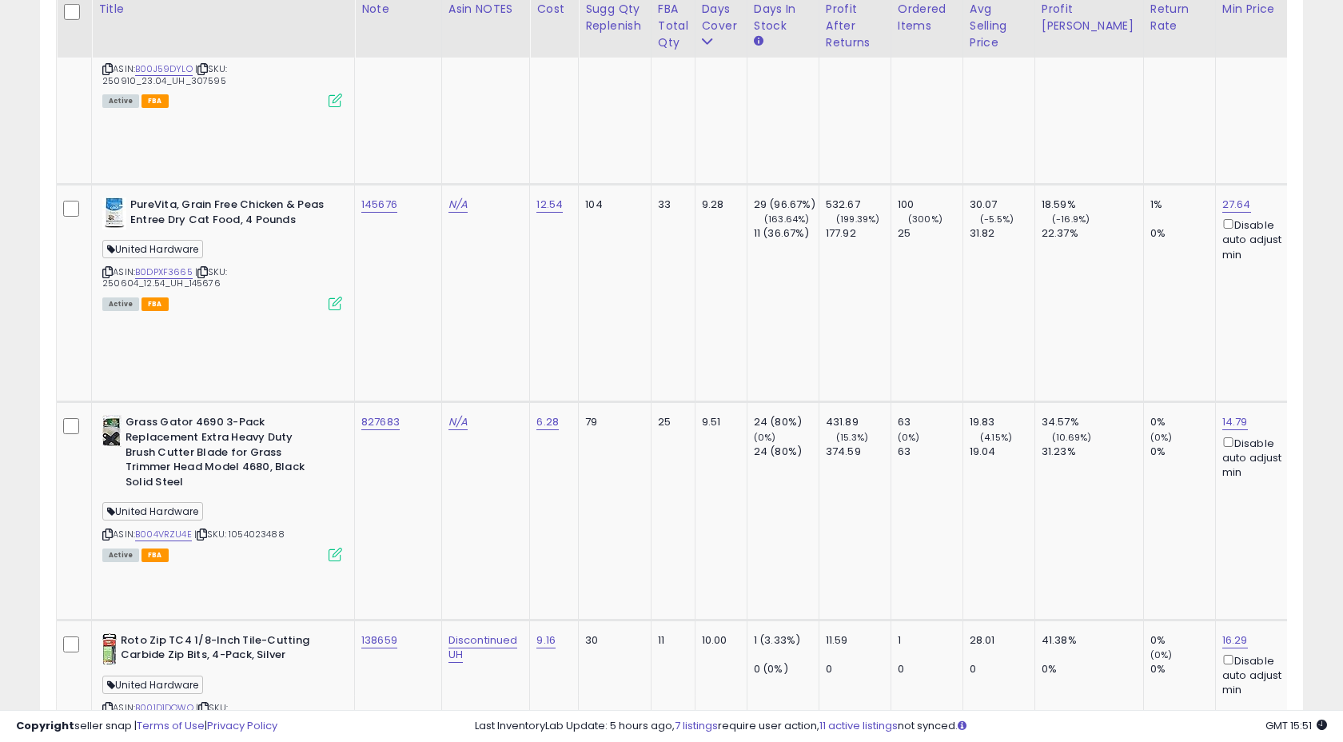
scroll to position [2609, 0]
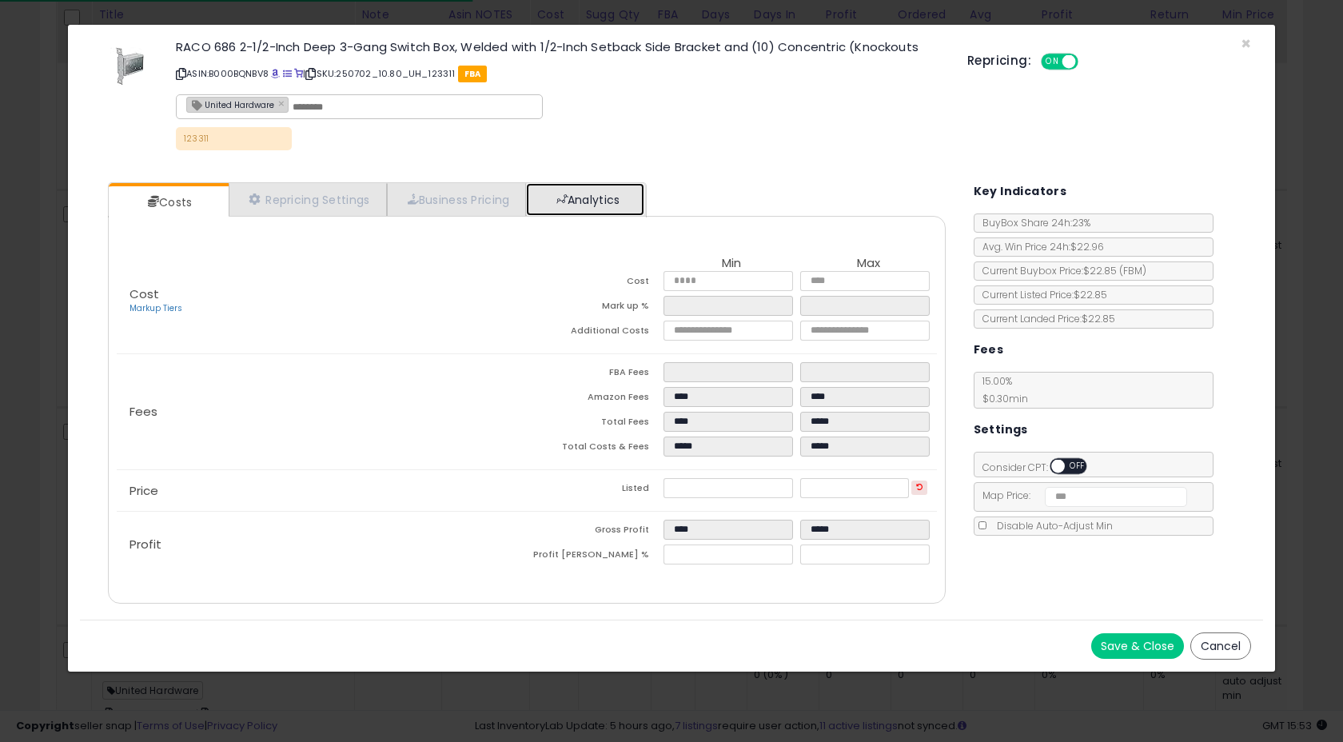
click at [603, 197] on link "Analytics" at bounding box center [585, 199] width 118 height 33
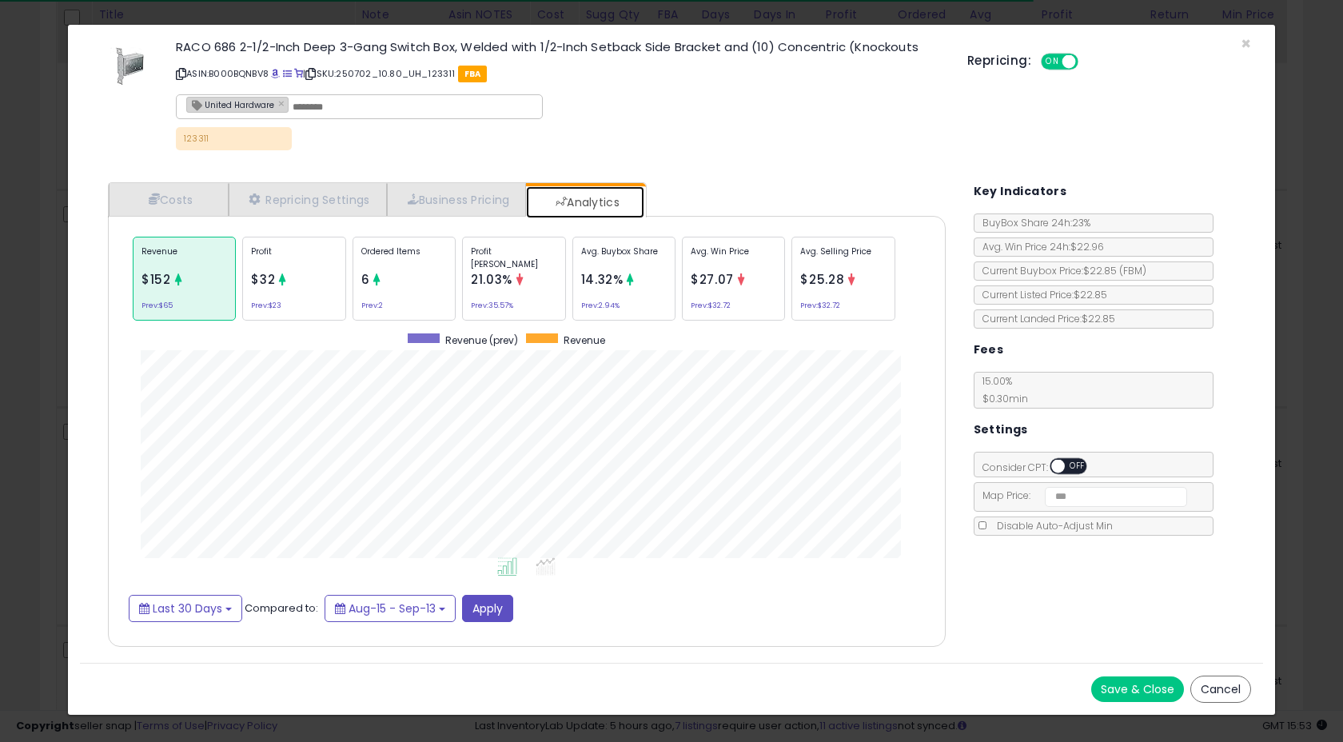
scroll to position [492, 869]
click at [393, 292] on div "Ordered Items 6 Prev: 2" at bounding box center [404, 279] width 103 height 84
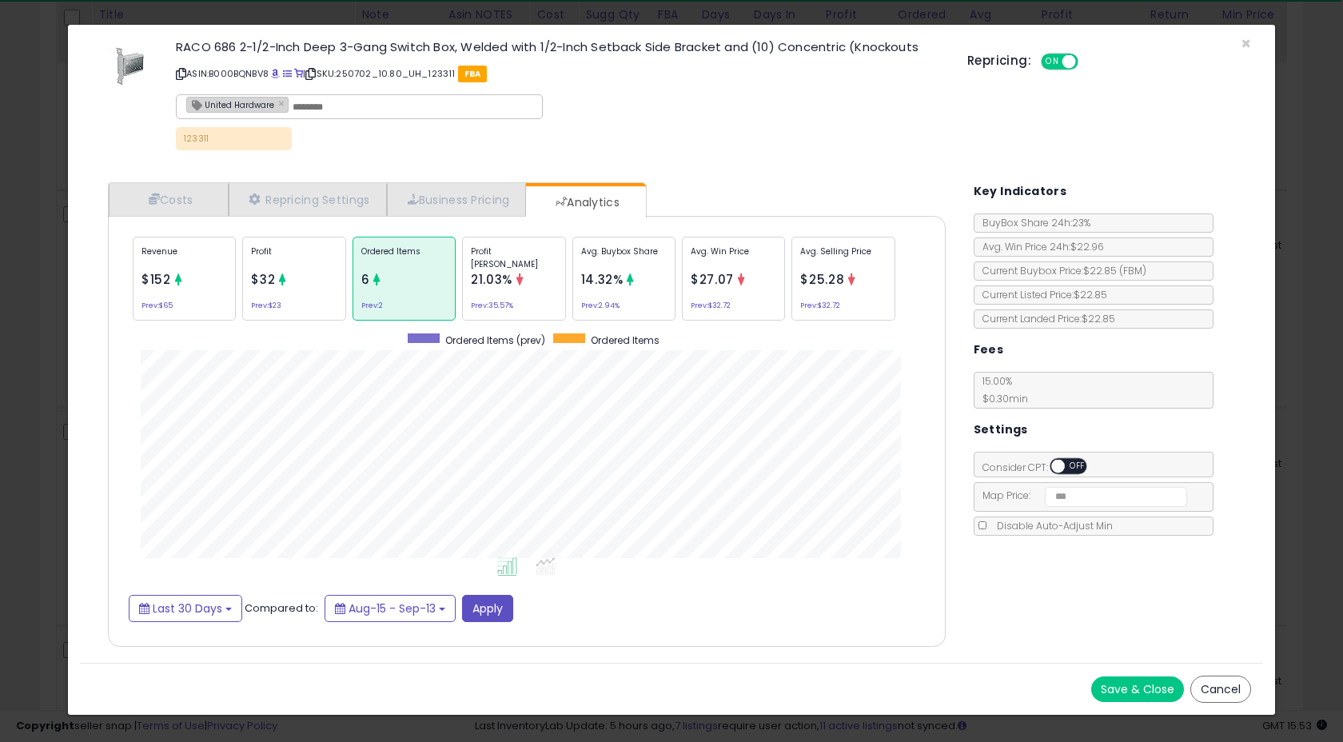
click at [280, 285] on div at bounding box center [283, 281] width 12 height 16
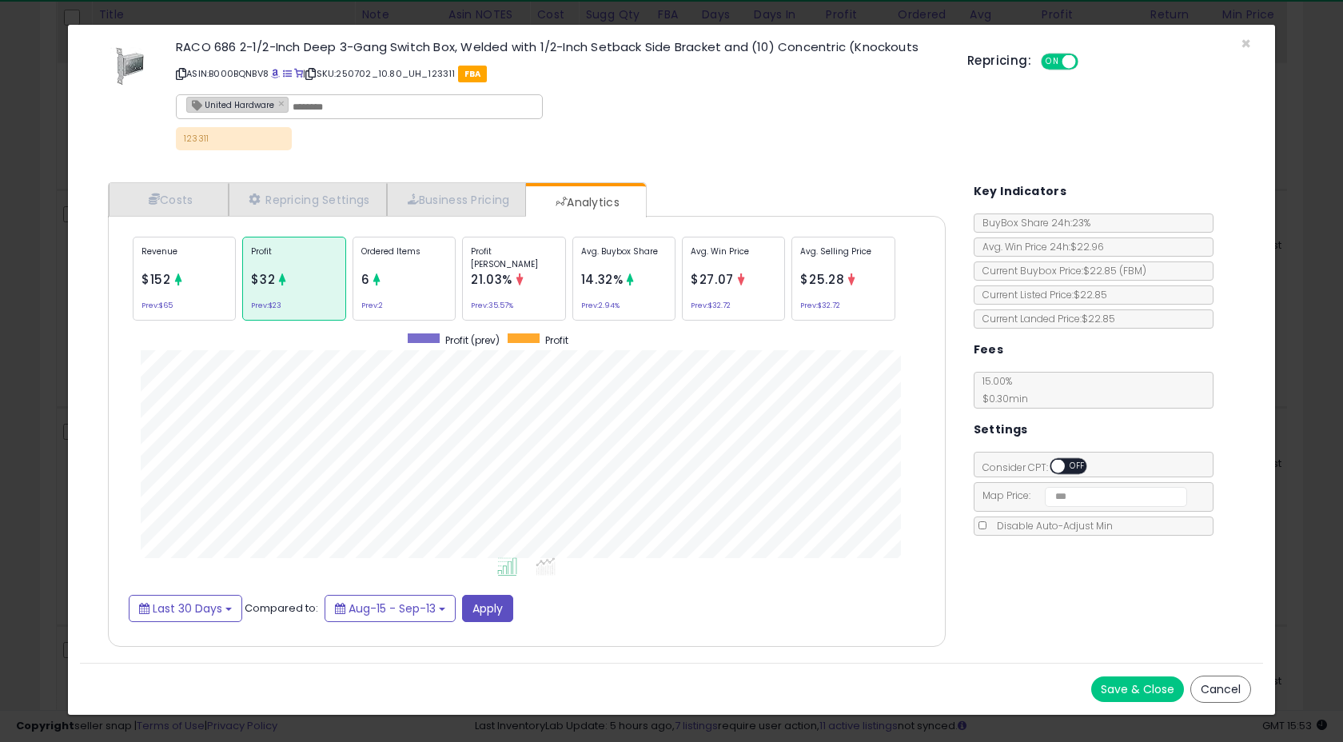
click at [355, 265] on div "Ordered Items 6 Prev: 2" at bounding box center [404, 279] width 103 height 84
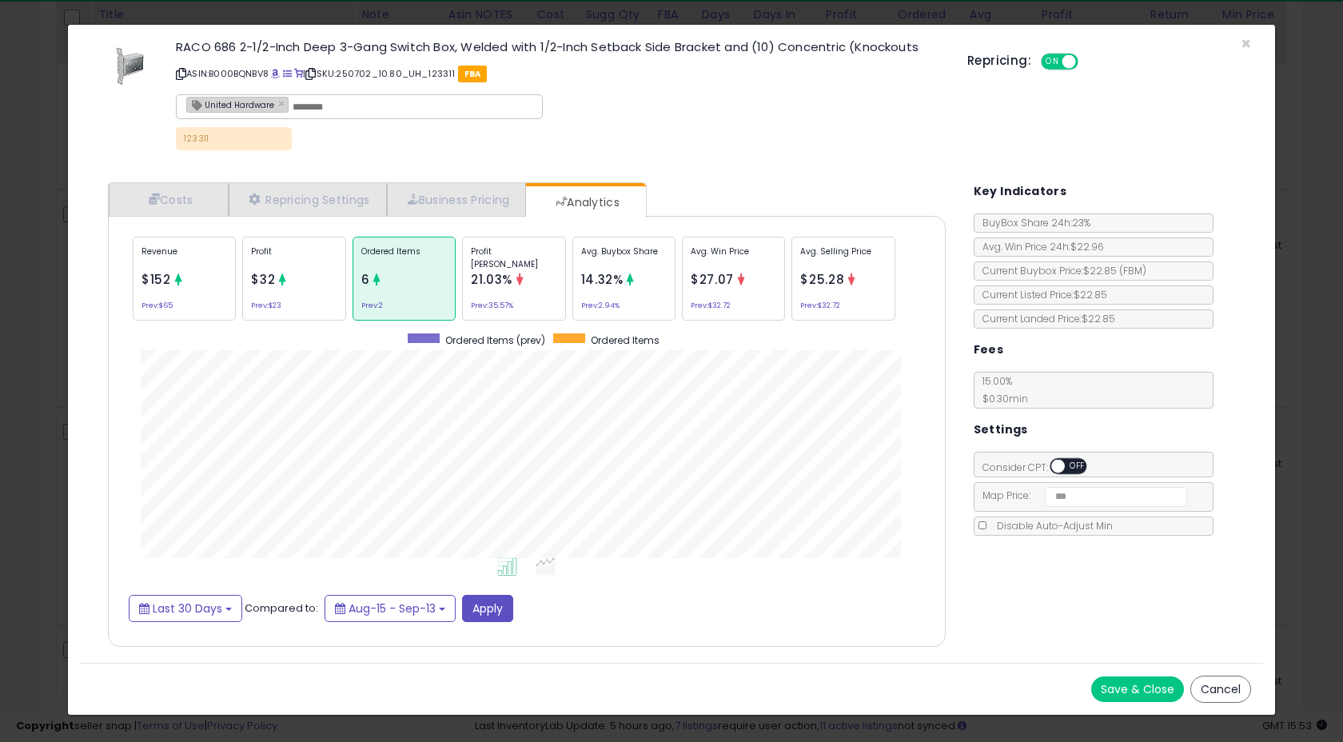
click at [211, 299] on div "Revenue $152 Prev: $65" at bounding box center [184, 279] width 103 height 84
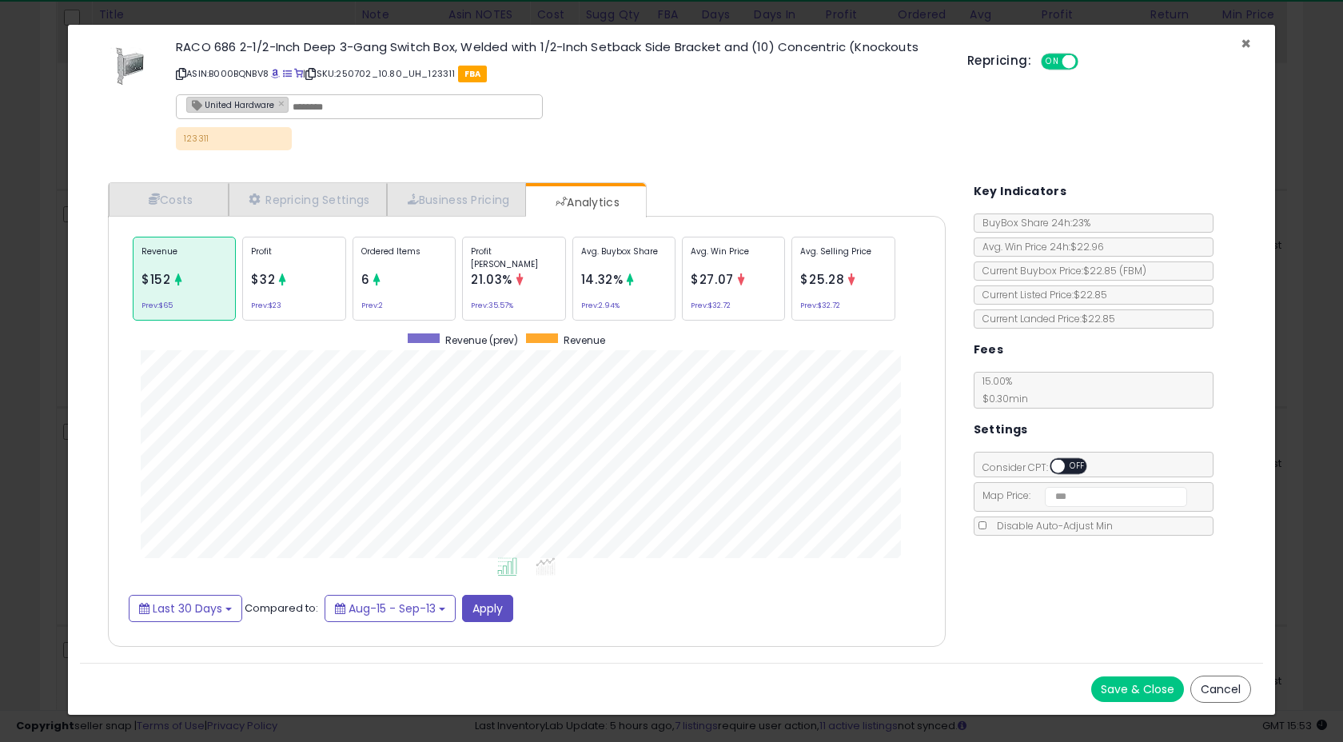
click at [1246, 44] on span "×" at bounding box center [1246, 43] width 10 height 23
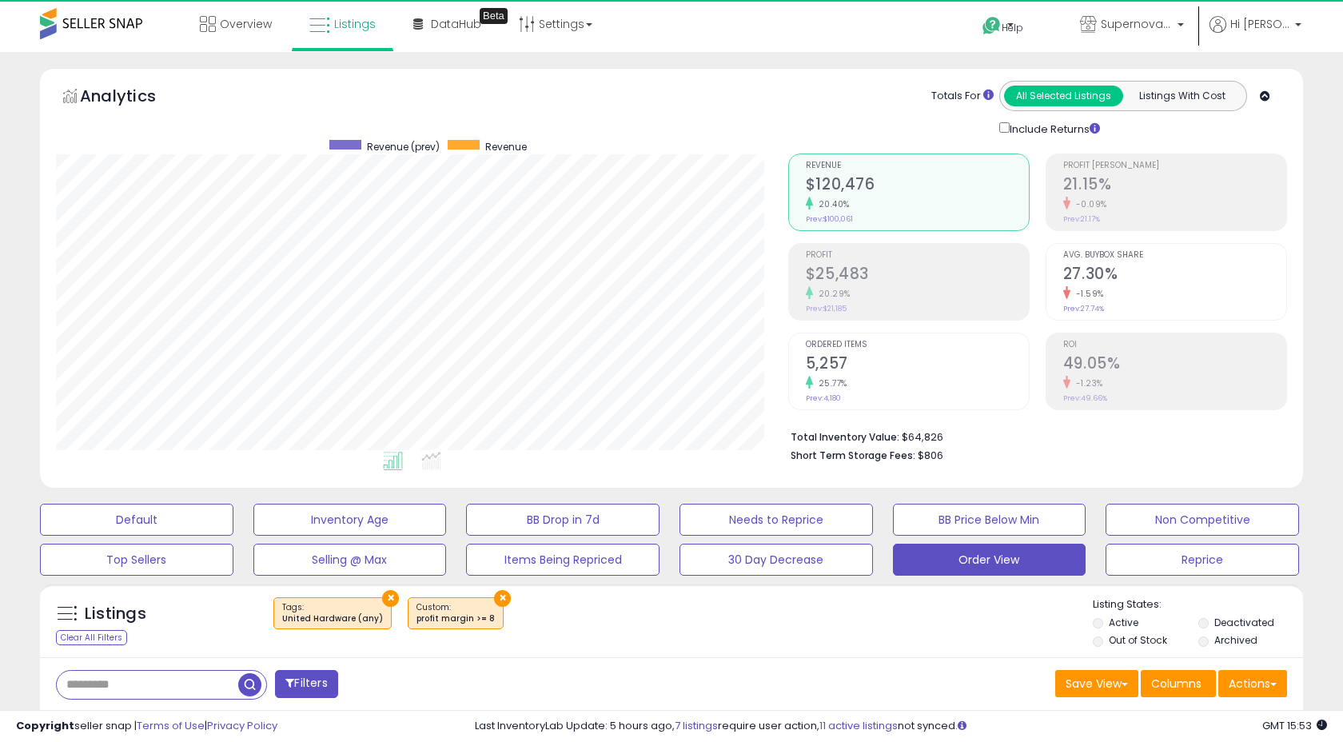
select select "**"
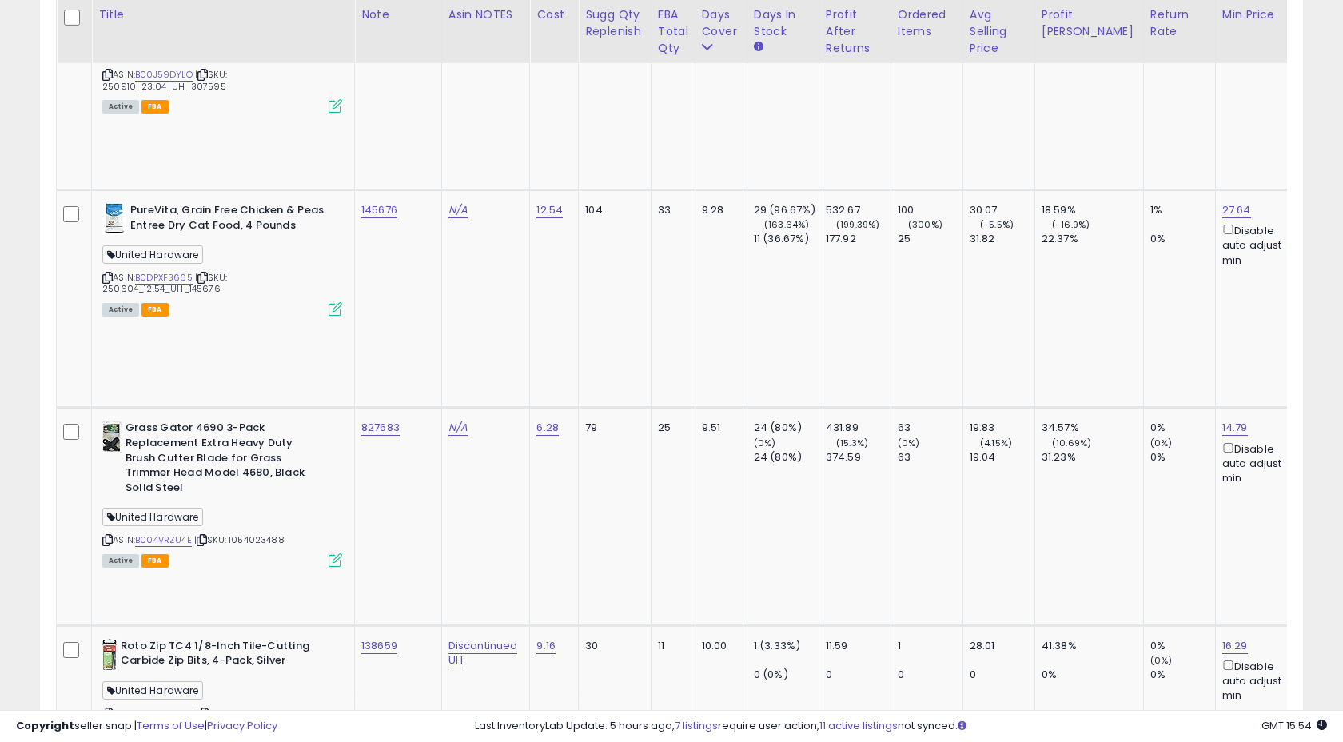
scroll to position [328, 732]
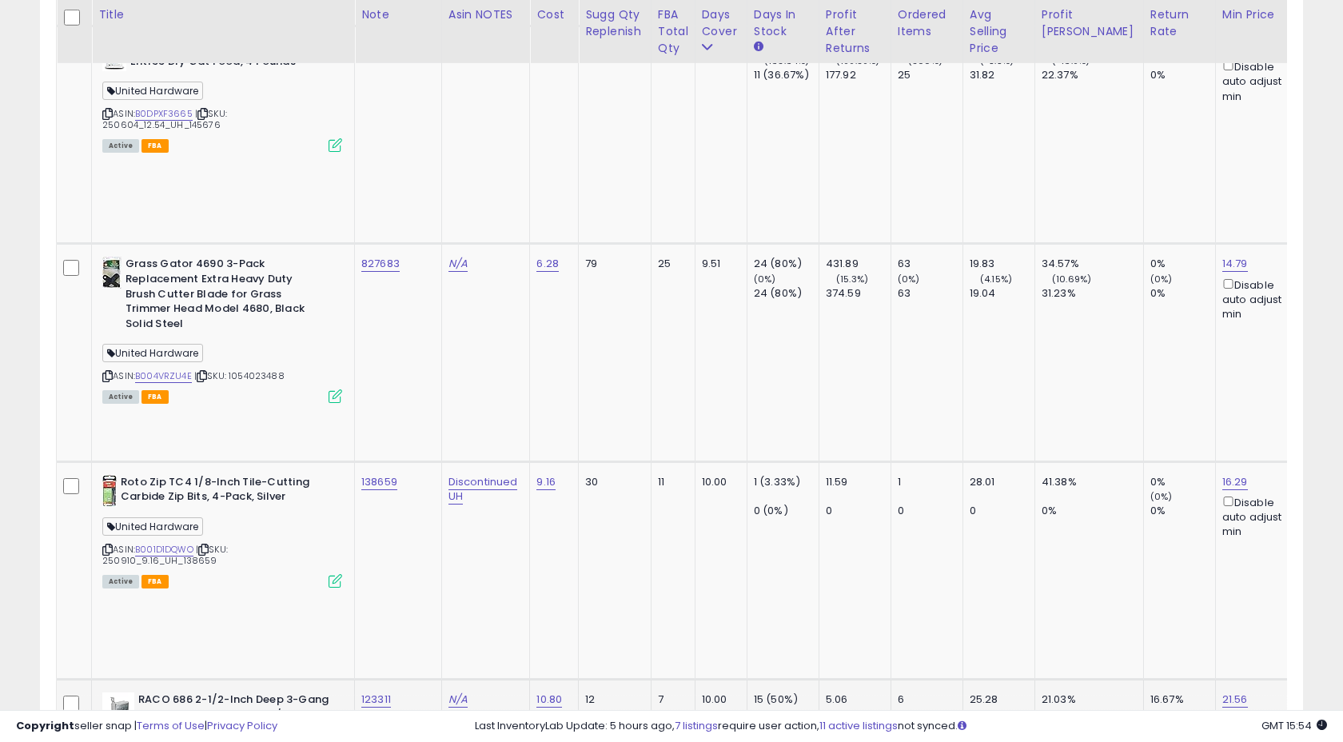
scroll to position [2766, 0]
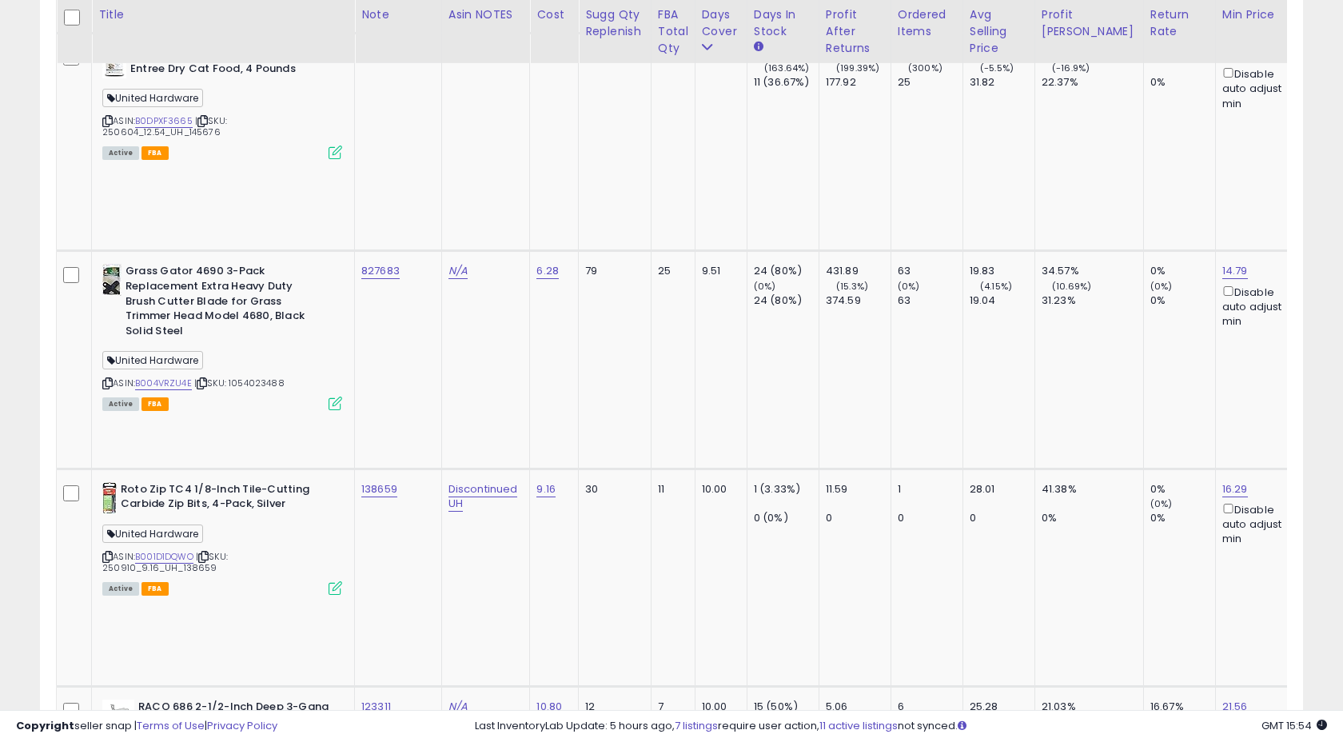
copy tr "158808"
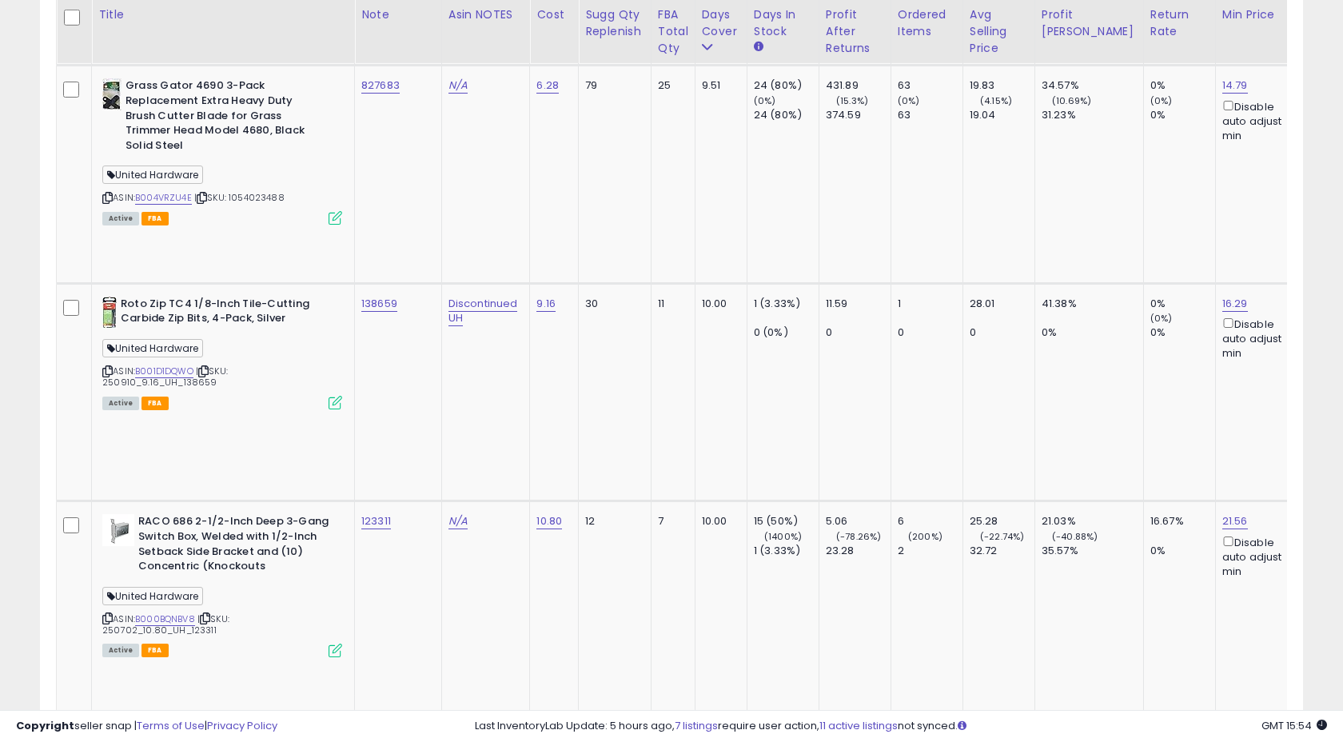
scroll to position [2953, 0]
drag, startPoint x: 182, startPoint y: 183, endPoint x: 213, endPoint y: 183, distance: 30.4
copy span "132051"
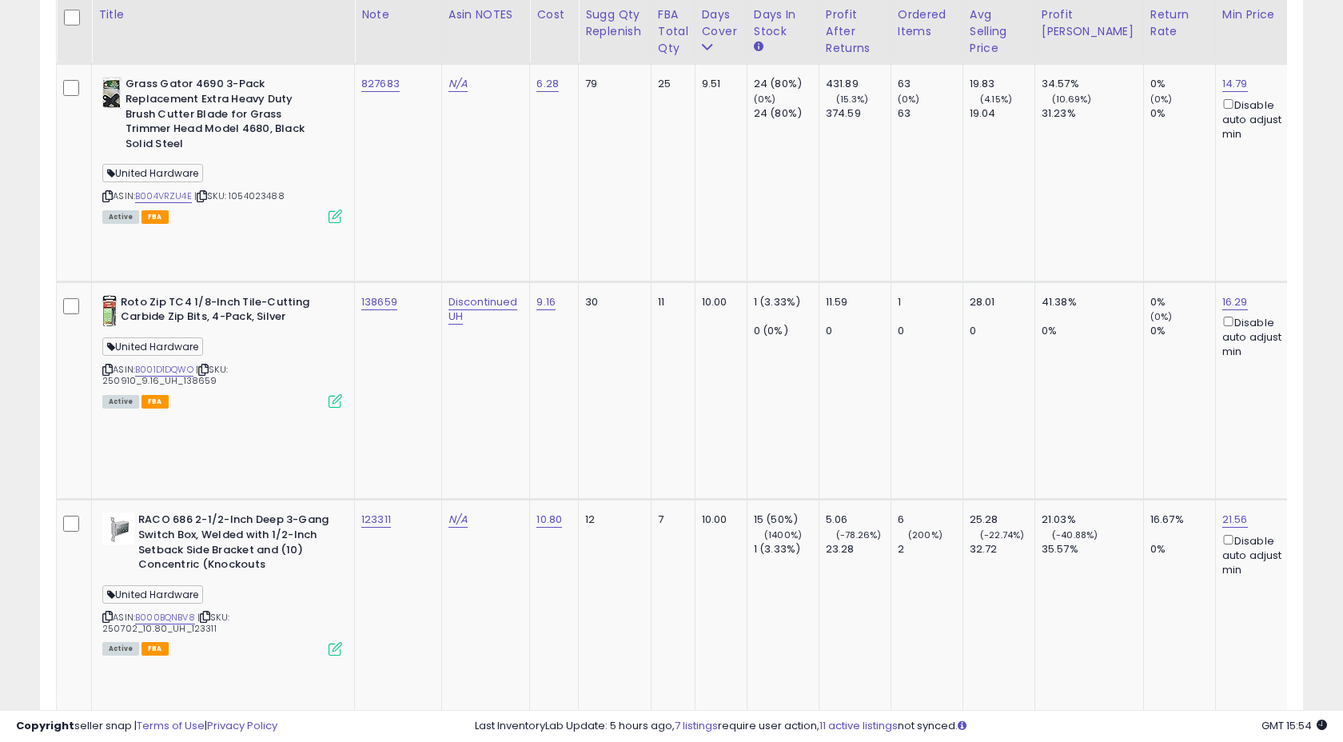
type input "******"
click at [427, 51] on icon "submit" at bounding box center [422, 47] width 10 height 10
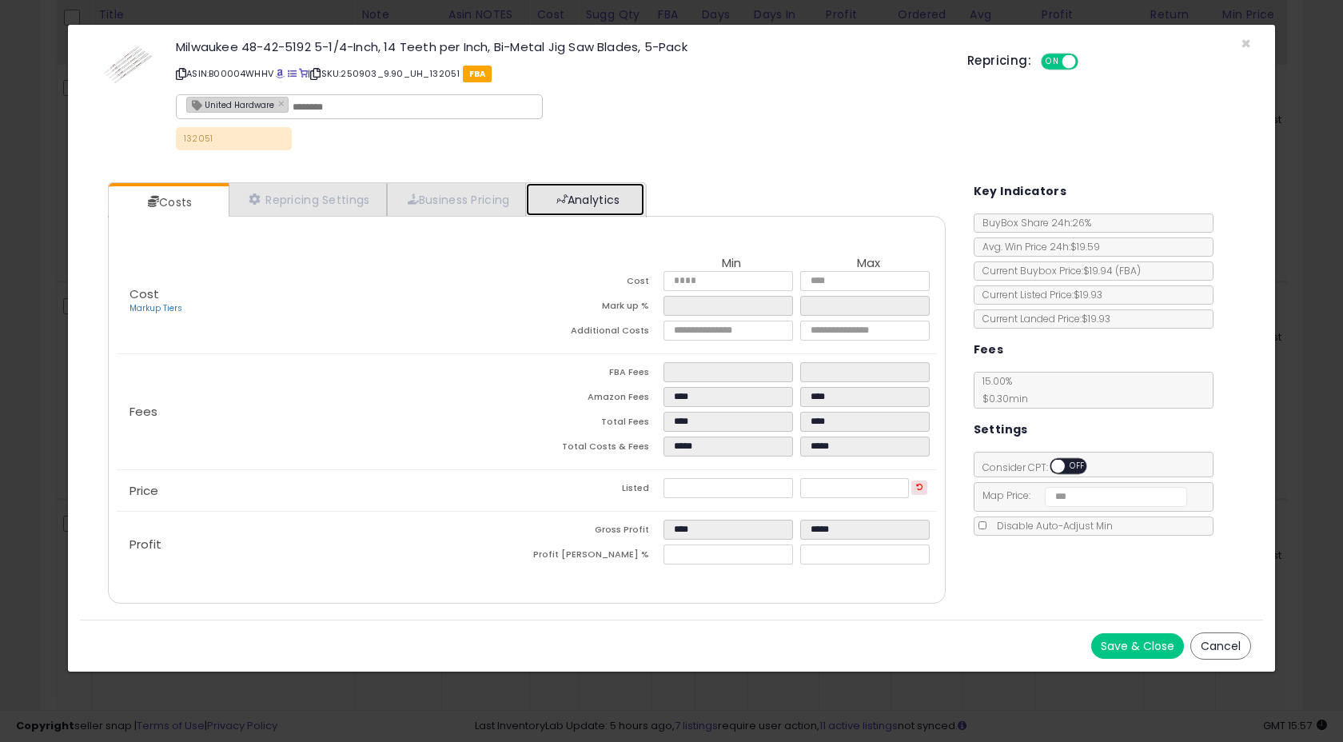
click at [591, 192] on link "Analytics" at bounding box center [585, 199] width 118 height 33
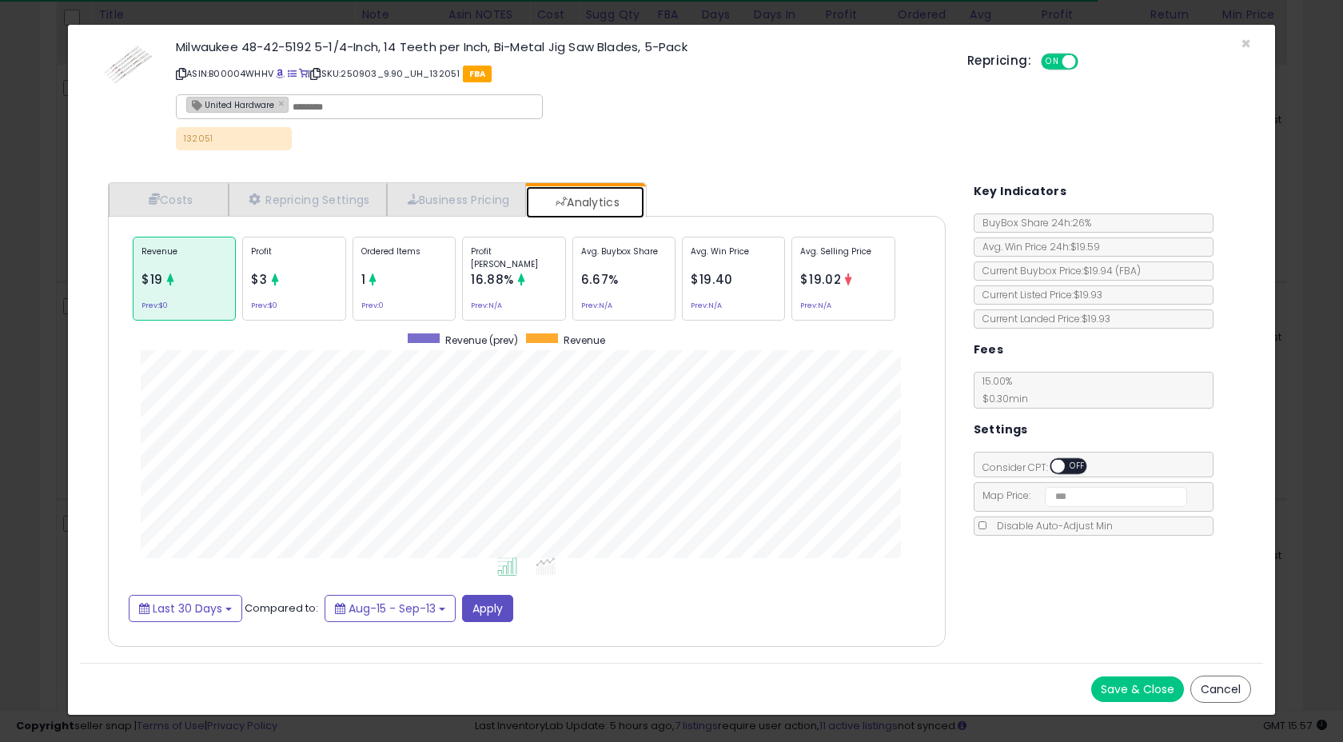
scroll to position [492, 869]
click at [1247, 40] on span "×" at bounding box center [1246, 43] width 10 height 23
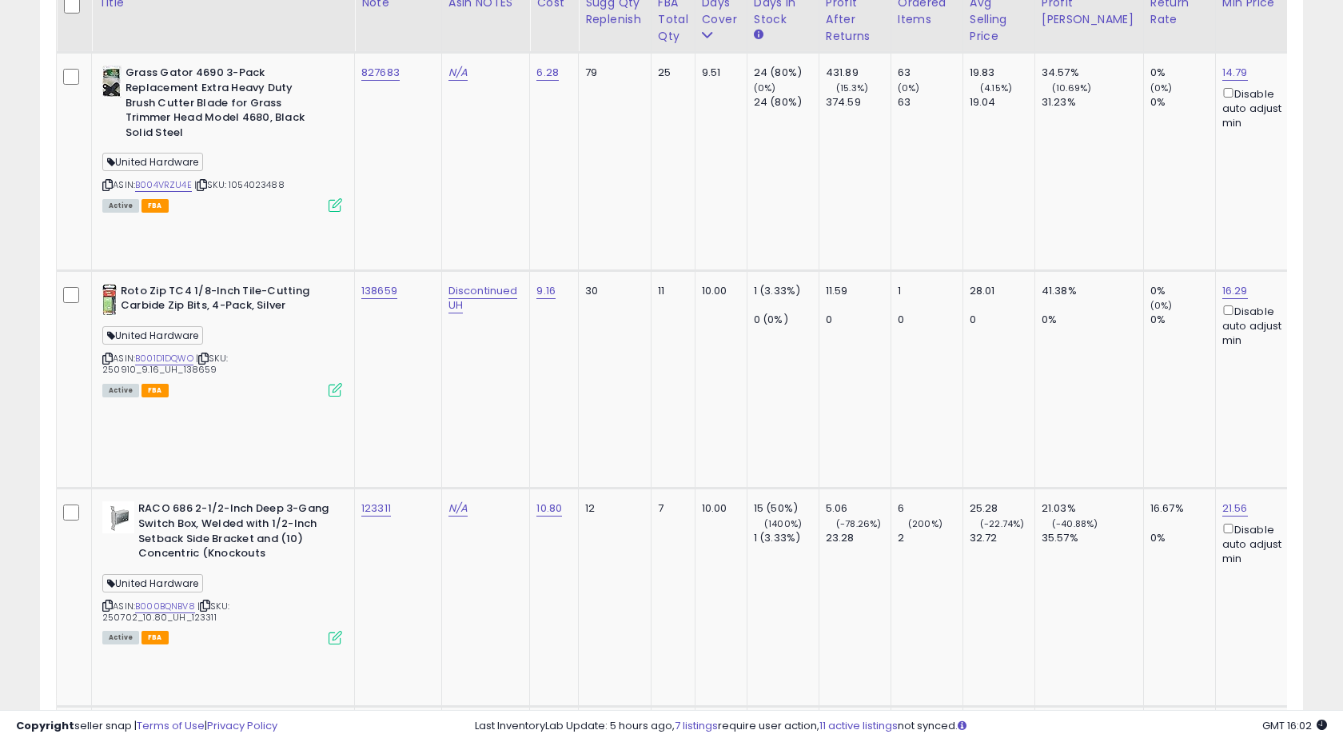
scroll to position [2949, 0]
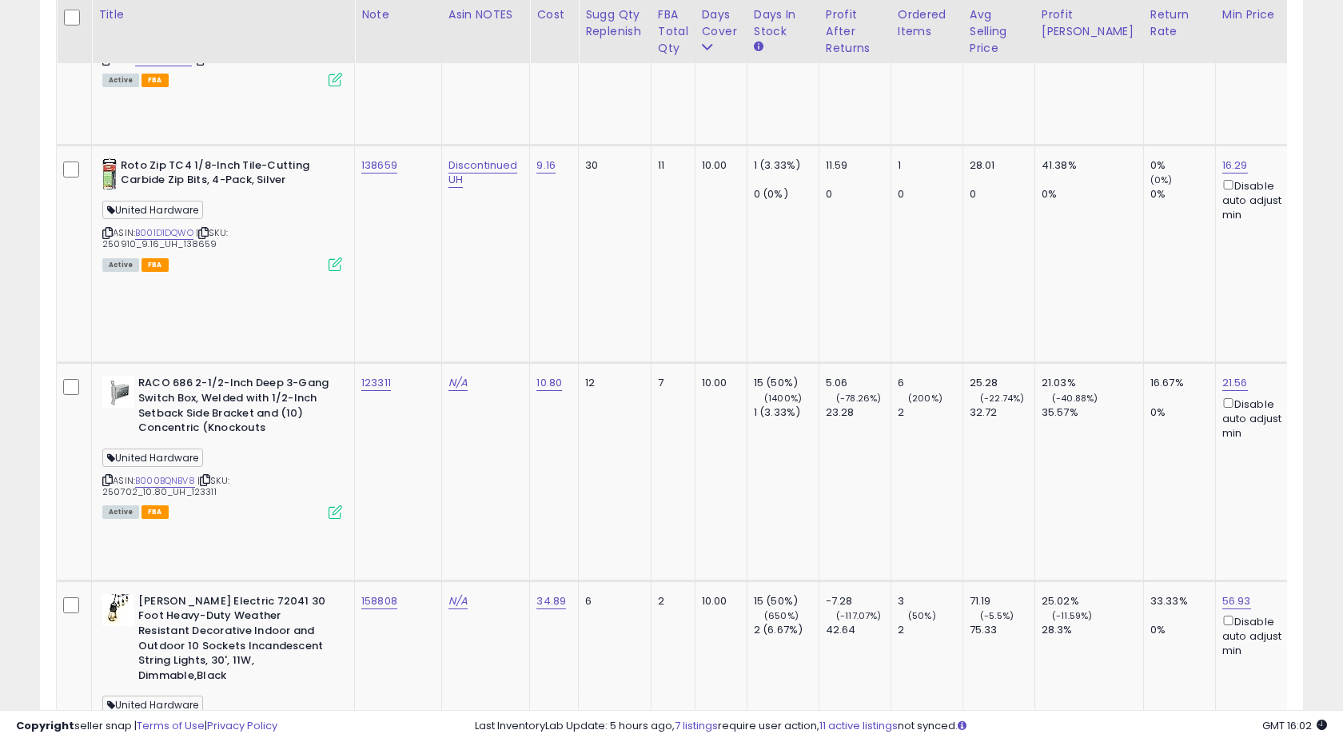
scroll to position [3093, 0]
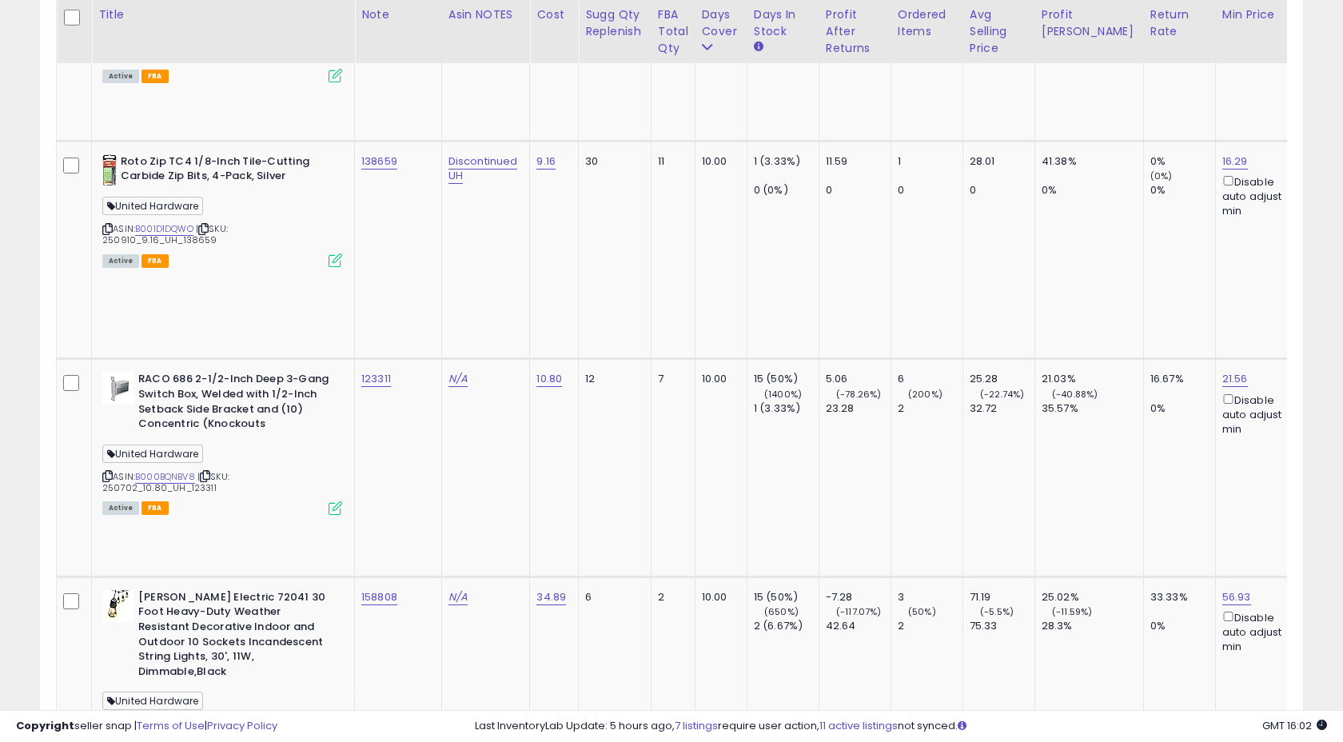
copy tr "164504"
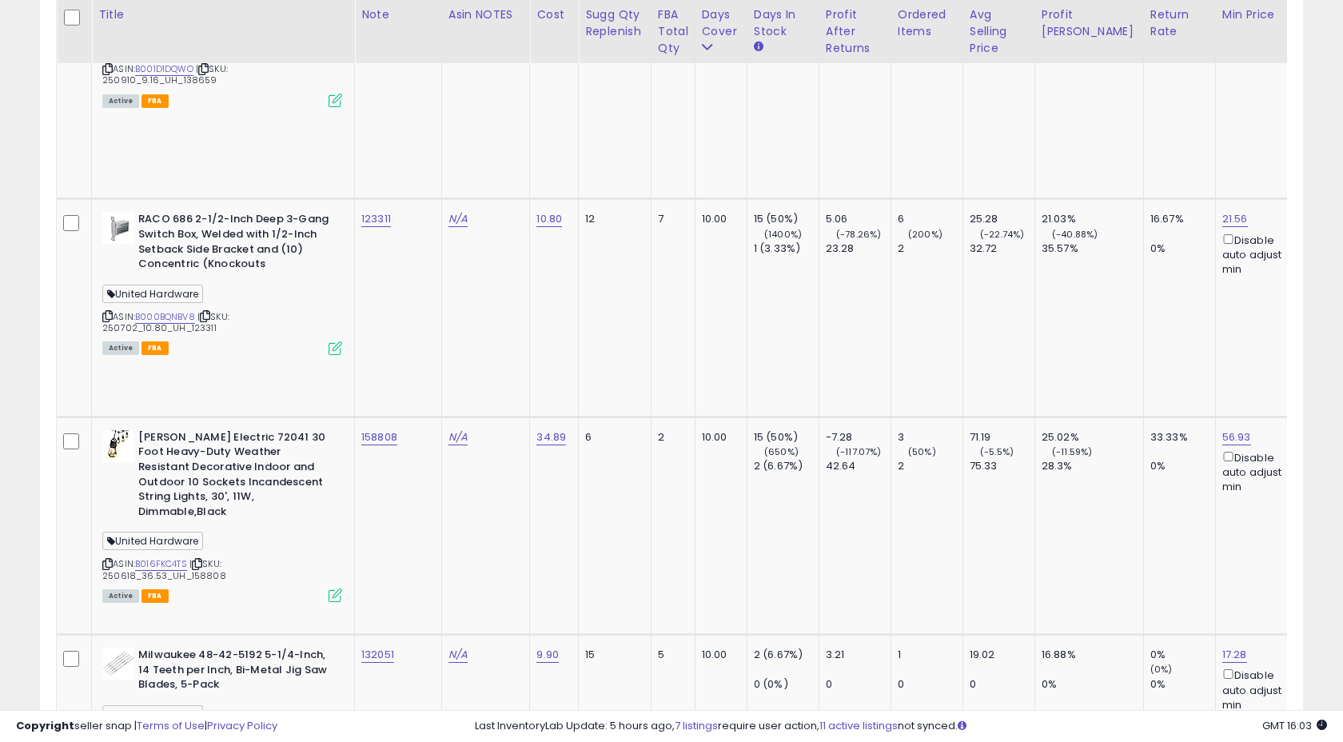
scroll to position [3254, 0]
copy tr "128118"
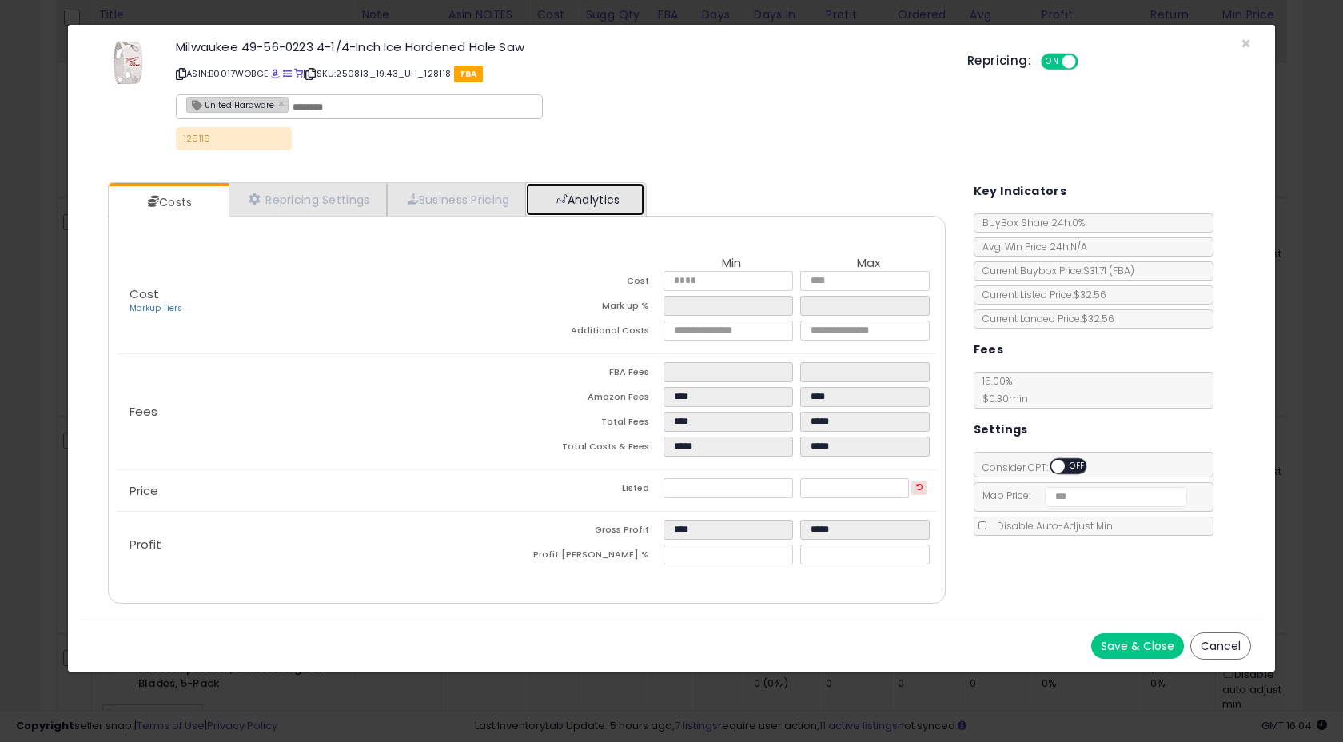
click at [568, 204] on link "Analytics" at bounding box center [585, 199] width 118 height 33
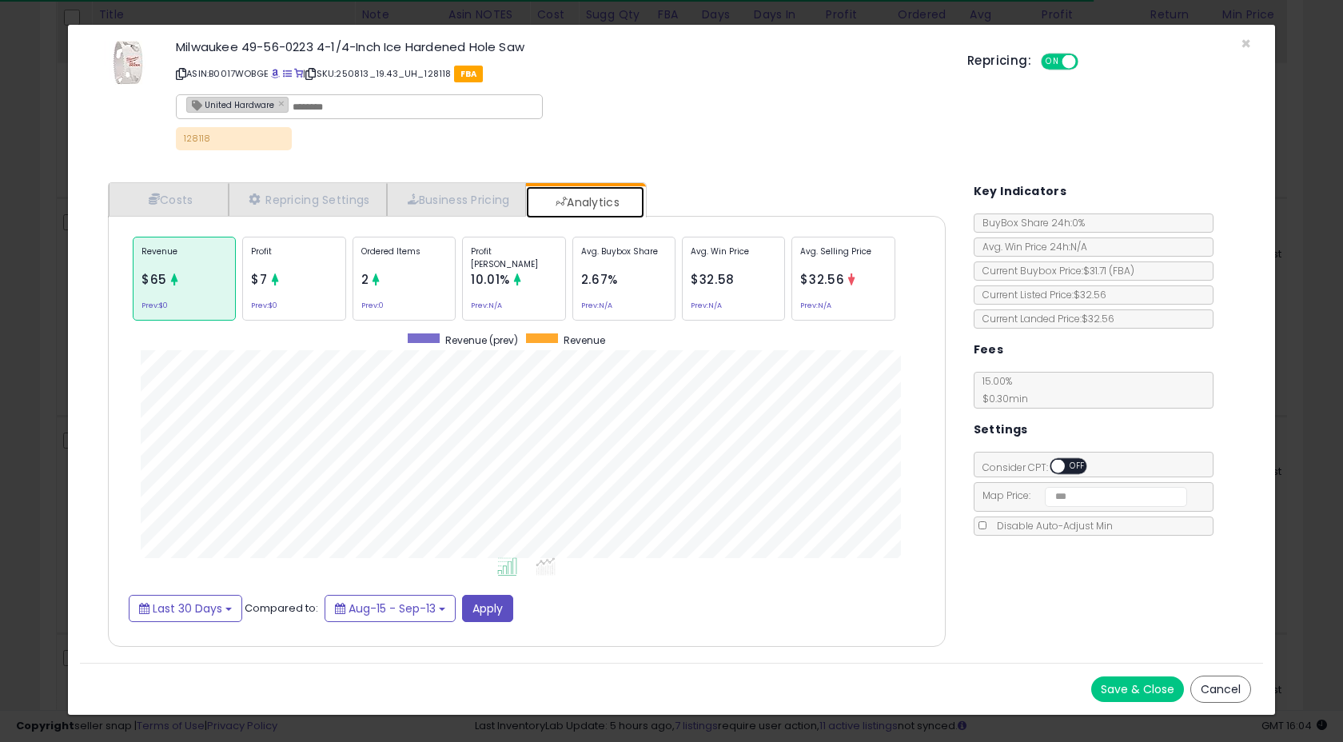
scroll to position [492, 869]
click at [275, 281] on icon at bounding box center [275, 279] width 12 height 12
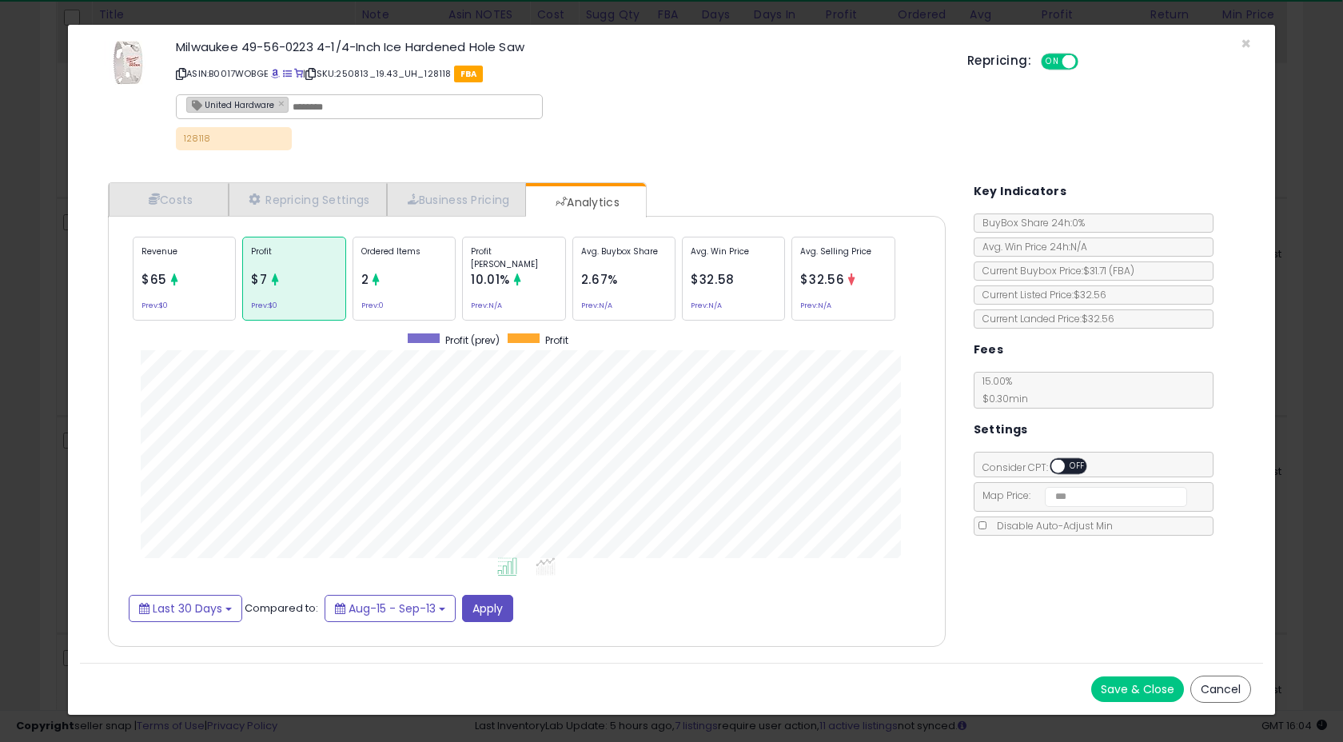
click at [177, 280] on icon at bounding box center [175, 279] width 12 height 12
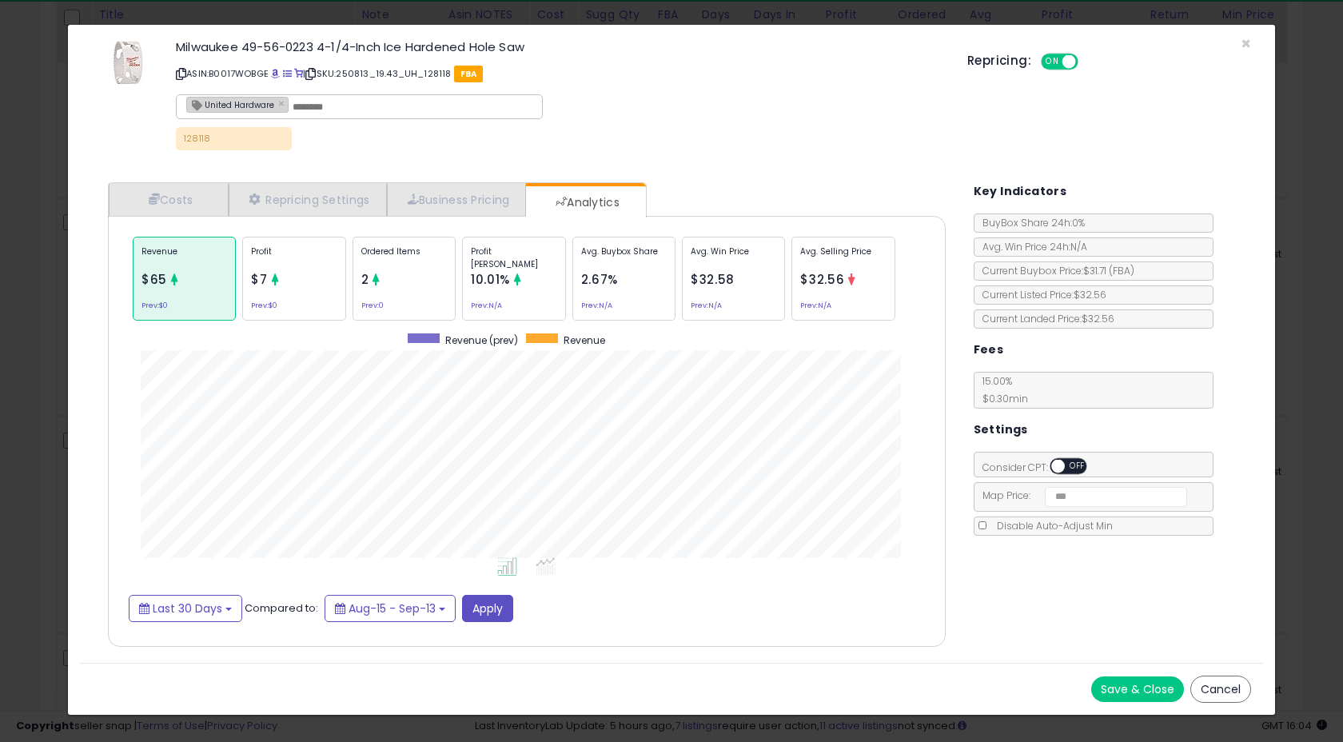
click at [1247, 49] on div "Repricing: ON OFF" at bounding box center [1109, 59] width 284 height 23
click at [1247, 36] on span "×" at bounding box center [1246, 43] width 10 height 23
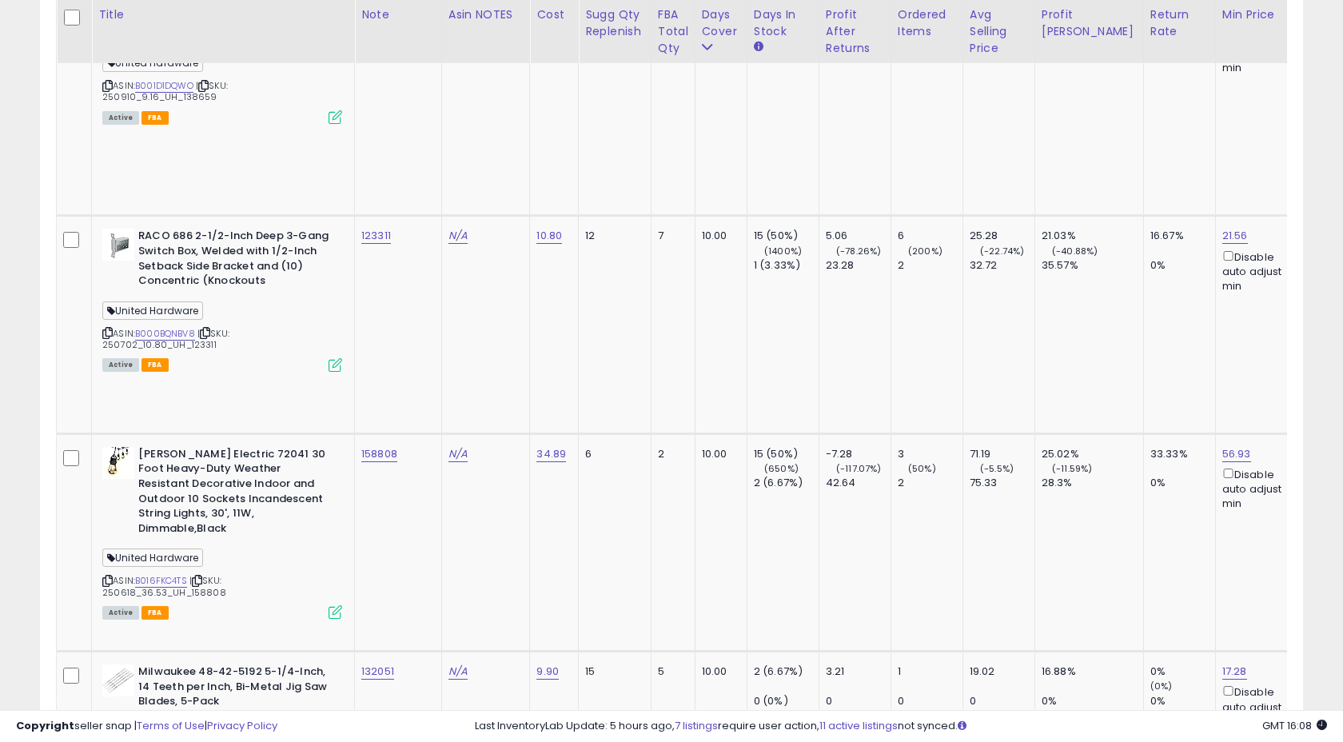
scroll to position [3237, 0]
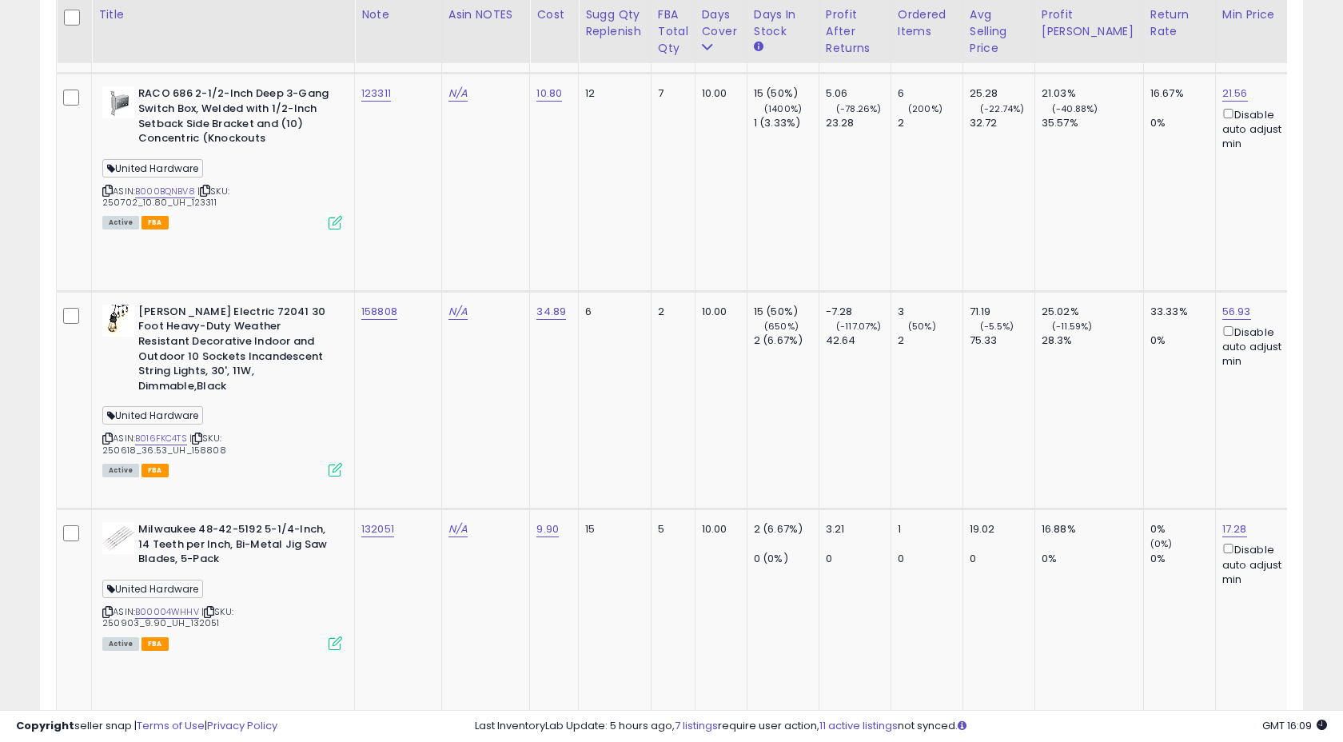
scroll to position [3377, 0]
copy tr "111517"
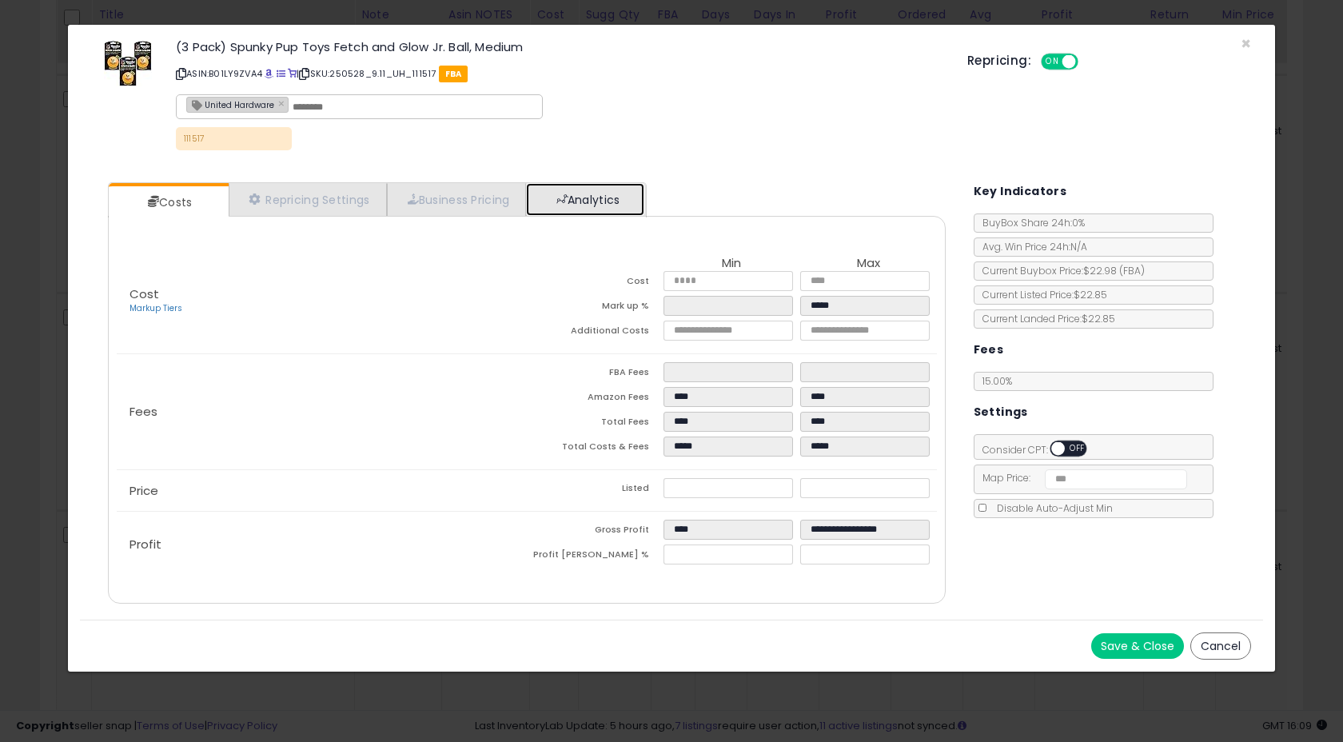
click at [564, 198] on span at bounding box center [561, 198] width 11 height 11
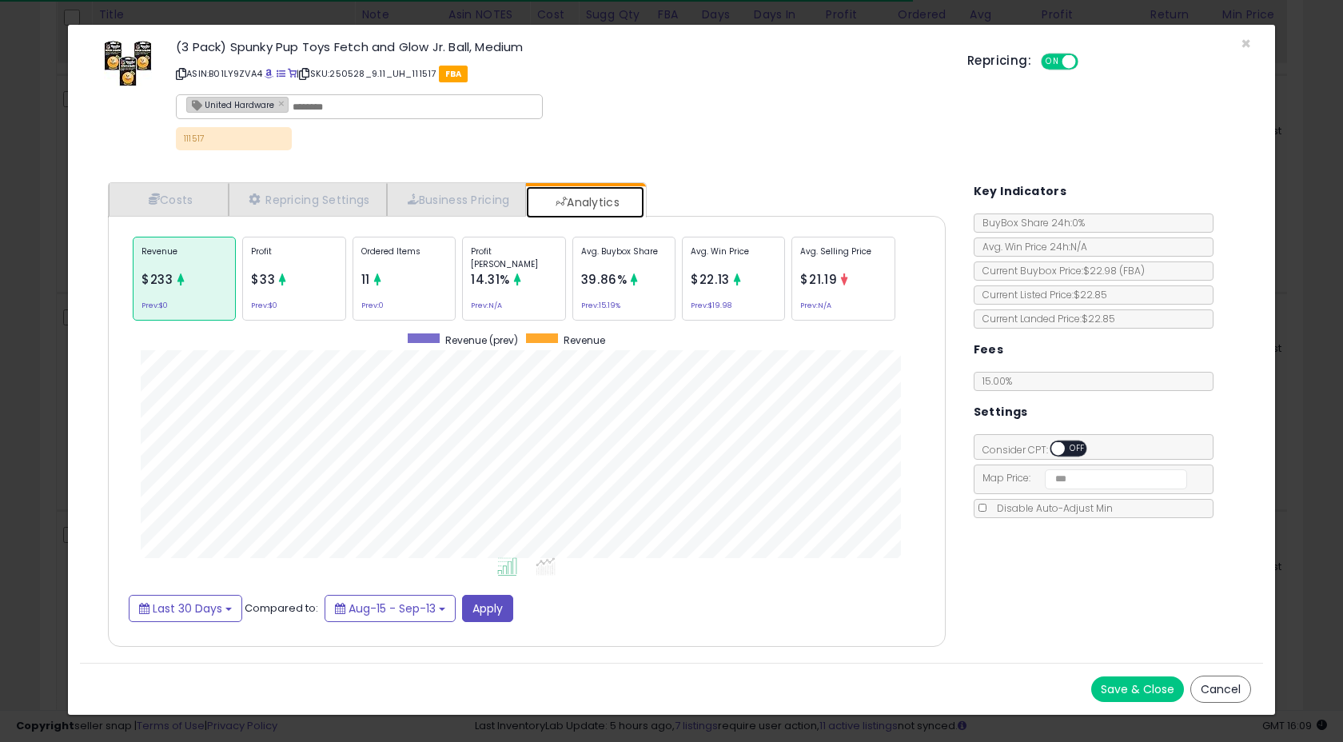
scroll to position [492, 869]
click at [1243, 42] on span "×" at bounding box center [1246, 43] width 10 height 23
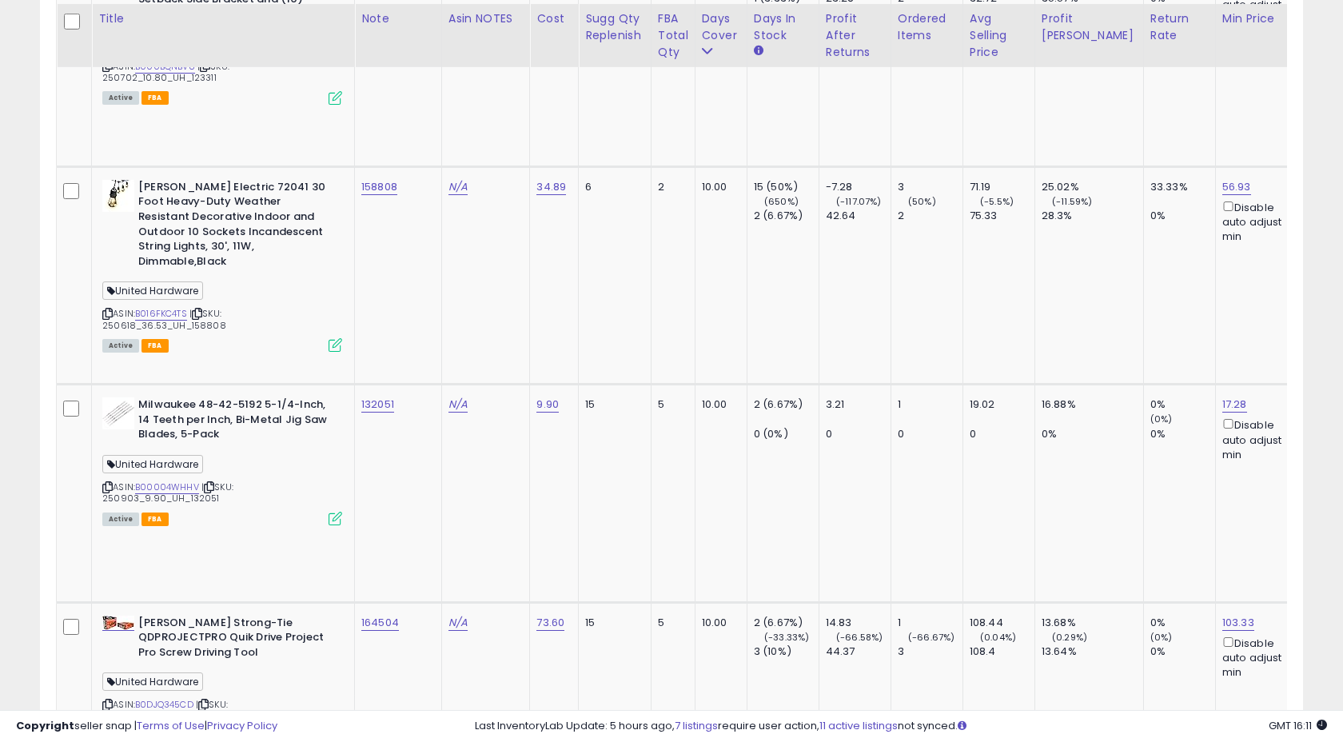
scroll to position [3508, 0]
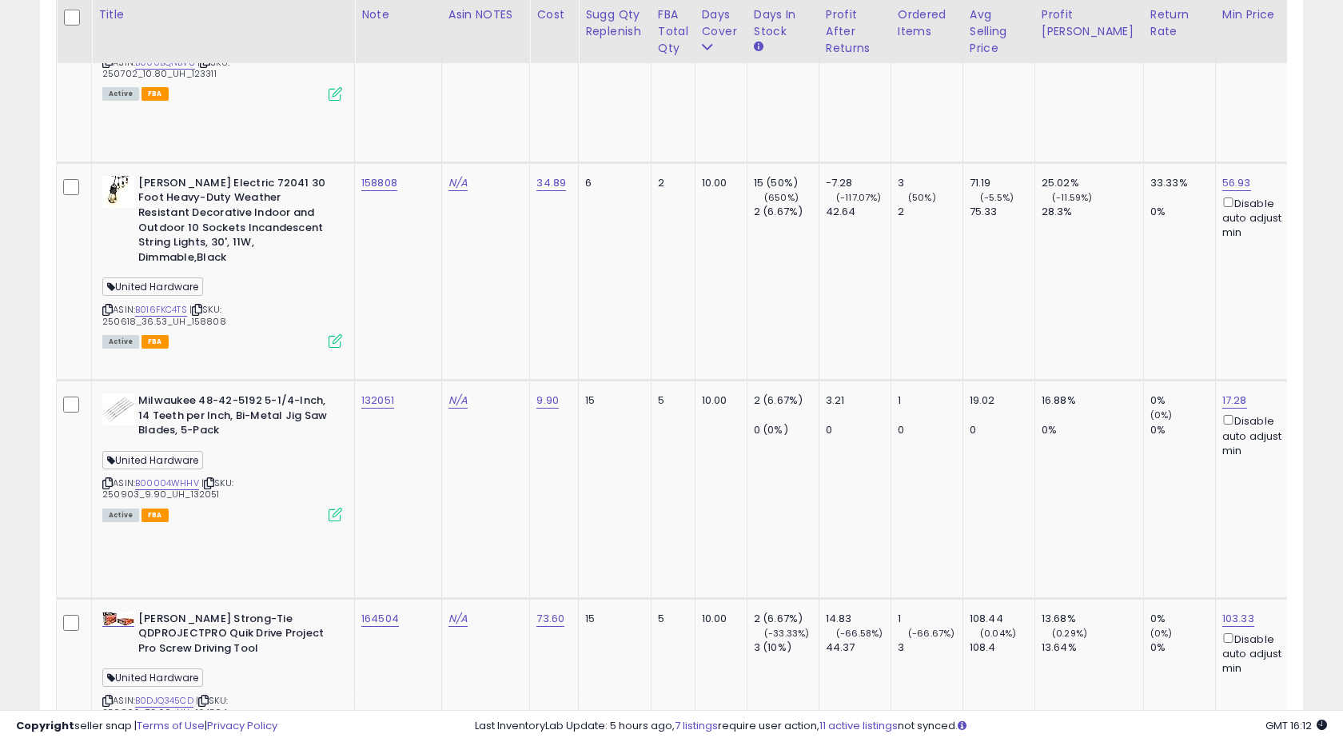
copy tr "817742"
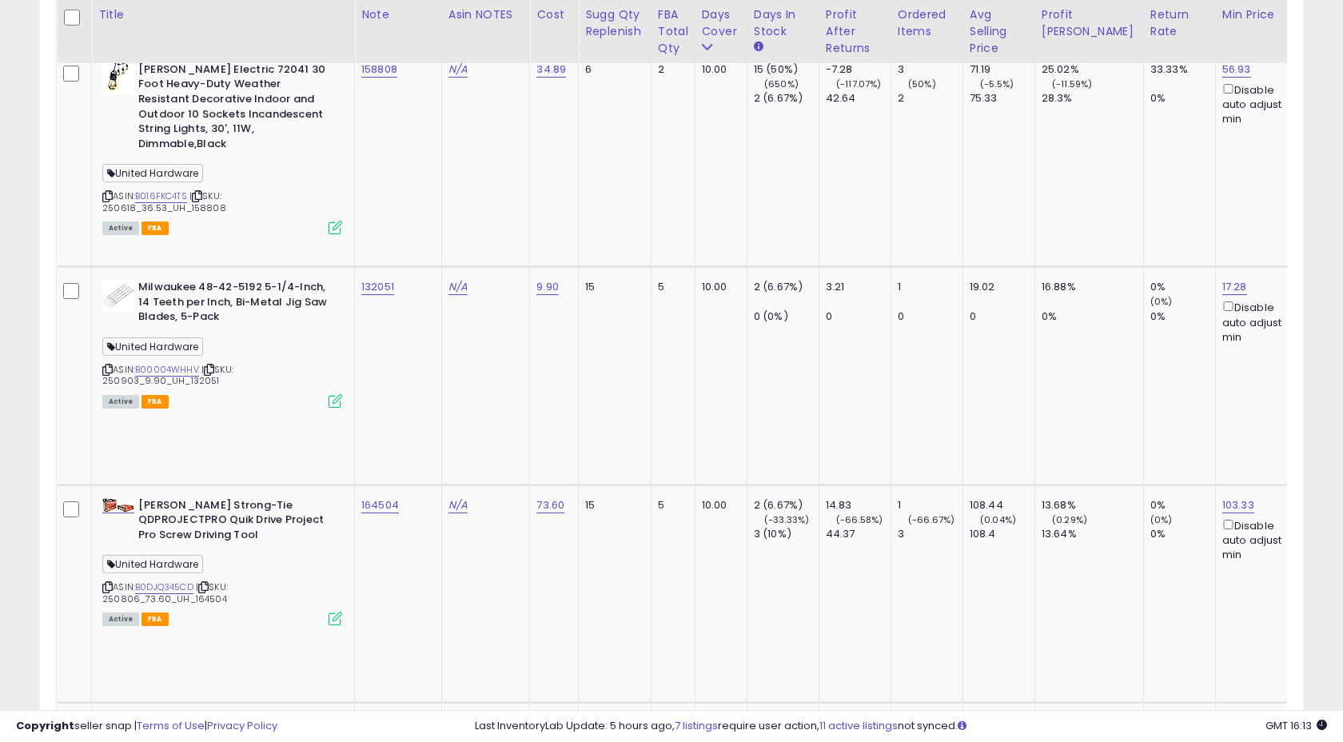
scroll to position [3627, 0]
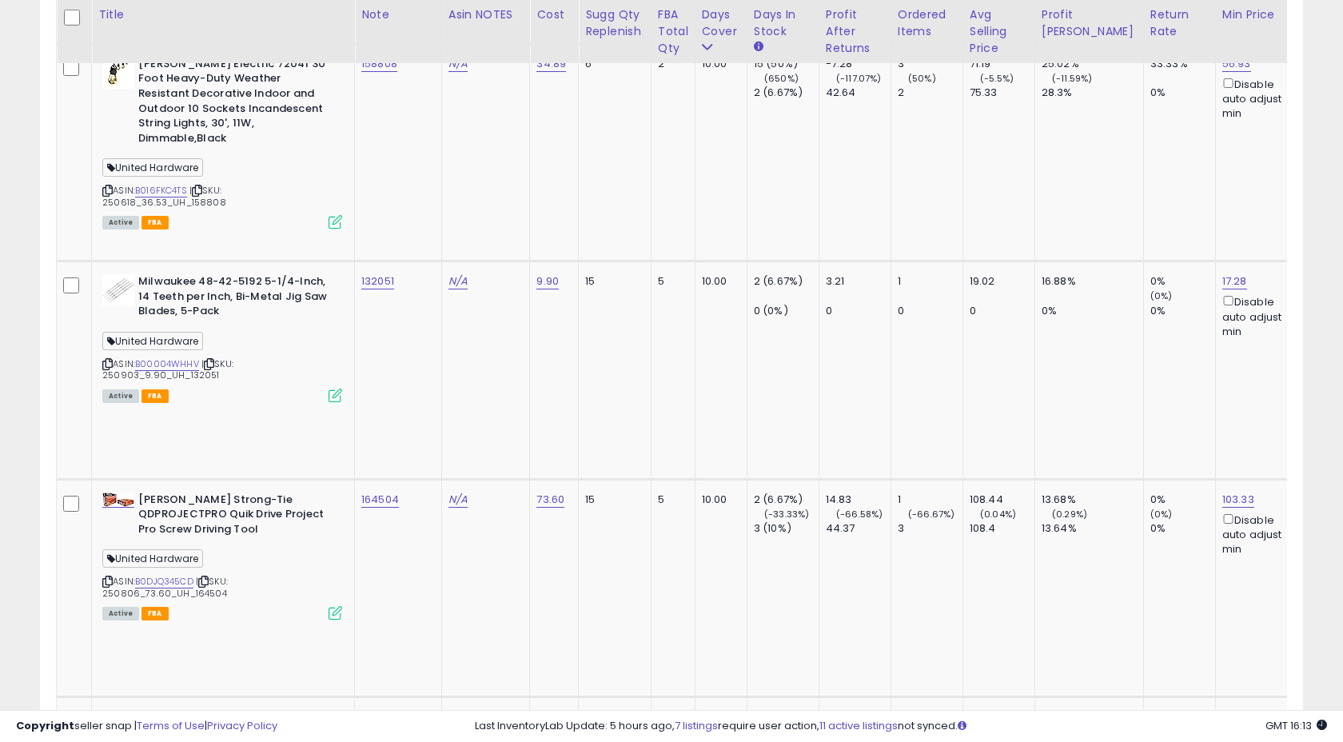
drag, startPoint x: 183, startPoint y: 168, endPoint x: 215, endPoint y: 169, distance: 32.0
copy span "153476"
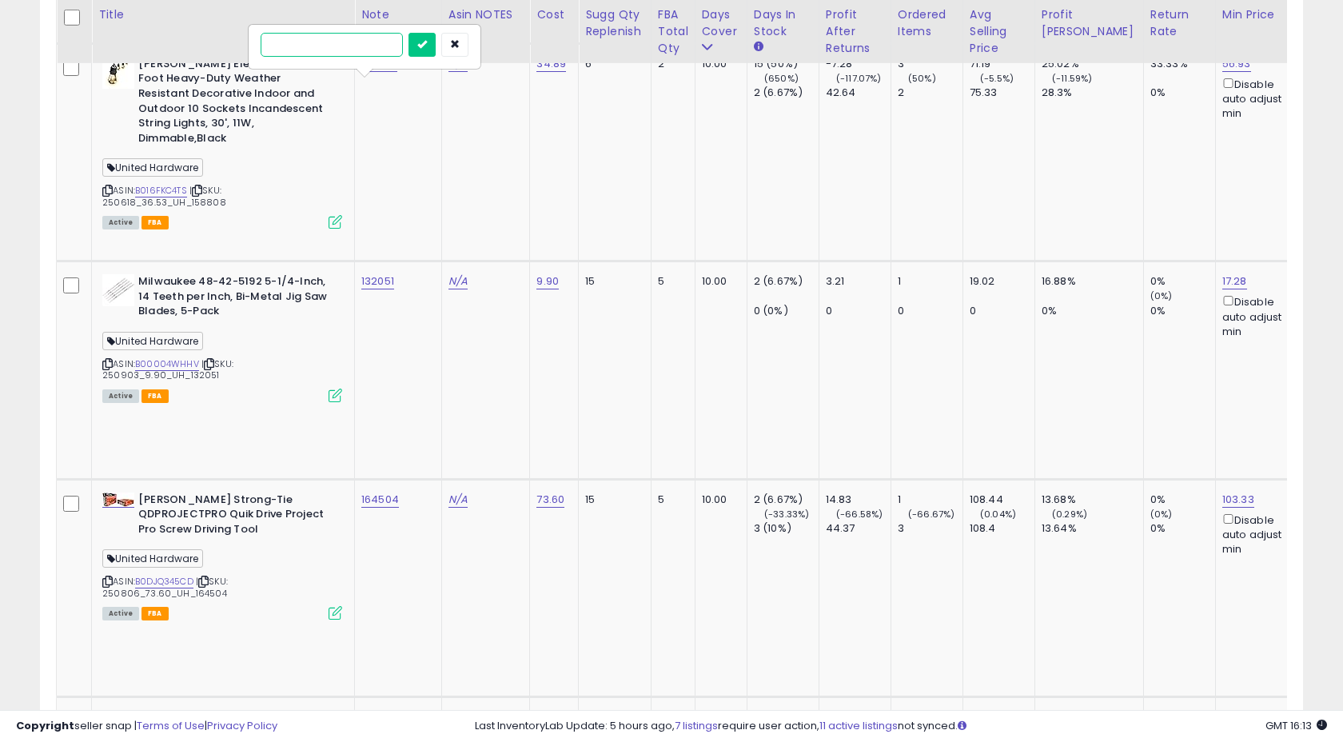
paste input "******"
type input "******"
click at [436, 48] on button "submit" at bounding box center [422, 45] width 27 height 24
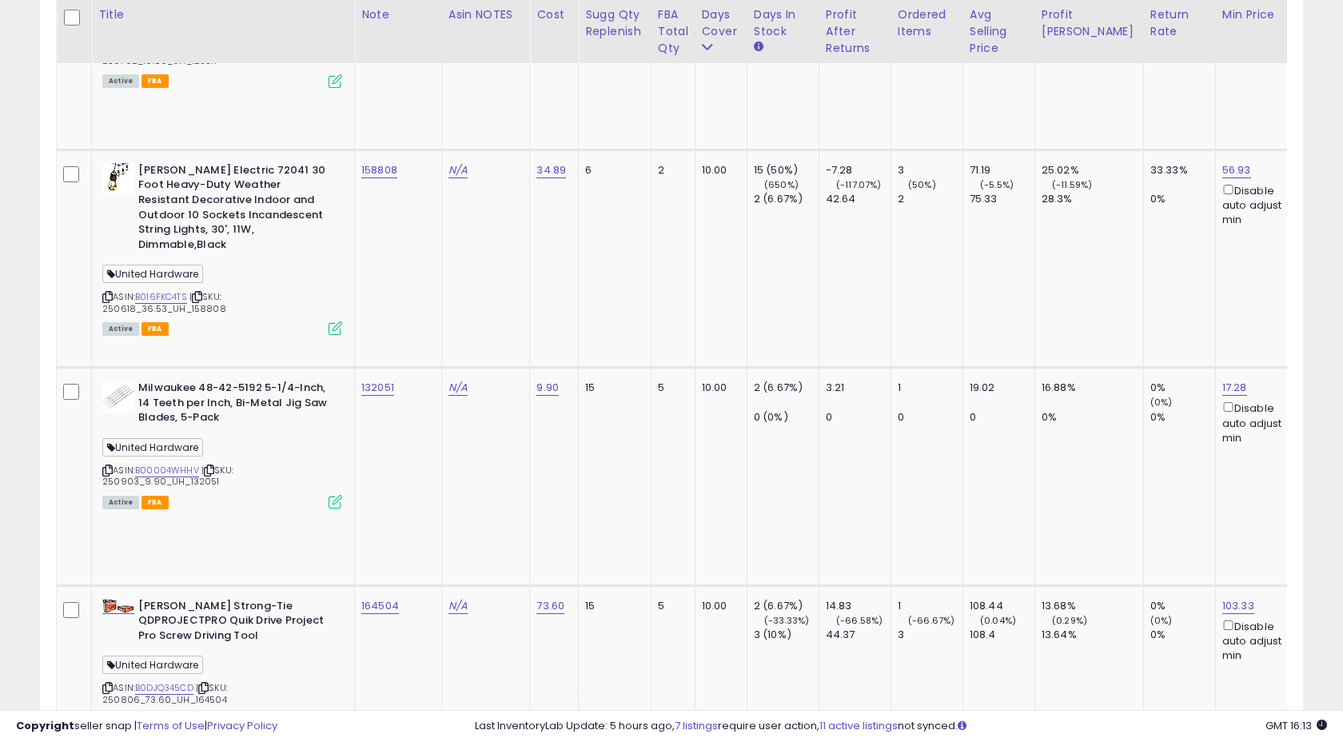
scroll to position [3503, 0]
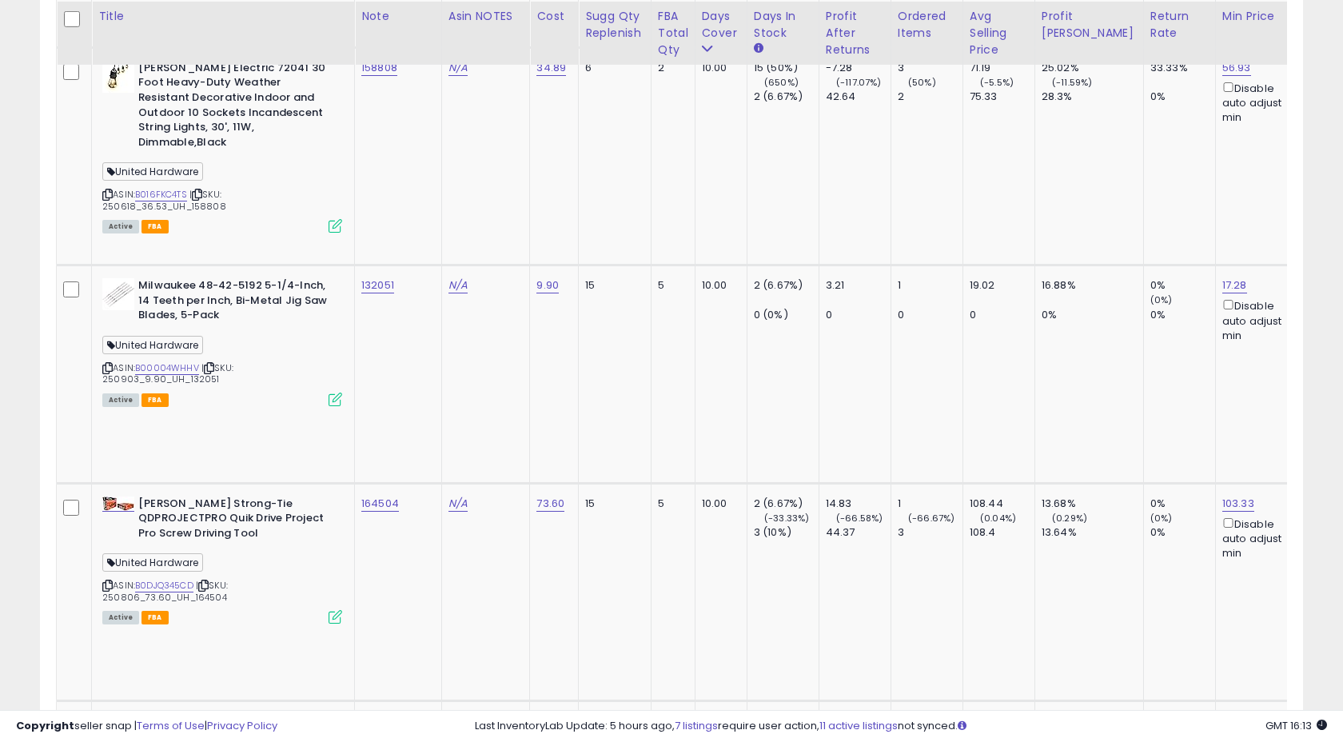
scroll to position [3624, 0]
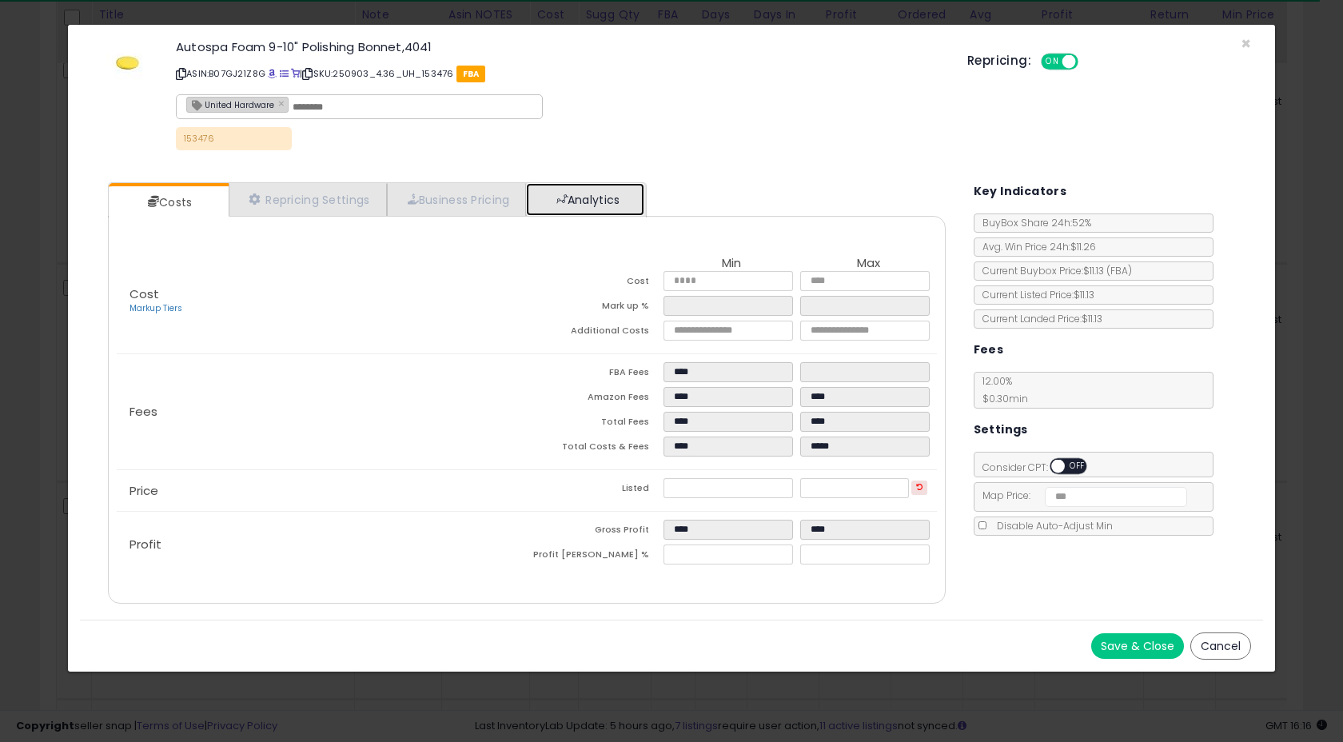
click at [578, 202] on link "Analytics" at bounding box center [585, 199] width 118 height 33
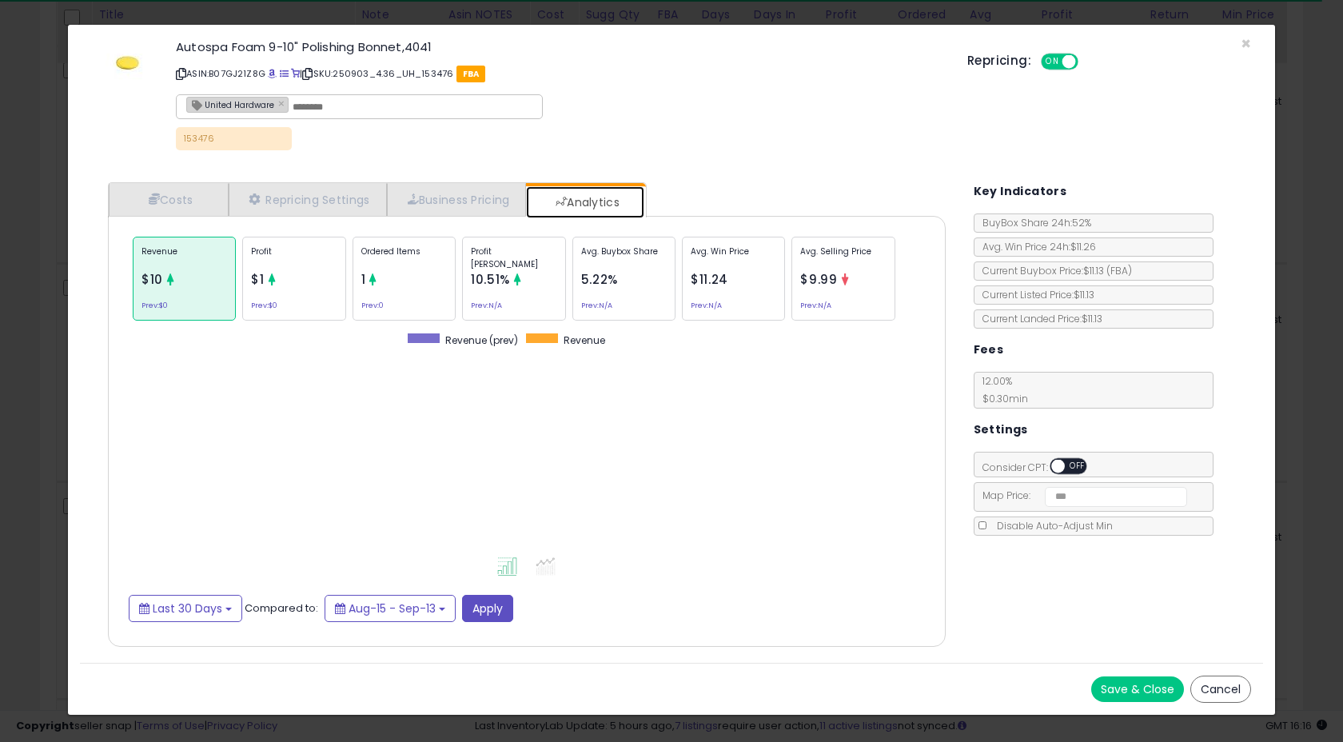
scroll to position [492, 869]
click at [1247, 39] on span "×" at bounding box center [1246, 43] width 10 height 23
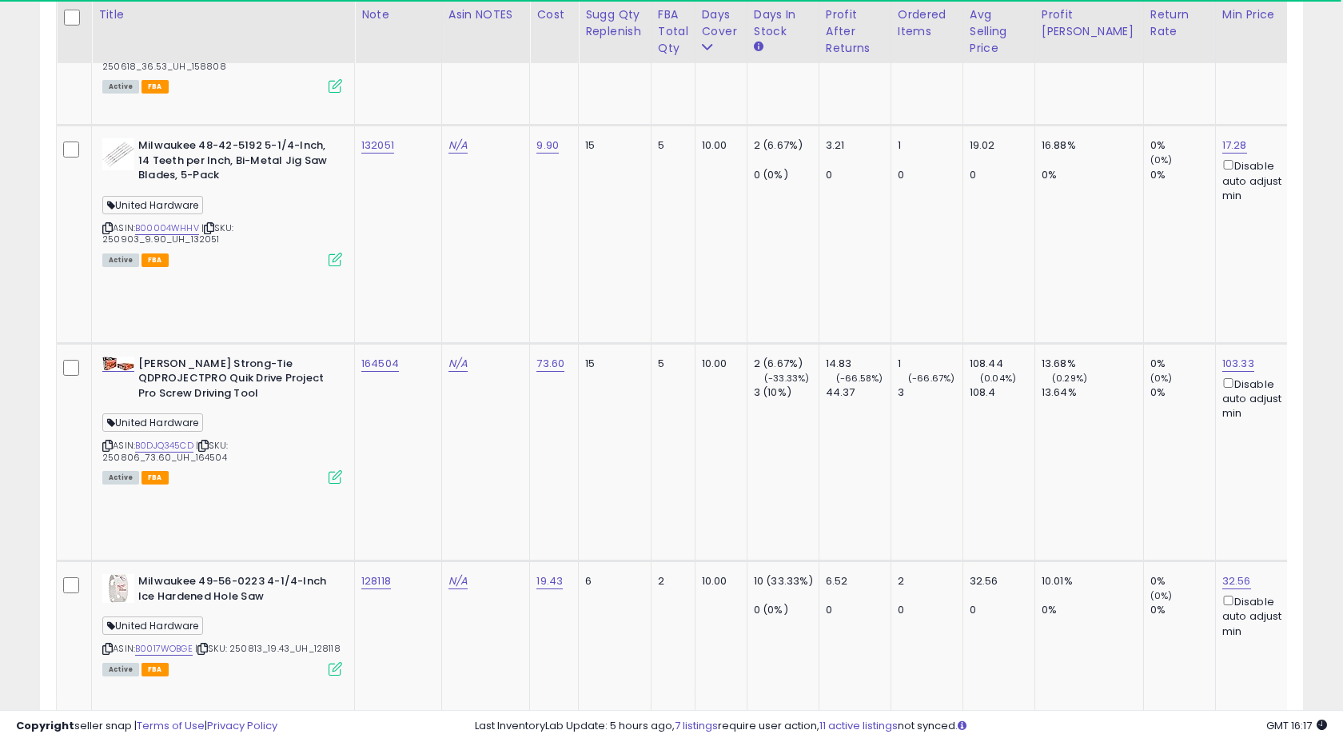
scroll to position [3760, 0]
copy tr "134437"
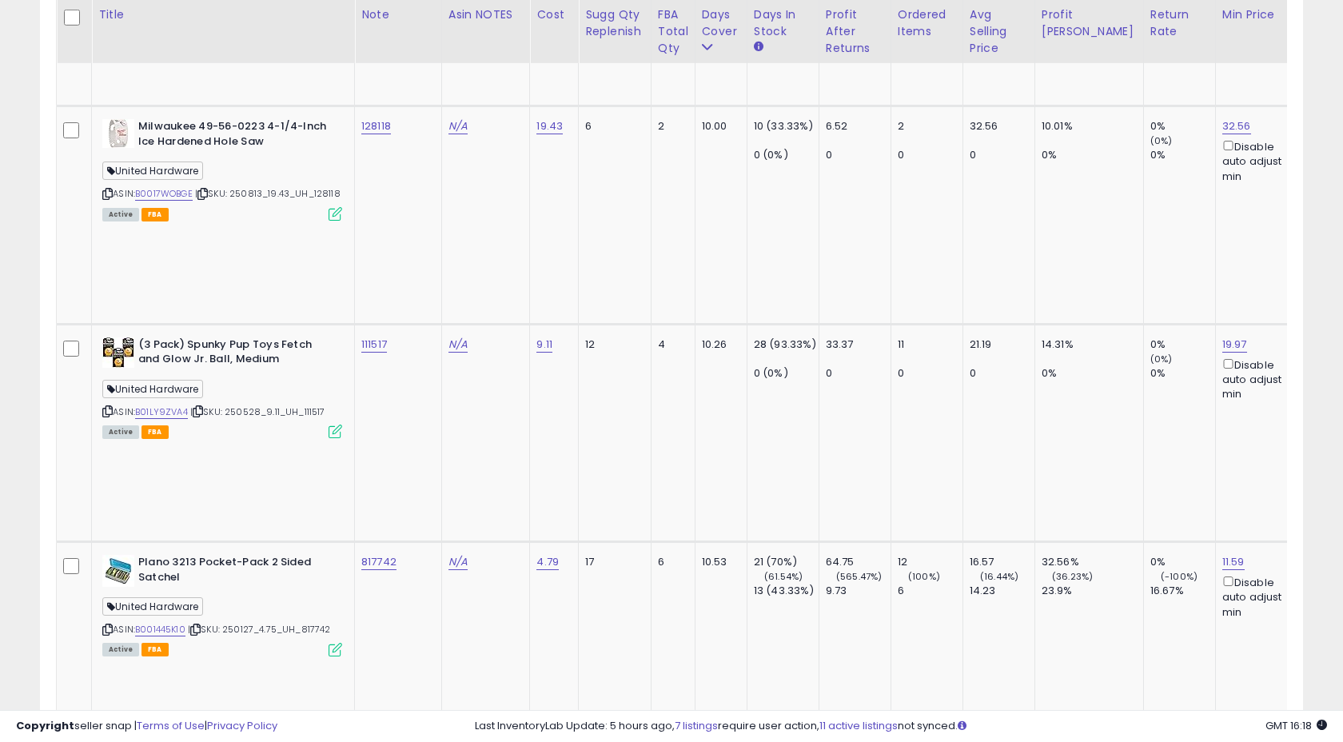
scroll to position [4223, 0]
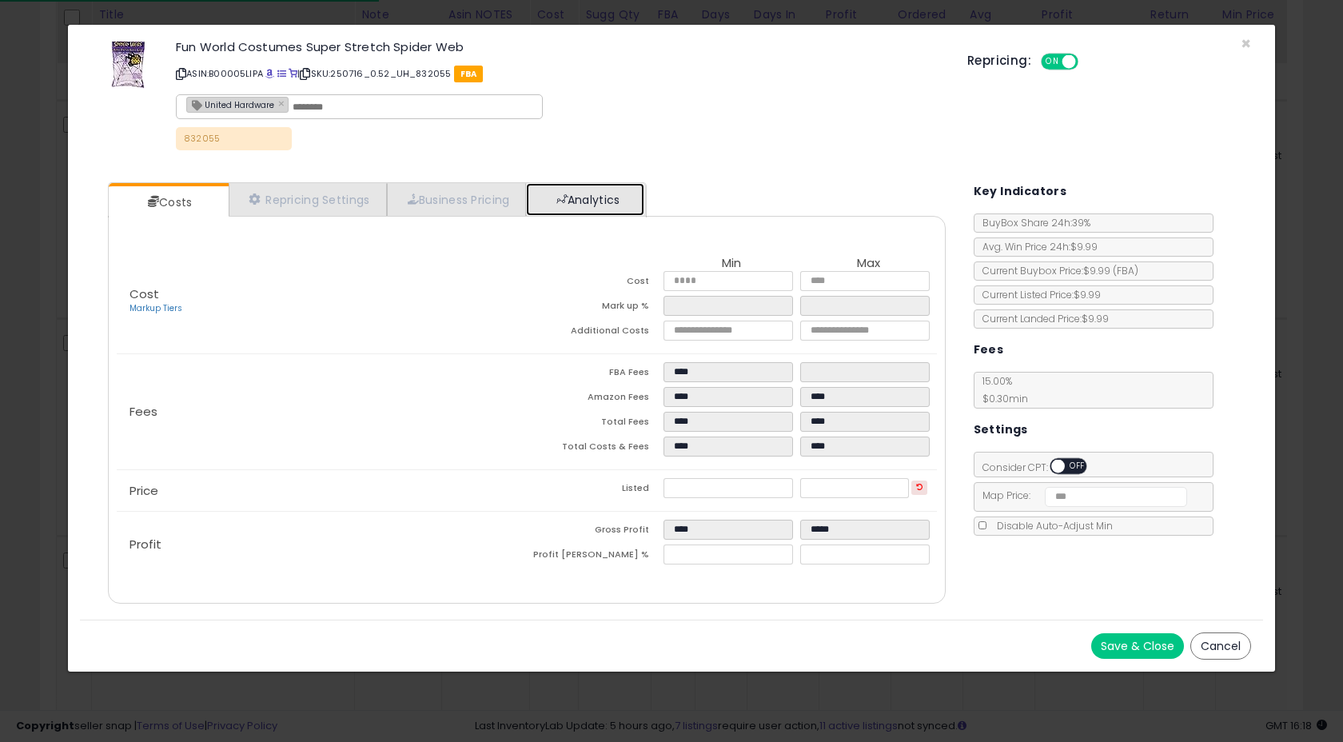
click at [564, 191] on link "Analytics" at bounding box center [585, 199] width 118 height 33
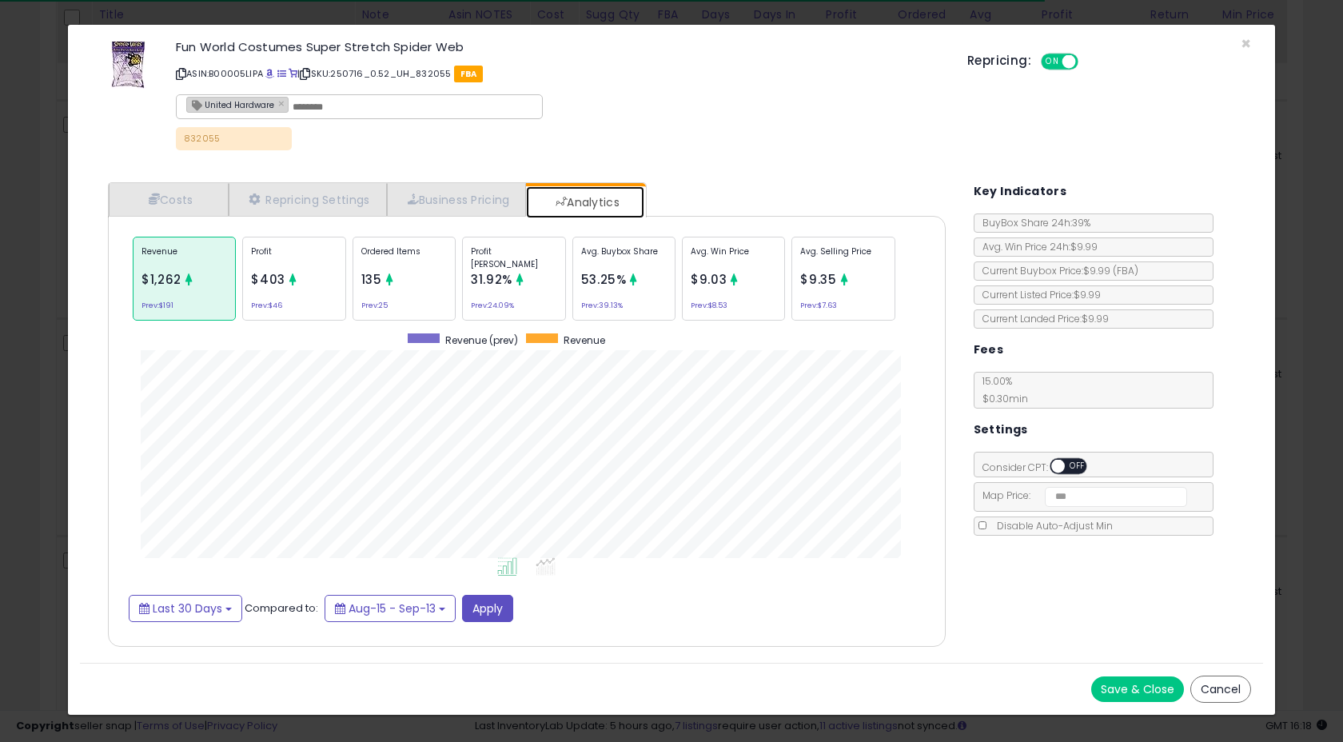
scroll to position [492, 869]
click at [1248, 43] on span "×" at bounding box center [1246, 43] width 10 height 23
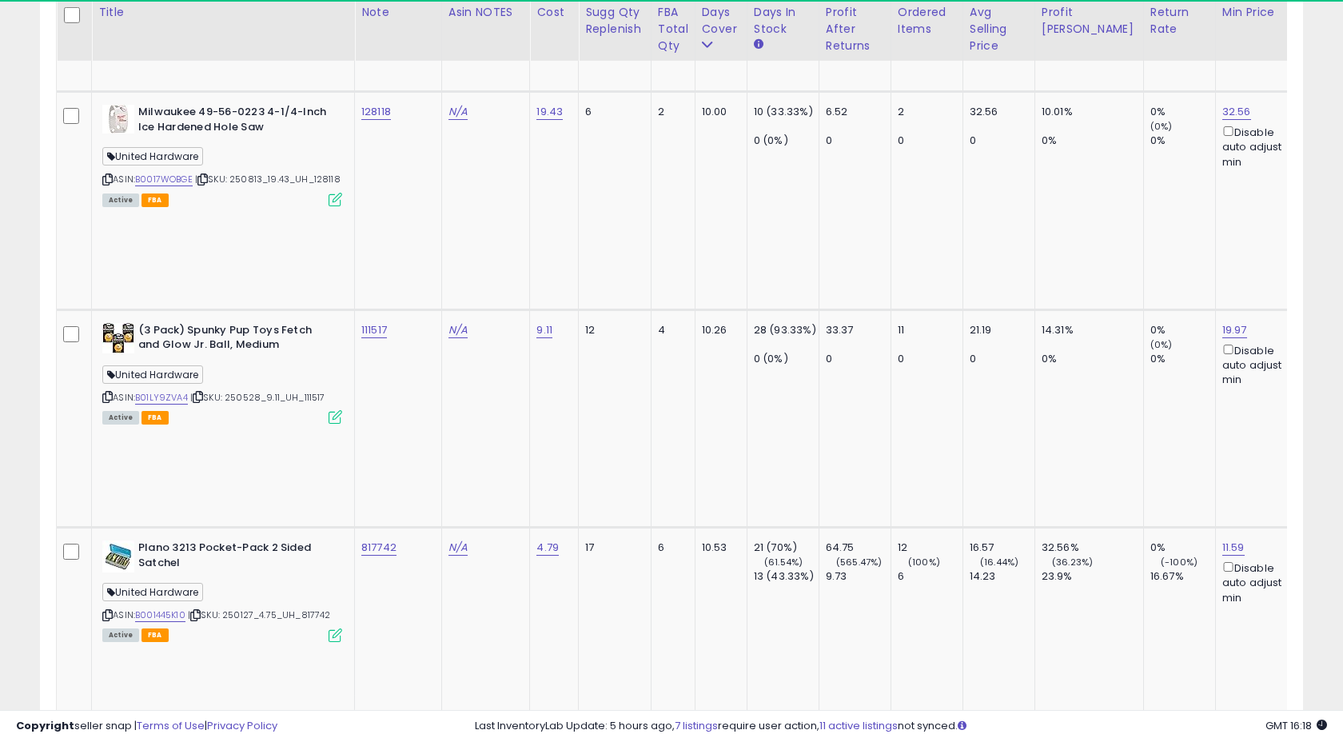
scroll to position [4226, 0]
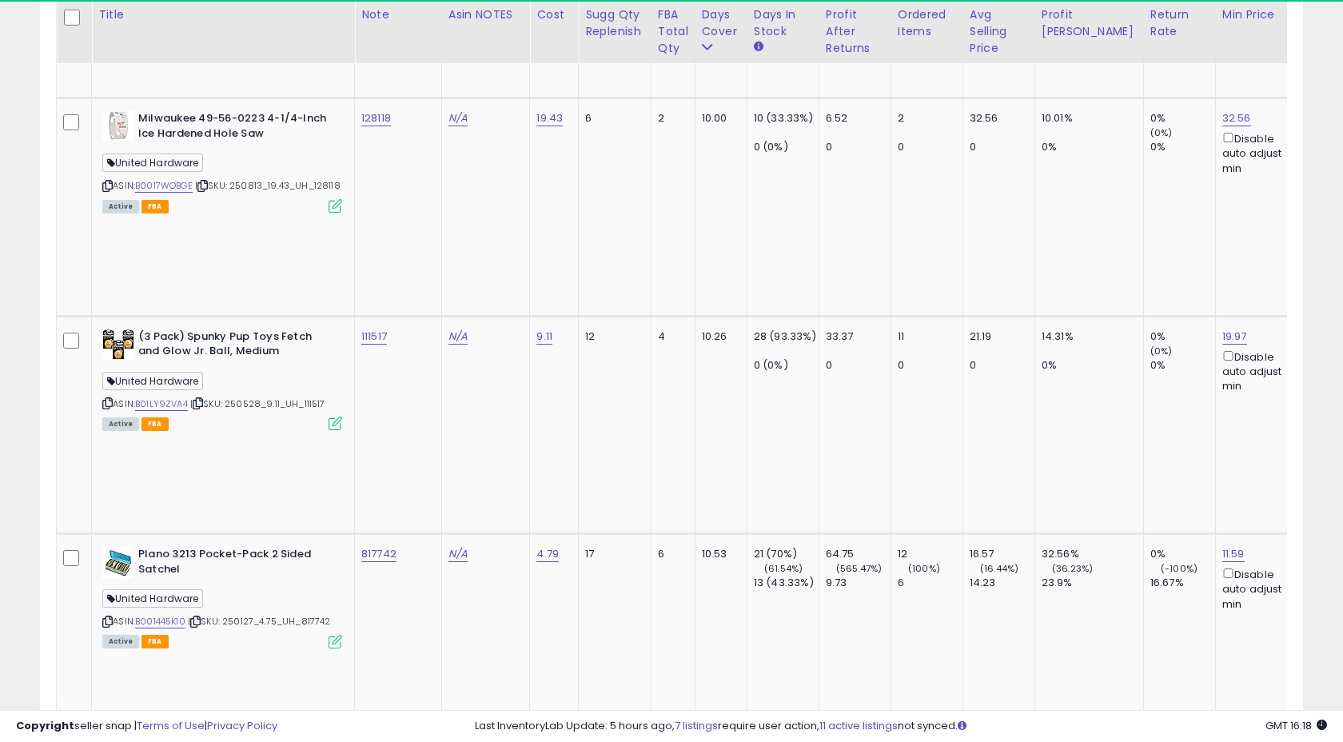
copy tr "832055"
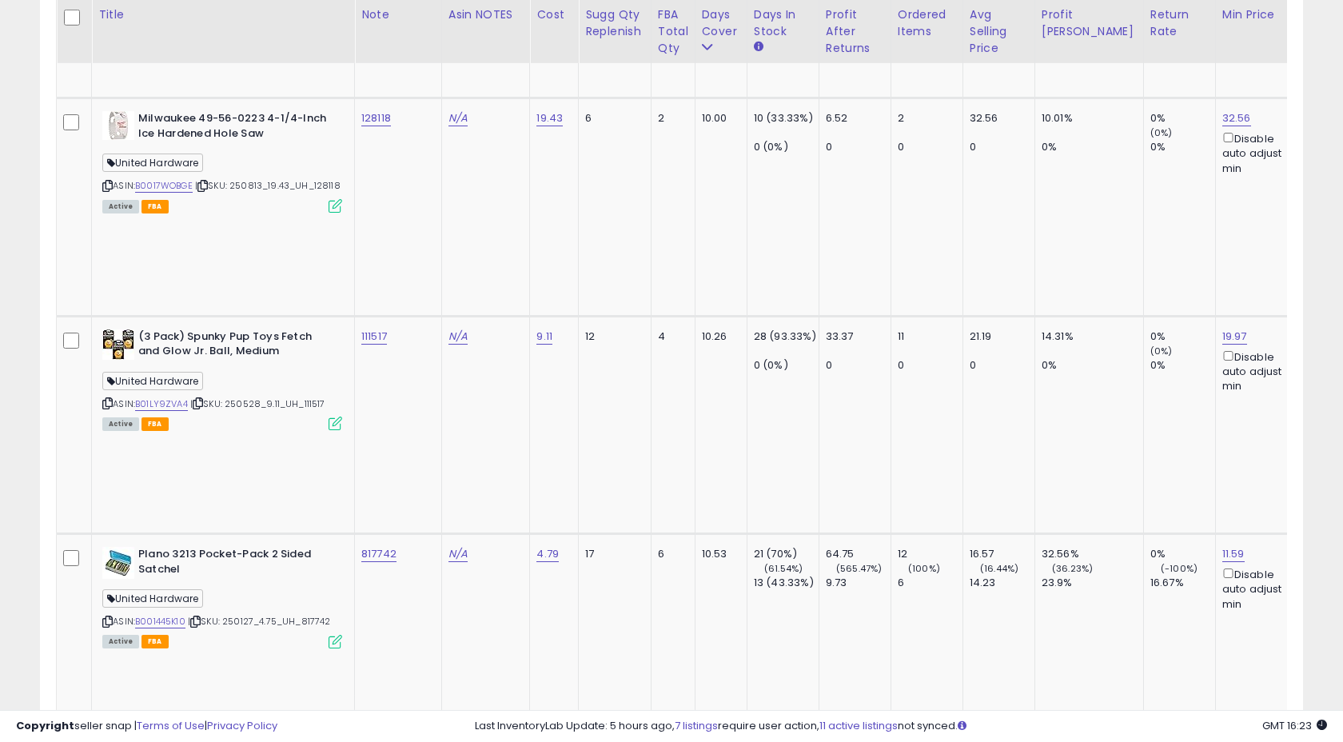
type input "********"
click at [515, 50] on icon "submit" at bounding box center [510, 46] width 10 height 10
click at [466, 50] on input "********" at bounding box center [434, 46] width 142 height 24
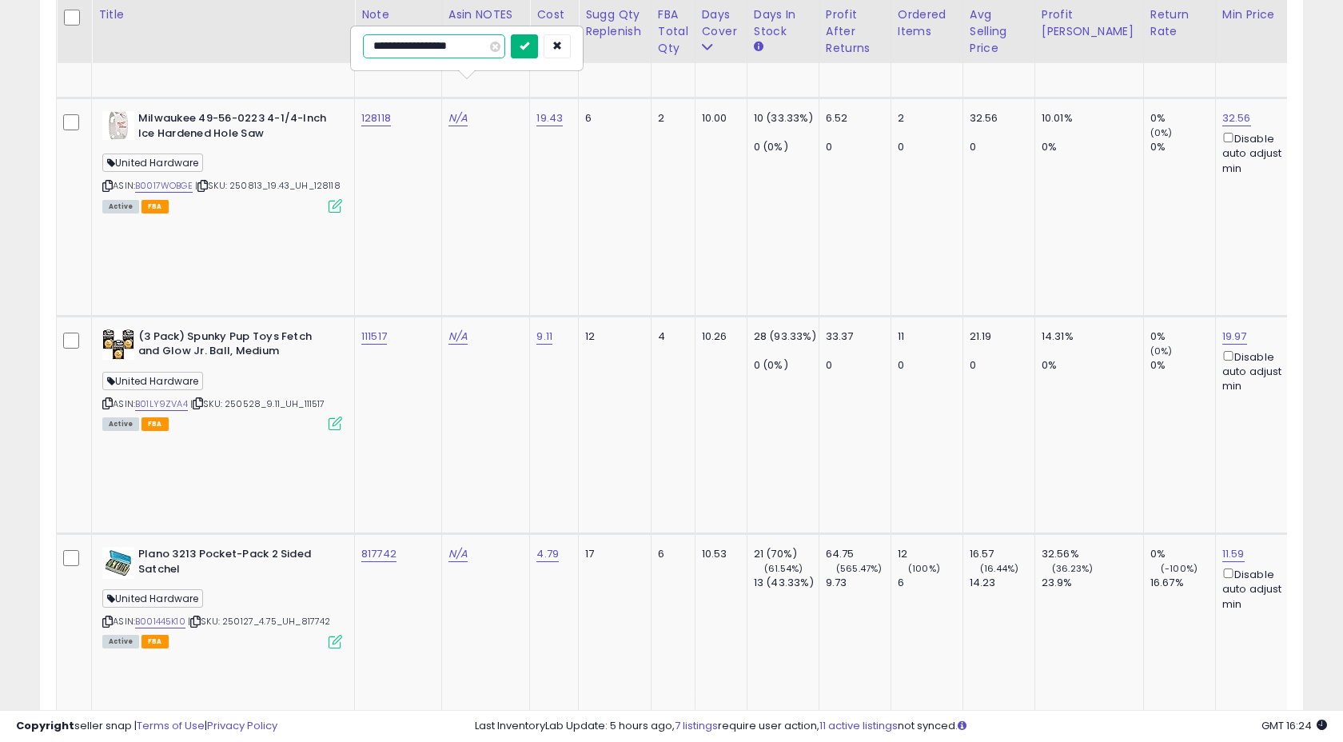
type input "**********"
click at [530, 46] on button "submit" at bounding box center [524, 46] width 27 height 24
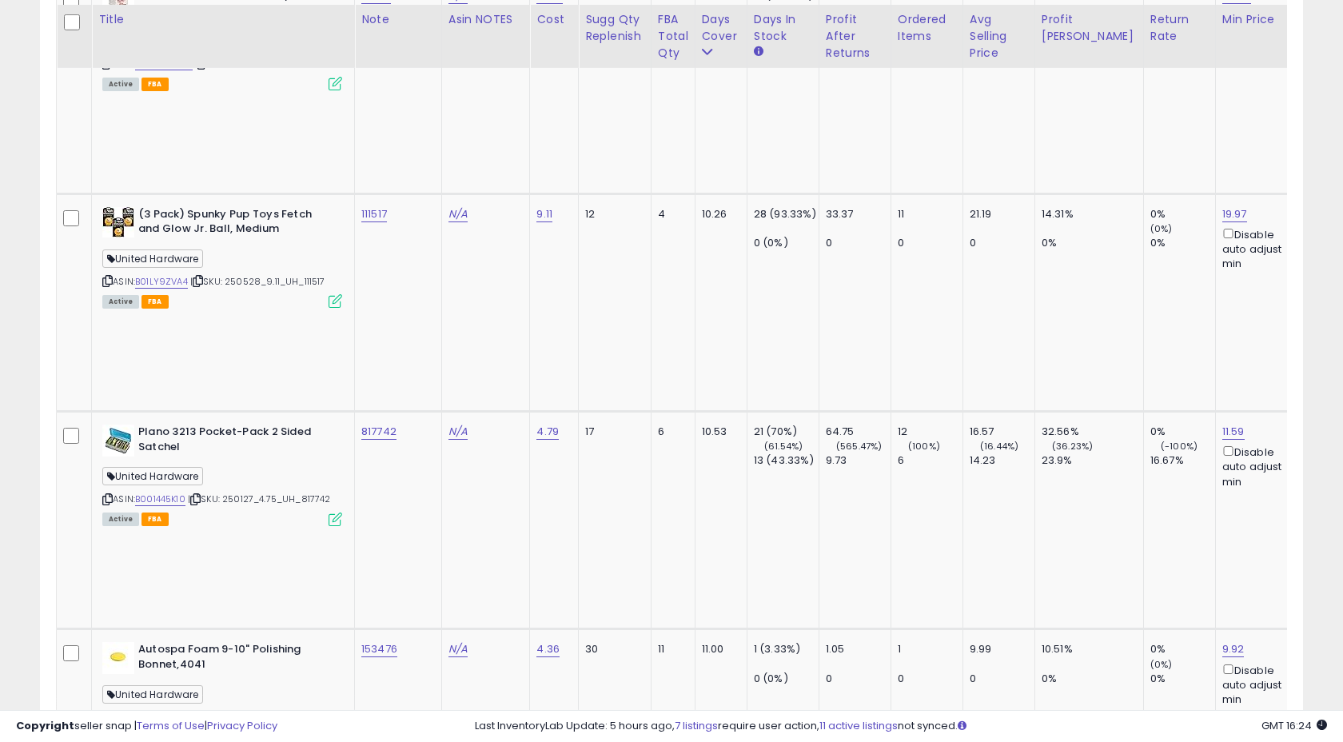
scroll to position [4354, 0]
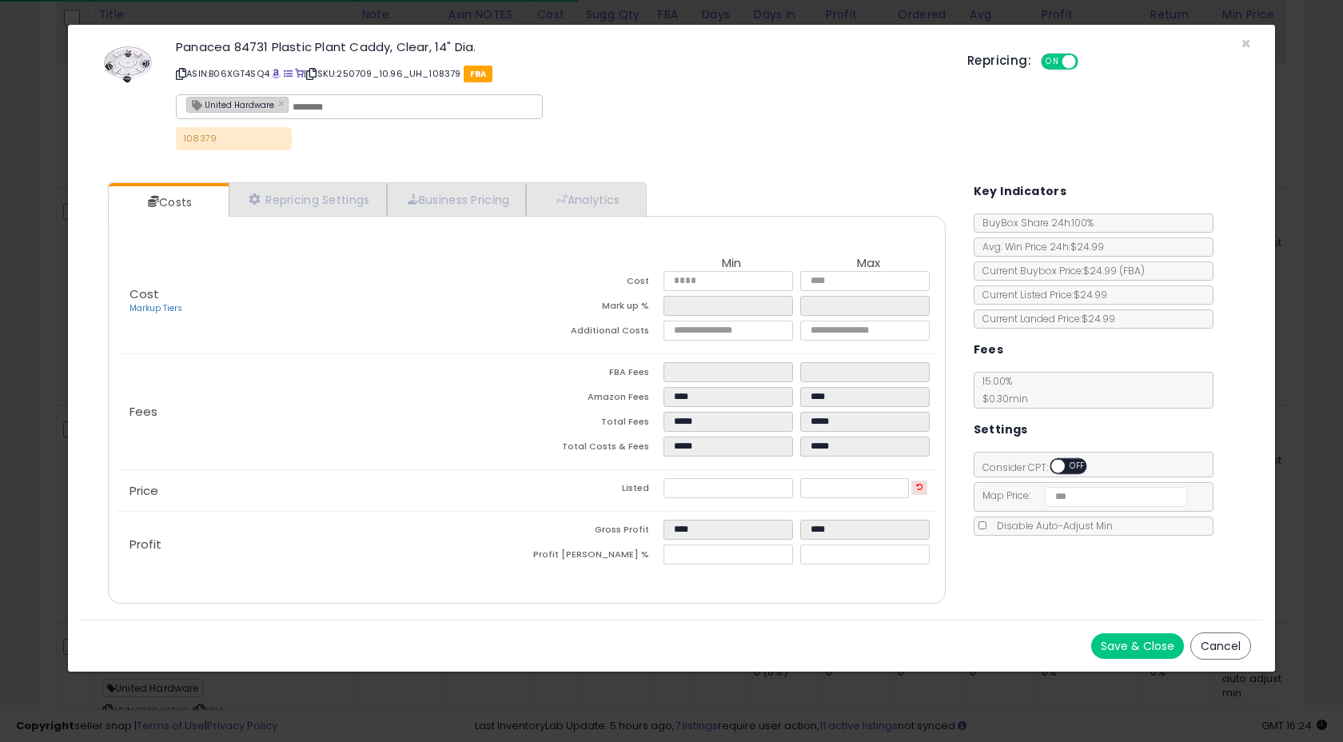
click at [589, 182] on ul "Costs Repricing Settings Business Pricing Analytics" at bounding box center [377, 199] width 539 height 35
click at [592, 194] on link "Analytics" at bounding box center [585, 199] width 118 height 33
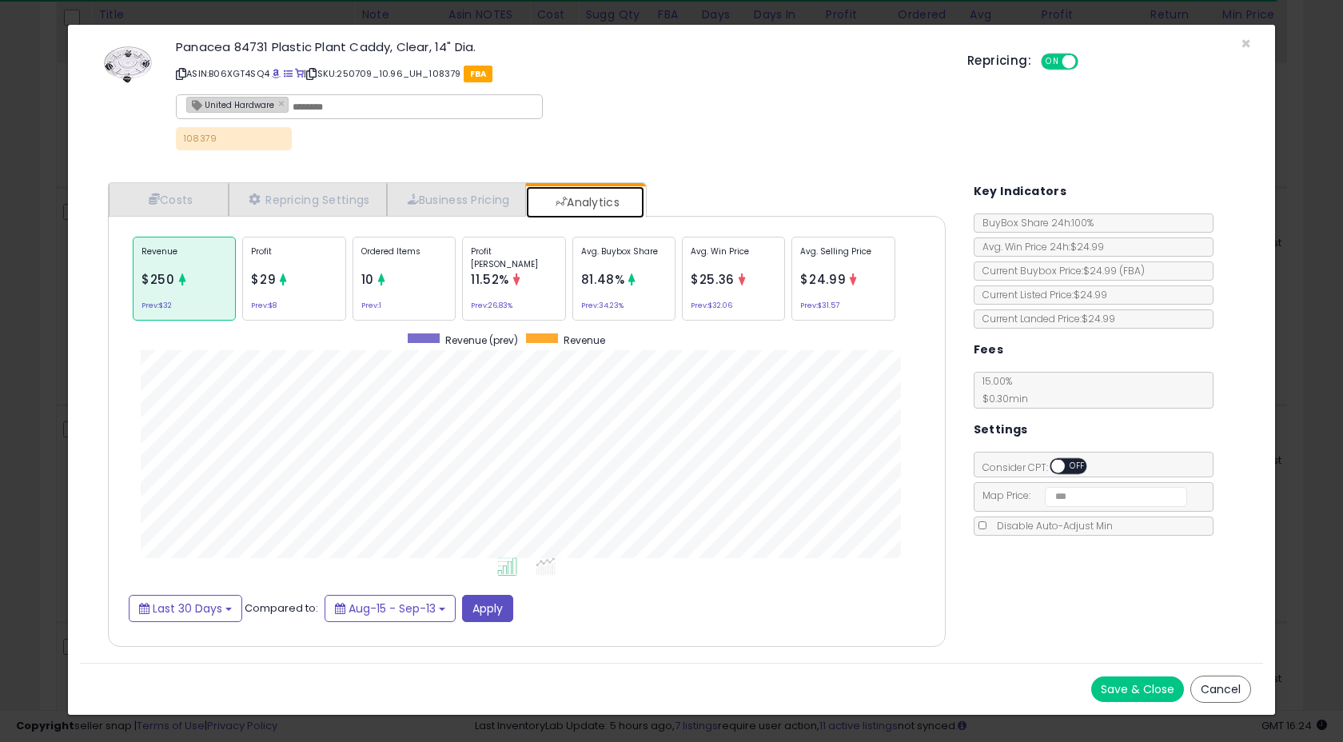
scroll to position [492, 869]
click at [1247, 44] on span "×" at bounding box center [1246, 43] width 10 height 23
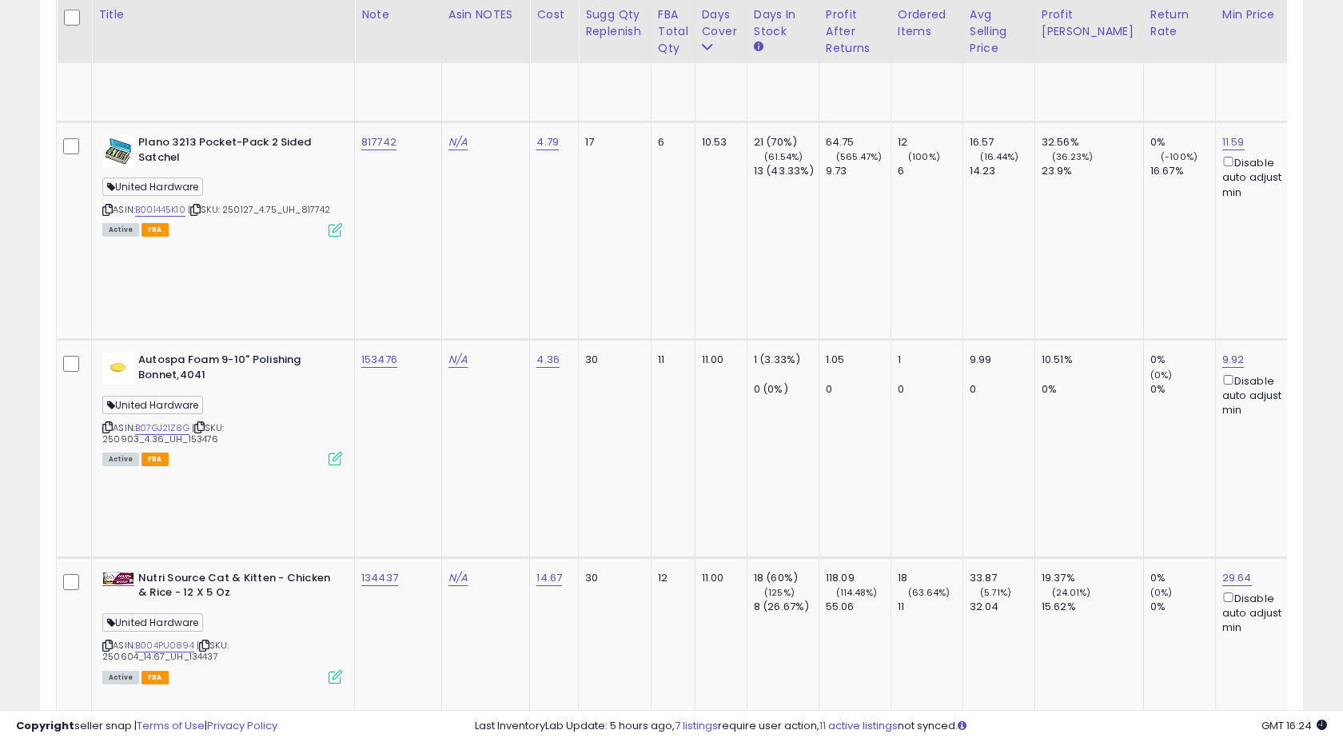
scroll to position [4654, 0]
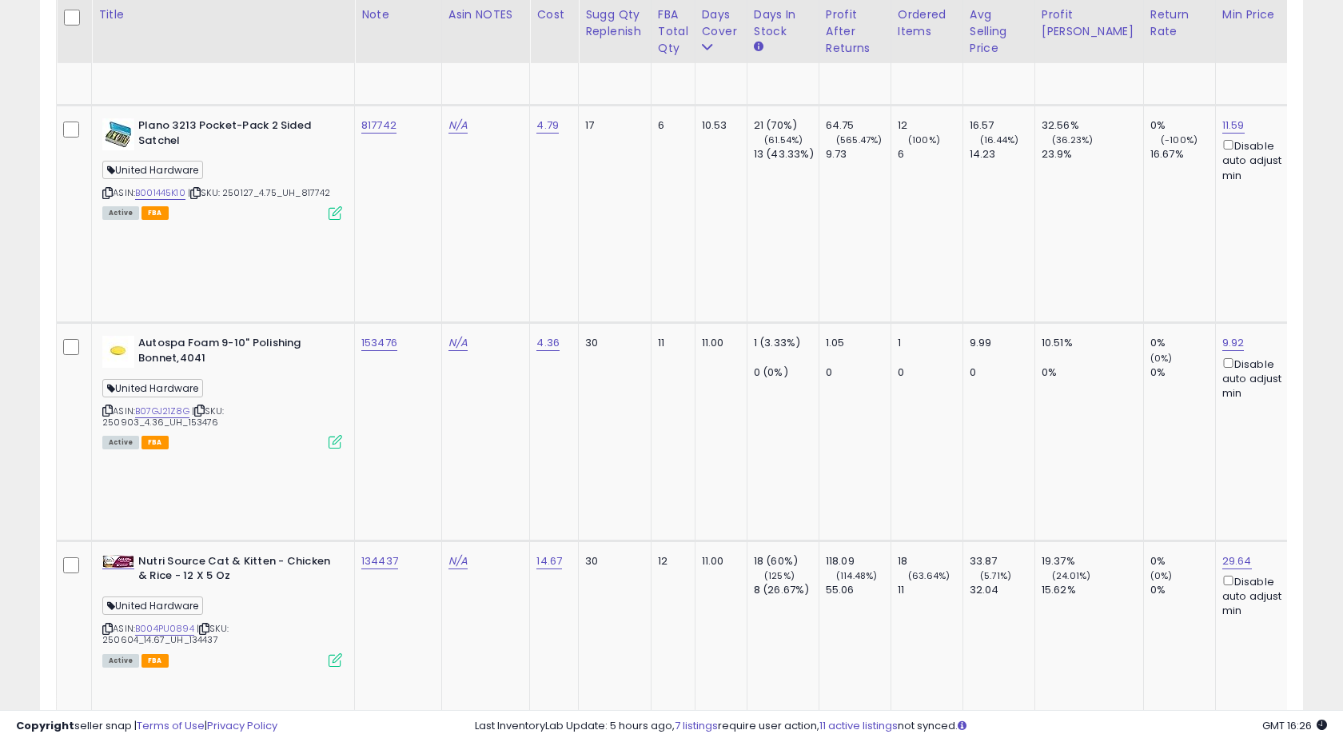
drag, startPoint x: 356, startPoint y: 100, endPoint x: 397, endPoint y: 98, distance: 41.6
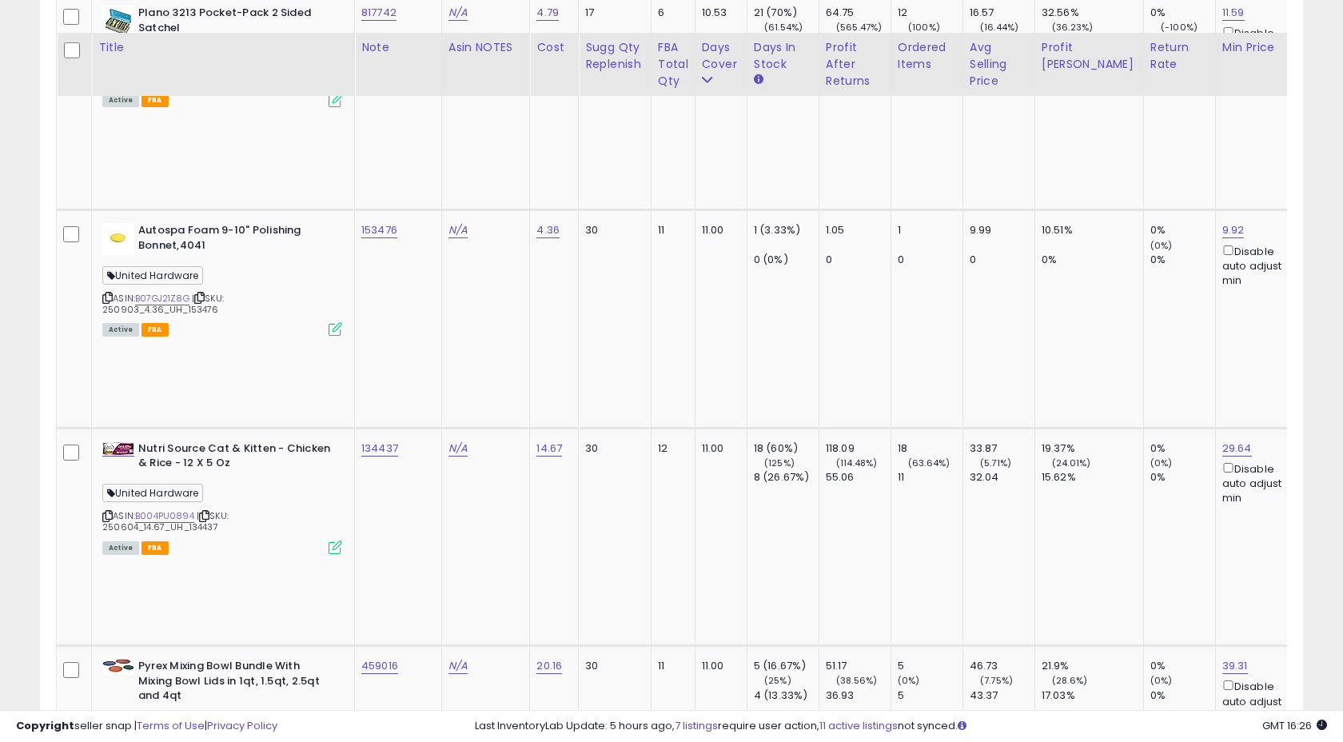
scroll to position [4822, 0]
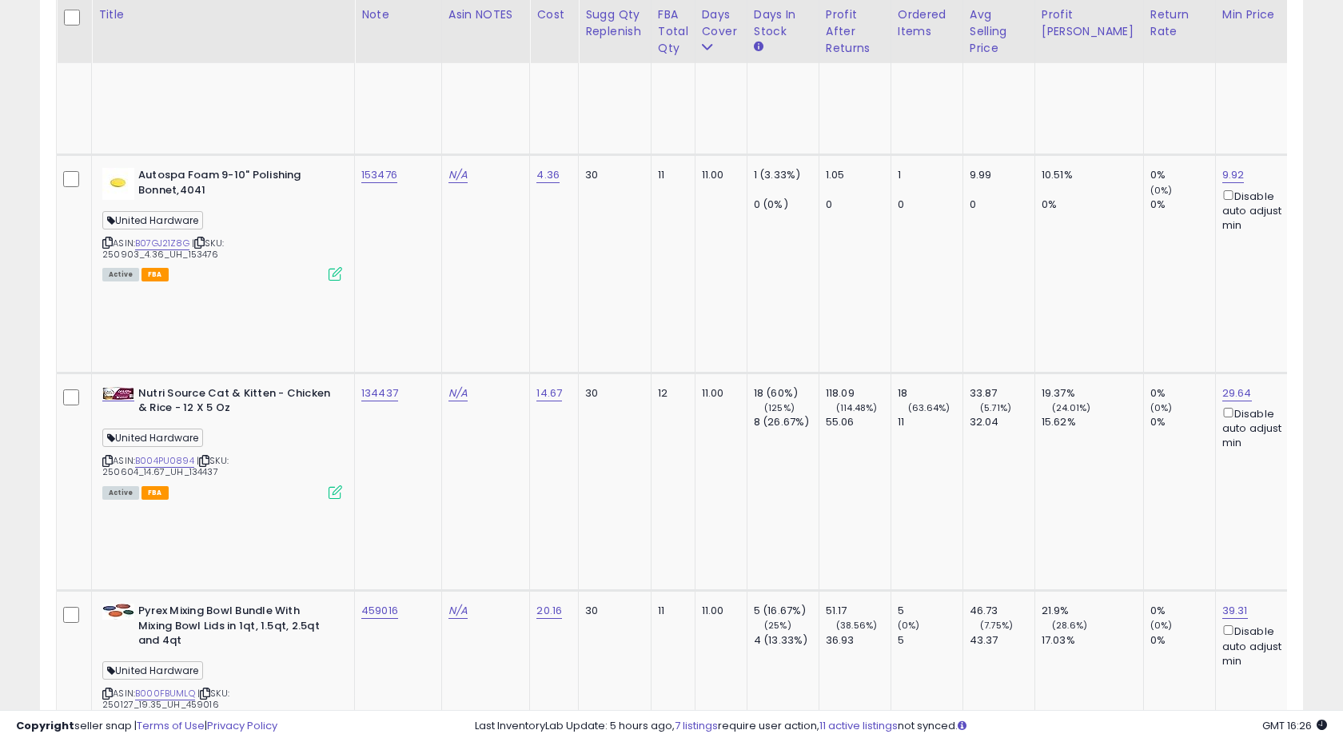
copy tr "128763"
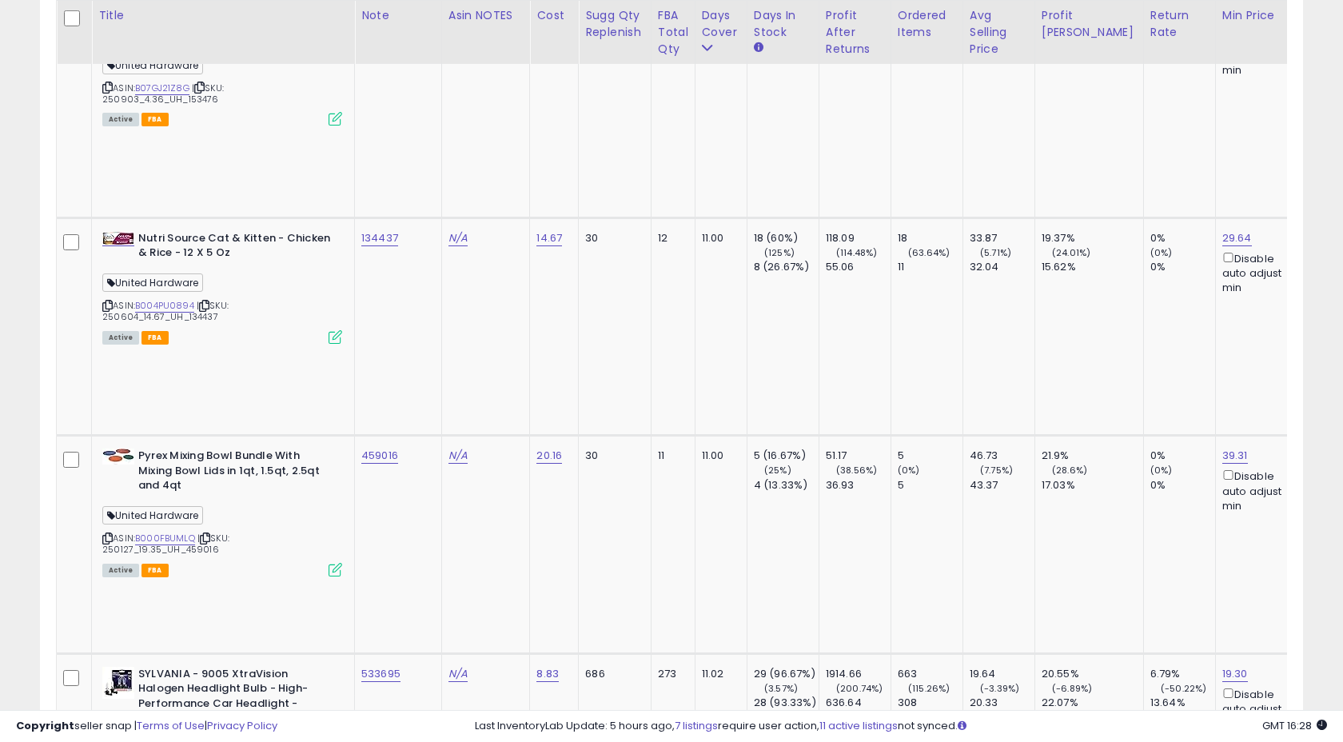
scroll to position [4978, 0]
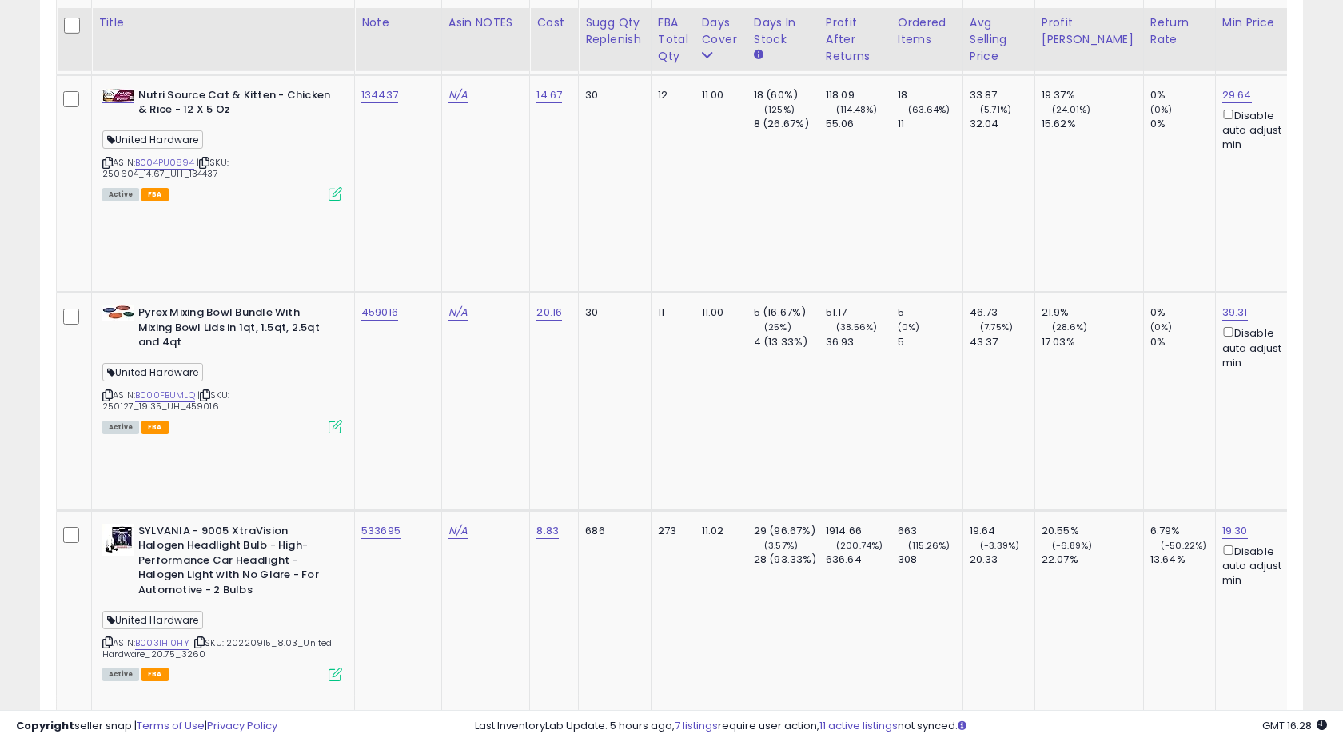
scroll to position [5128, 0]
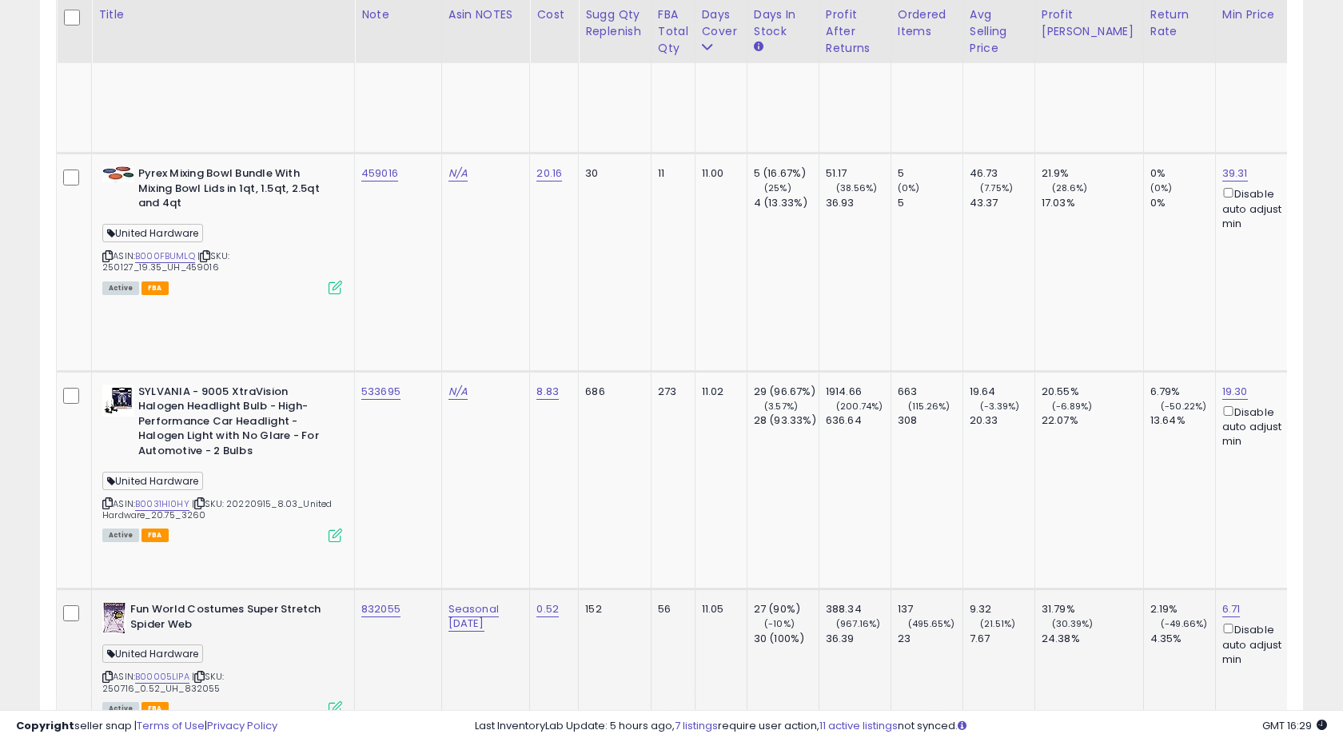
scroll to position [5255, 0]
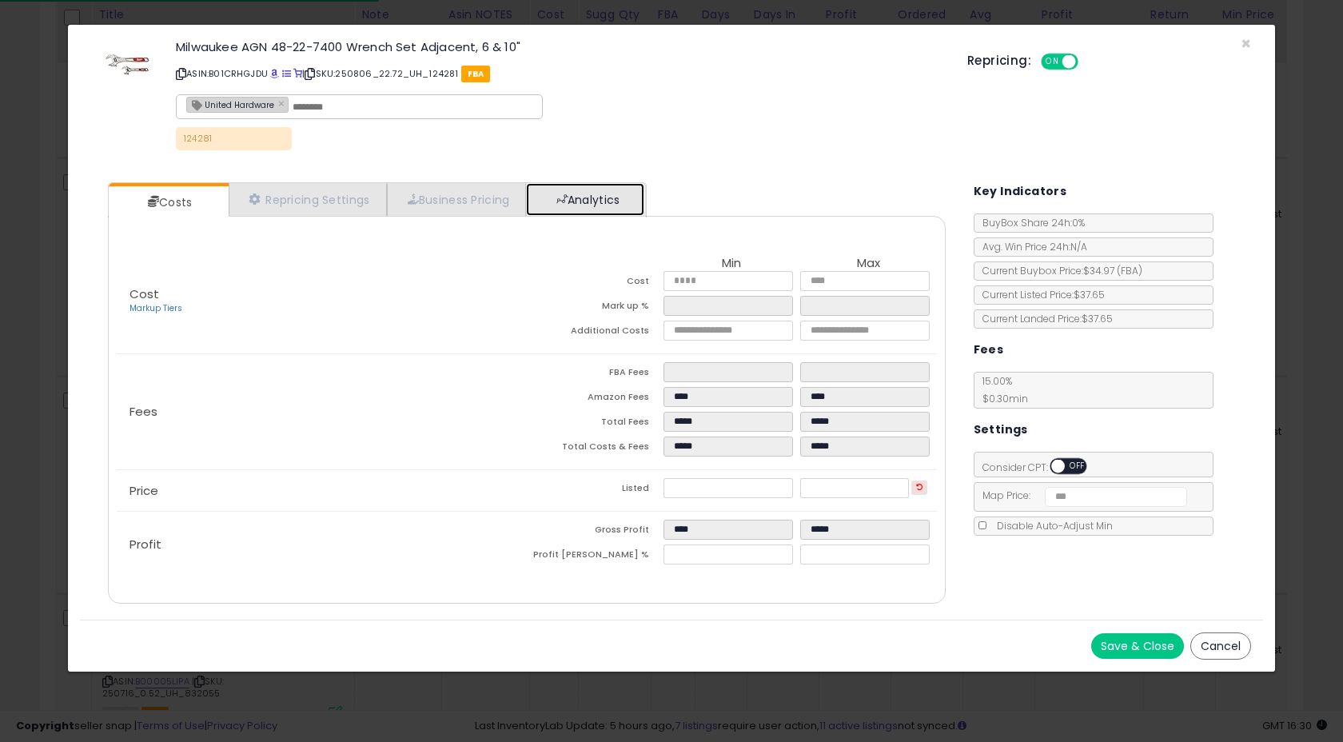
click at [584, 205] on link "Analytics" at bounding box center [585, 199] width 118 height 33
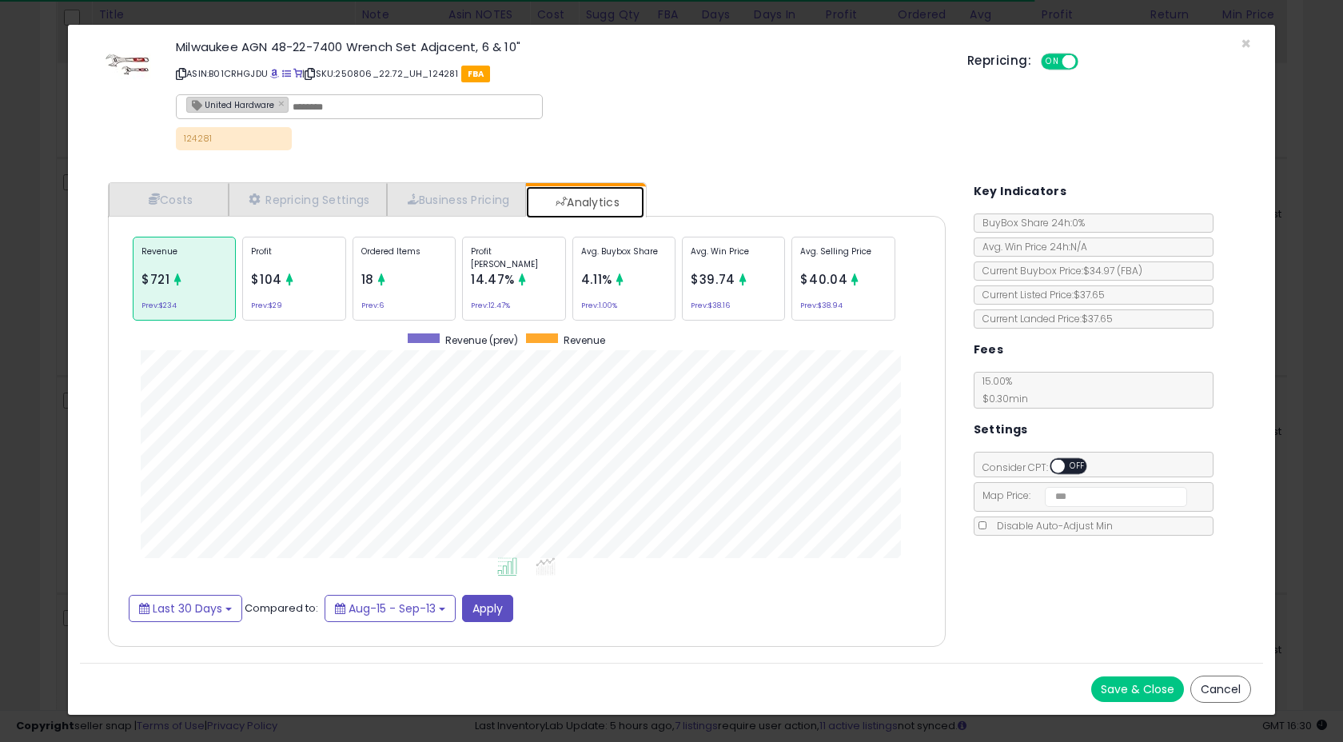
scroll to position [492, 869]
click at [279, 292] on div "Profit $104 Prev: $29" at bounding box center [293, 279] width 103 height 84
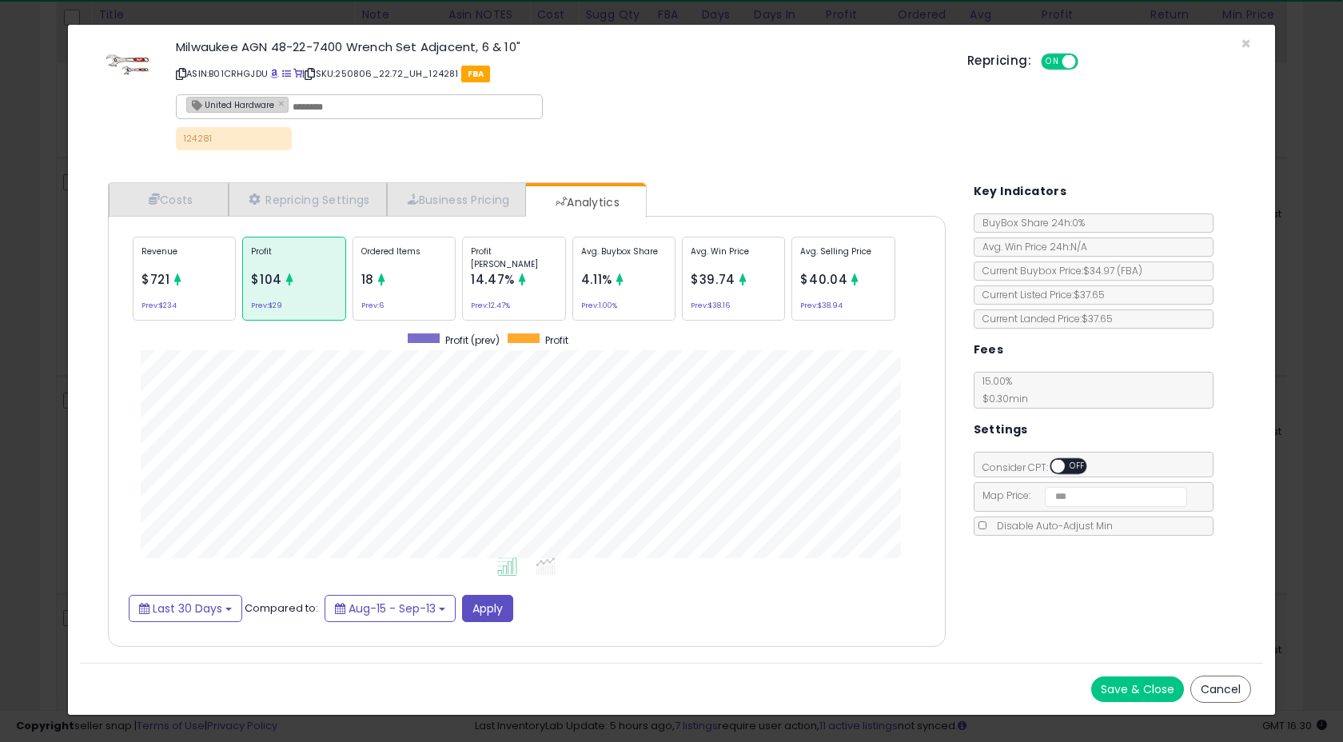
click at [174, 289] on div "Revenue $721 Prev: $234" at bounding box center [184, 279] width 103 height 84
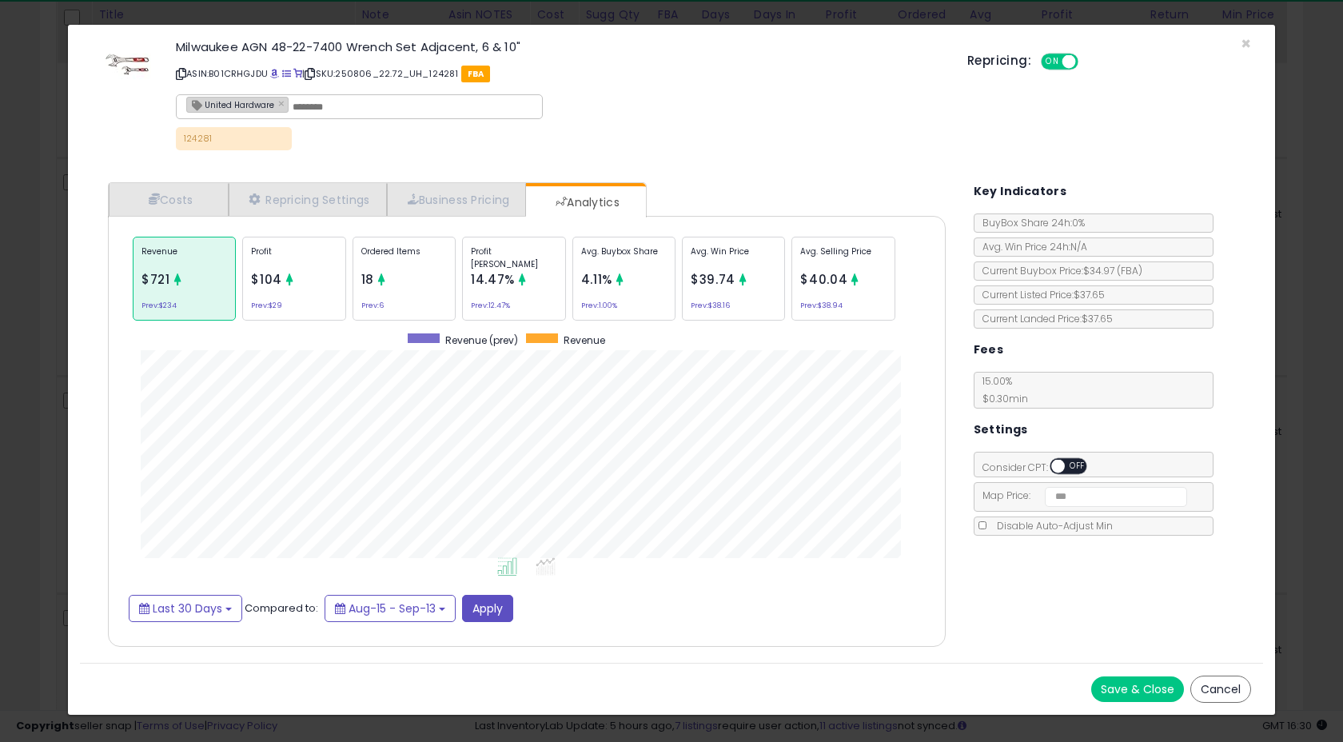
click at [390, 286] on div "Ordered Items 18 Prev: 6" at bounding box center [404, 279] width 103 height 84
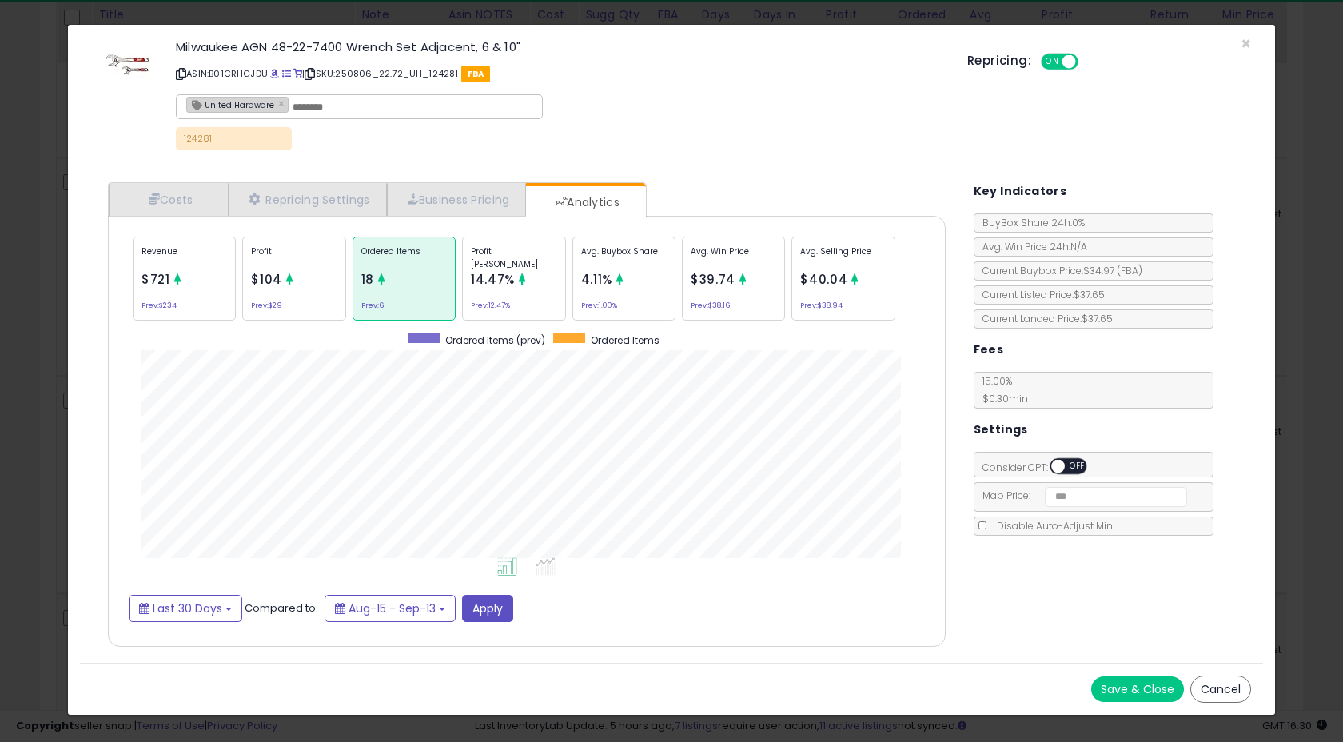
click at [169, 273] on span "$721" at bounding box center [156, 279] width 29 height 17
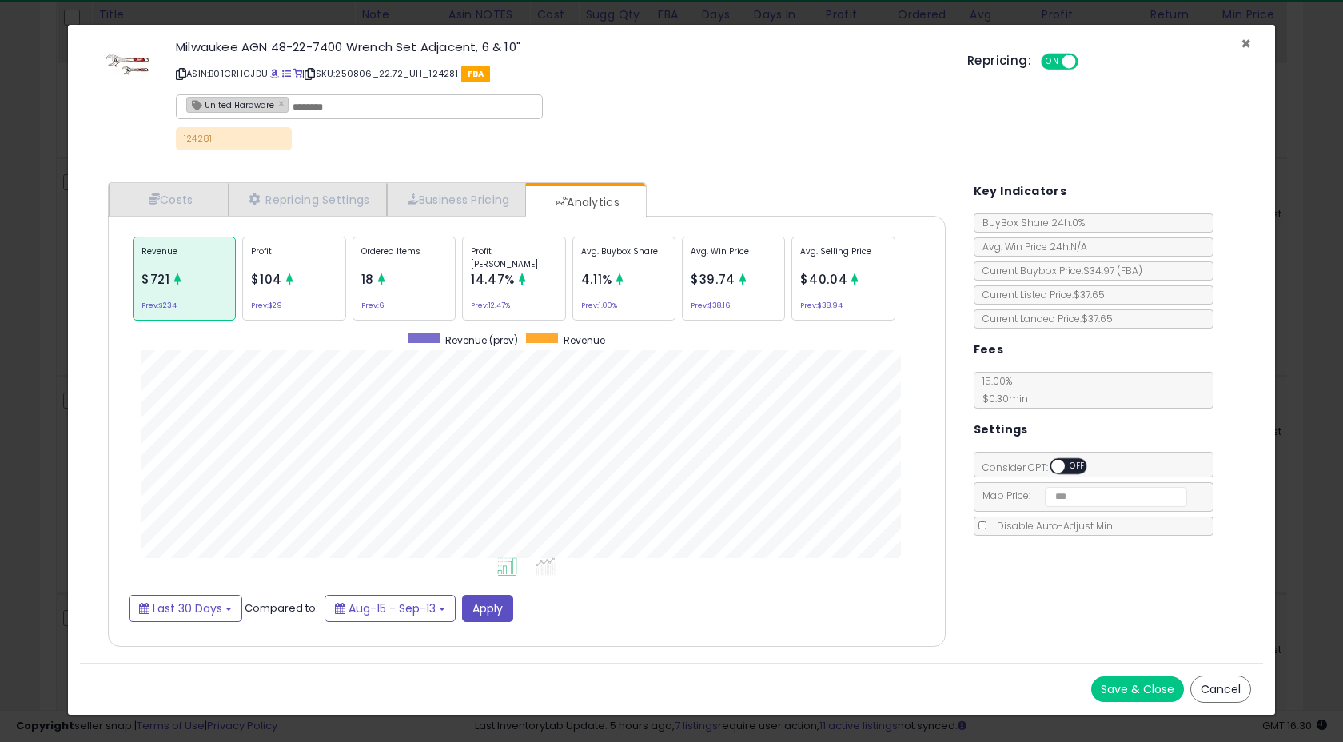
click at [1245, 42] on span "×" at bounding box center [1246, 43] width 10 height 23
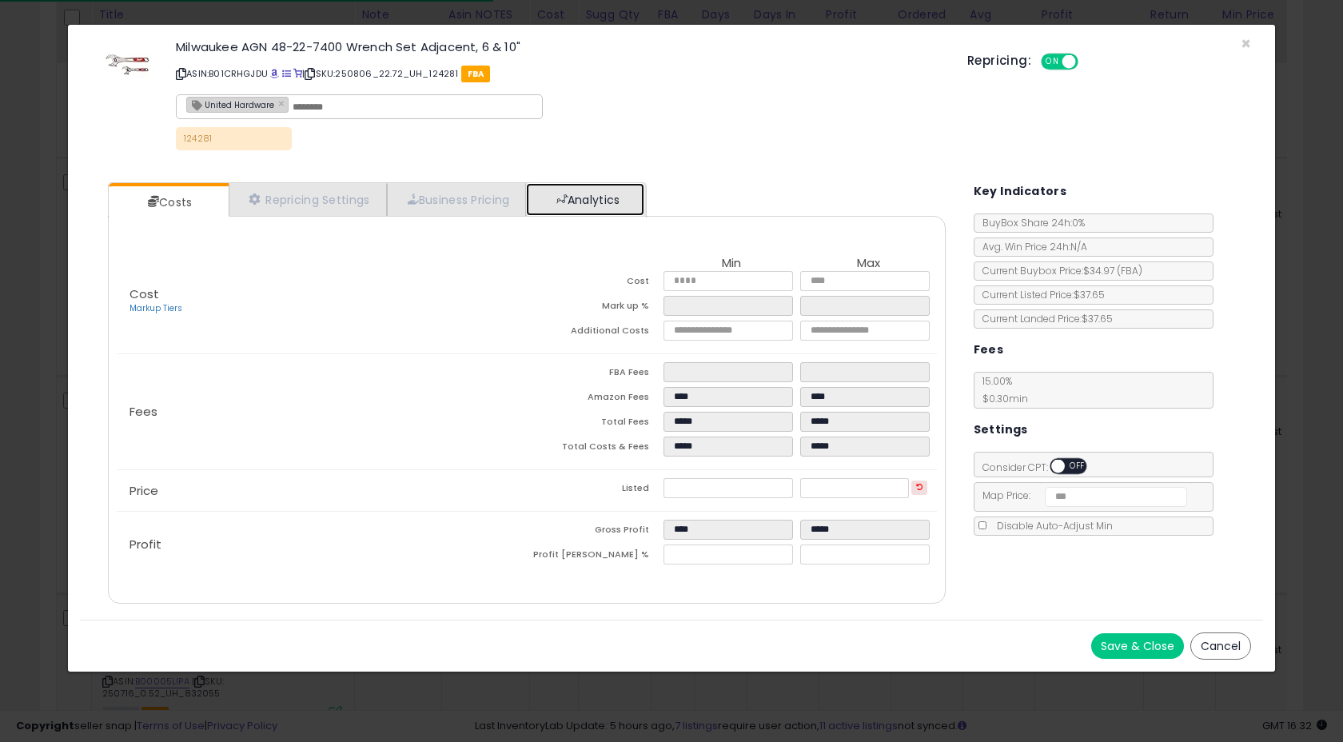
click at [586, 198] on link "Analytics" at bounding box center [585, 199] width 118 height 33
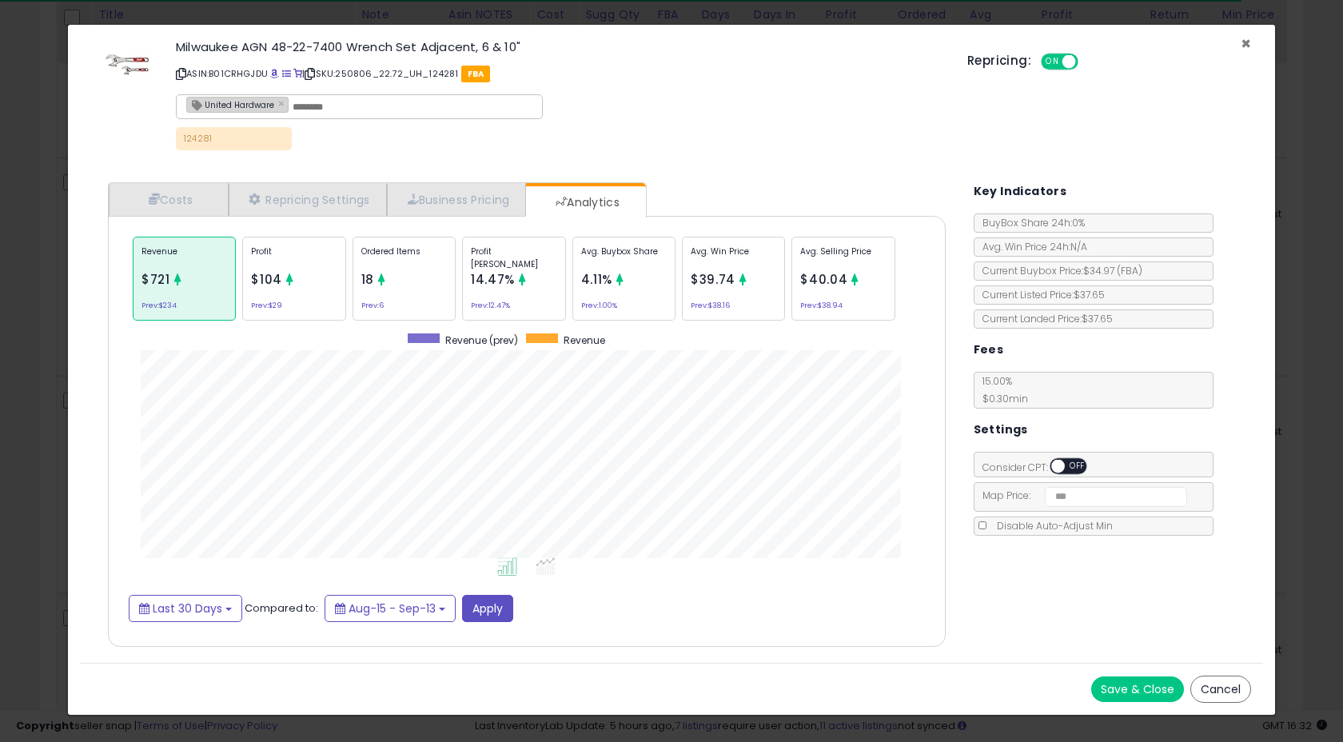
click at [1249, 43] on span "×" at bounding box center [1246, 43] width 10 height 23
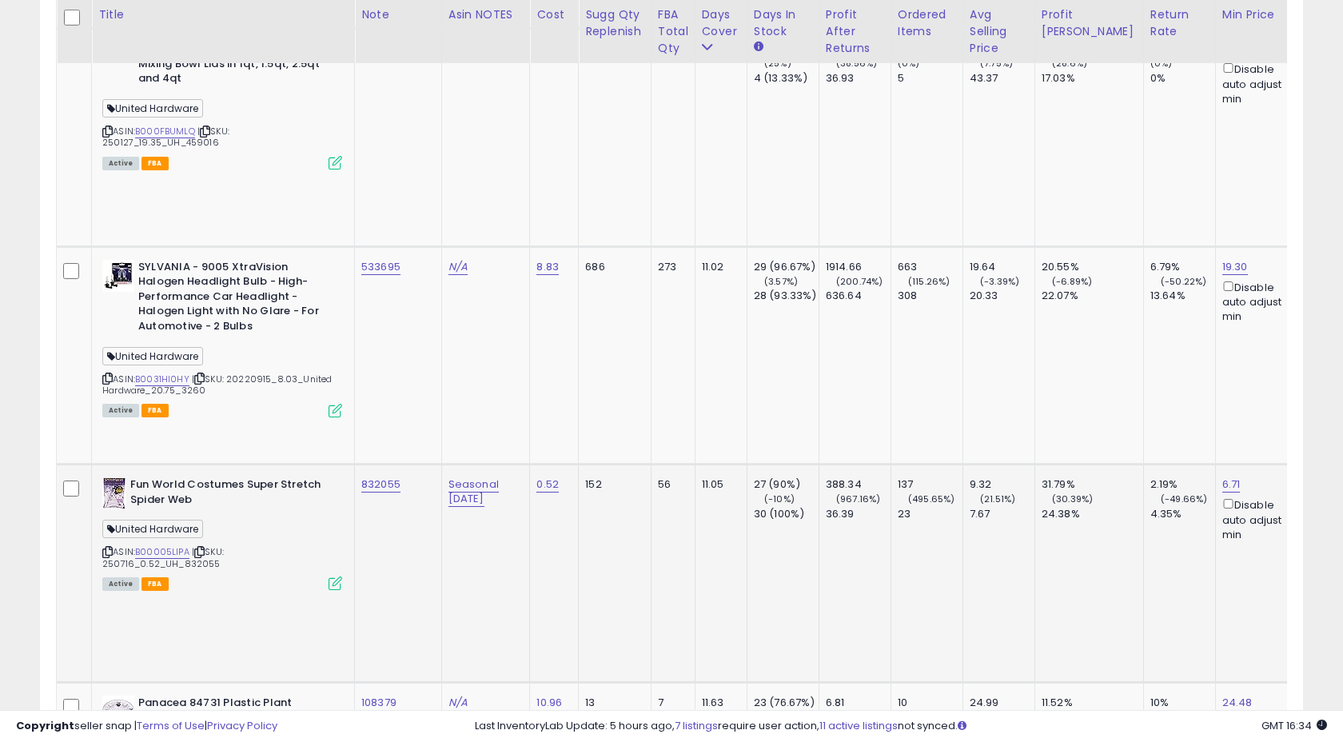
scroll to position [5393, 0]
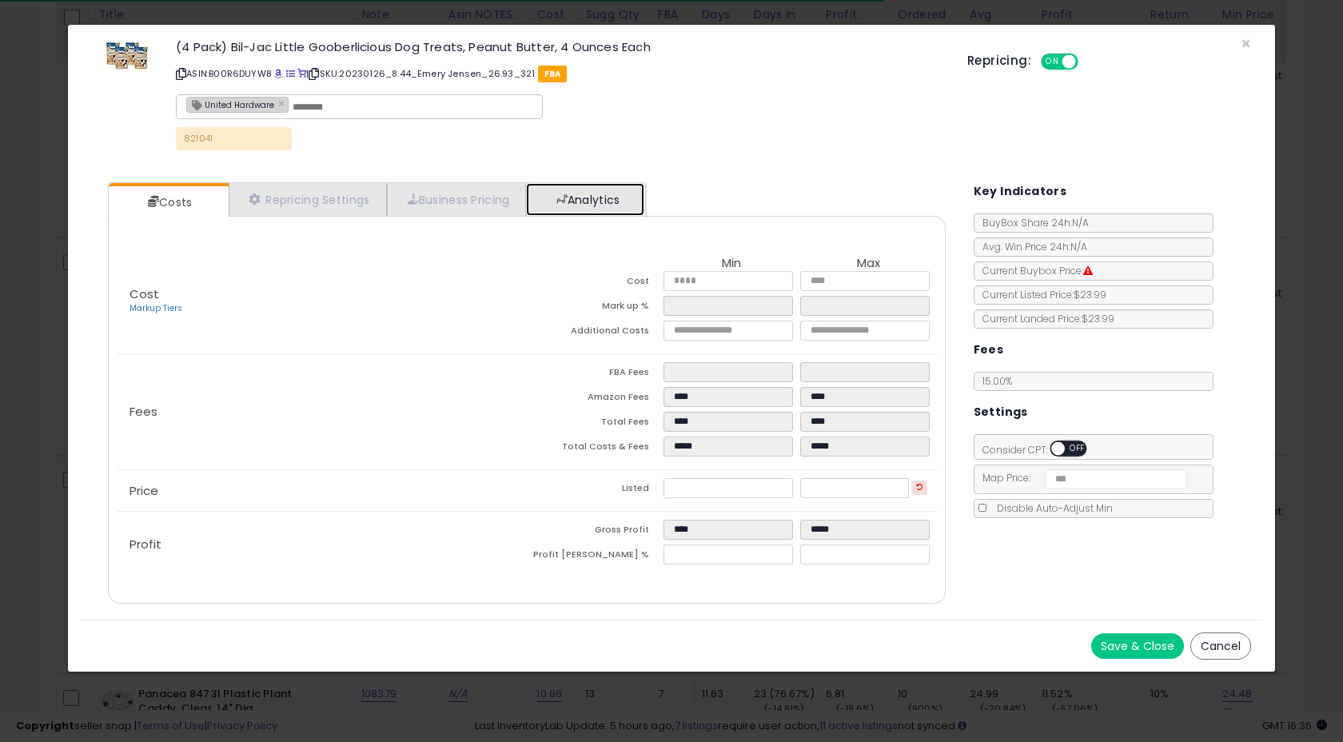
click at [609, 192] on link "Analytics" at bounding box center [585, 199] width 118 height 33
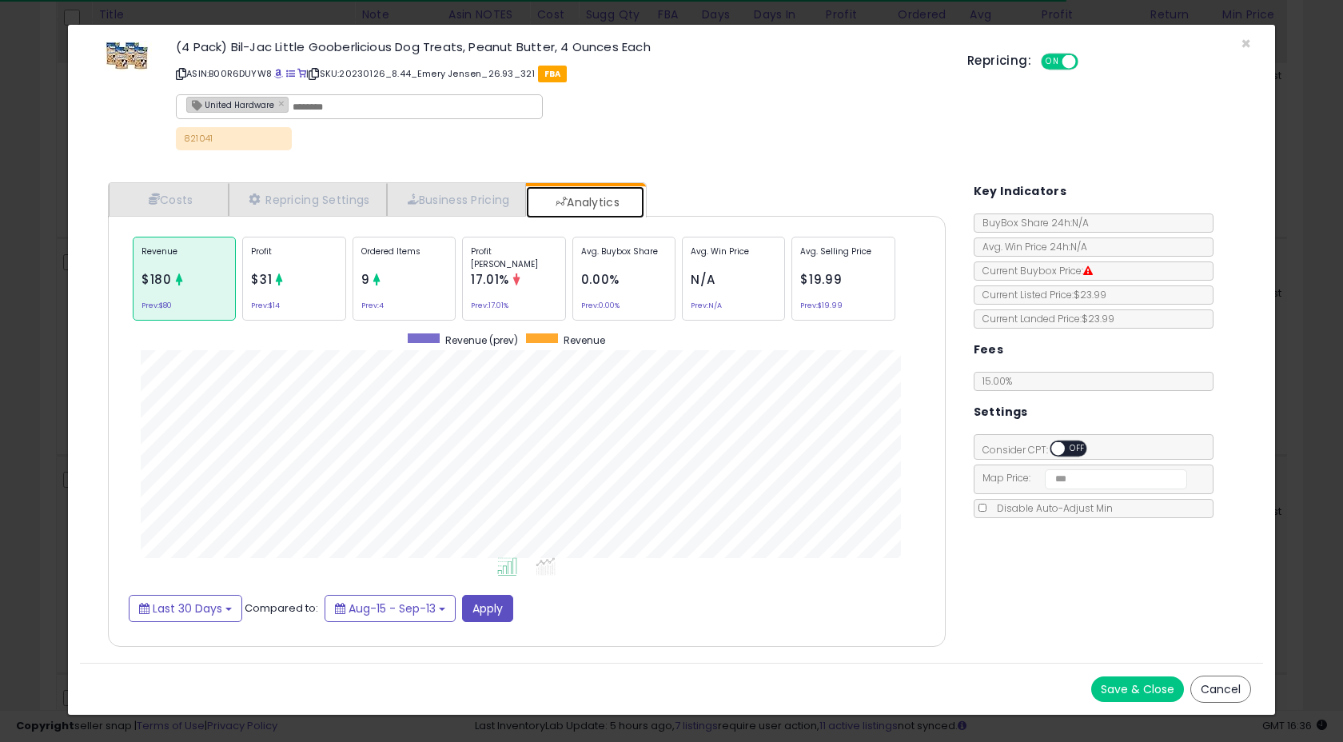
scroll to position [492, 869]
click at [309, 297] on div "Profit $31 Prev: $14" at bounding box center [293, 279] width 103 height 84
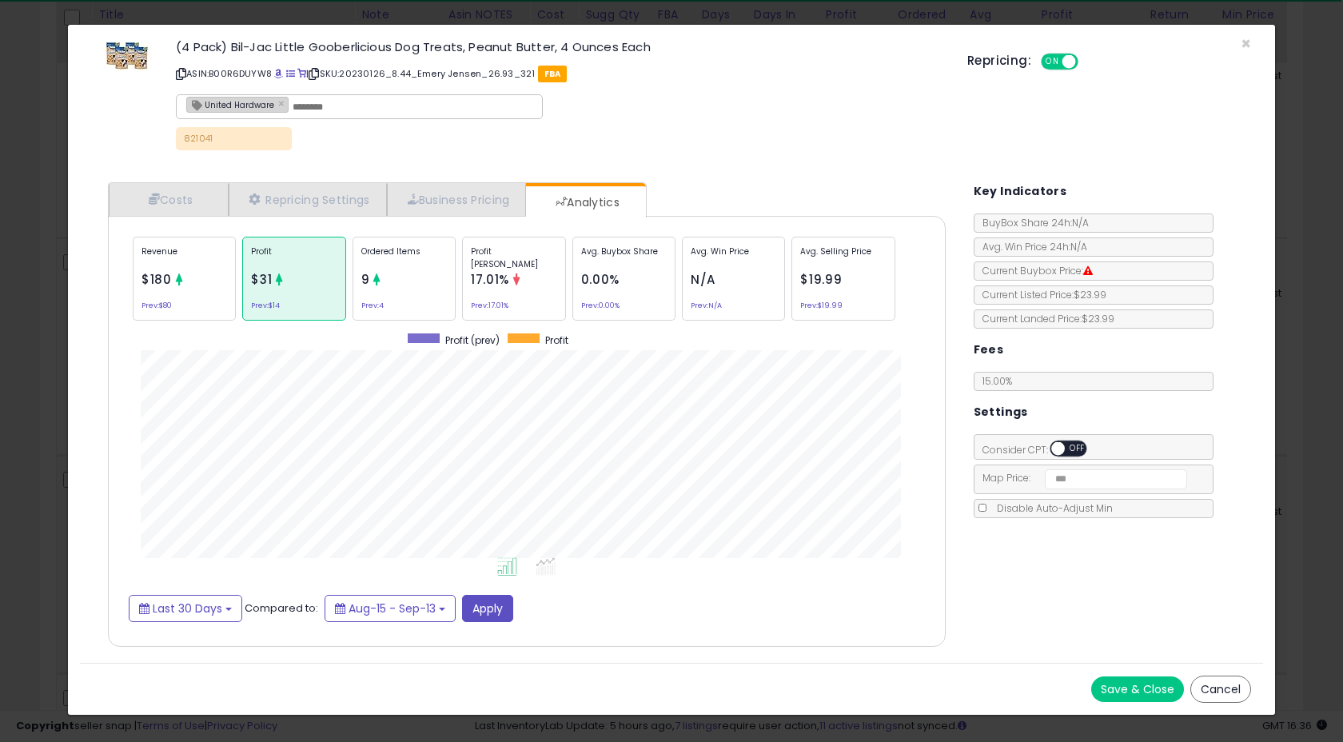
click at [209, 283] on div "Revenue $180 Prev: $80" at bounding box center [184, 279] width 103 height 84
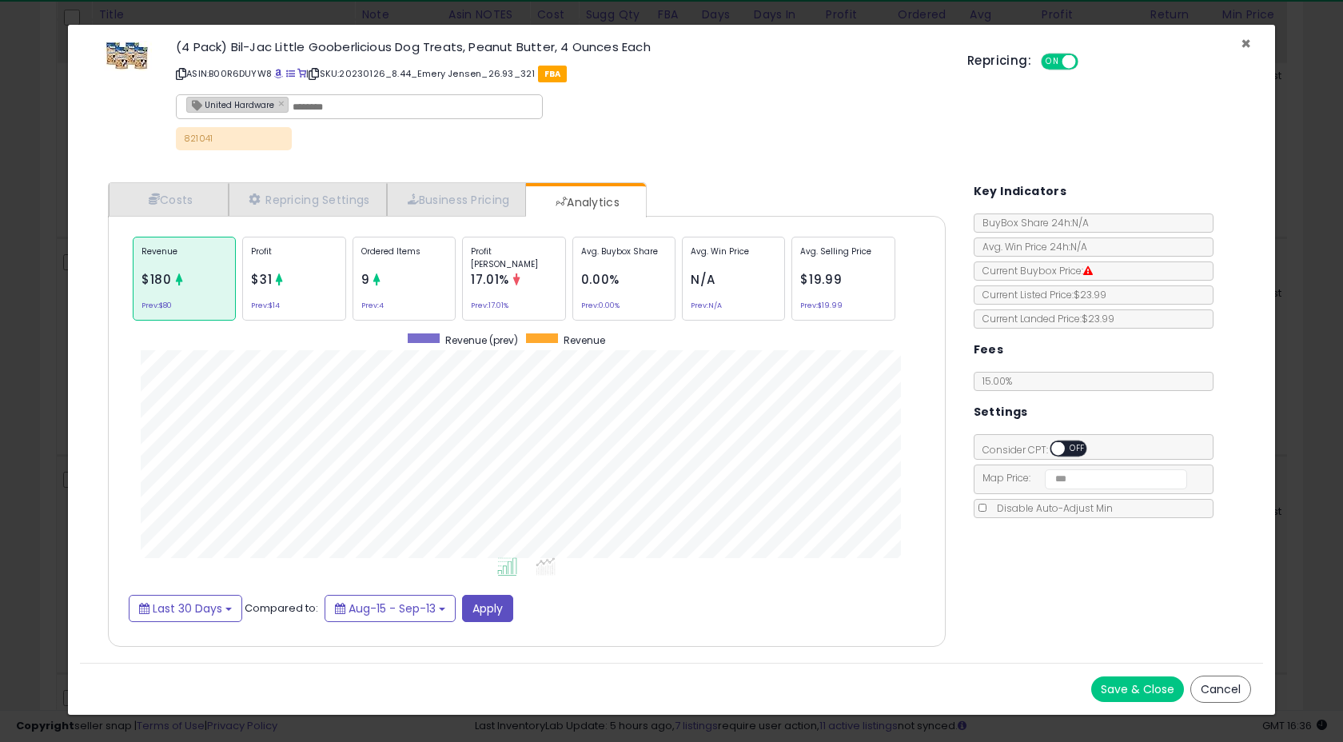
click at [1249, 42] on span "×" at bounding box center [1246, 43] width 10 height 23
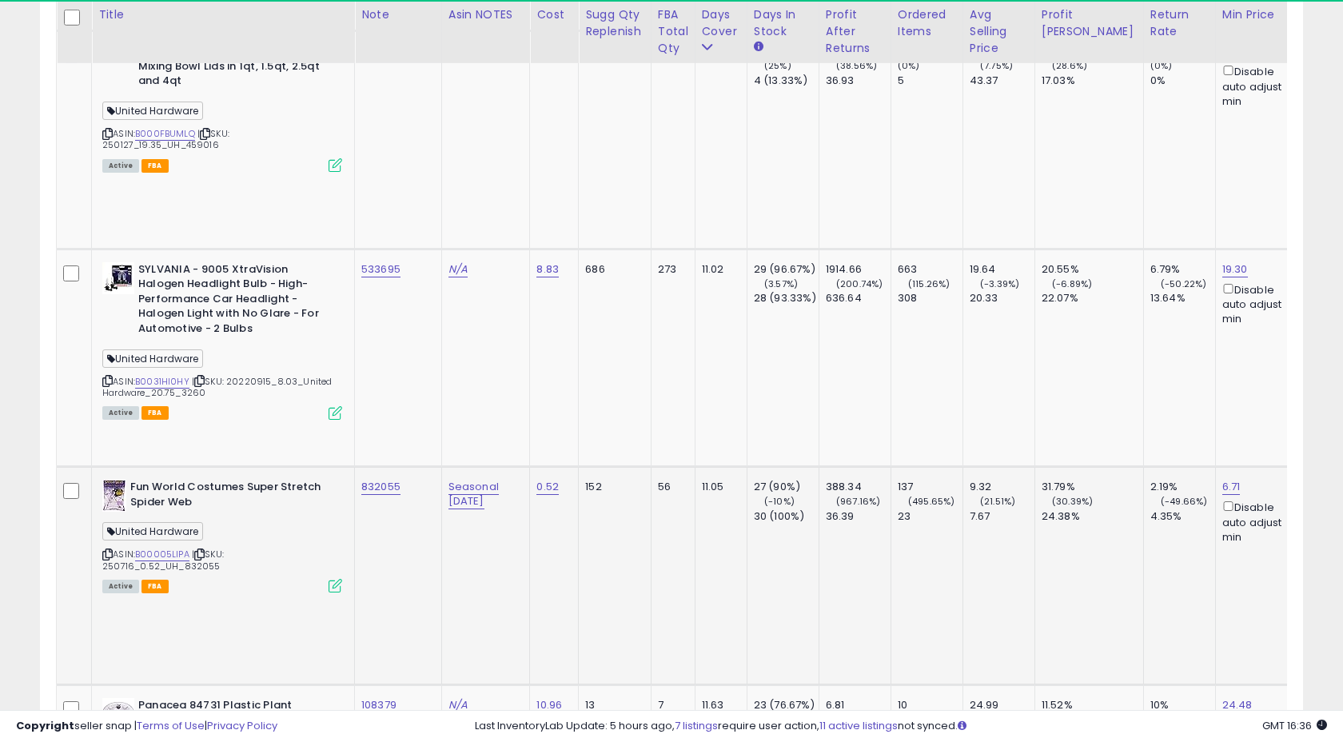
scroll to position [5383, 0]
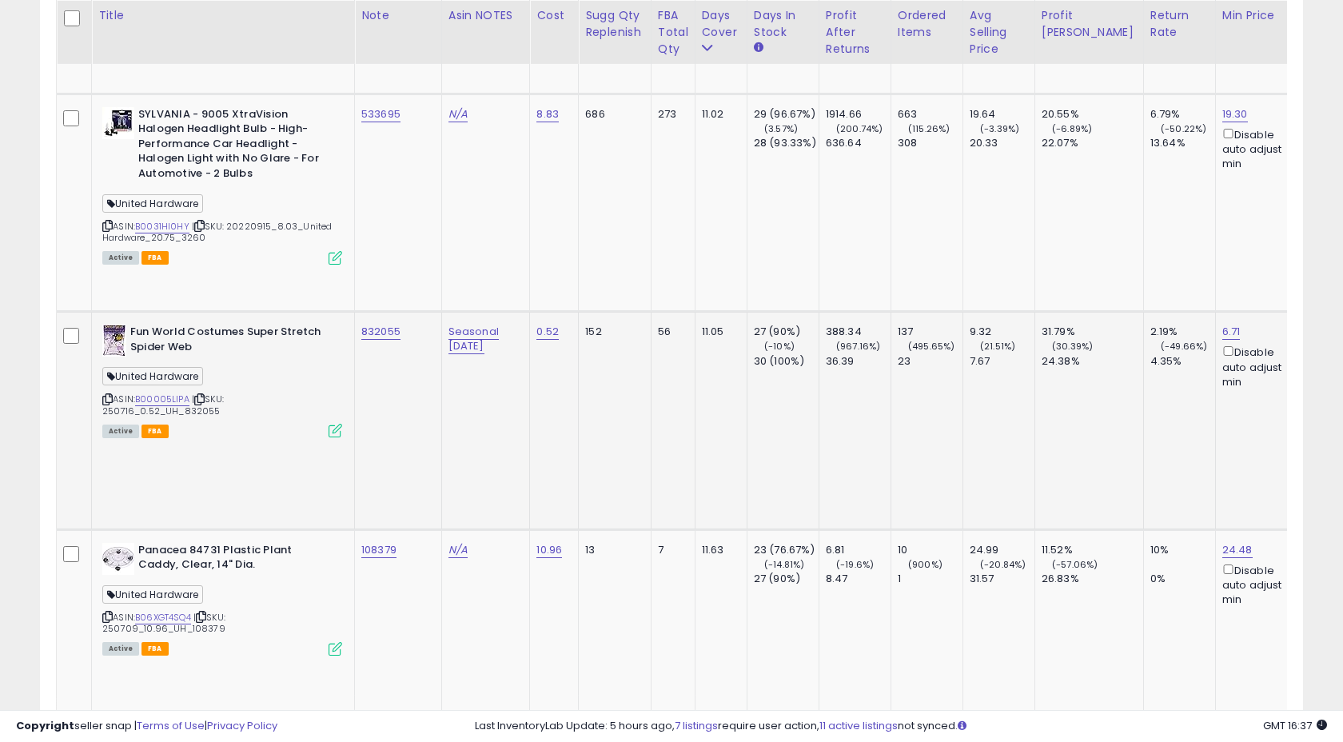
scroll to position [5538, 0]
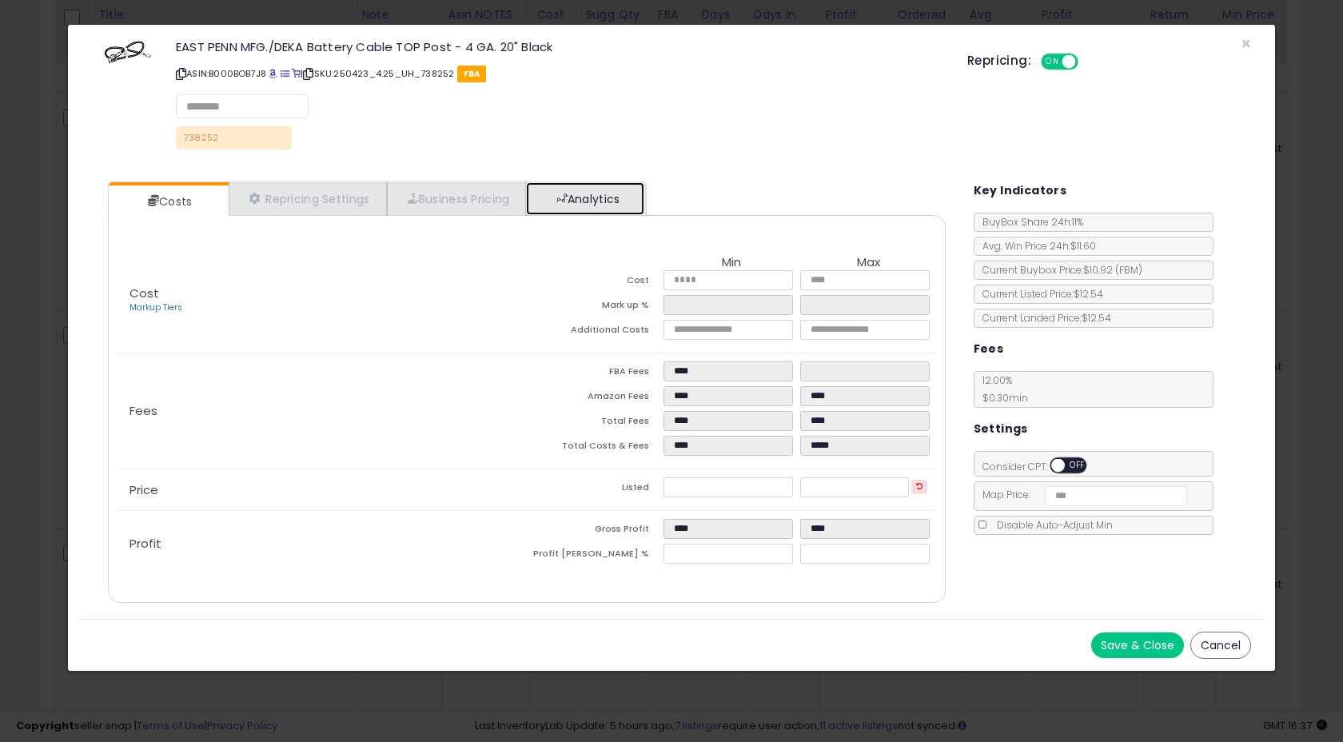
click at [568, 193] on span at bounding box center [561, 198] width 11 height 11
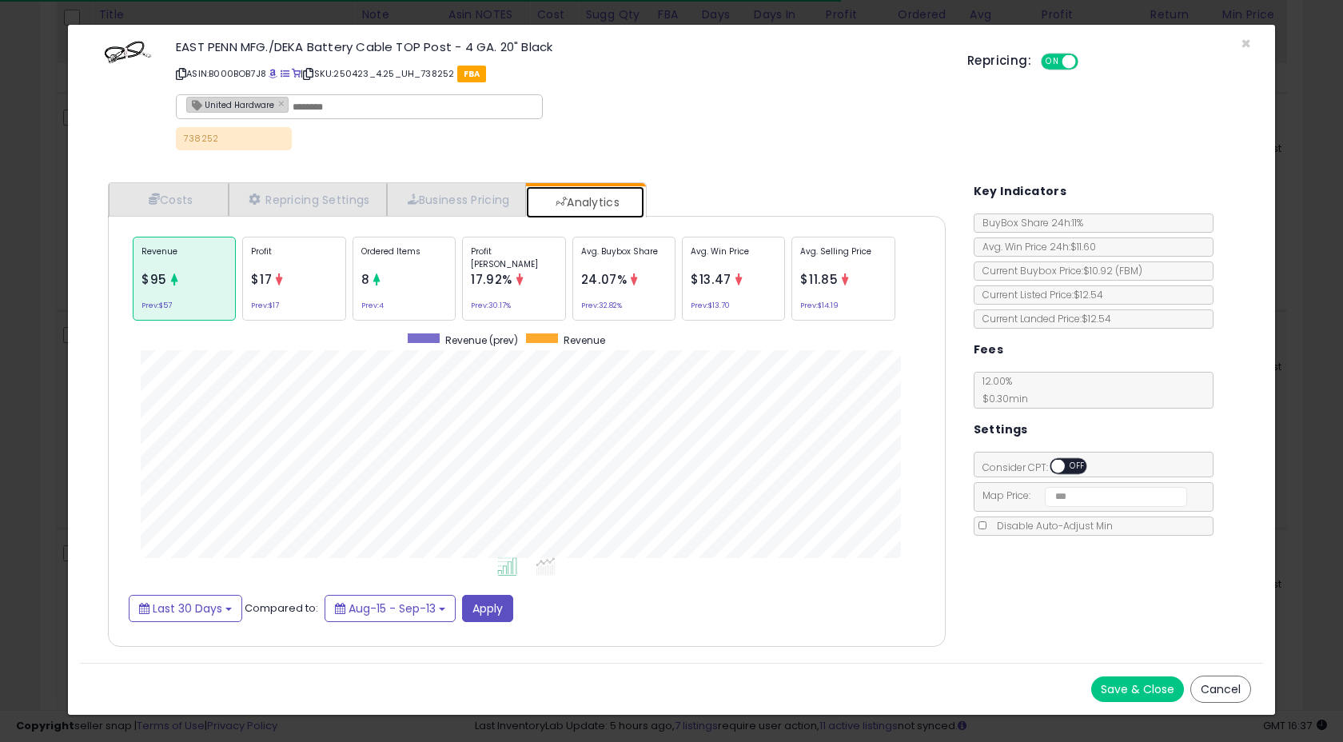
scroll to position [492, 869]
click at [293, 289] on div "Profit $17 Prev: $17" at bounding box center [293, 279] width 103 height 84
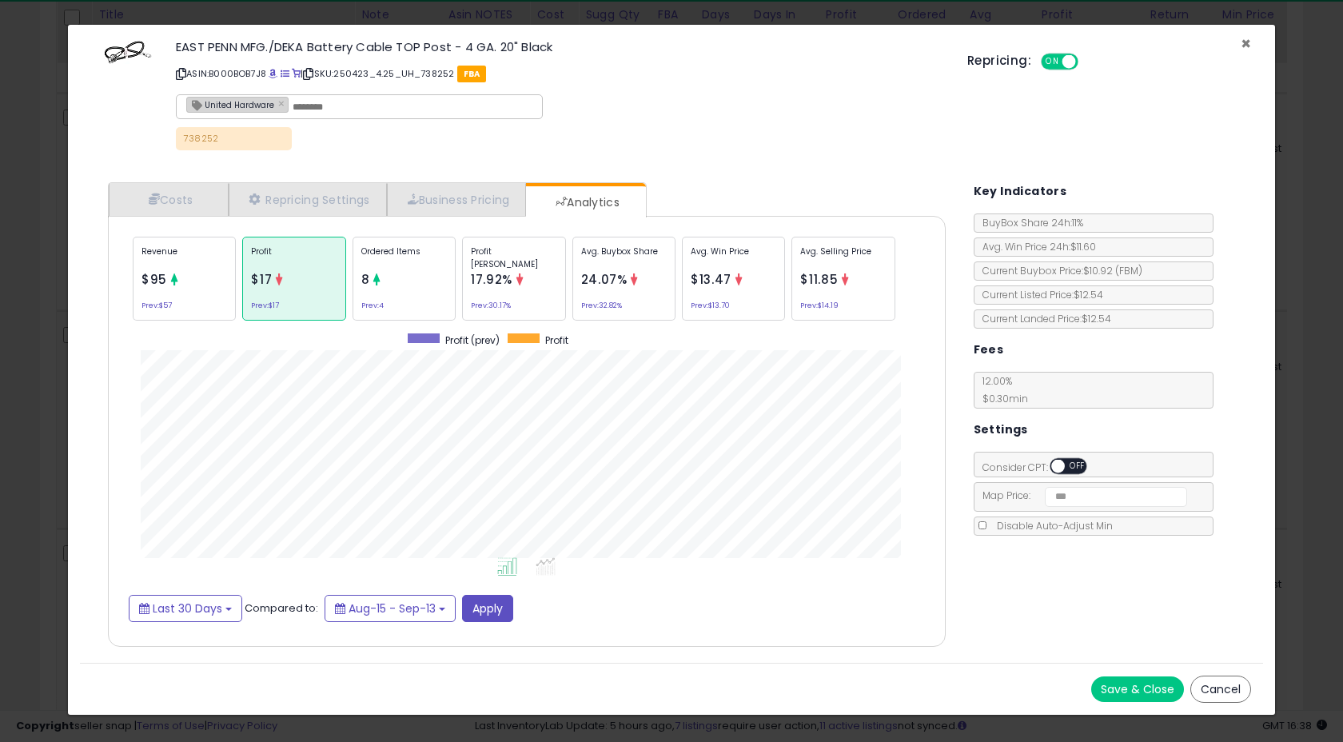
click at [1247, 41] on span "×" at bounding box center [1246, 43] width 10 height 23
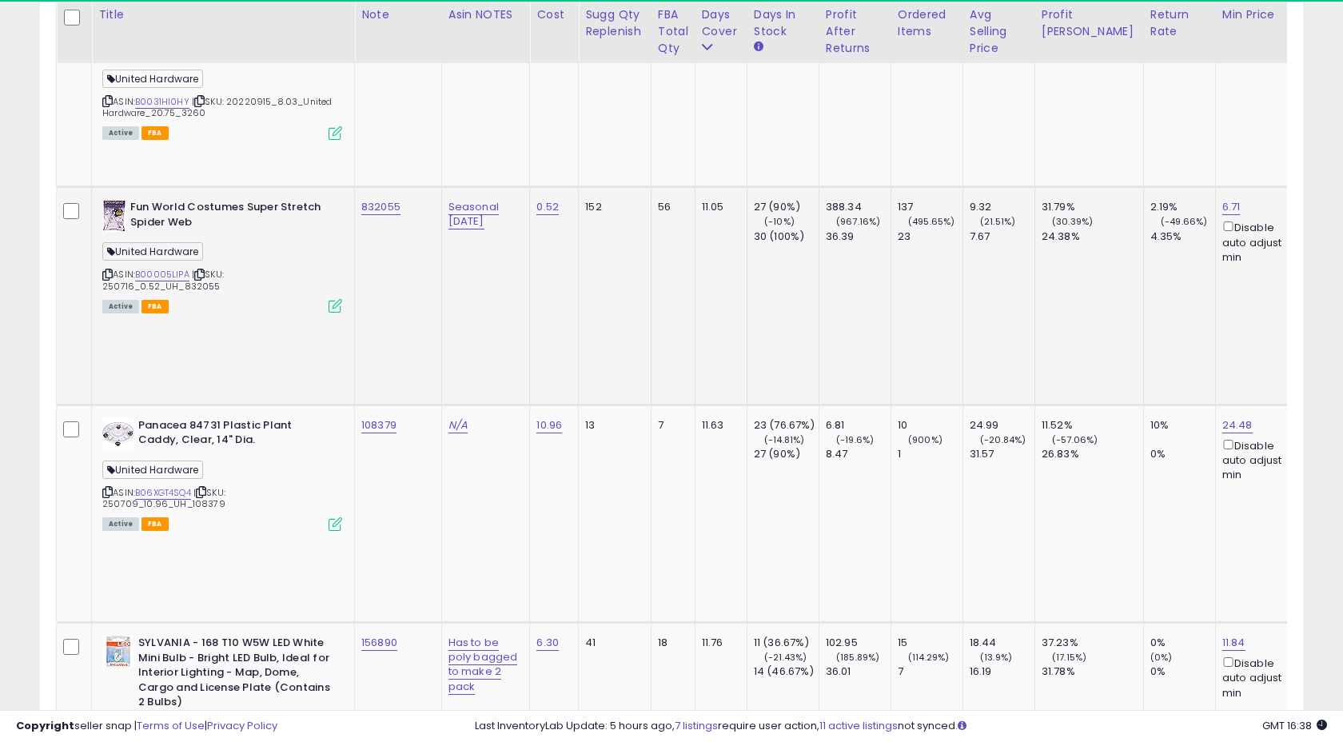
scroll to position [5670, 0]
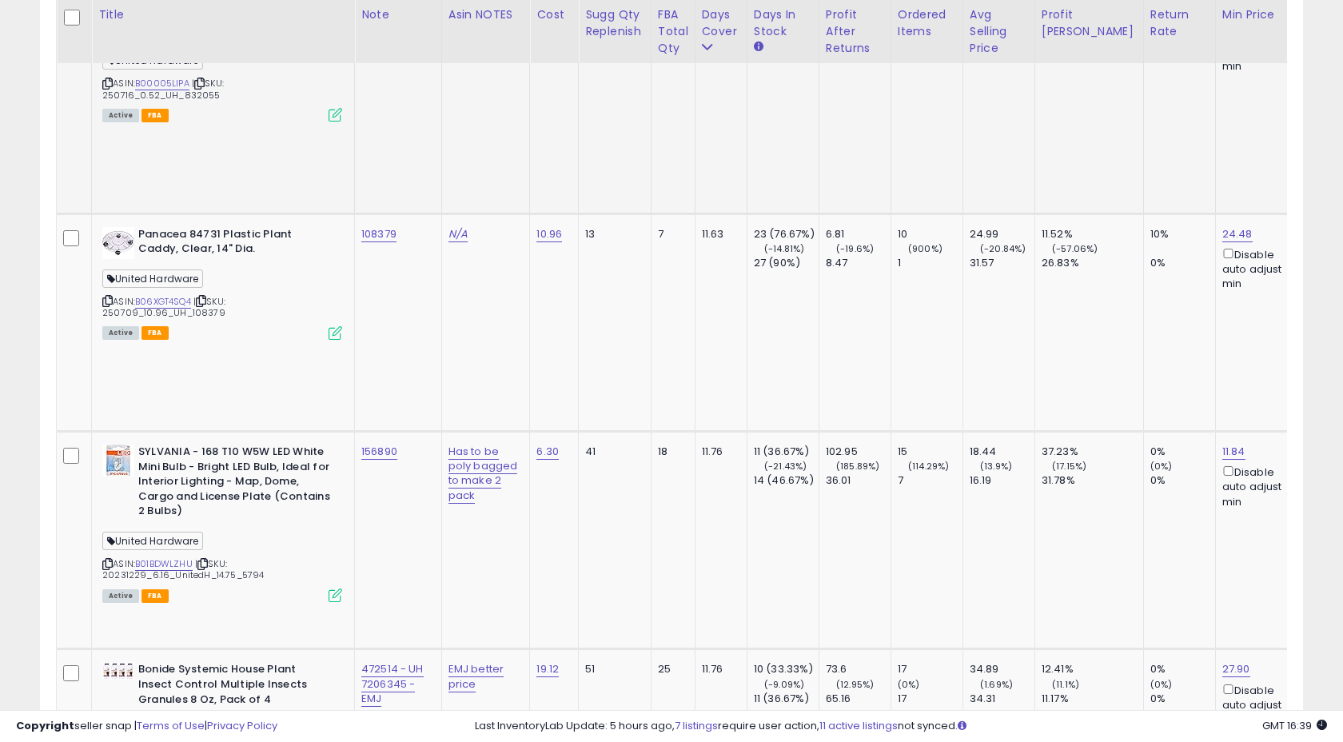
scroll to position [5857, 0]
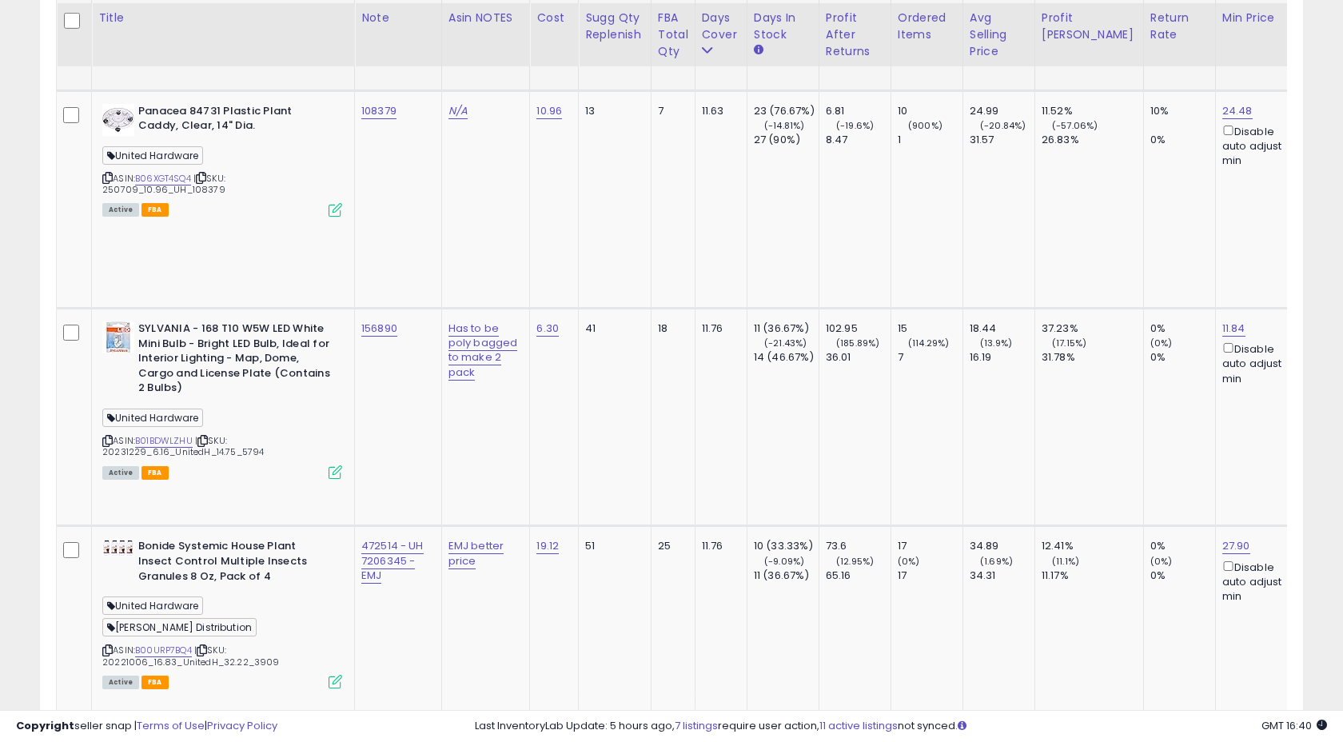
scroll to position [5979, 0]
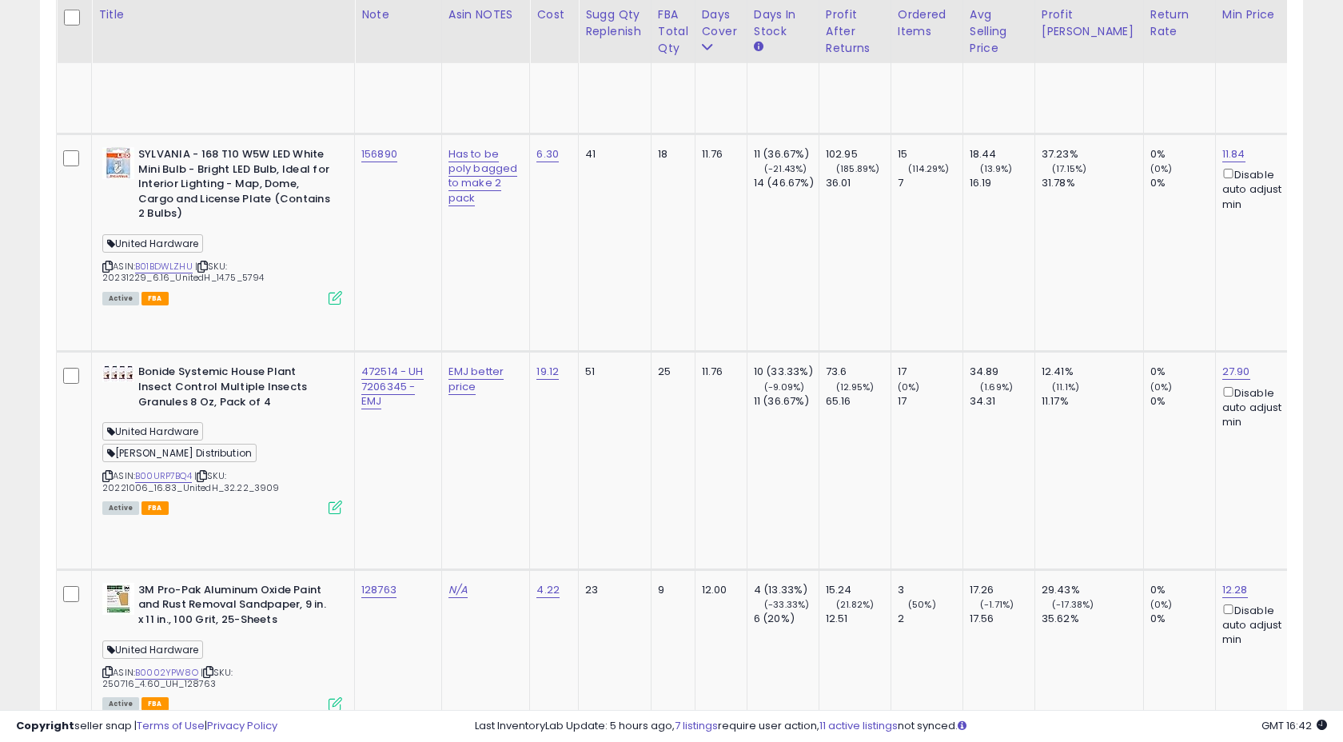
scroll to position [6159, 0]
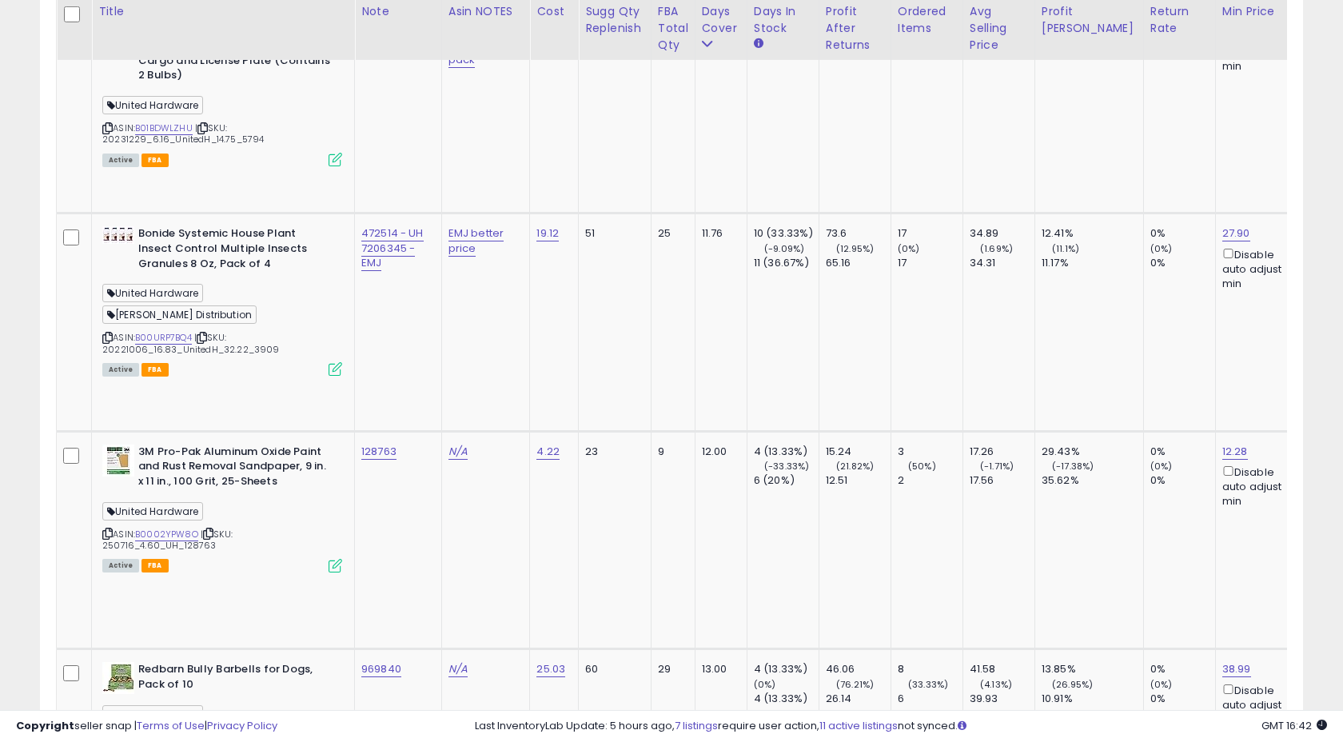
scroll to position [6284, 0]
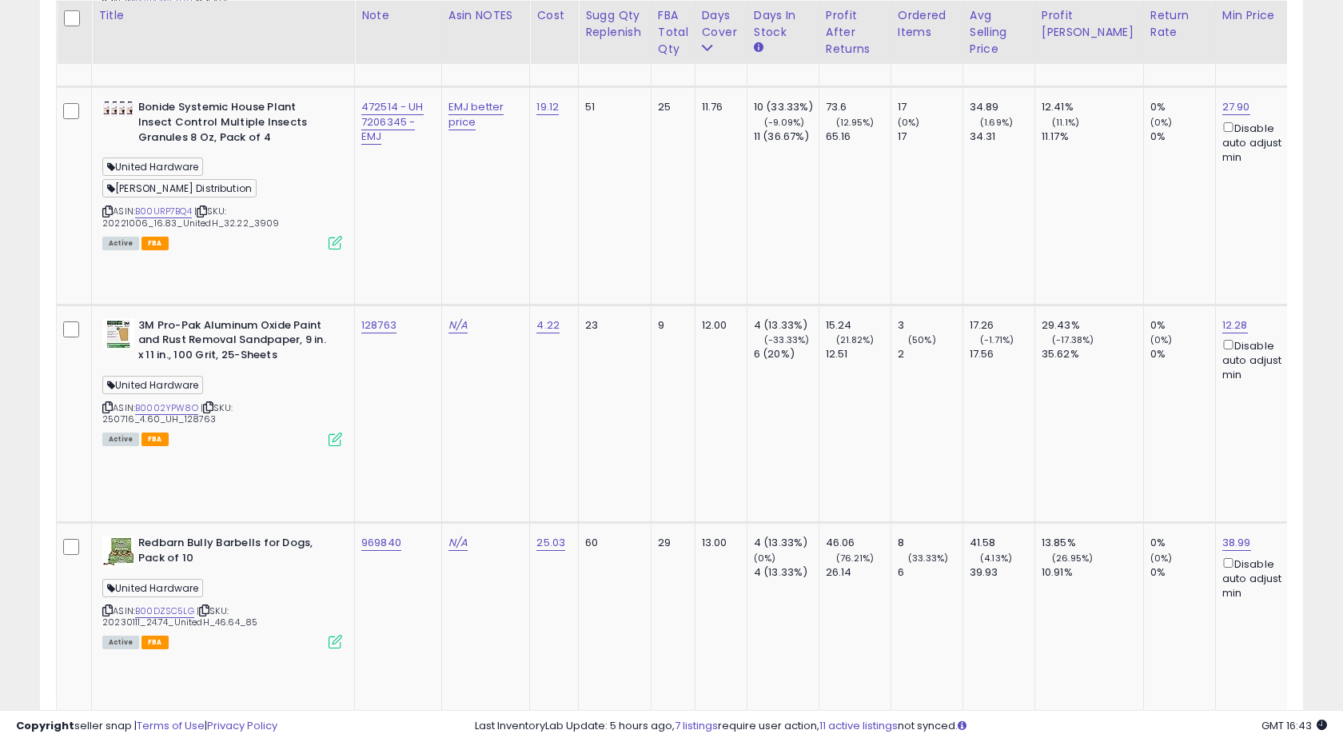
scroll to position [6416, 0]
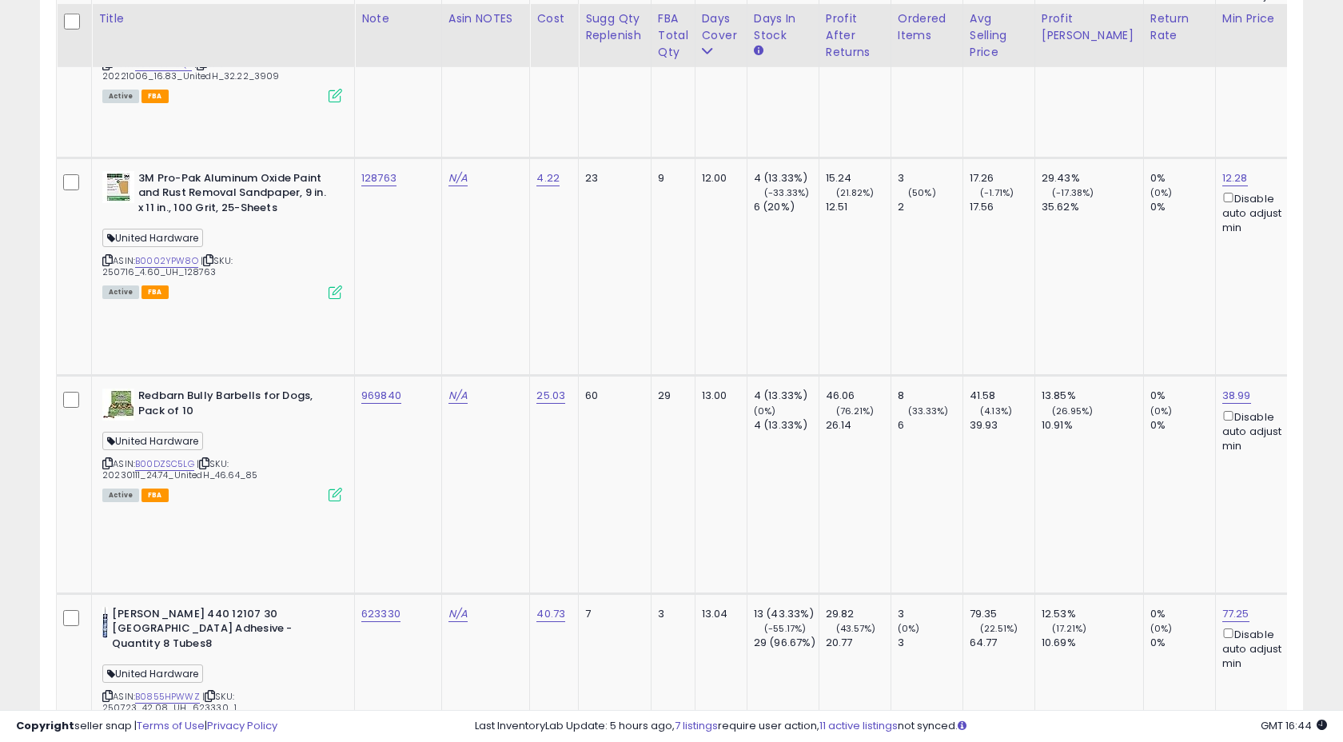
scroll to position [6566, 0]
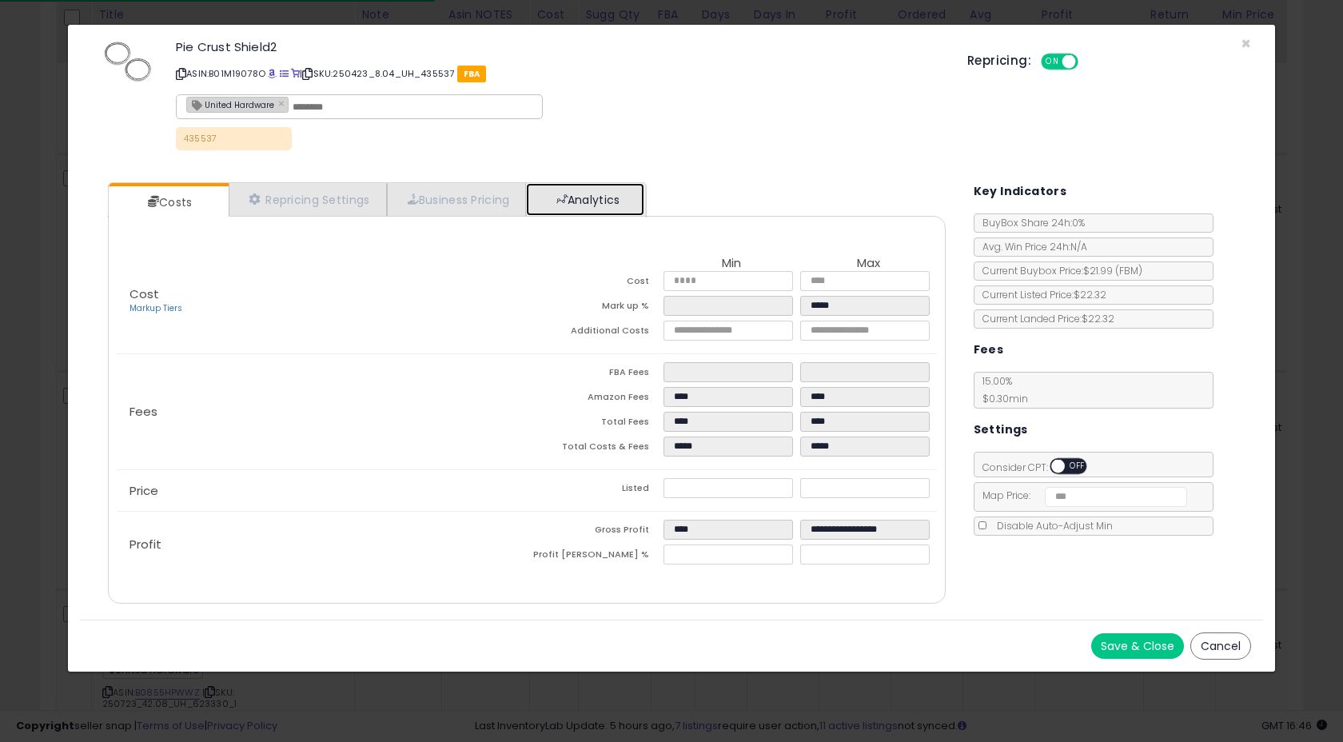
click at [597, 195] on link "Analytics" at bounding box center [585, 199] width 118 height 33
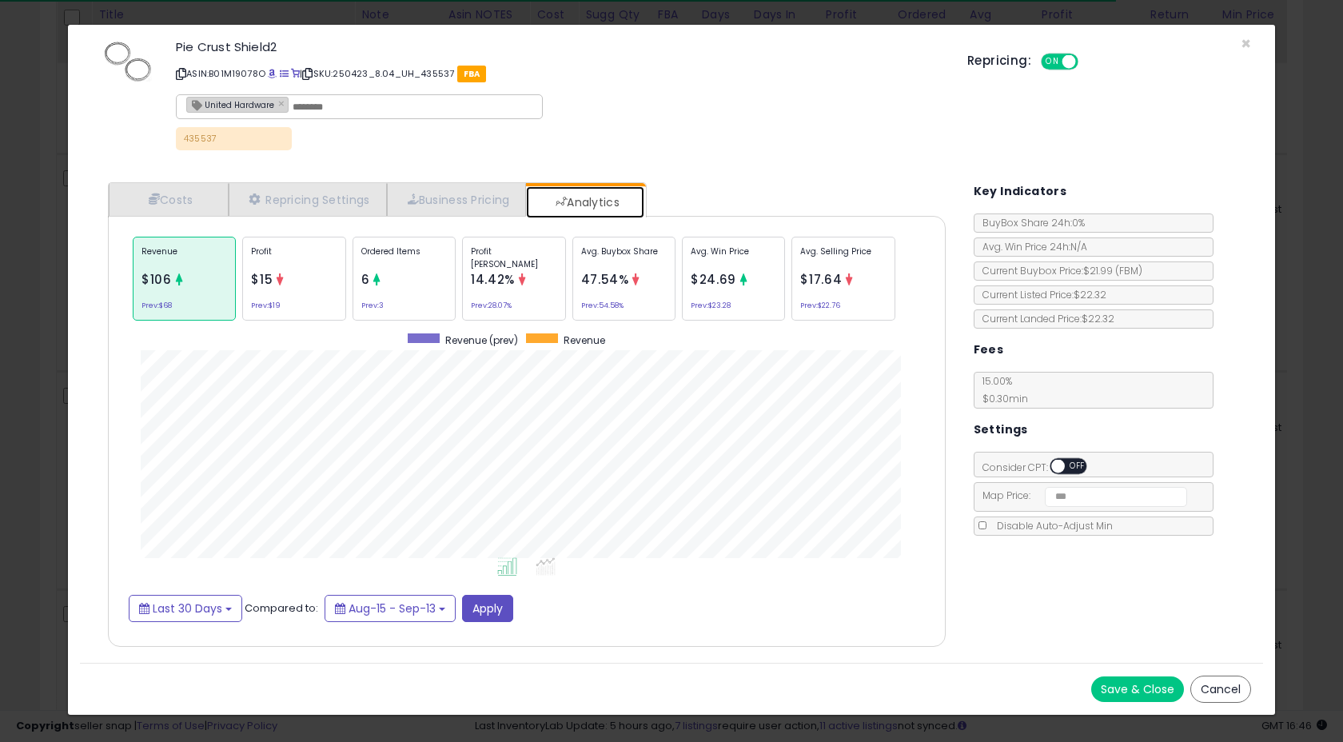
scroll to position [492, 869]
click at [1249, 44] on span "×" at bounding box center [1246, 43] width 10 height 23
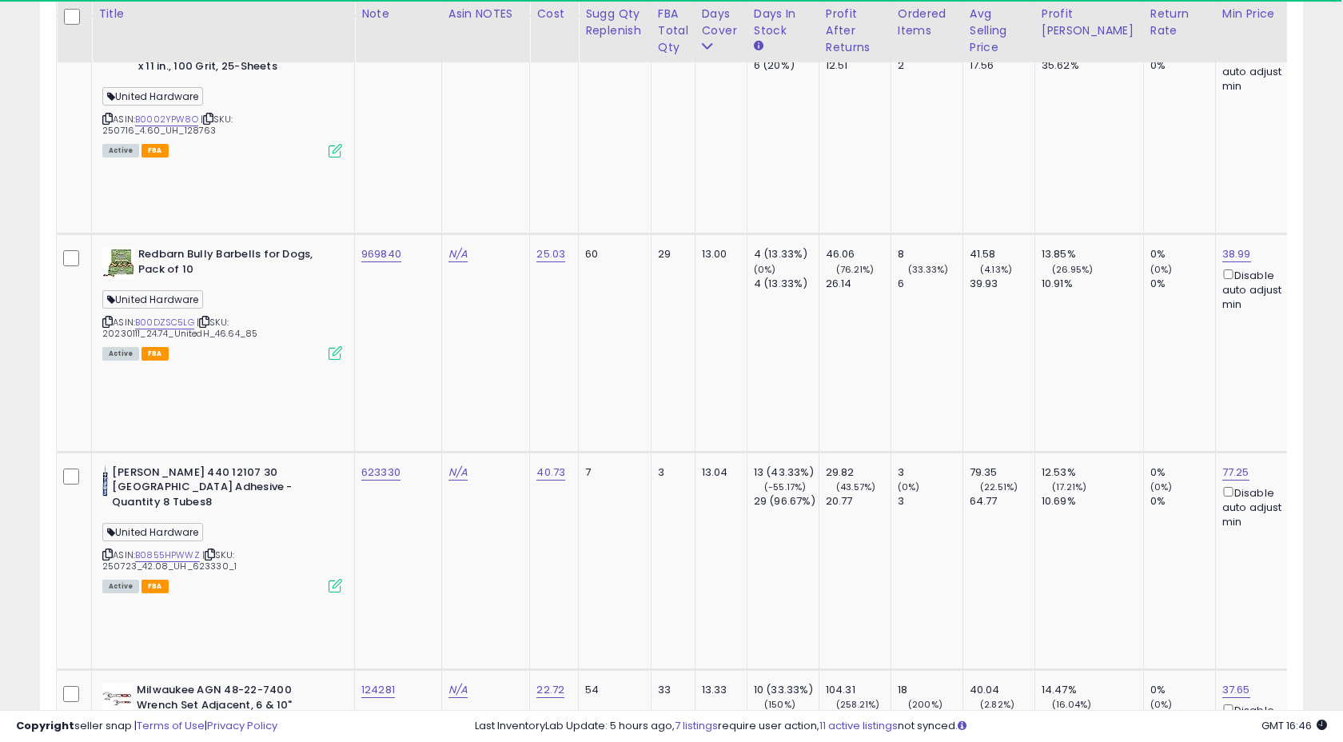
scroll to position [6703, 0]
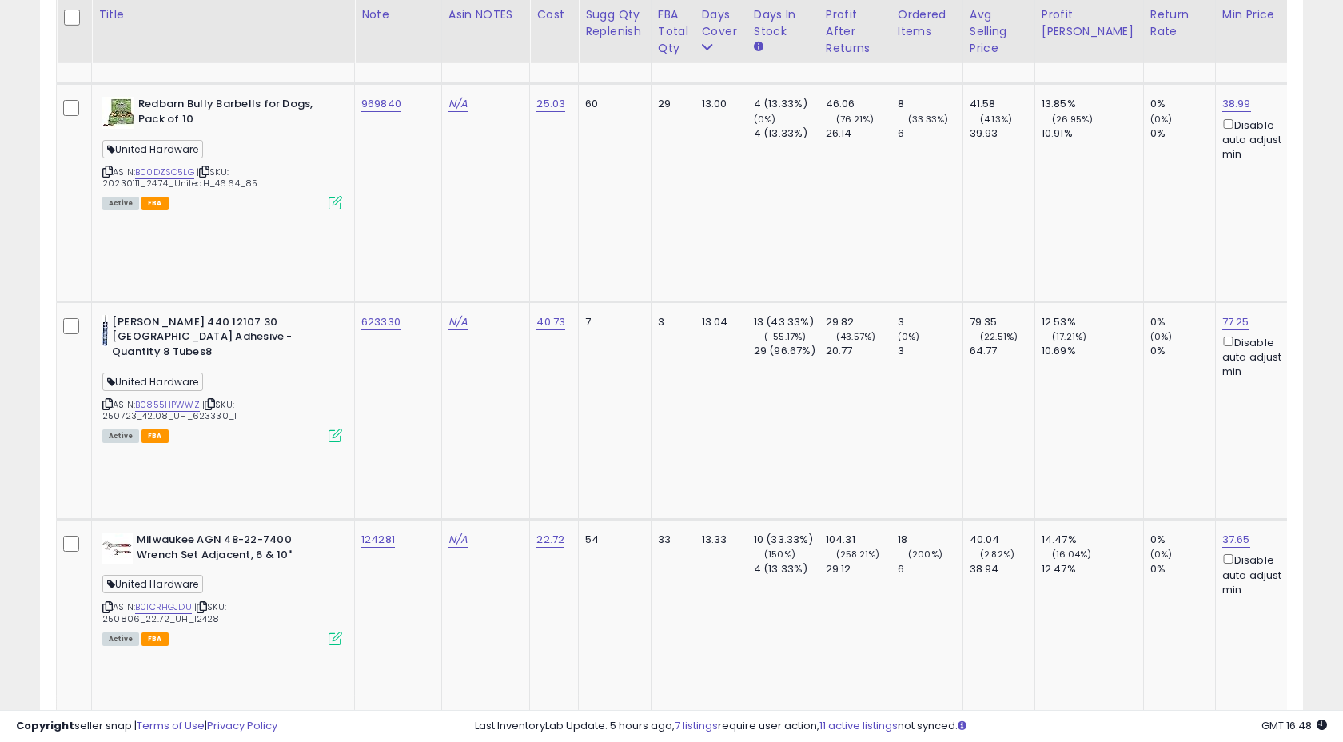
scroll to position [6861, 0]
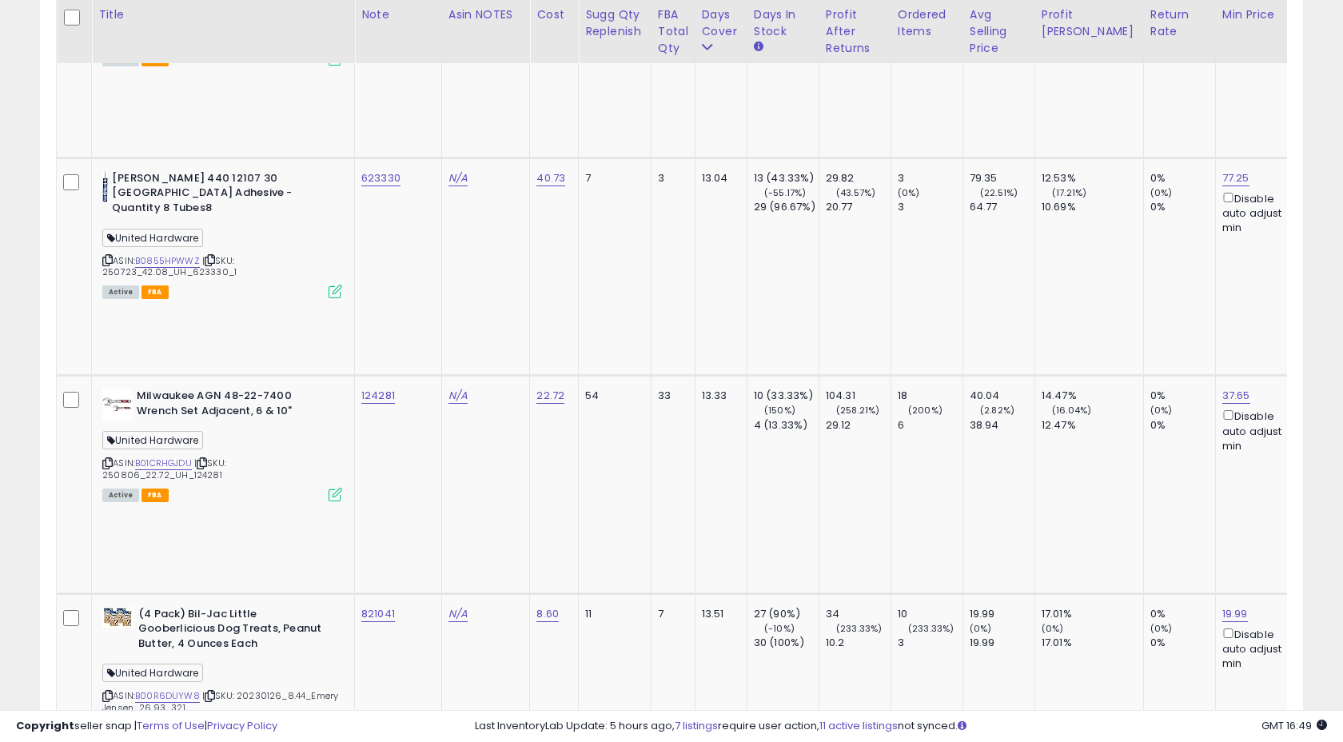
scroll to position [6998, 0]
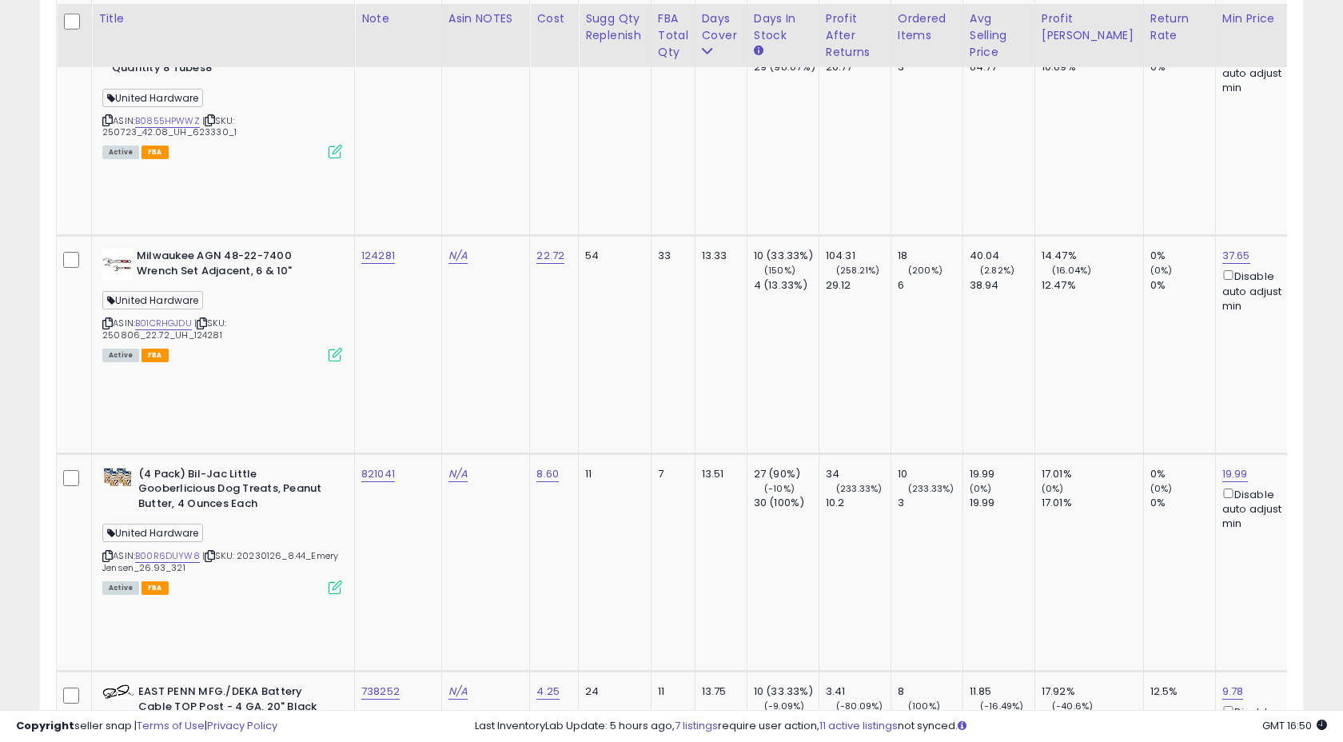
scroll to position [7144, 0]
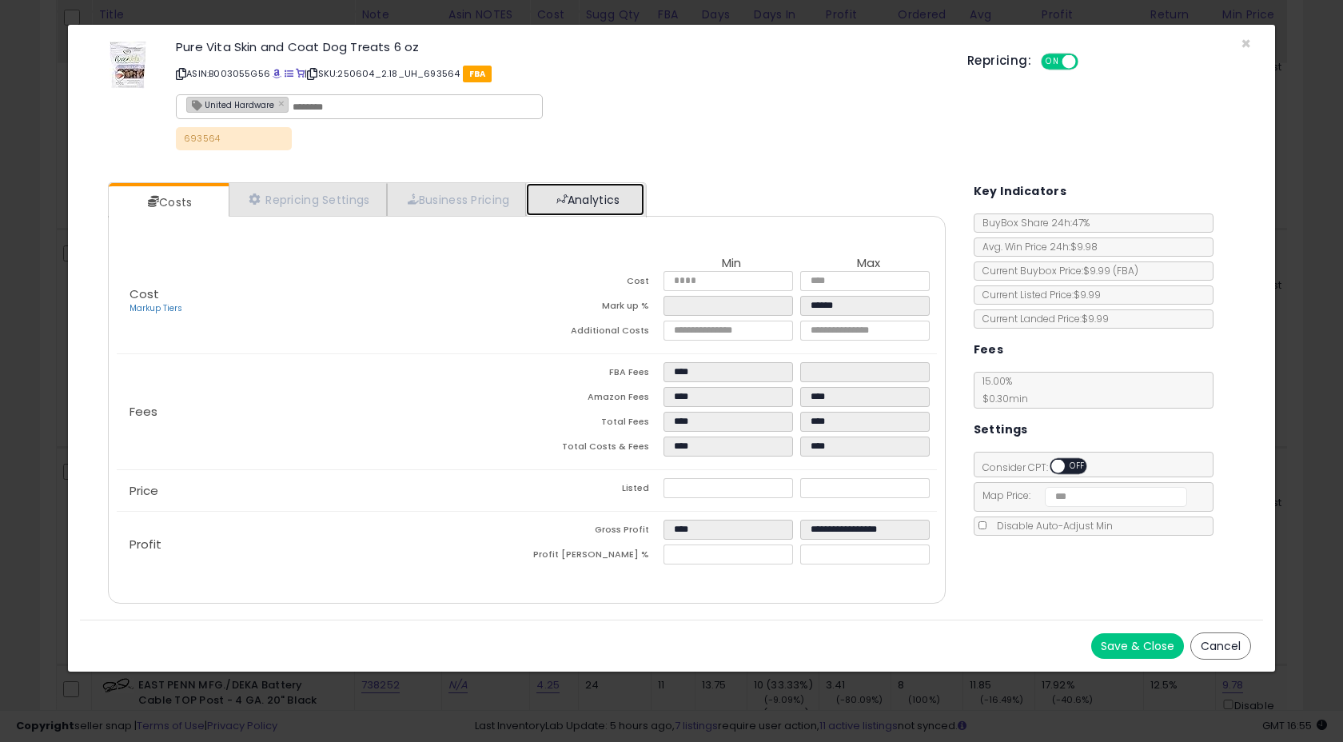
click at [604, 204] on link "Analytics" at bounding box center [585, 199] width 118 height 33
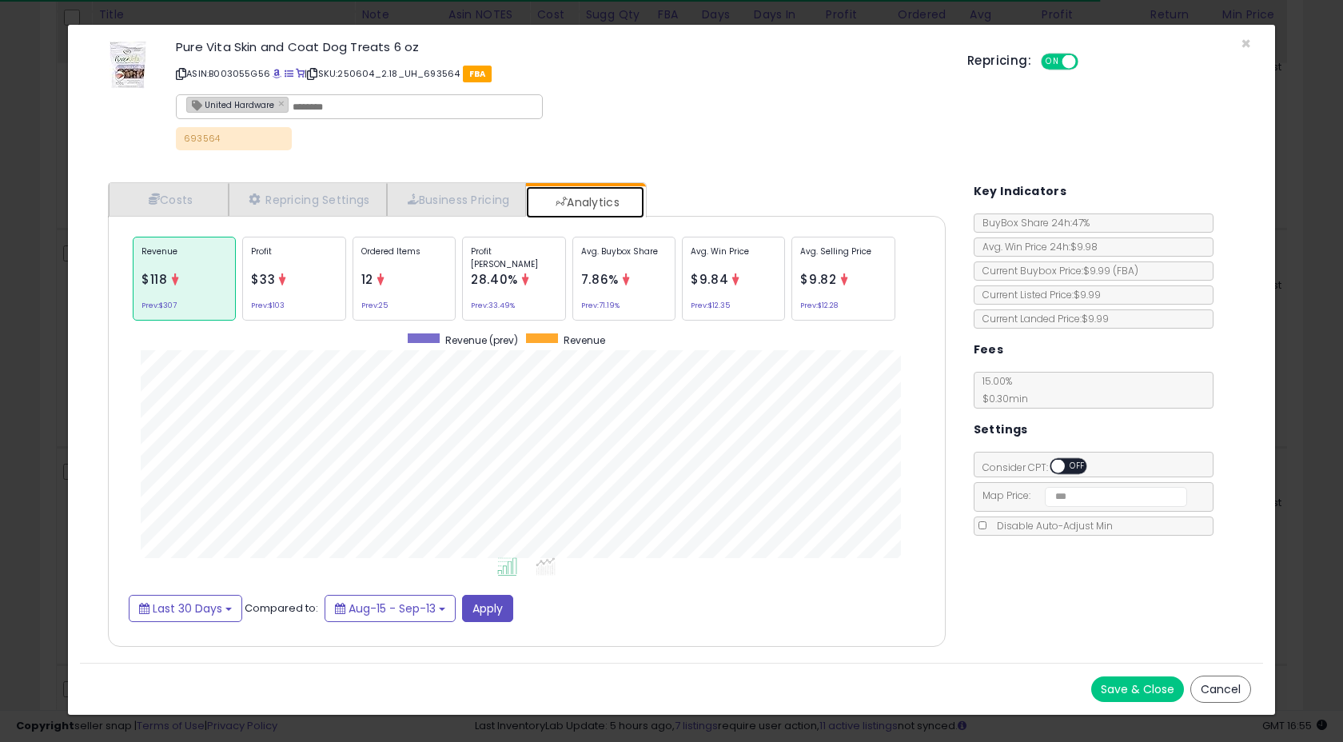
scroll to position [492, 869]
click at [406, 309] on div "Ordered Items 12 Prev: 25" at bounding box center [404, 279] width 103 height 84
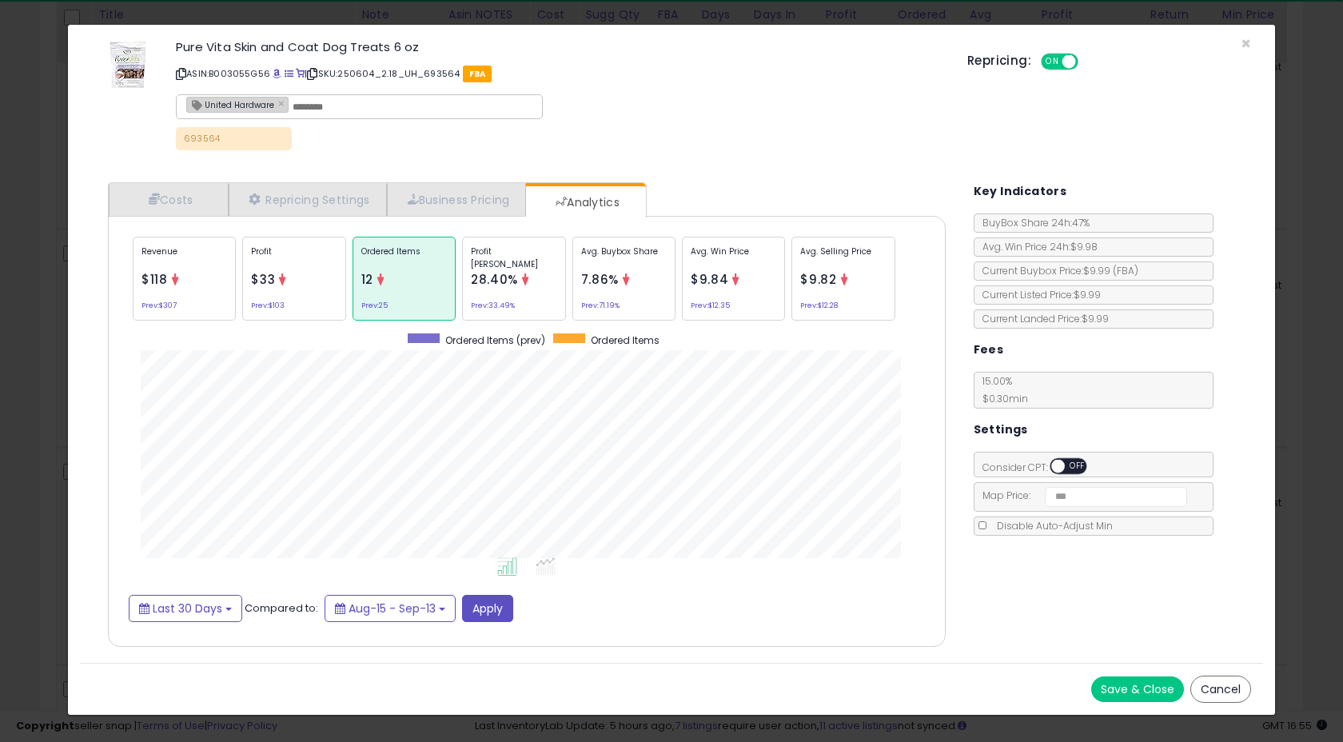
click at [257, 303] on small "Prev: $103" at bounding box center [268, 305] width 34 height 5
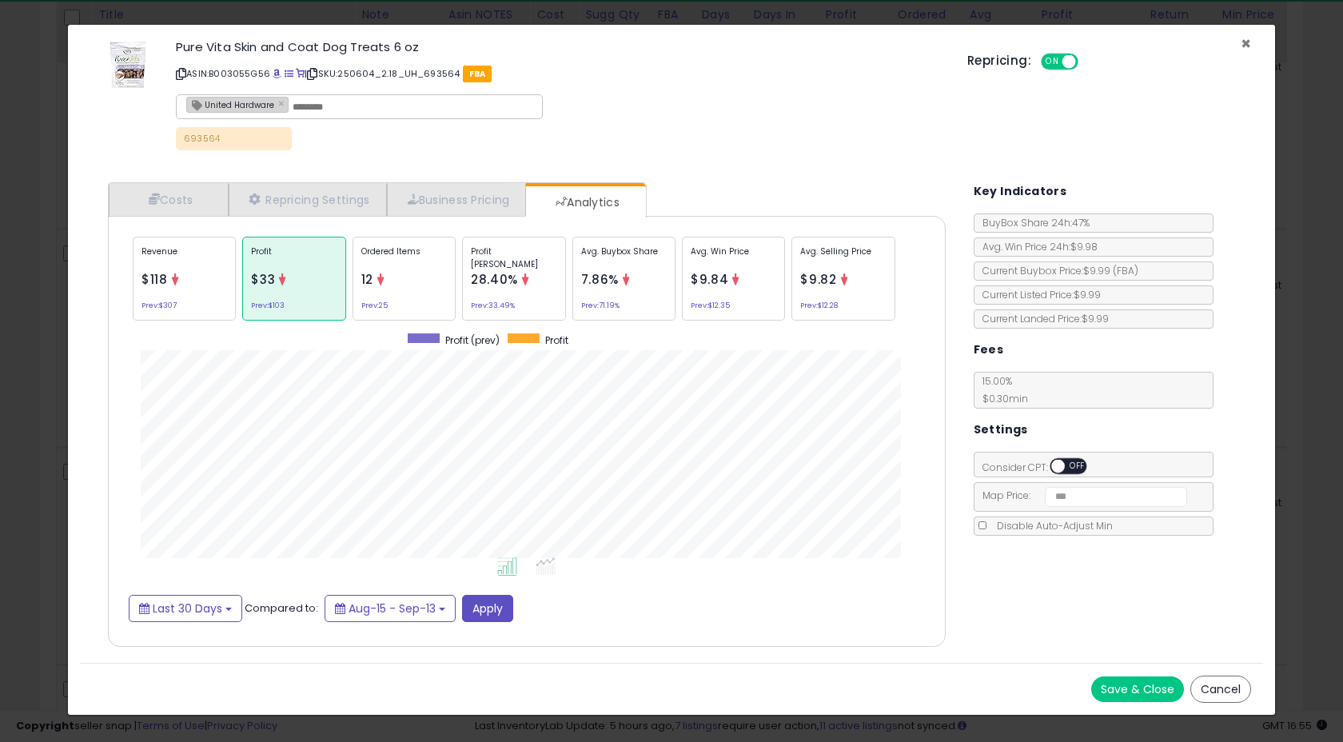
click at [1248, 43] on span "×" at bounding box center [1246, 43] width 10 height 23
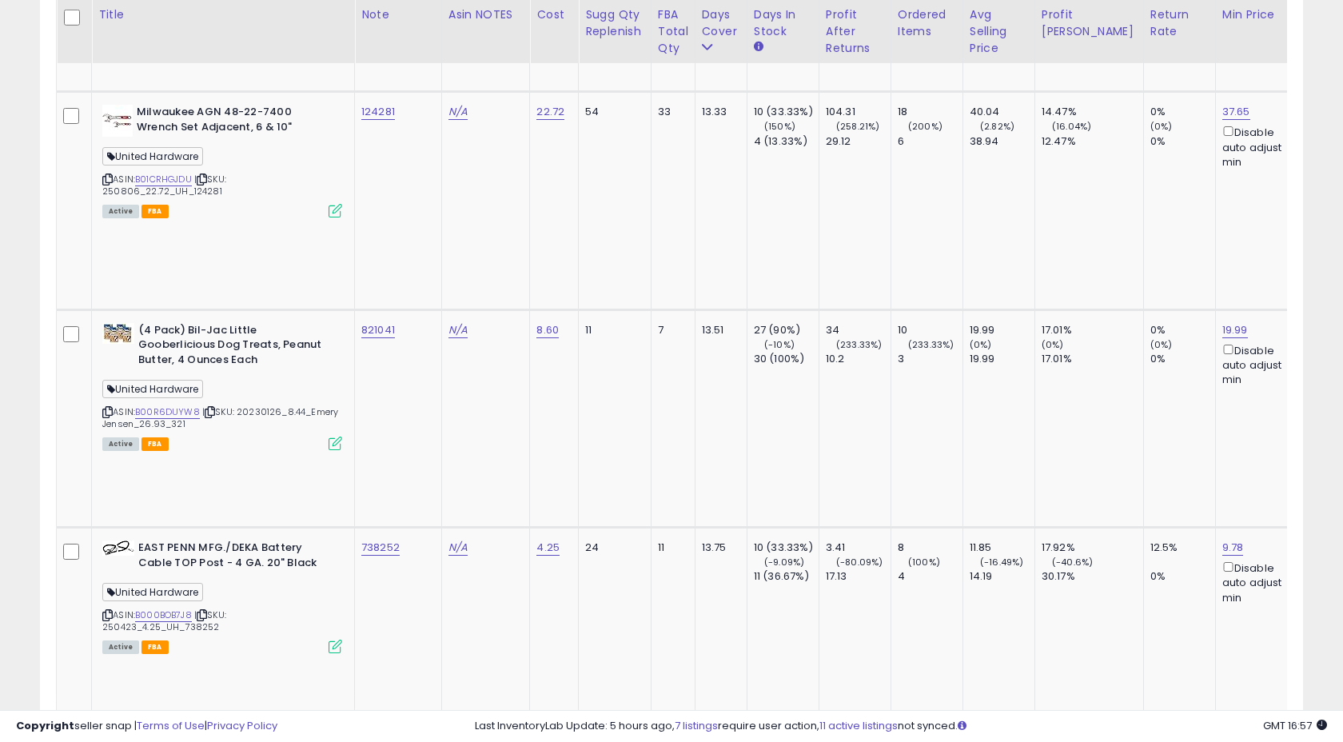
scroll to position [7286, 0]
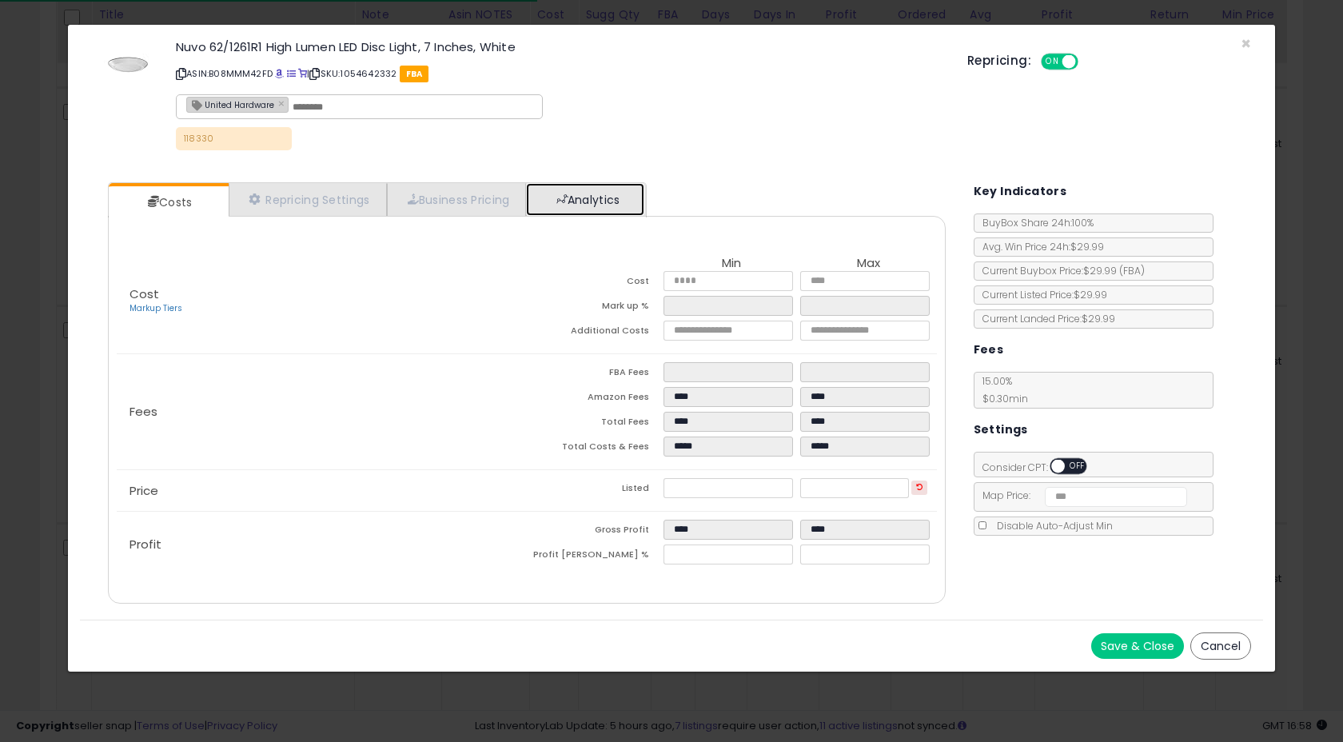
click at [593, 207] on link "Analytics" at bounding box center [585, 199] width 118 height 33
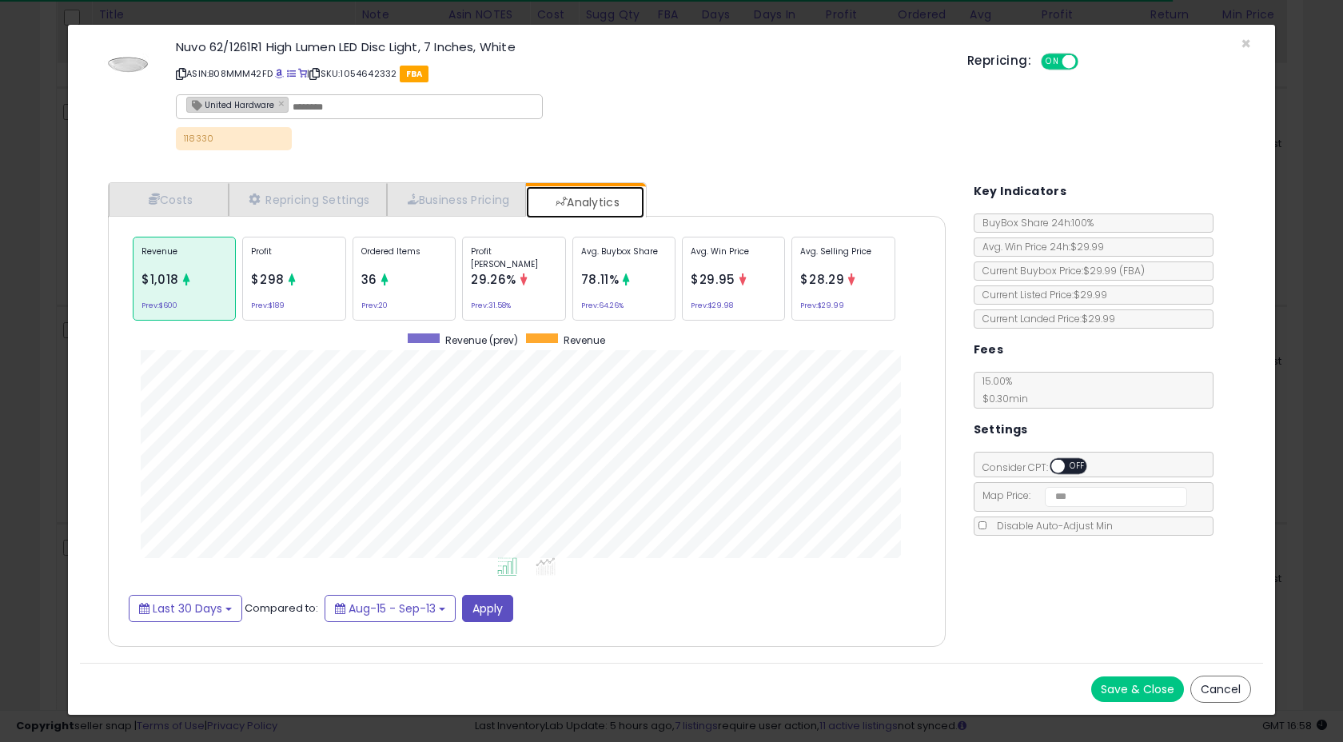
scroll to position [492, 869]
click at [301, 272] on div "Profit $298 Prev: $189" at bounding box center [293, 279] width 103 height 84
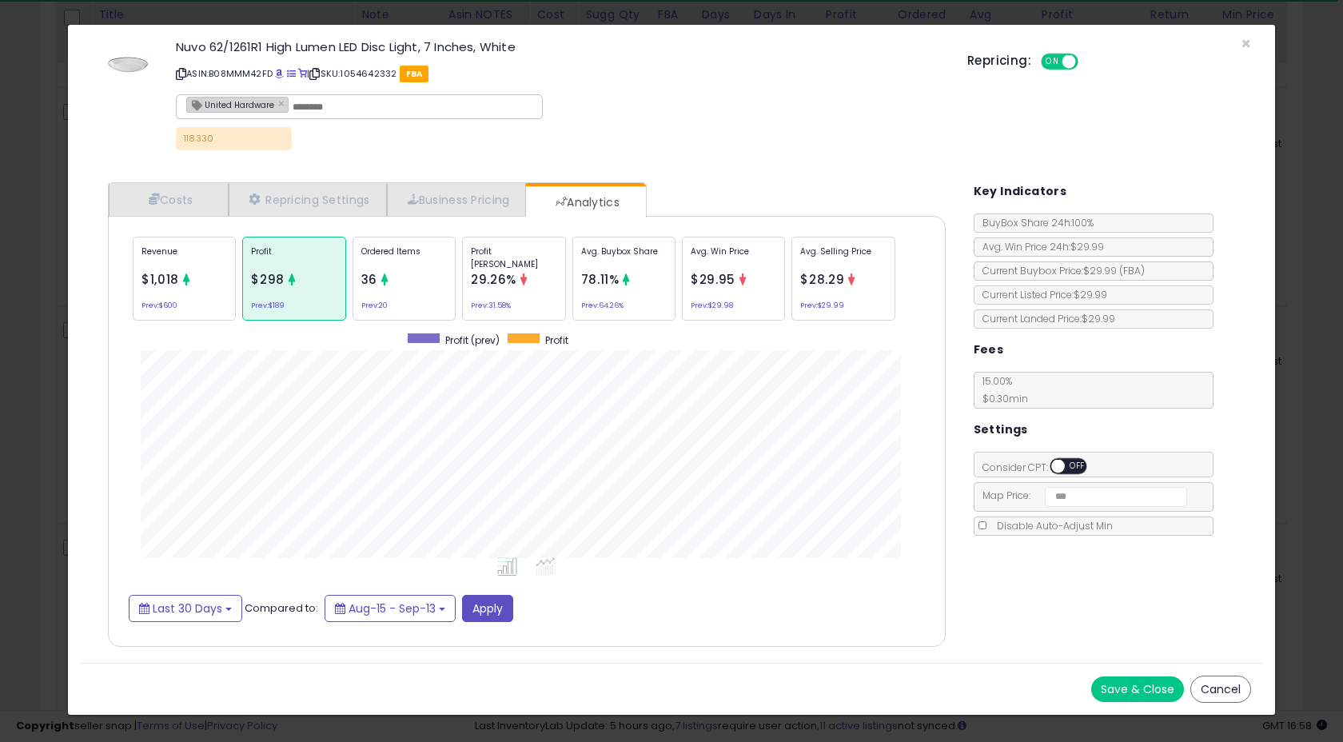
click at [386, 273] on icon at bounding box center [385, 279] width 12 height 12
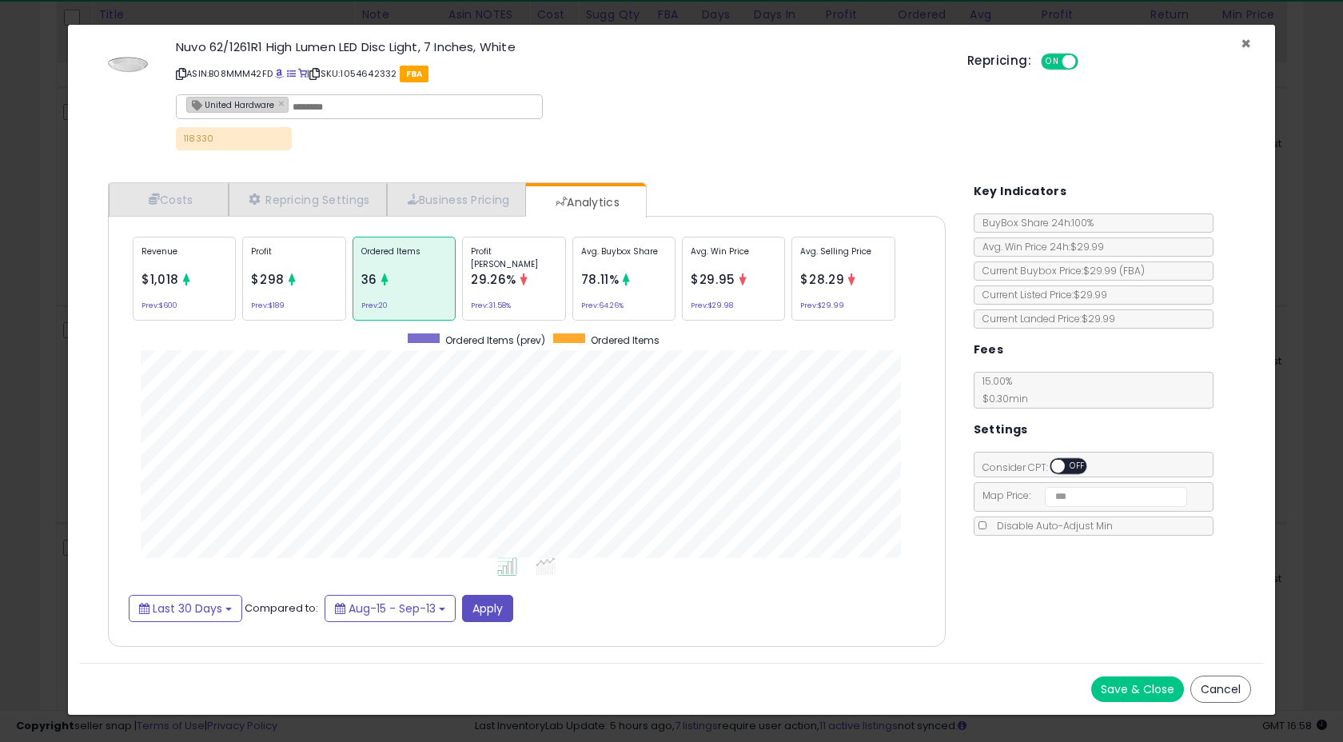
click at [1243, 44] on span "×" at bounding box center [1246, 43] width 10 height 23
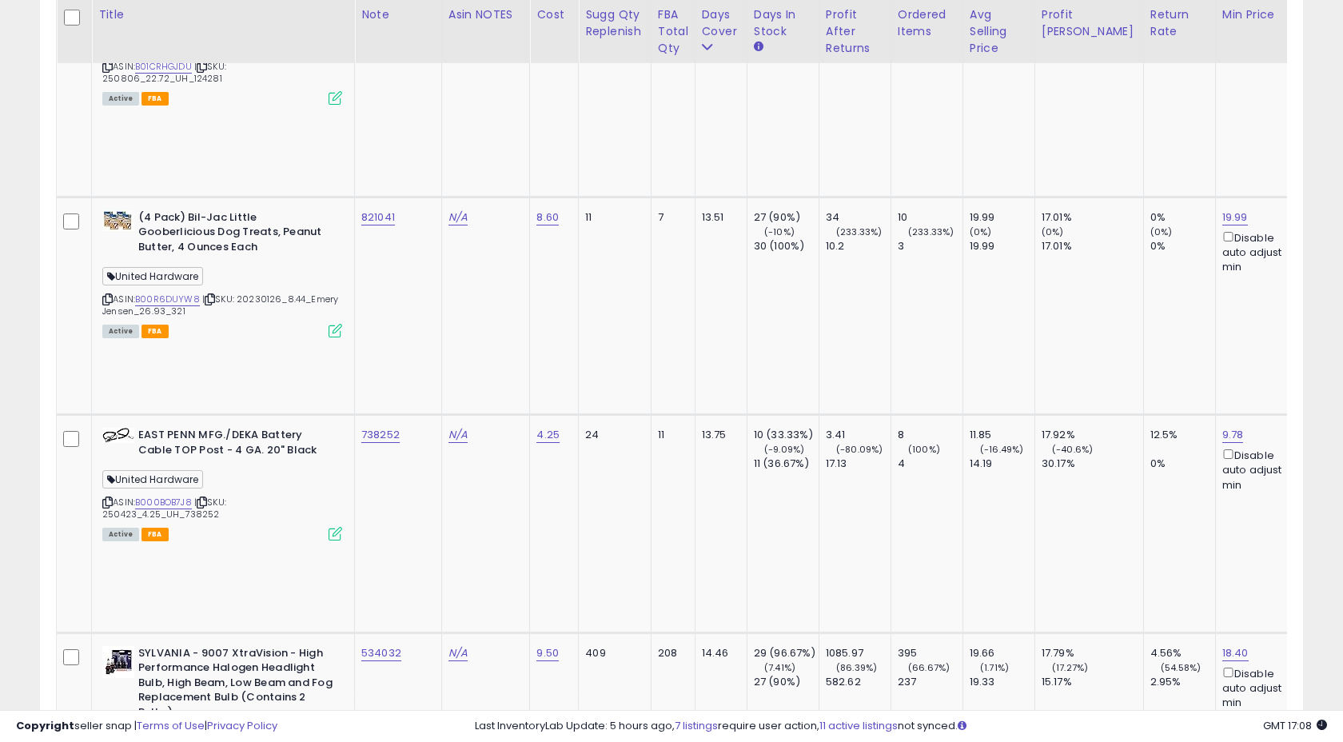
scroll to position [7401, 0]
